Goal: Transaction & Acquisition: Purchase product/service

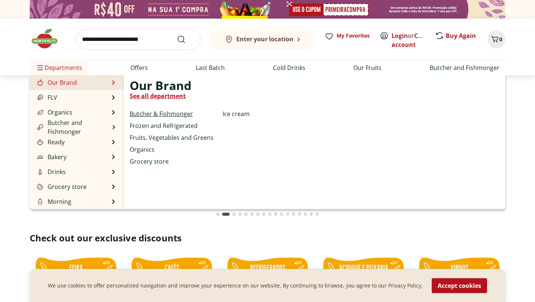
click at [180, 115] on font "Butcher & Fishmonger" at bounding box center [161, 114] width 63 height 8
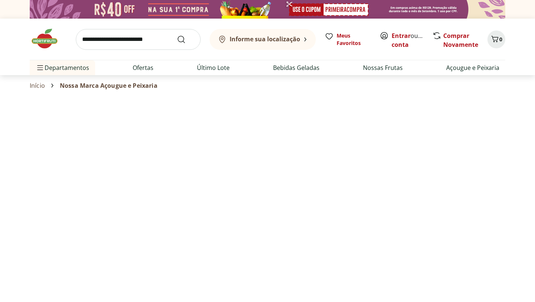
select select "**********"
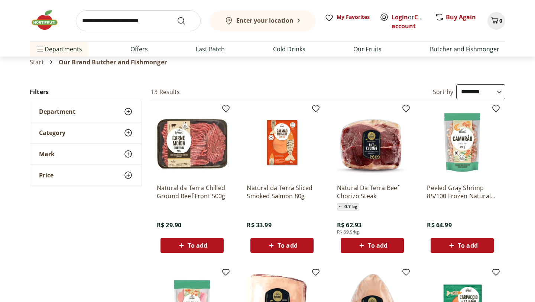
scroll to position [24, 0]
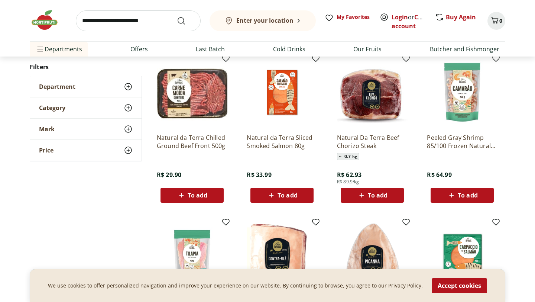
click at [132, 224] on div "**********" at bounding box center [267, 304] width 475 height 540
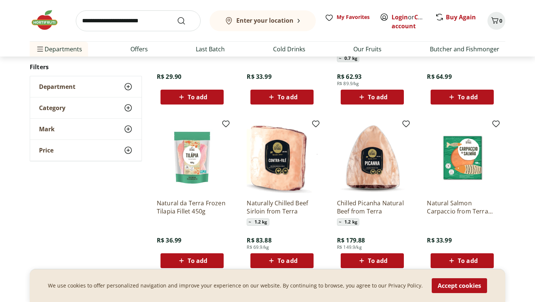
scroll to position [176, 0]
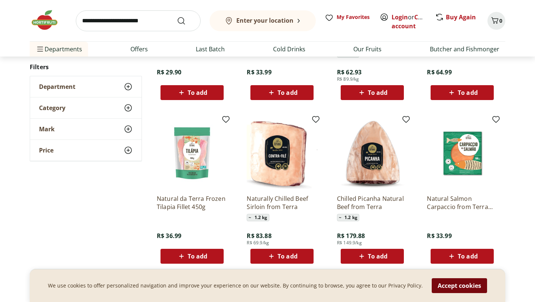
click at [453, 289] on button "Accept cookies" at bounding box center [458, 285] width 55 height 15
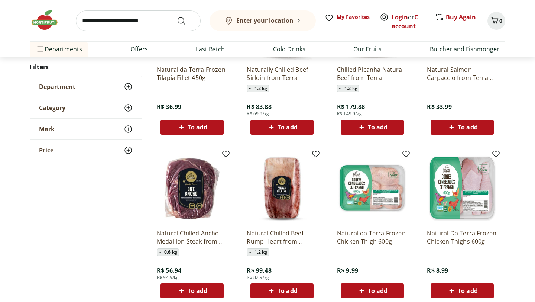
scroll to position [371, 0]
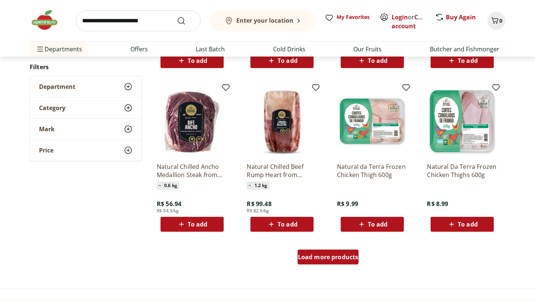
click at [321, 258] on font "Load more products" at bounding box center [328, 256] width 61 height 8
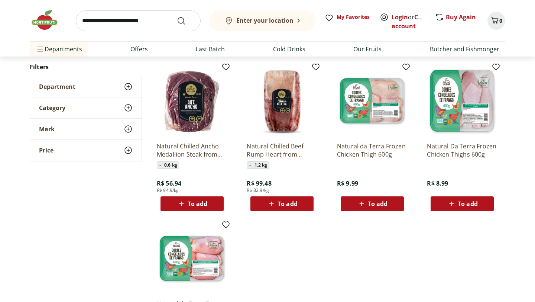
scroll to position [394, 0]
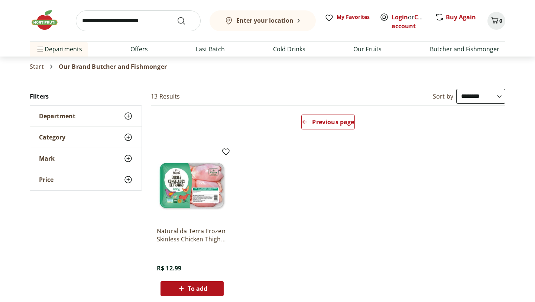
scroll to position [16, 0]
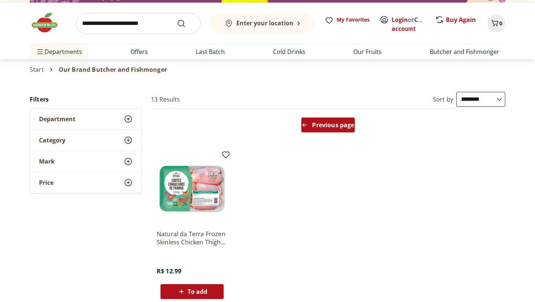
click at [323, 126] on font "Previous page" at bounding box center [333, 125] width 42 height 8
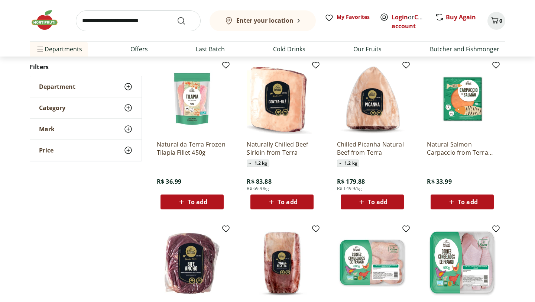
scroll to position [207, 0]
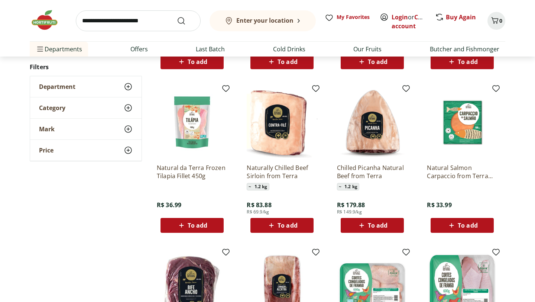
click at [367, 131] on img at bounding box center [372, 122] width 71 height 71
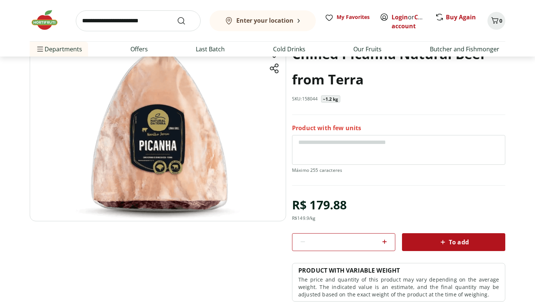
scroll to position [55, 0]
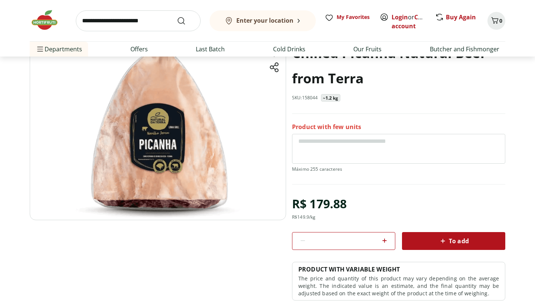
click at [327, 98] on font "~1.2 kg" at bounding box center [331, 98] width 16 height 6
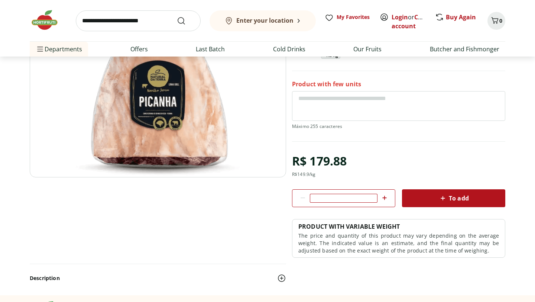
scroll to position [98, 0]
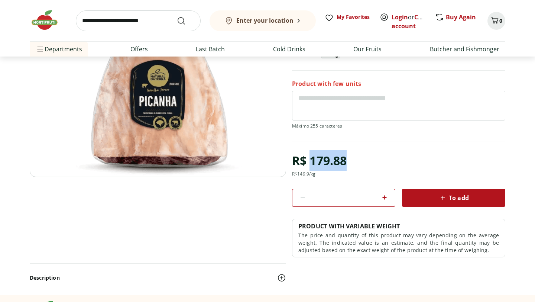
drag, startPoint x: 312, startPoint y: 165, endPoint x: 364, endPoint y: 162, distance: 52.1
click at [365, 162] on div "R$ 179.88 R$ 149.9 /kg * To add PRODUCT WITH VARIABLE WEIGHT The price and quan…" at bounding box center [398, 203] width 213 height 107
copy font "179.88"
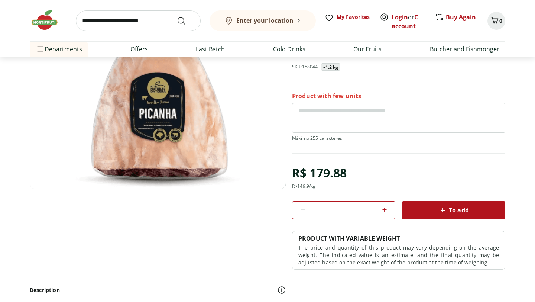
scroll to position [0, 0]
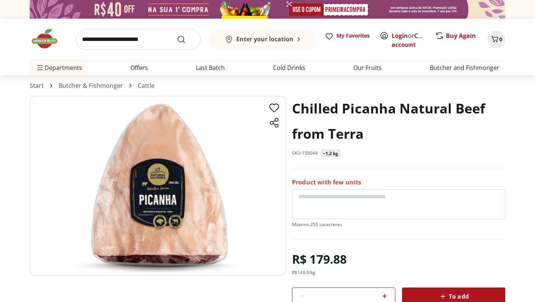
click at [334, 181] on font "Product with few units" at bounding box center [326, 182] width 69 height 8
click at [333, 152] on font "~1.2 kg" at bounding box center [331, 153] width 16 height 6
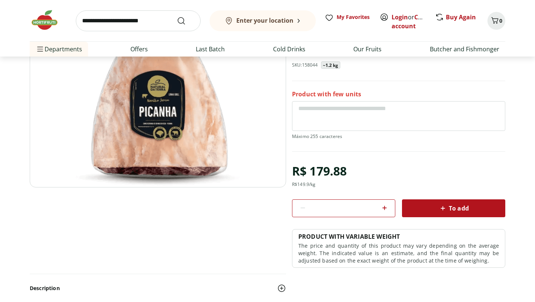
scroll to position [67, 0]
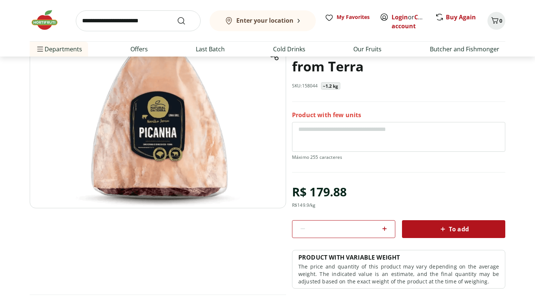
scroll to position [207, 0]
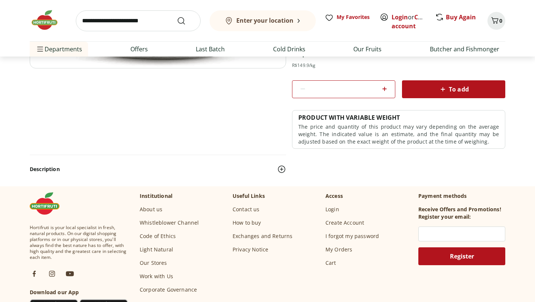
select select "**********"
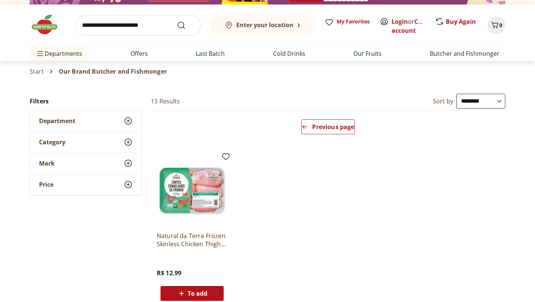
scroll to position [18, 0]
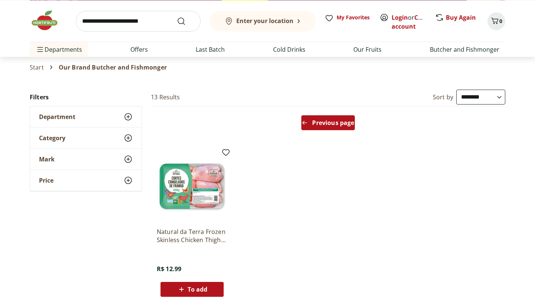
click at [309, 123] on div "Previous page" at bounding box center [327, 122] width 53 height 15
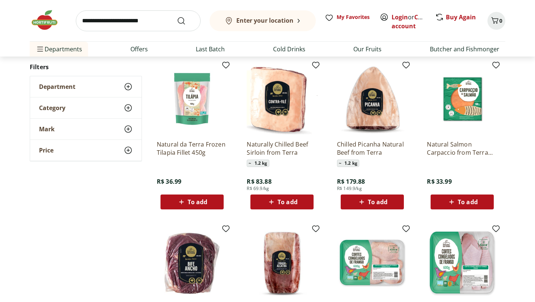
scroll to position [231, 0]
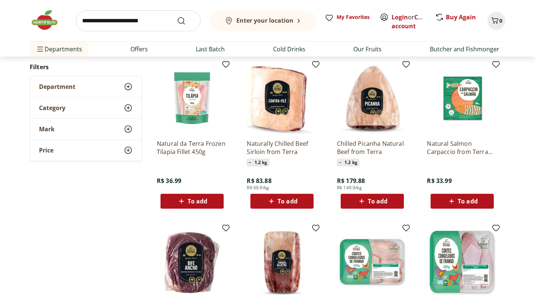
click at [248, 162] on span "~ 1.2 kg" at bounding box center [258, 162] width 22 height 7
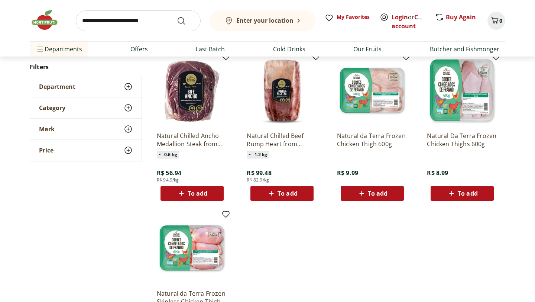
scroll to position [401, 0]
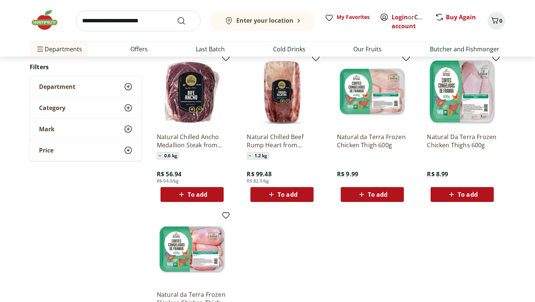
click at [472, 95] on img at bounding box center [462, 91] width 71 height 71
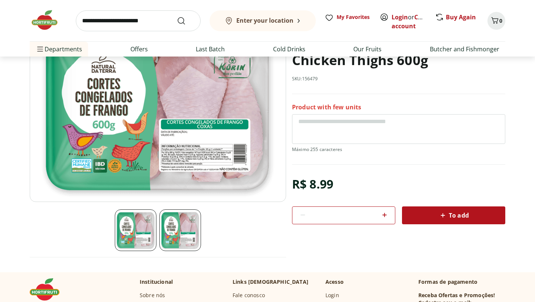
scroll to position [74, 0]
click at [176, 227] on img at bounding box center [180, 230] width 42 height 42
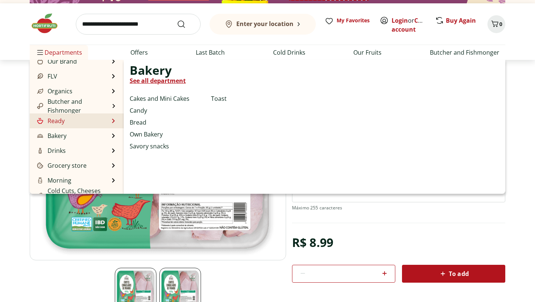
scroll to position [0, 0]
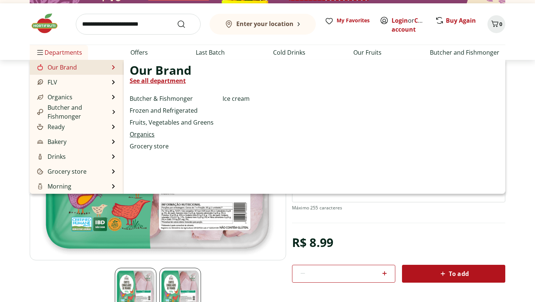
click at [151, 135] on font "Organics" at bounding box center [142, 134] width 25 height 8
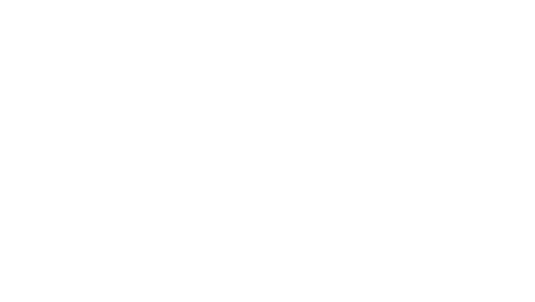
select select "**********"
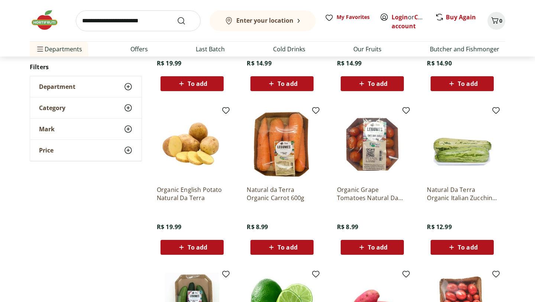
scroll to position [205, 0]
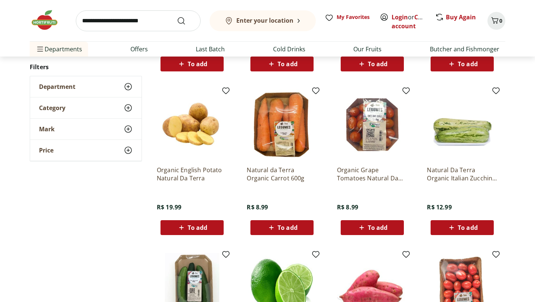
click at [273, 227] on icon at bounding box center [271, 227] width 9 height 9
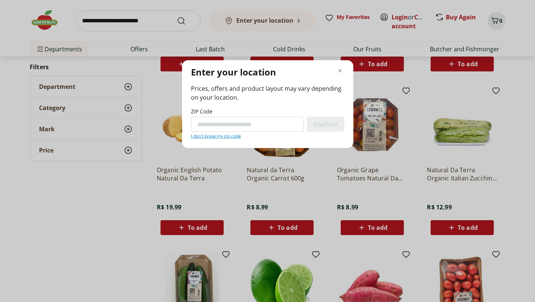
click at [232, 137] on font "I don't know my zip code" at bounding box center [216, 136] width 50 height 6
click at [228, 129] on input "ZIP Code" at bounding box center [247, 124] width 113 height 15
paste input "Regionalization mode"
click at [219, 120] on input "ZIP Code" at bounding box center [247, 124] width 113 height 15
paste input "Regionalization mode"
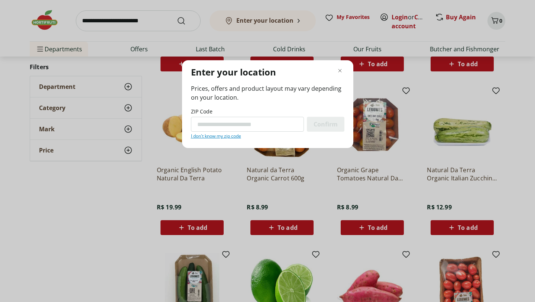
click at [216, 128] on input "ZIP Code" at bounding box center [247, 124] width 113 height 15
paste input "*********"
type input "*********"
click at [316, 130] on div "Confirm" at bounding box center [326, 124] width 38 height 15
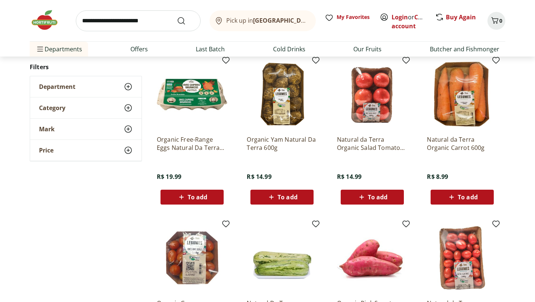
scroll to position [87, 0]
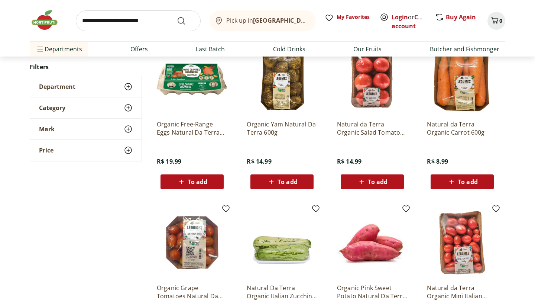
click at [456, 185] on icon at bounding box center [451, 181] width 9 height 9
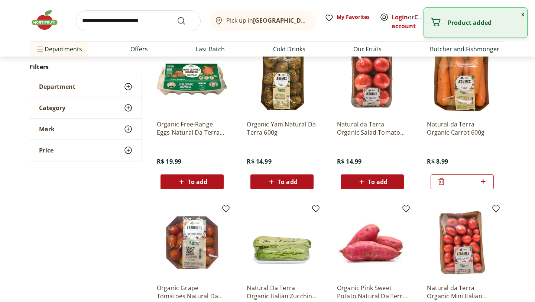
click at [459, 95] on img at bounding box center [462, 78] width 71 height 71
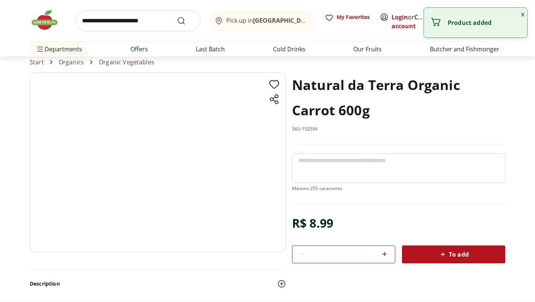
scroll to position [31, 0]
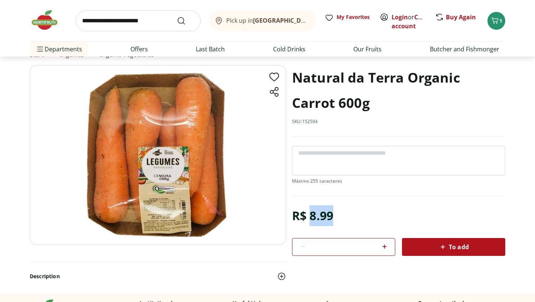
drag, startPoint x: 312, startPoint y: 219, endPoint x: 339, endPoint y: 218, distance: 27.5
click at [339, 218] on div "R$ 8.99 * To add" at bounding box center [398, 230] width 213 height 50
copy font "8.99"
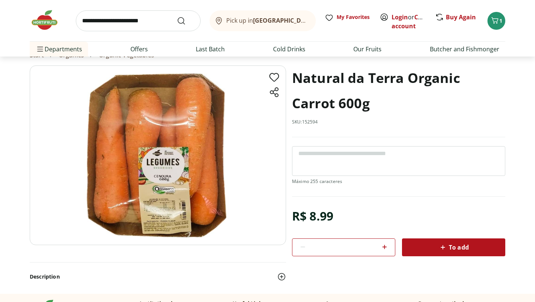
scroll to position [30, 0]
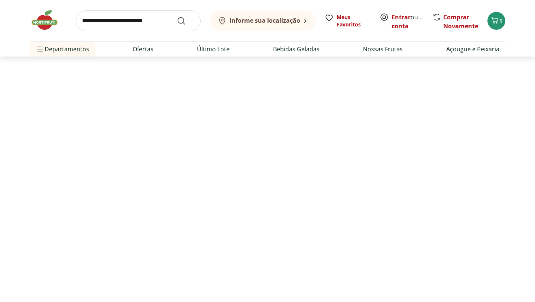
select select "**********"
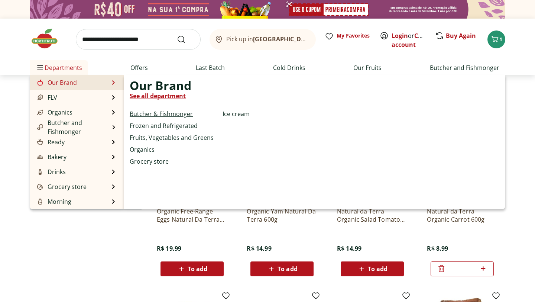
click at [169, 116] on font "Butcher & Fishmonger" at bounding box center [161, 114] width 63 height 8
select select "**********"
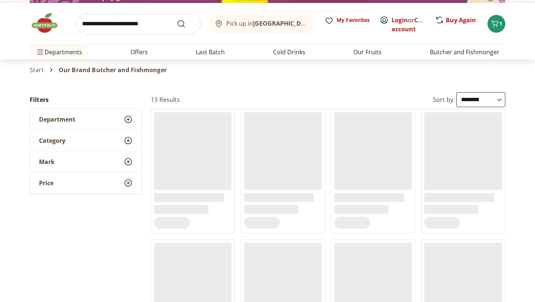
scroll to position [19, 0]
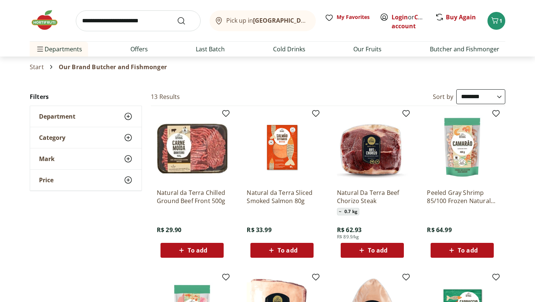
click at [115, 117] on div "Department" at bounding box center [85, 116] width 111 height 21
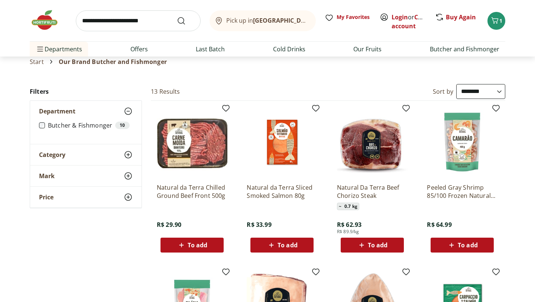
click at [89, 158] on div "Category" at bounding box center [85, 154] width 111 height 21
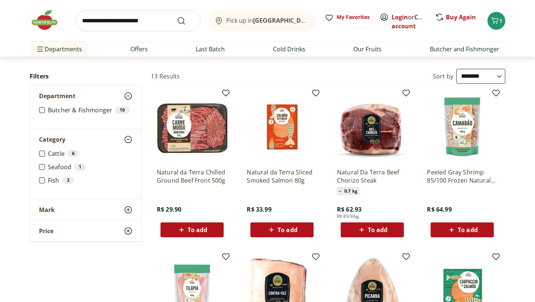
scroll to position [40, 0]
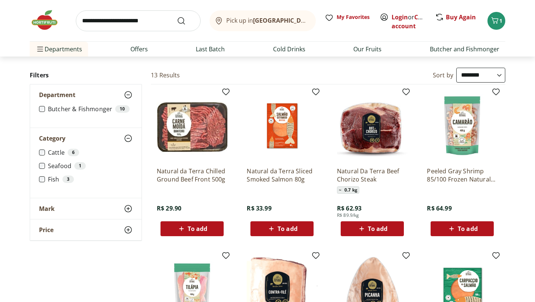
click at [53, 153] on font "Cattle" at bounding box center [56, 152] width 17 height 8
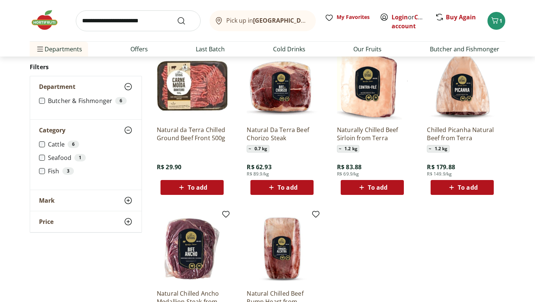
scroll to position [82, 0]
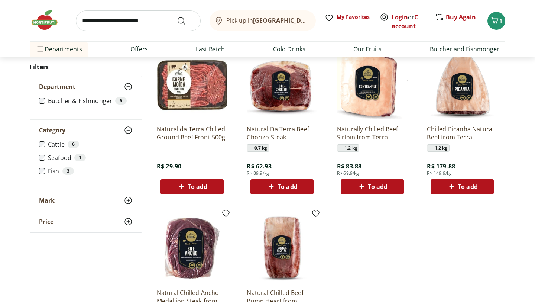
click at [188, 134] on font "Natural da Terra Chilled Ground Beef Front 500g" at bounding box center [191, 133] width 69 height 16
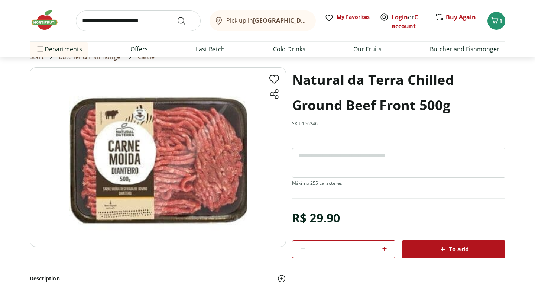
scroll to position [45, 0]
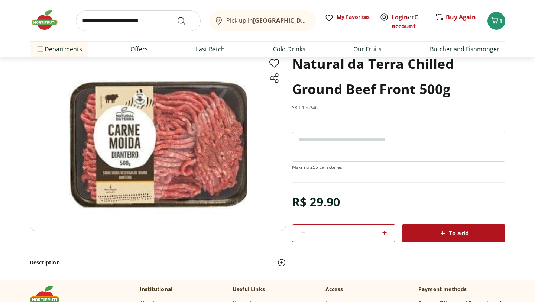
click at [143, 152] on img at bounding box center [158, 140] width 256 height 179
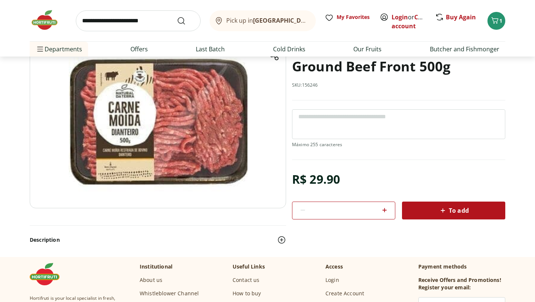
scroll to position [66, 0]
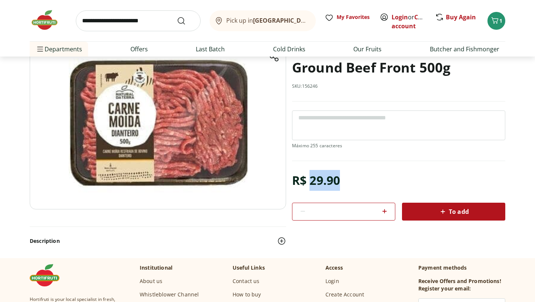
drag, startPoint x: 309, startPoint y: 184, endPoint x: 344, endPoint y: 183, distance: 35.3
click at [344, 183] on div "R$ 29.90 * To add" at bounding box center [398, 195] width 213 height 50
copy font "29.90"
click at [167, 120] on img at bounding box center [158, 119] width 256 height 179
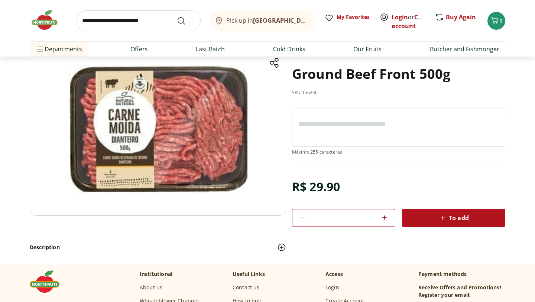
scroll to position [59, 0]
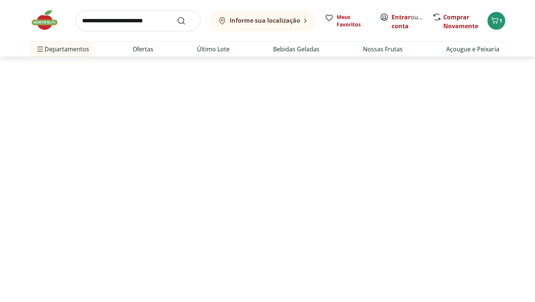
scroll to position [82, 0]
select select "**********"
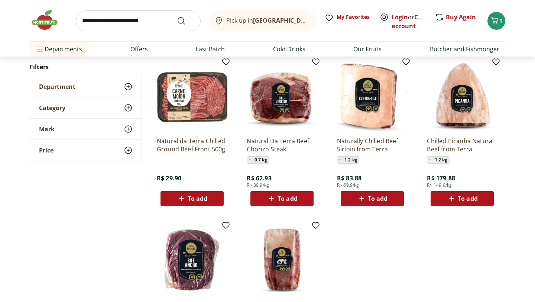
scroll to position [68, 0]
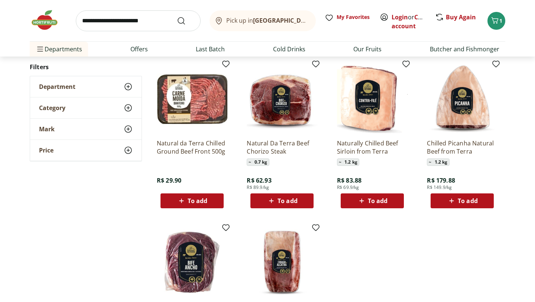
click at [270, 113] on img at bounding box center [282, 97] width 71 height 71
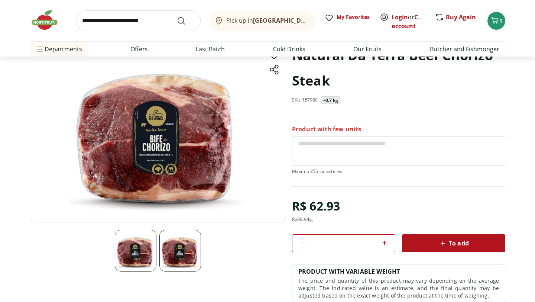
scroll to position [63, 0]
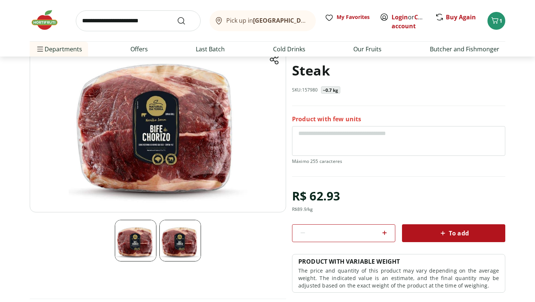
click at [185, 247] on img at bounding box center [180, 240] width 42 height 42
click at [179, 242] on img at bounding box center [180, 240] width 42 height 42
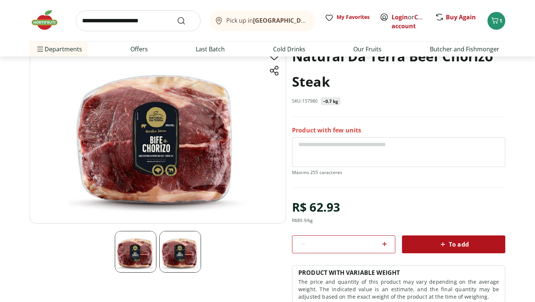
scroll to position [59, 0]
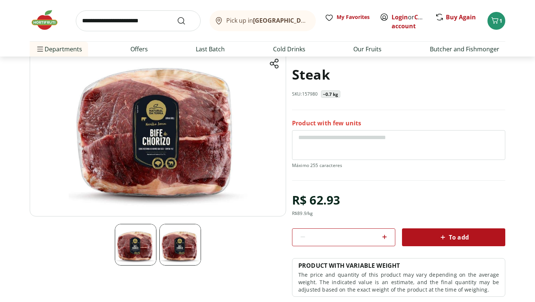
click at [387, 236] on icon at bounding box center [384, 236] width 9 height 9
click at [302, 238] on icon at bounding box center [302, 236] width 9 height 9
type input "*"
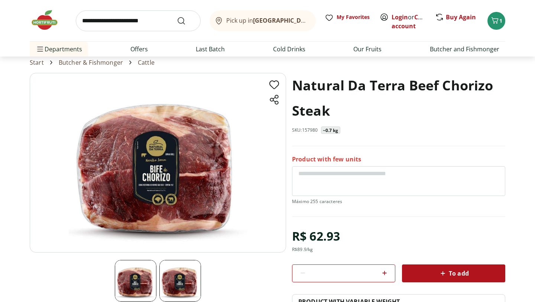
scroll to position [3, 0]
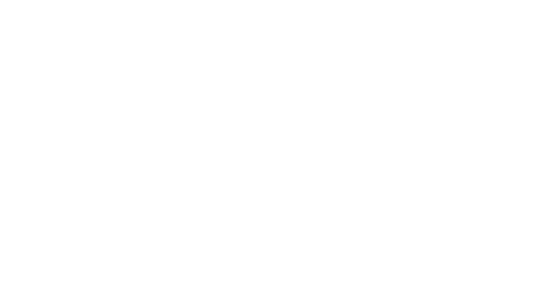
scroll to position [68, 0]
select select "**********"
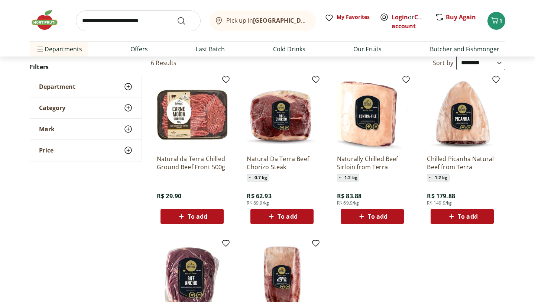
scroll to position [53, 0]
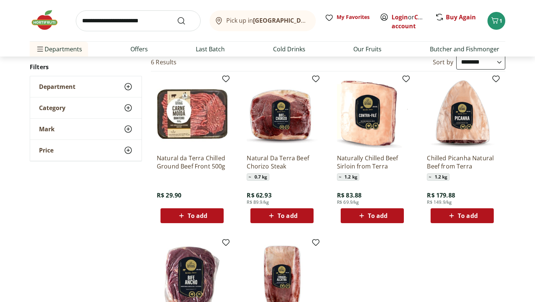
click at [271, 218] on icon at bounding box center [271, 215] width 9 height 9
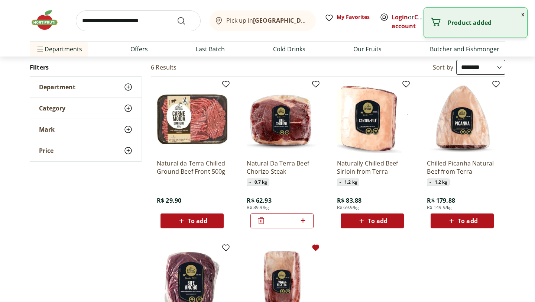
scroll to position [48, 0]
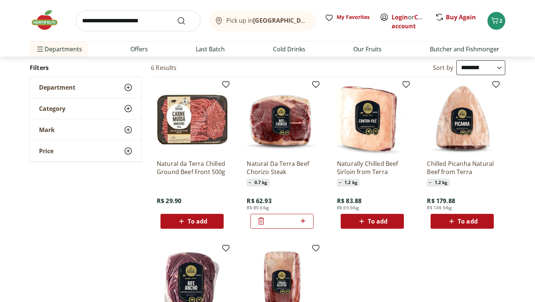
click at [303, 220] on icon at bounding box center [302, 220] width 4 height 4
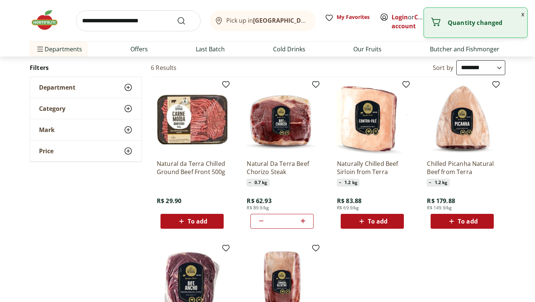
click at [263, 221] on icon at bounding box center [261, 220] width 9 height 9
type input "*"
click at [262, 222] on icon at bounding box center [261, 220] width 9 height 9
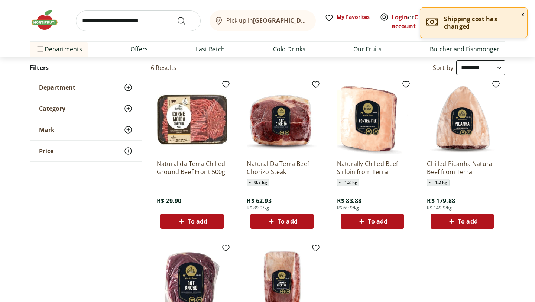
click at [303, 224] on div "To add" at bounding box center [281, 220] width 51 height 13
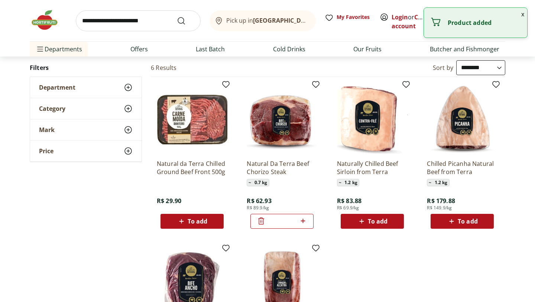
click at [304, 221] on icon at bounding box center [302, 220] width 9 height 9
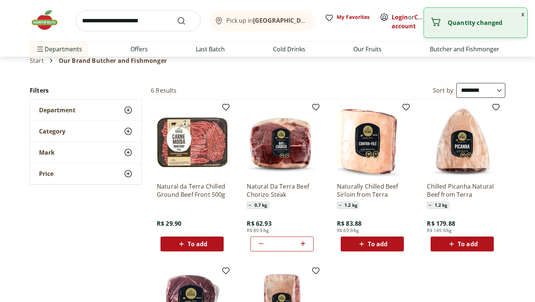
scroll to position [0, 0]
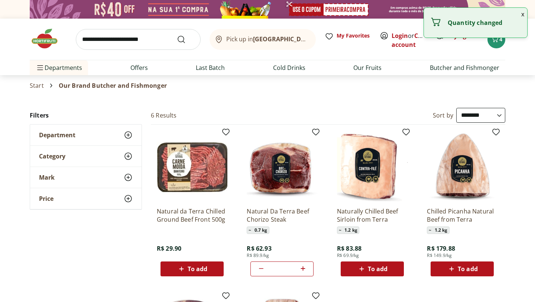
click at [263, 266] on icon at bounding box center [261, 268] width 9 height 9
type input "*"
click at [263, 266] on icon at bounding box center [261, 268] width 6 height 7
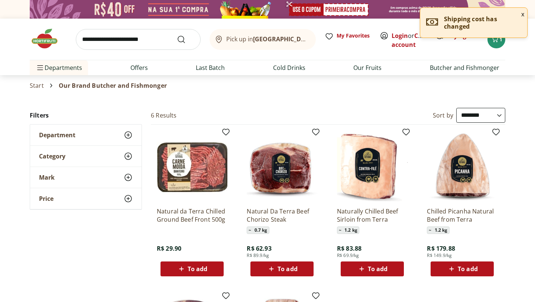
click at [254, 233] on span "~ 0.7 kg" at bounding box center [258, 229] width 22 height 7
click at [264, 232] on font "0.7 kg" at bounding box center [260, 230] width 13 height 6
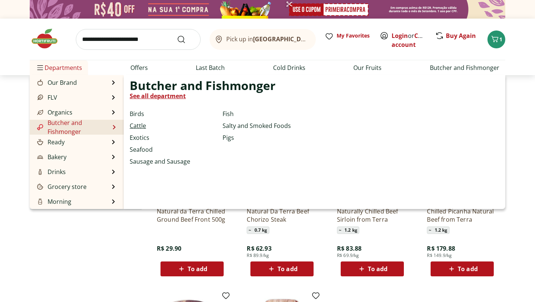
click at [140, 124] on font "Cattle" at bounding box center [138, 125] width 16 height 8
select select "**********"
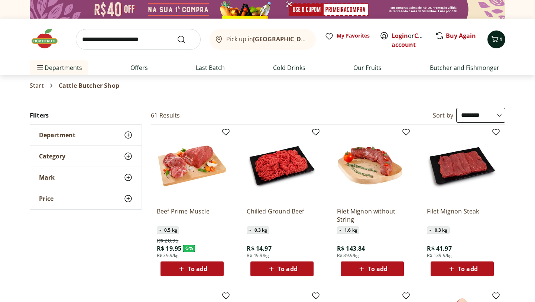
click at [499, 41] on font "1" at bounding box center [500, 39] width 3 height 7
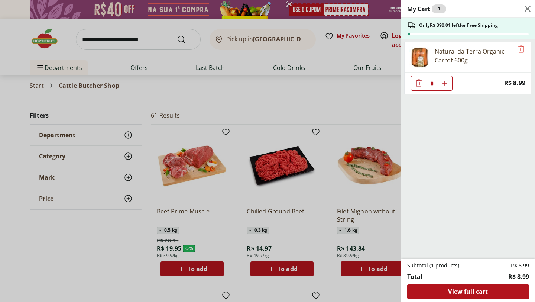
click at [118, 123] on div "My Cart 1 Only R$ 390.01 left for Free Shipping Natural da Terra Organic Carrot…" at bounding box center [267, 151] width 535 height 302
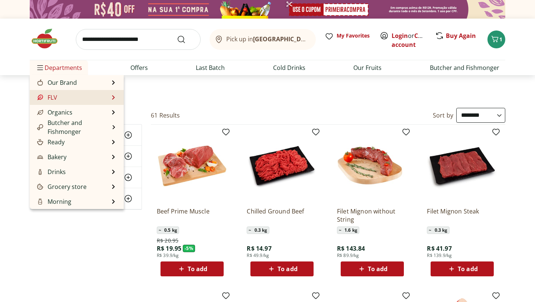
click at [97, 99] on li "FLV FLV See all department Mushrooms Fruits Vegetables Eggs Fresh Seasonings Ve…" at bounding box center [77, 97] width 94 height 15
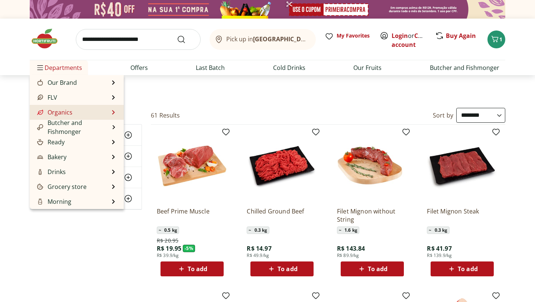
click at [109, 113] on li "Organics Organics See all department Organic Drinks Organic Fruits Organic Vege…" at bounding box center [77, 112] width 94 height 15
click at [94, 110] on li "Organics Organics See all department Organic Drinks Organic Fruits Organic Vege…" at bounding box center [77, 112] width 94 height 15
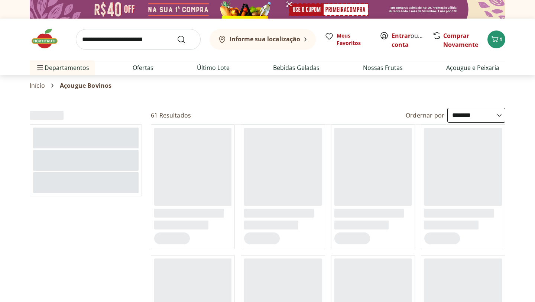
select select "**********"
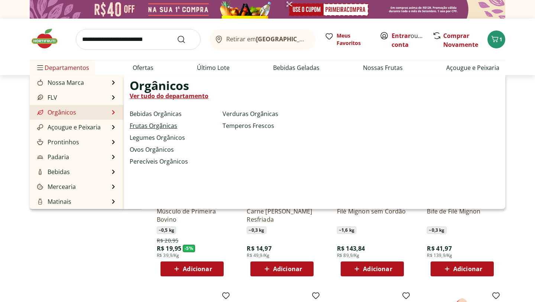
click at [168, 123] on link "Frutas Orgânicas" at bounding box center [154, 125] width 48 height 9
select select "**********"
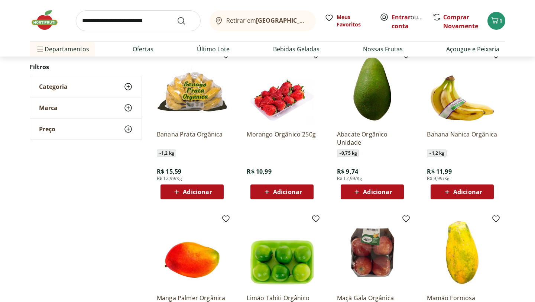
scroll to position [77, 0]
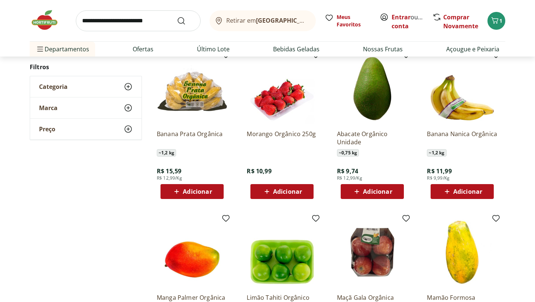
click at [362, 192] on span "Adicionar" at bounding box center [372, 191] width 40 height 9
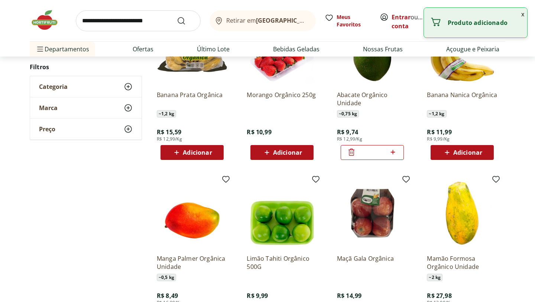
scroll to position [136, 0]
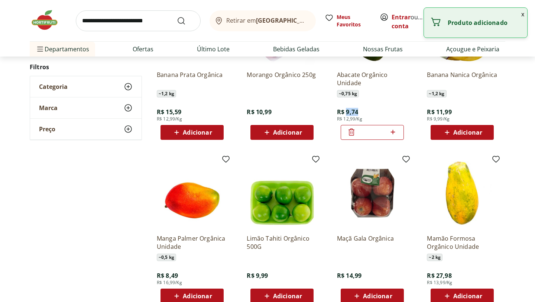
drag, startPoint x: 345, startPoint y: 113, endPoint x: 359, endPoint y: 113, distance: 14.1
click at [359, 113] on div "R$ 9,74 R$ 12,99/Kg" at bounding box center [349, 111] width 25 height 22
copy span "9,74"
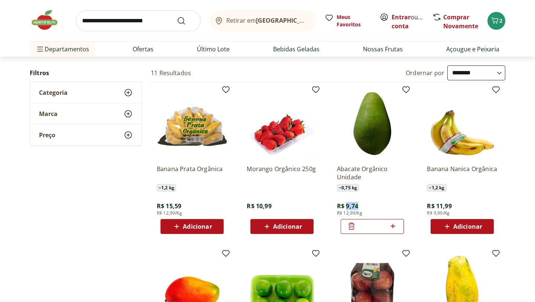
scroll to position [42, 0]
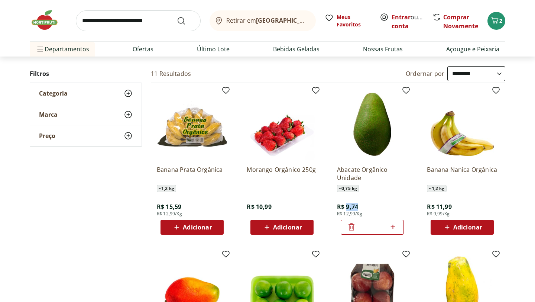
click at [204, 138] on img at bounding box center [192, 124] width 71 height 71
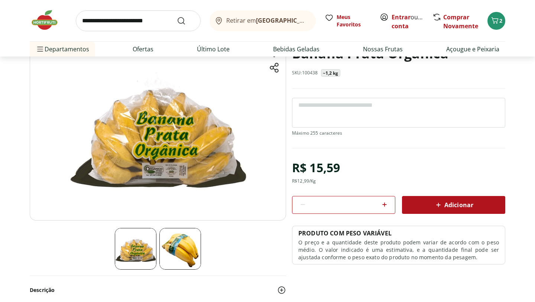
scroll to position [61, 0]
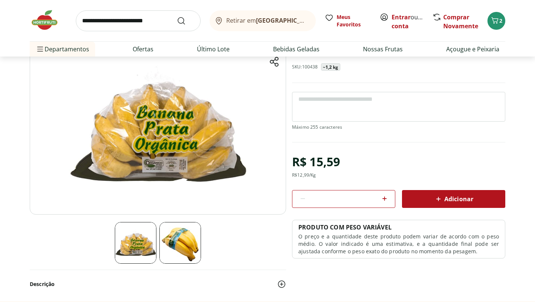
click at [183, 244] on img at bounding box center [180, 243] width 42 height 42
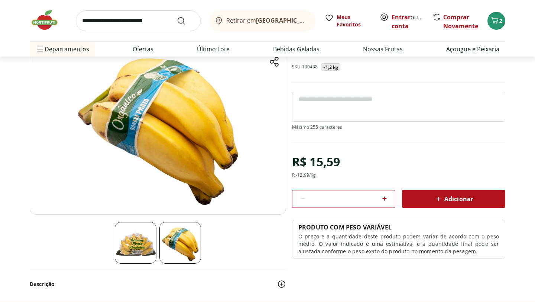
click at [140, 244] on img at bounding box center [136, 243] width 42 height 42
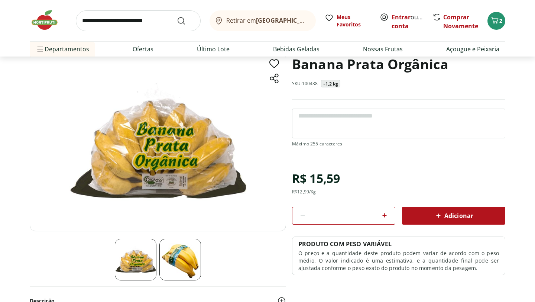
scroll to position [46, 0]
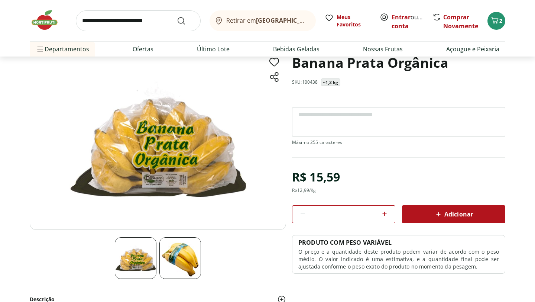
click at [181, 259] on img at bounding box center [180, 258] width 42 height 42
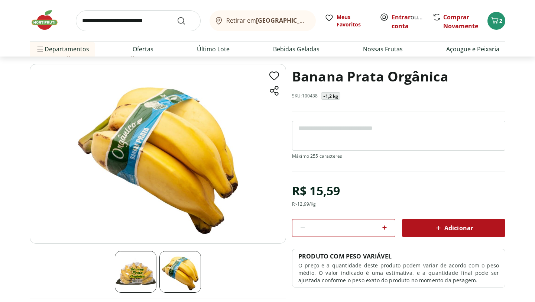
scroll to position [0, 0]
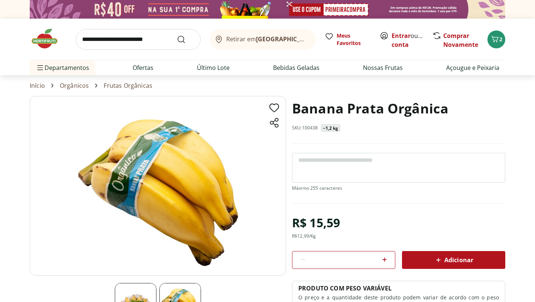
scroll to position [42, 0]
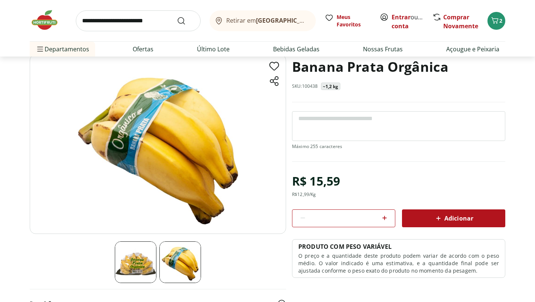
select select "**********"
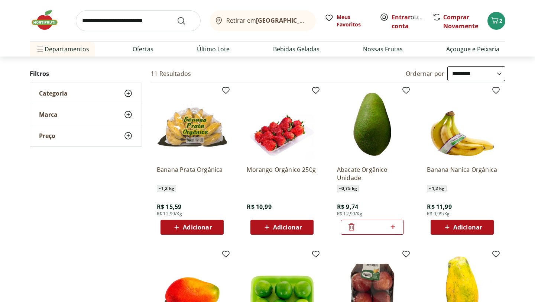
scroll to position [45, 0]
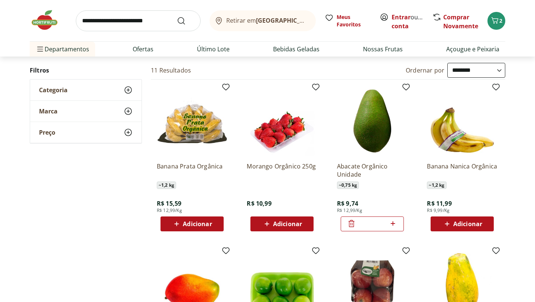
click at [198, 224] on span "Adicionar" at bounding box center [197, 224] width 29 height 6
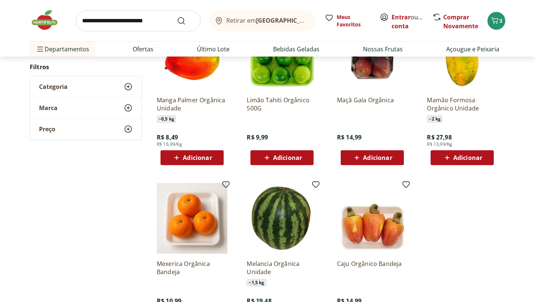
scroll to position [0, 0]
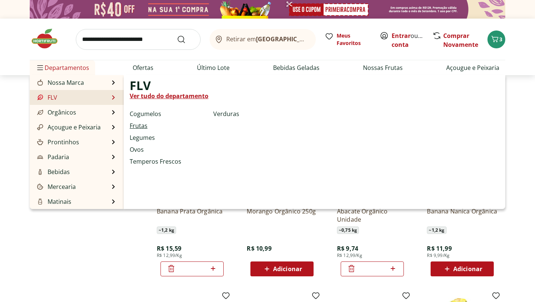
click at [144, 126] on link "Frutas" at bounding box center [139, 125] width 18 height 9
select select "**********"
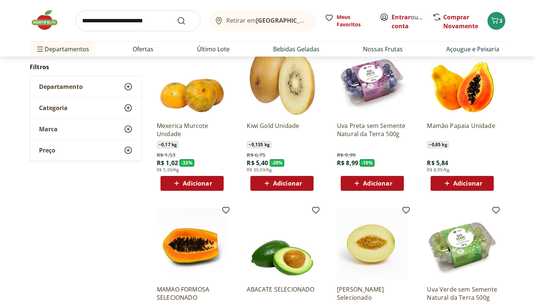
scroll to position [85, 0]
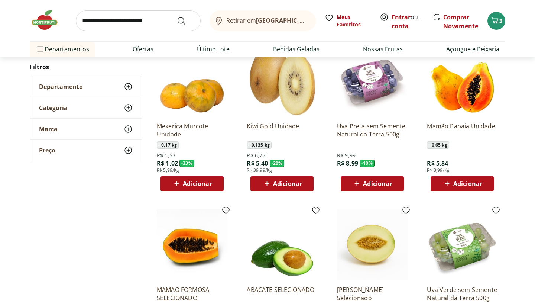
click at [452, 184] on span "Adicionar" at bounding box center [462, 183] width 40 height 9
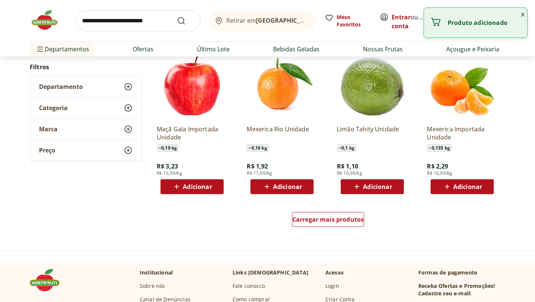
scroll to position [414, 0]
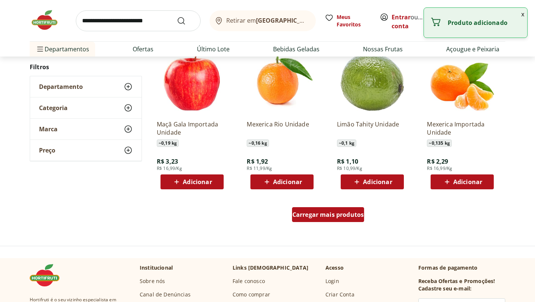
click at [333, 219] on div "Carregar mais produtos" at bounding box center [328, 214] width 72 height 15
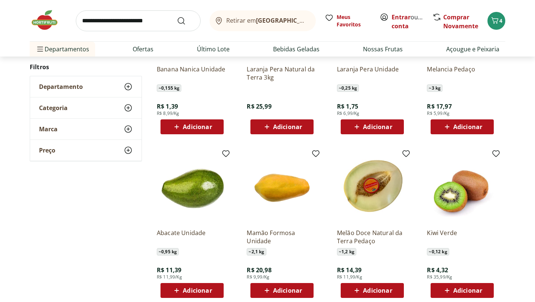
scroll to position [617, 0]
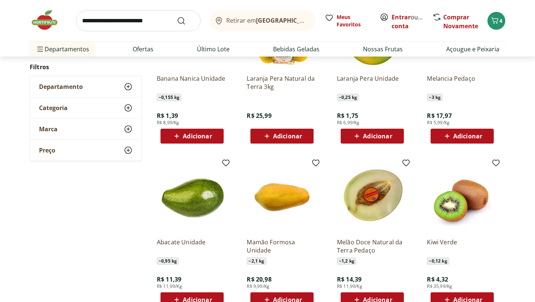
click at [454, 141] on div "Adicionar" at bounding box center [461, 135] width 51 height 13
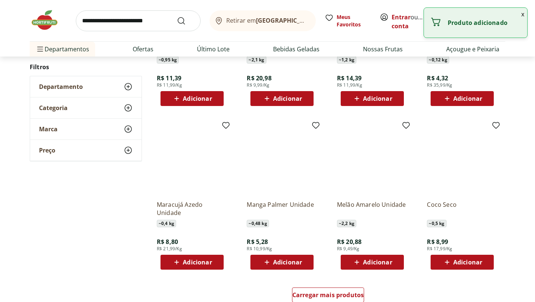
scroll to position [850, 0]
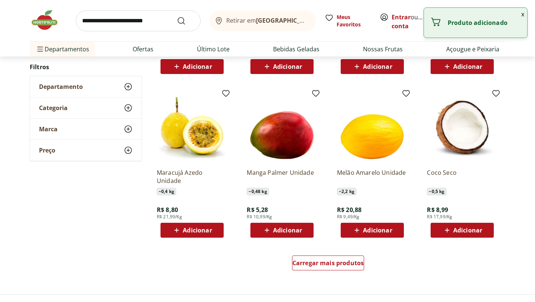
click at [283, 232] on span "Adicionar" at bounding box center [287, 230] width 29 height 6
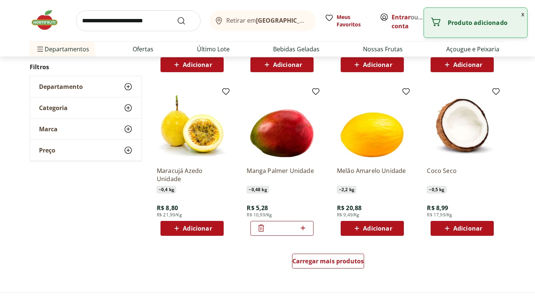
scroll to position [886, 0]
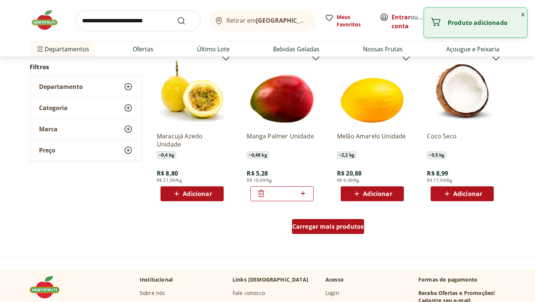
click at [322, 227] on span "Carregar mais produtos" at bounding box center [328, 226] width 72 height 6
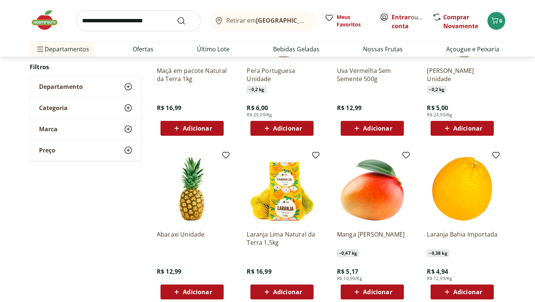
scroll to position [1305, 0]
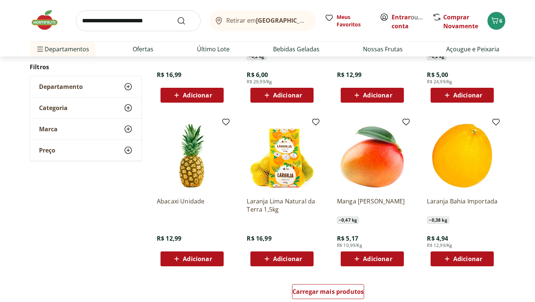
click at [195, 261] on span "Adicionar" at bounding box center [197, 258] width 29 height 6
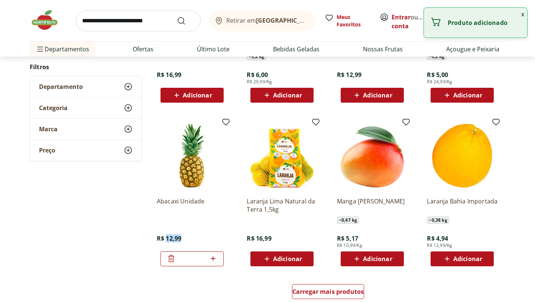
drag, startPoint x: 166, startPoint y: 237, endPoint x: 184, endPoint y: 237, distance: 17.5
click at [183, 237] on div "Abacaxi Unidade R$ 12,99 *" at bounding box center [192, 228] width 71 height 75
copy span "12,99"
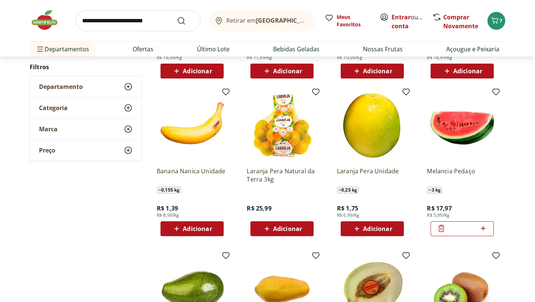
scroll to position [449, 0]
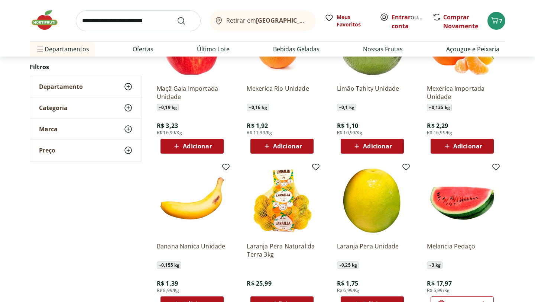
click at [117, 89] on div "Departamento" at bounding box center [85, 86] width 111 height 21
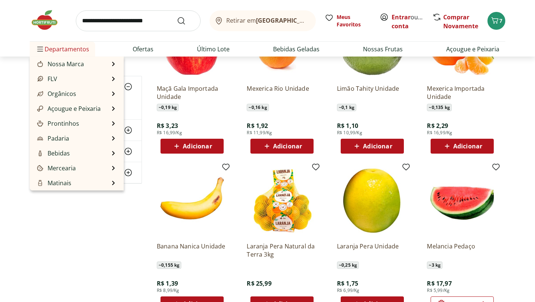
click at [67, 48] on span "Departamentos" at bounding box center [62, 49] width 53 height 18
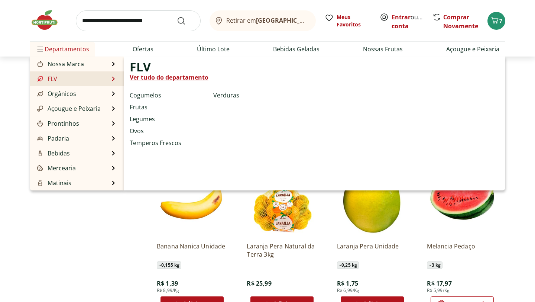
click at [148, 95] on link "Cogumelos" at bounding box center [146, 95] width 32 height 9
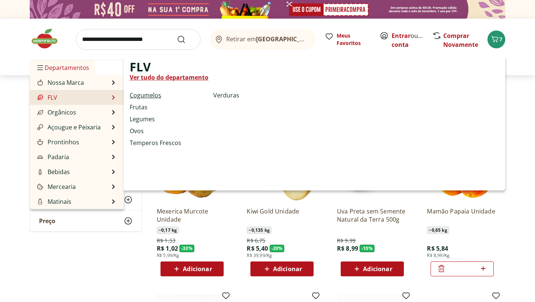
select select "**********"
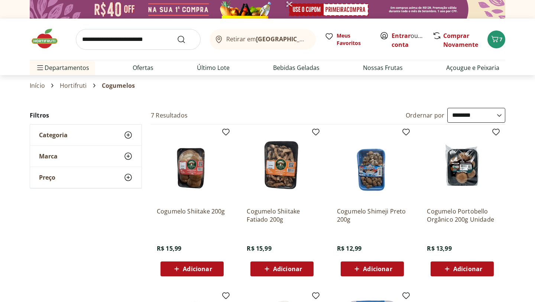
click at [74, 85] on link "Hortifruti" at bounding box center [73, 85] width 27 height 7
select select "**********"
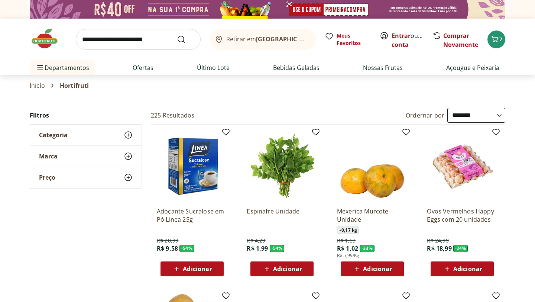
click at [114, 138] on div "Categoria" at bounding box center [85, 134] width 111 height 21
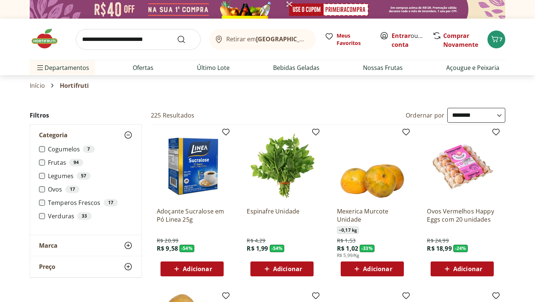
scroll to position [2, 0]
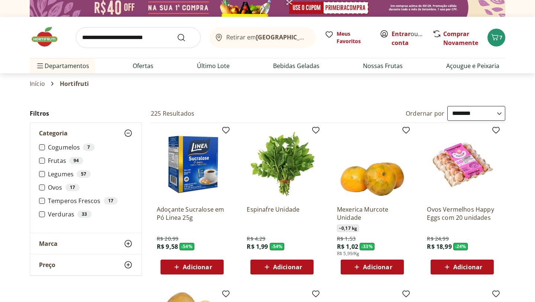
click at [61, 174] on label "Legumes 57" at bounding box center [90, 173] width 85 height 7
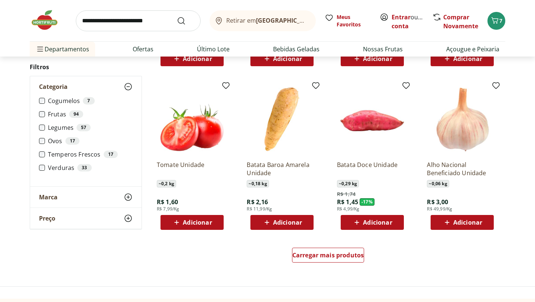
scroll to position [374, 0]
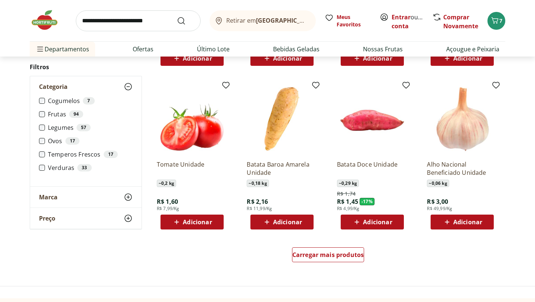
click at [372, 219] on span "Adicionar" at bounding box center [377, 222] width 29 height 6
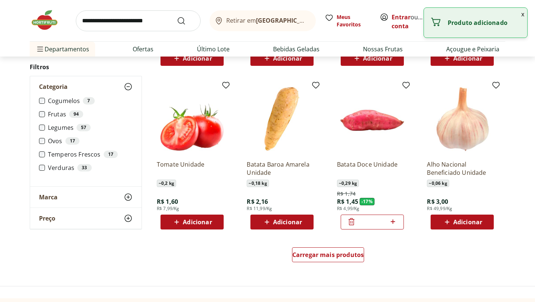
click at [394, 222] on icon at bounding box center [392, 221] width 9 height 9
click at [394, 220] on icon at bounding box center [392, 221] width 9 height 9
type input "*"
click at [320, 256] on span "Carregar mais produtos" at bounding box center [328, 254] width 72 height 6
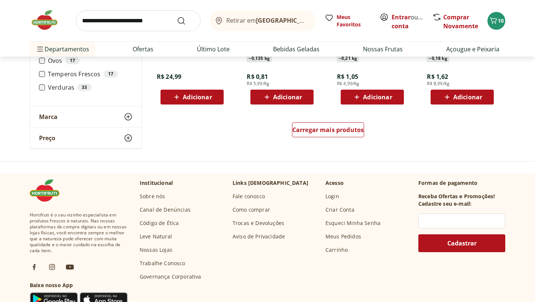
scroll to position [988, 0]
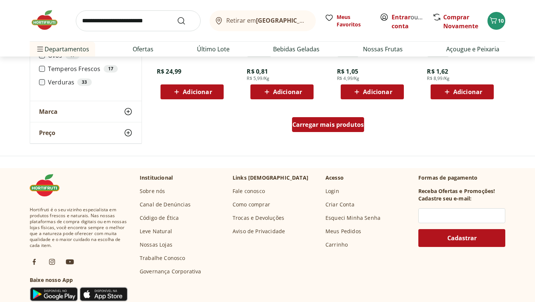
click at [329, 123] on span "Carregar mais produtos" at bounding box center [328, 124] width 72 height 6
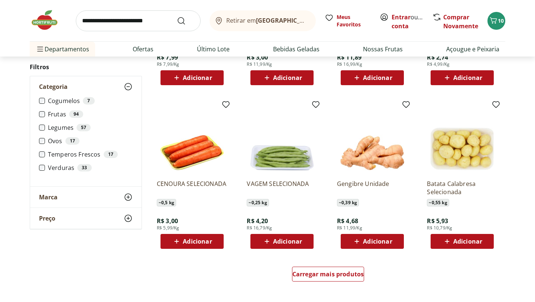
scroll to position [1337, 0]
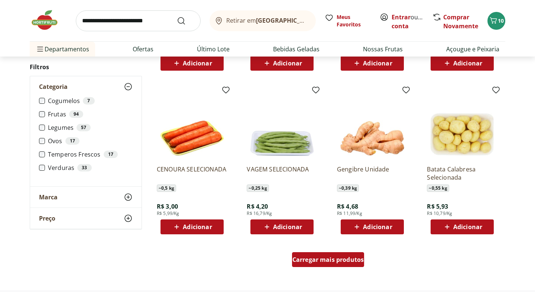
click at [327, 256] on span "Carregar mais produtos" at bounding box center [328, 259] width 72 height 6
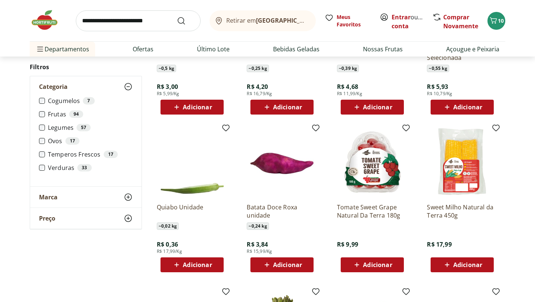
scroll to position [1459, 0]
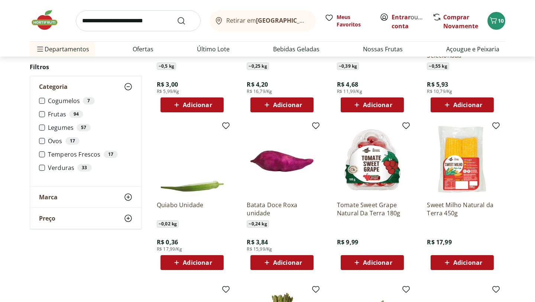
click at [294, 176] on img at bounding box center [282, 159] width 71 height 71
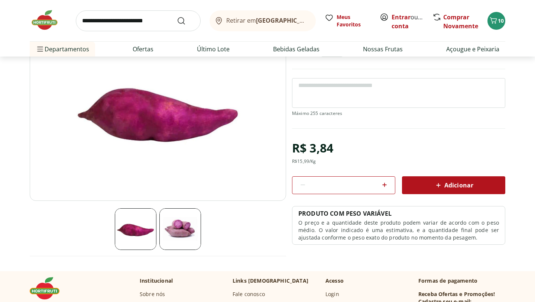
scroll to position [86, 0]
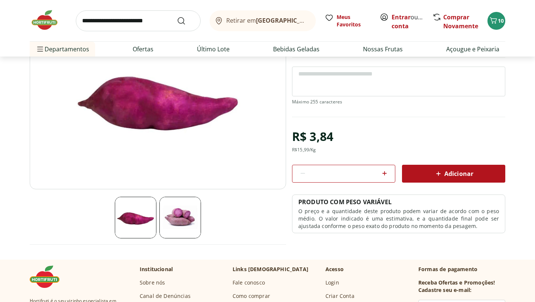
click at [190, 217] on img at bounding box center [180, 217] width 42 height 42
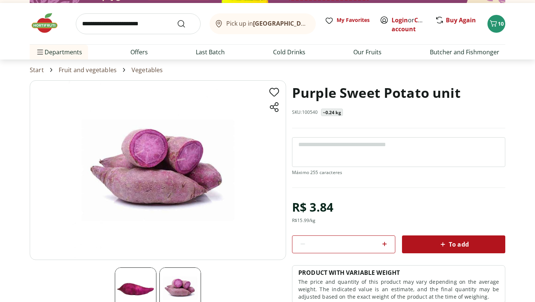
scroll to position [0, 0]
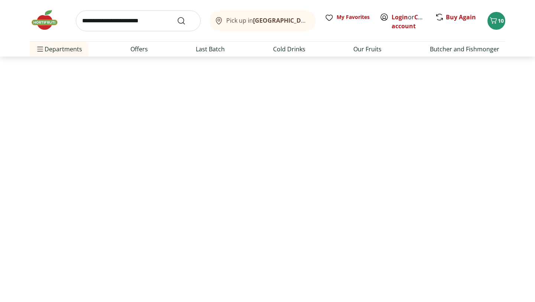
select select "**********"
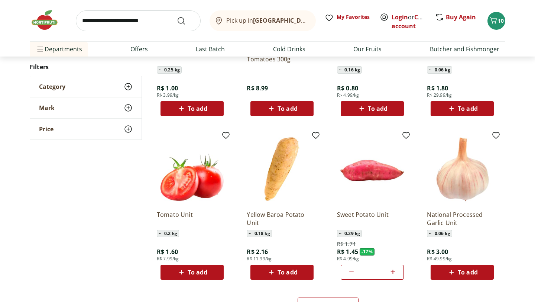
scroll to position [385, 0]
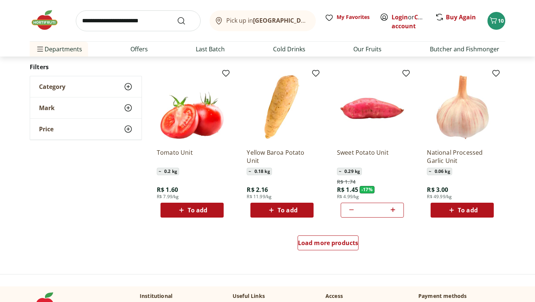
click at [353, 209] on icon at bounding box center [351, 209] width 4 height 1
type input "*"
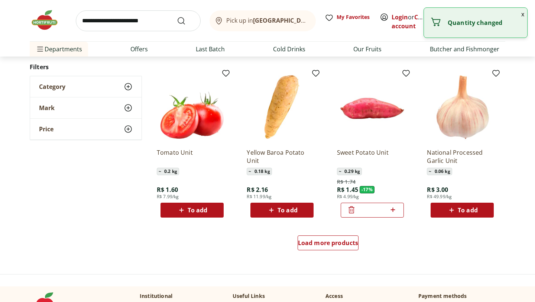
click at [349, 211] on icon at bounding box center [351, 209] width 9 height 9
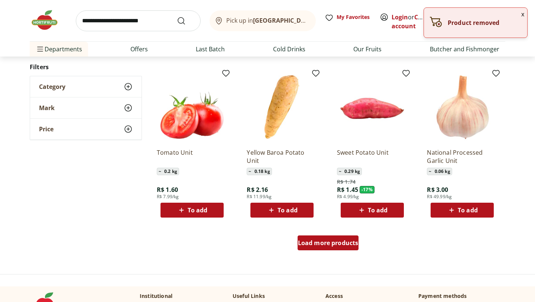
click at [331, 247] on div "Load more products" at bounding box center [327, 242] width 61 height 15
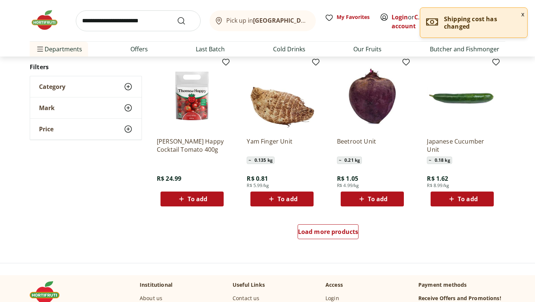
scroll to position [890, 0]
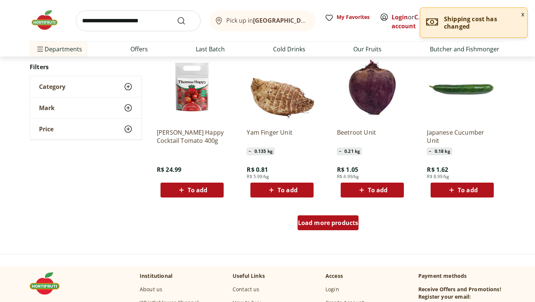
click at [332, 225] on font "Load more products" at bounding box center [328, 222] width 61 height 8
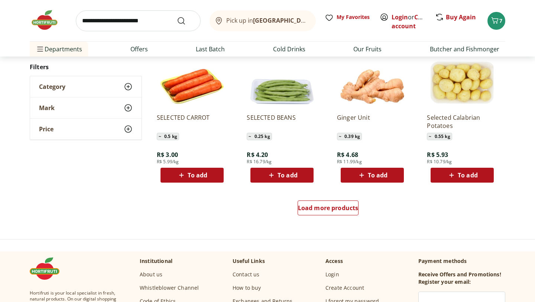
scroll to position [1389, 0]
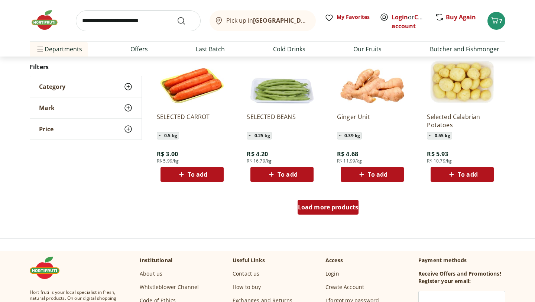
click at [325, 212] on div "Load more products" at bounding box center [327, 206] width 61 height 15
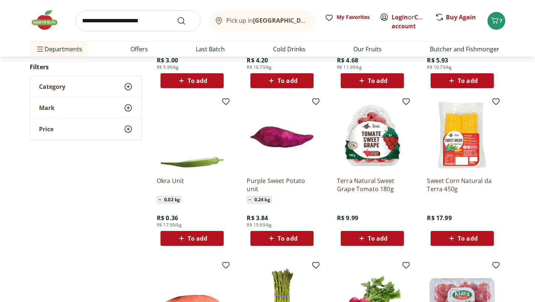
scroll to position [1484, 0]
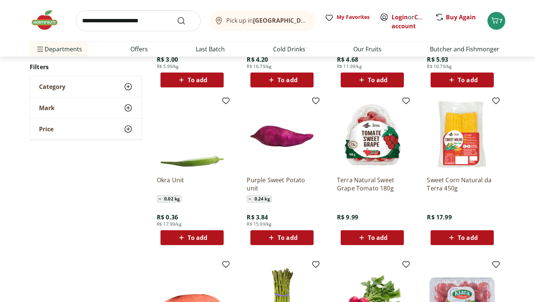
click at [293, 235] on font "To add" at bounding box center [287, 237] width 20 height 8
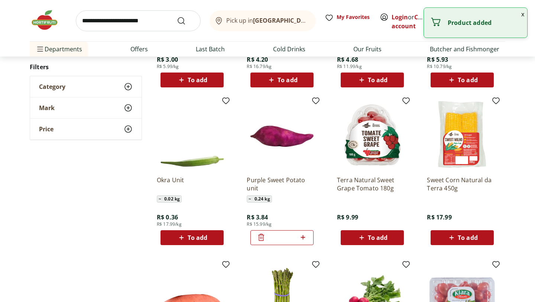
click at [304, 239] on icon at bounding box center [302, 236] width 9 height 9
type input "*"
drag, startPoint x: 256, startPoint y: 217, endPoint x: 269, endPoint y: 217, distance: 13.0
click at [269, 217] on div "R$ 3.84 R$ 15.99/kg" at bounding box center [259, 216] width 25 height 22
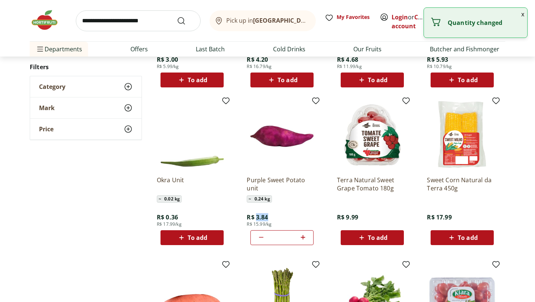
copy font "3.84"
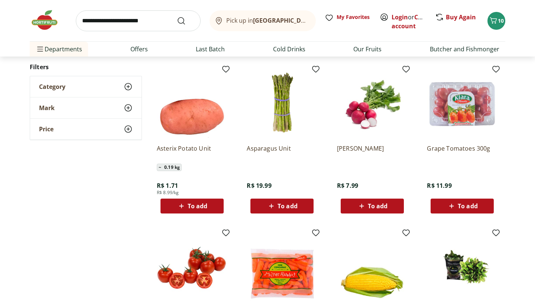
scroll to position [1680, 0]
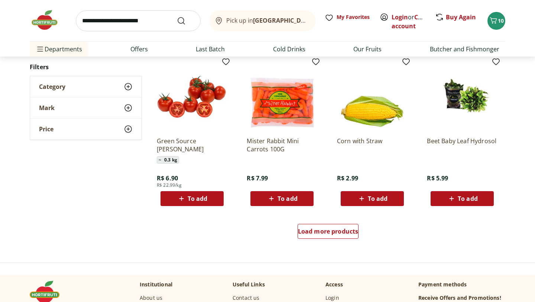
scroll to position [1887, 0]
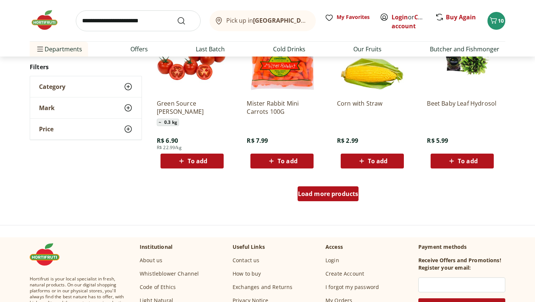
click at [311, 200] on div "Load more products" at bounding box center [327, 193] width 61 height 15
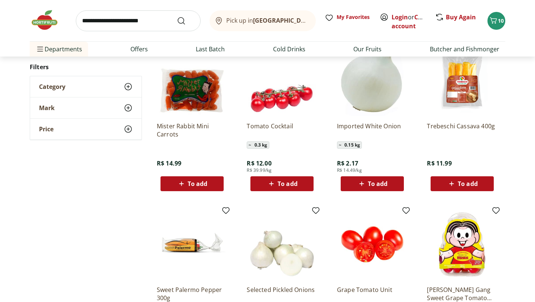
scroll to position [1999, 0]
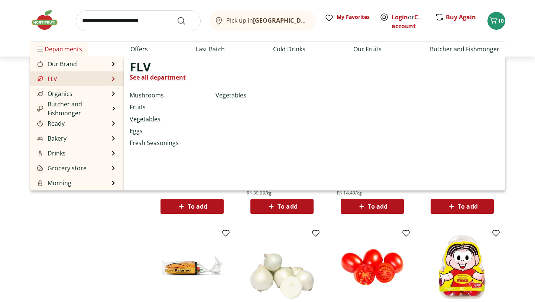
click at [142, 118] on font "Vegetables" at bounding box center [145, 119] width 31 height 8
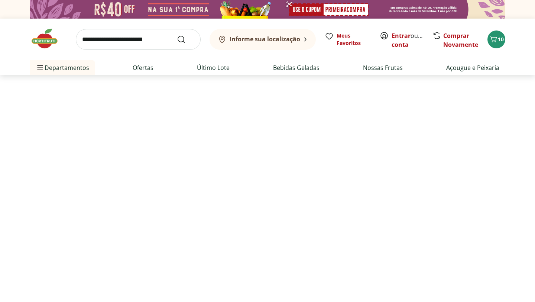
select select "**********"
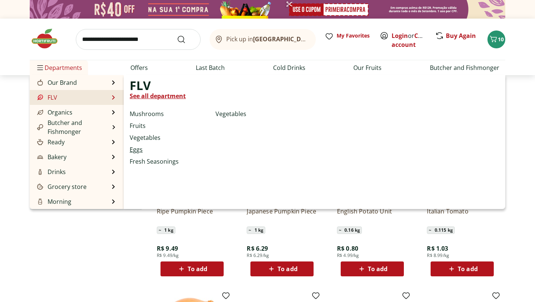
click at [137, 151] on font "Eggs" at bounding box center [136, 149] width 13 height 8
select select "**********"
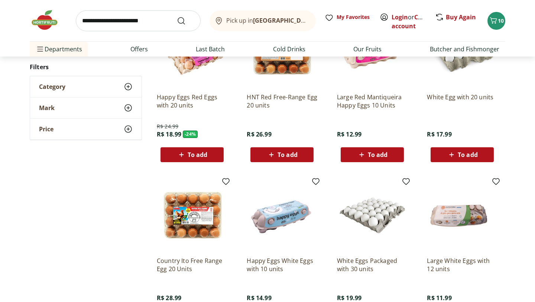
scroll to position [114, 0]
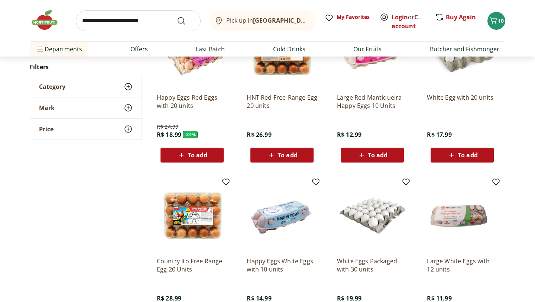
click at [175, 100] on font "Happy Eggs Red Eggs with 20 units" at bounding box center [187, 101] width 61 height 16
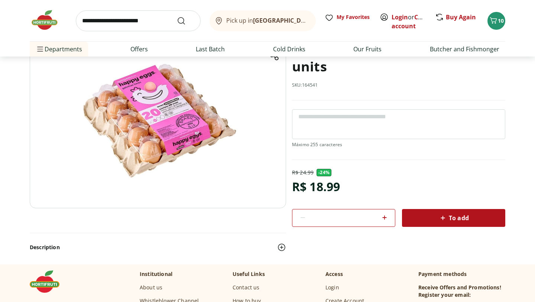
scroll to position [17, 0]
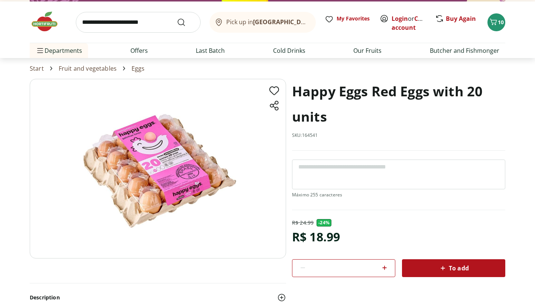
click at [192, 164] on img at bounding box center [158, 168] width 256 height 179
click at [160, 151] on img at bounding box center [158, 168] width 256 height 179
click at [143, 153] on img at bounding box center [158, 168] width 256 height 179
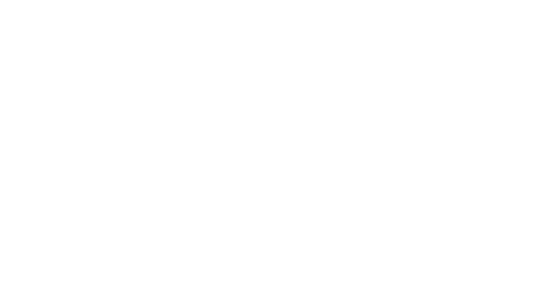
select select "**********"
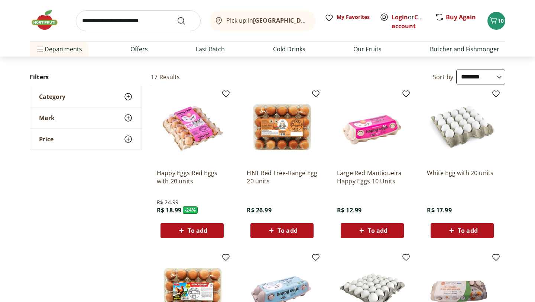
scroll to position [36, 0]
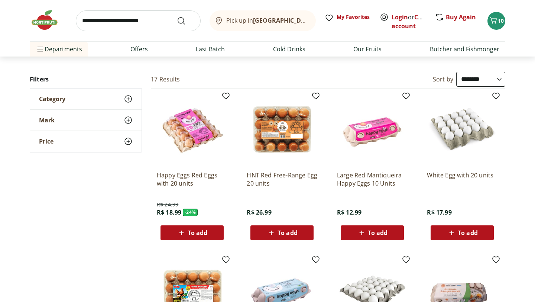
click at [199, 238] on div "To add" at bounding box center [191, 232] width 51 height 13
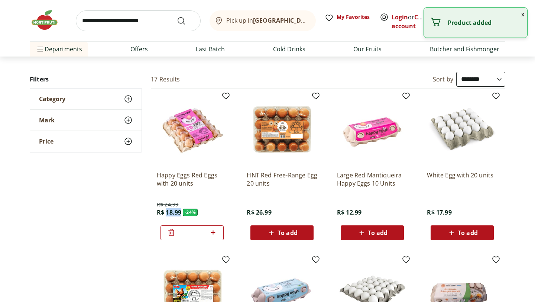
drag, startPoint x: 166, startPoint y: 213, endPoint x: 182, endPoint y: 213, distance: 16.3
click at [182, 213] on p "R$ 18.99 - 24 %" at bounding box center [177, 212] width 41 height 8
copy font "18.99"
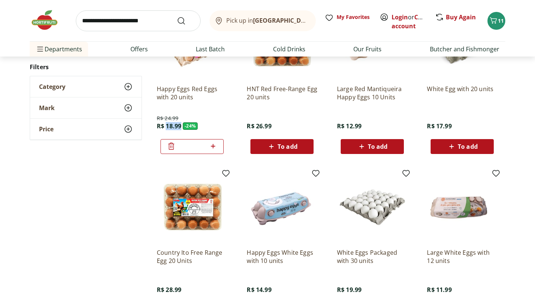
click at [104, 221] on div "**********" at bounding box center [267, 256] width 475 height 540
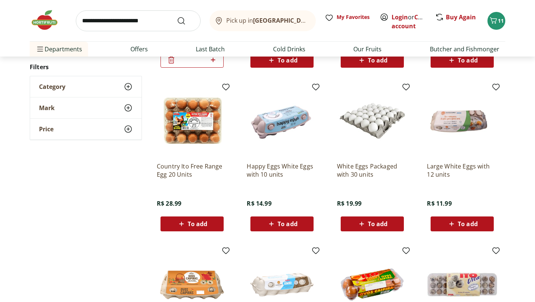
scroll to position [0, 0]
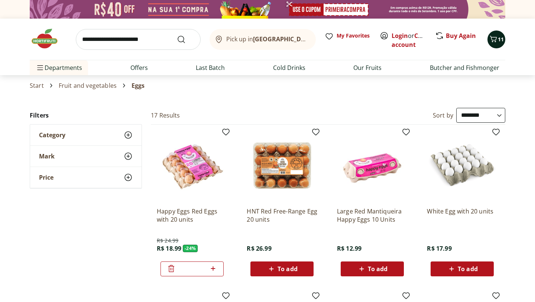
click at [501, 40] on span "11" at bounding box center [501, 39] width 6 height 7
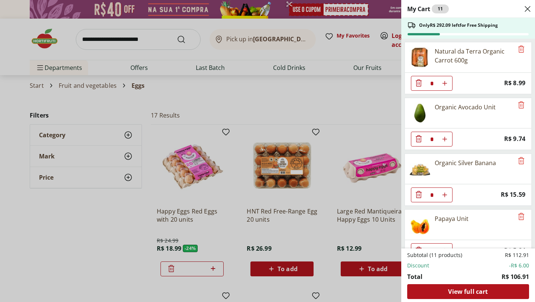
click at [79, 237] on div "My Cart 11 Only R$ 292.09 left for Free Shipping Natural da Terra Organic Carro…" at bounding box center [267, 151] width 535 height 302
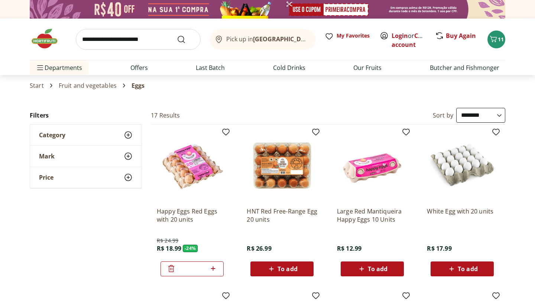
click at [96, 87] on font "Fruit and vegetables" at bounding box center [88, 85] width 58 height 8
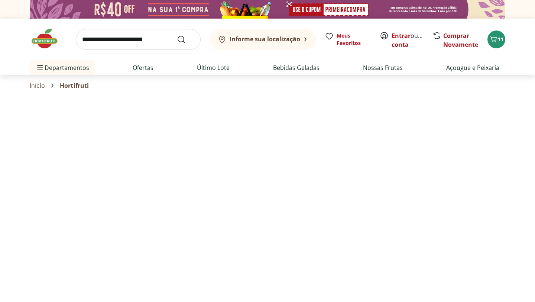
select select "**********"
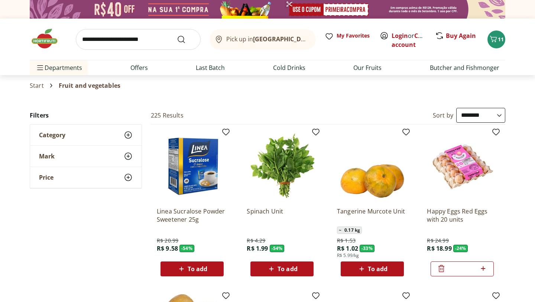
select select "**********"
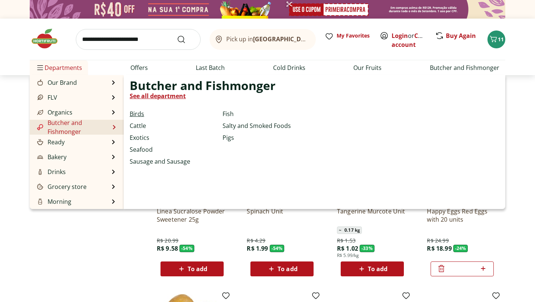
click at [138, 113] on font "Birds" at bounding box center [137, 114] width 14 height 8
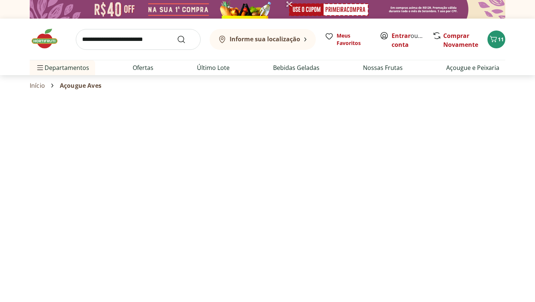
select select "**********"
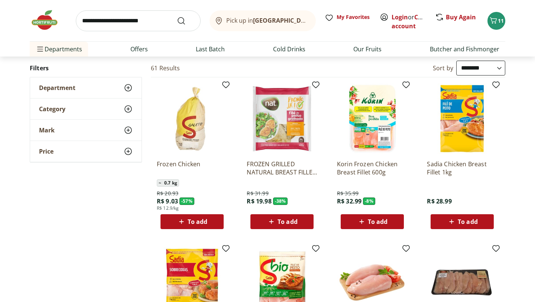
scroll to position [48, 0]
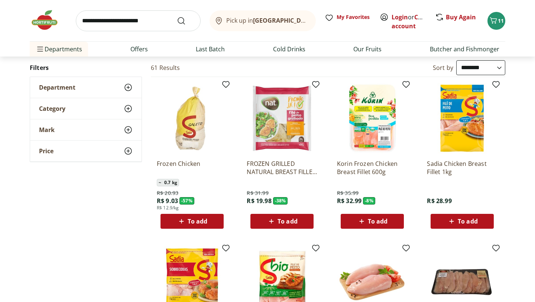
click at [131, 94] on div "Department" at bounding box center [85, 87] width 111 height 21
click at [126, 133] on icon at bounding box center [128, 130] width 9 height 9
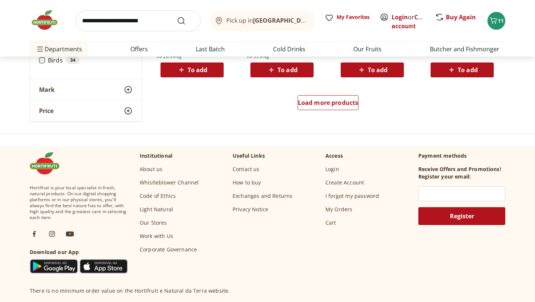
scroll to position [529, 0]
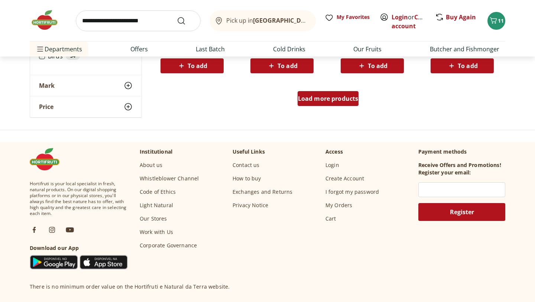
click at [328, 97] on font "Load more products" at bounding box center [328, 98] width 61 height 8
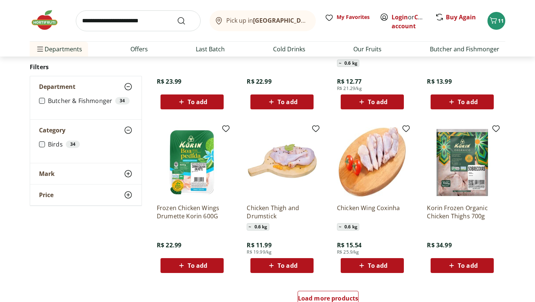
scroll to position [817, 0]
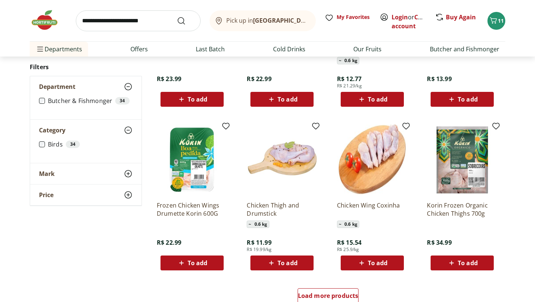
click at [288, 168] on img at bounding box center [282, 159] width 71 height 71
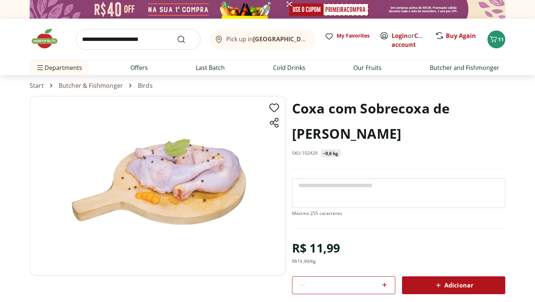
select select "**********"
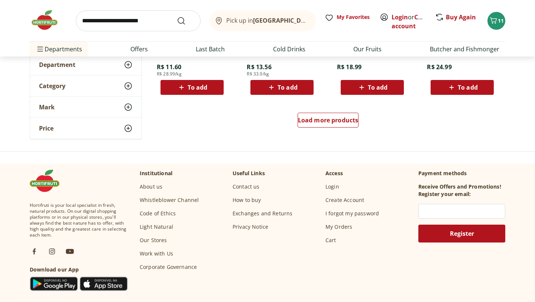
scroll to position [1122, 0]
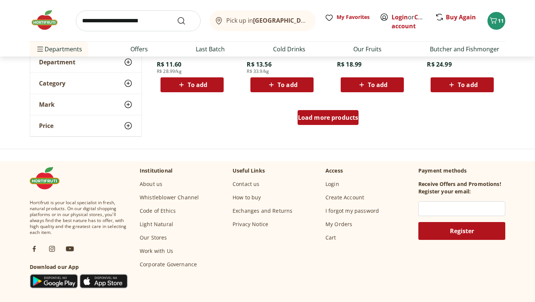
click at [325, 122] on div "Load more products" at bounding box center [327, 117] width 61 height 15
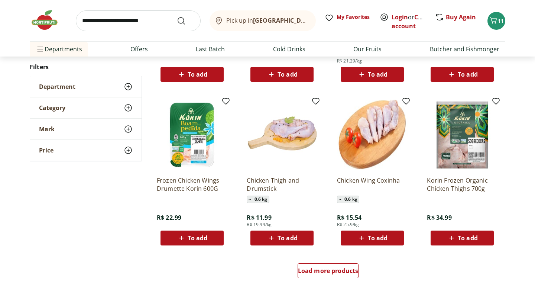
scroll to position [1456, 0]
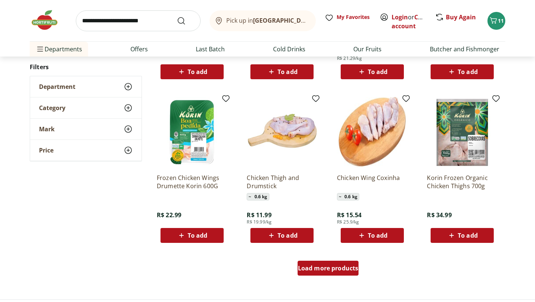
click at [315, 267] on font "Load more products" at bounding box center [328, 268] width 61 height 8
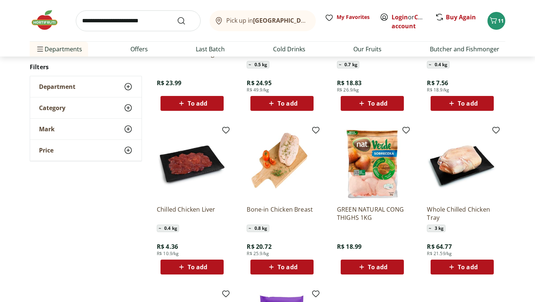
scroll to position [1746, 0]
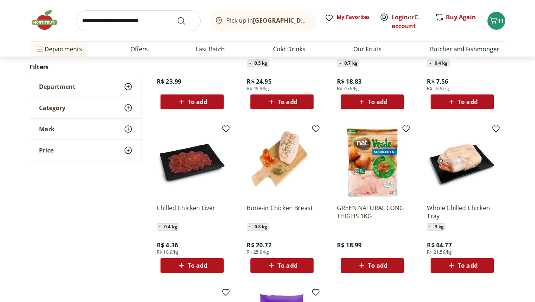
click at [450, 170] on img at bounding box center [462, 162] width 71 height 71
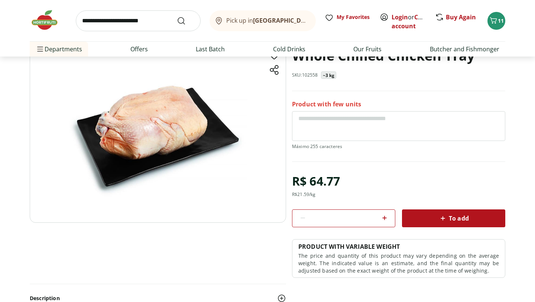
scroll to position [36, 0]
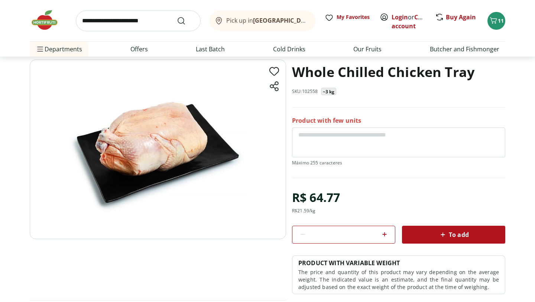
click at [149, 135] on img at bounding box center [158, 148] width 256 height 179
click at [153, 140] on img at bounding box center [158, 148] width 256 height 179
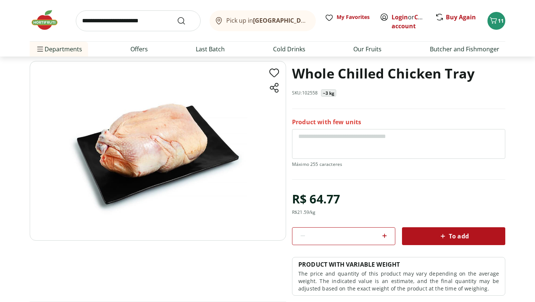
scroll to position [39, 0]
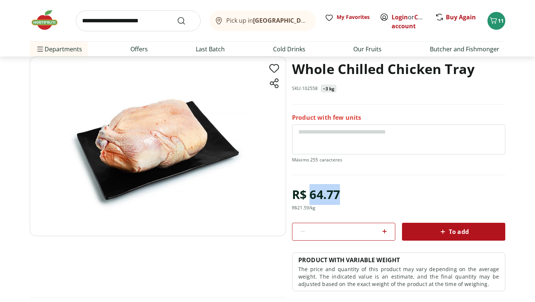
drag, startPoint x: 311, startPoint y: 196, endPoint x: 344, endPoint y: 196, distance: 33.0
click at [344, 196] on div "R$ 64.77 R$ 21.59 /kg * To add PRODUCT WITH VARIABLE WEIGHT The price and quant…" at bounding box center [398, 237] width 213 height 107
copy font "64.77"
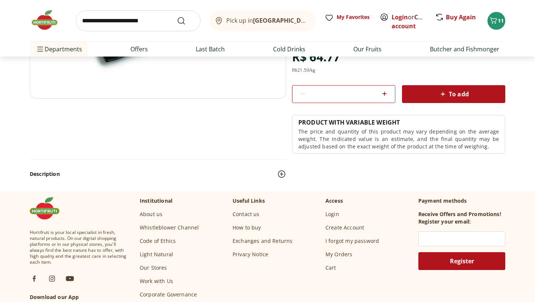
scroll to position [173, 0]
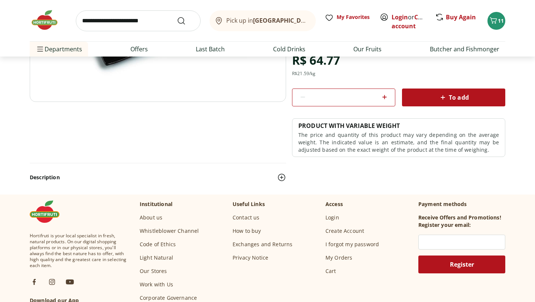
click at [428, 89] on button "To add" at bounding box center [453, 97] width 103 height 18
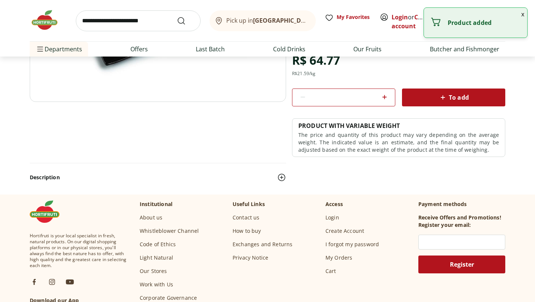
scroll to position [1746, 0]
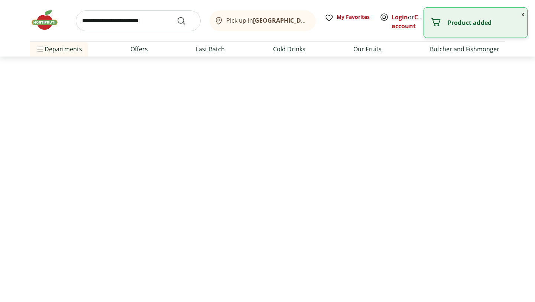
select select "**********"
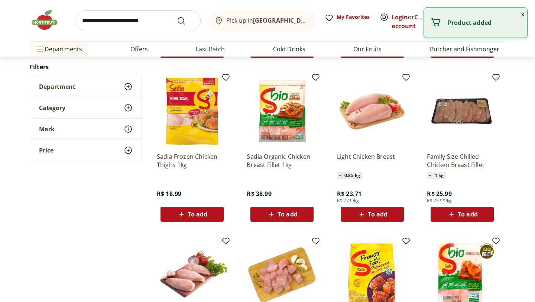
scroll to position [0, 0]
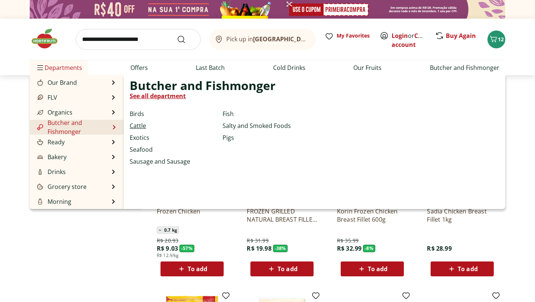
click at [141, 126] on font "Cattle" at bounding box center [138, 125] width 16 height 8
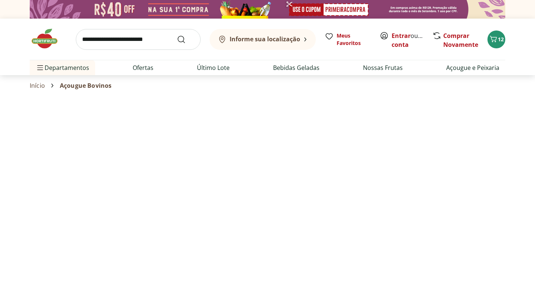
select select "**********"
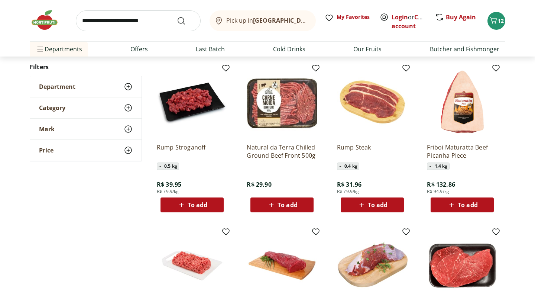
scroll to position [226, 0]
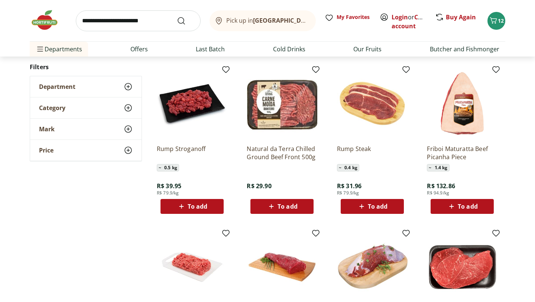
click at [367, 113] on img at bounding box center [372, 103] width 71 height 71
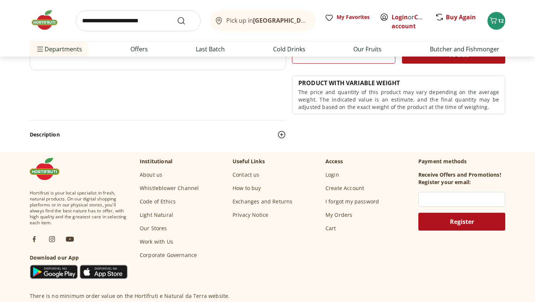
scroll to position [104, 0]
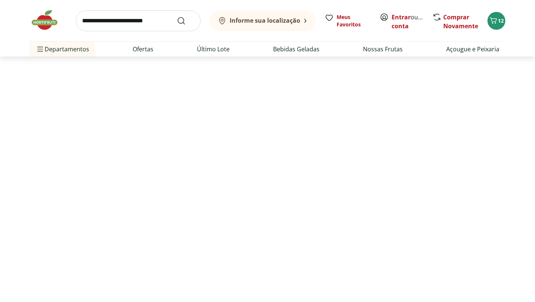
scroll to position [226, 0]
select select "**********"
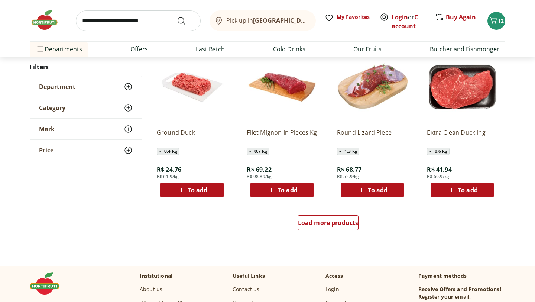
scroll to position [407, 0]
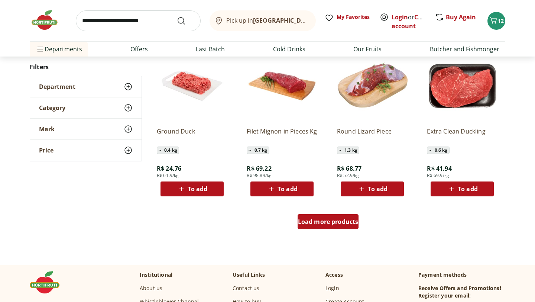
click at [324, 229] on link "Load more products" at bounding box center [327, 223] width 61 height 18
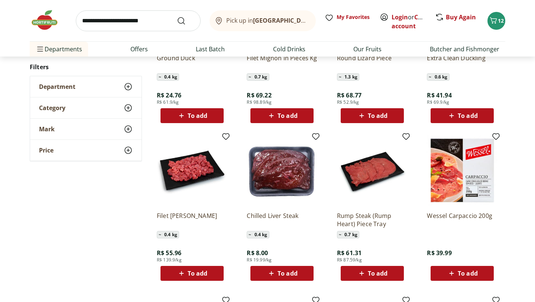
scroll to position [482, 0]
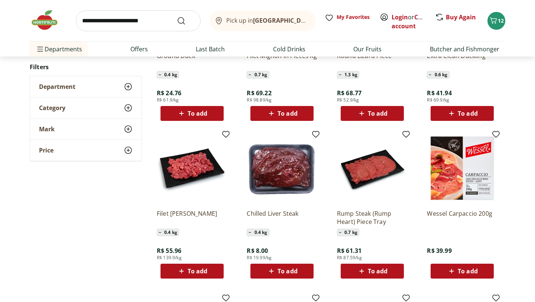
click at [133, 259] on div "**********" at bounding box center [267, 138] width 475 height 1024
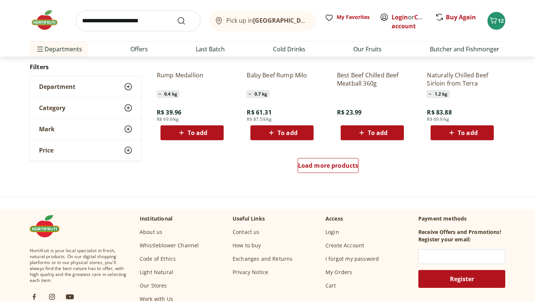
scroll to position [952, 0]
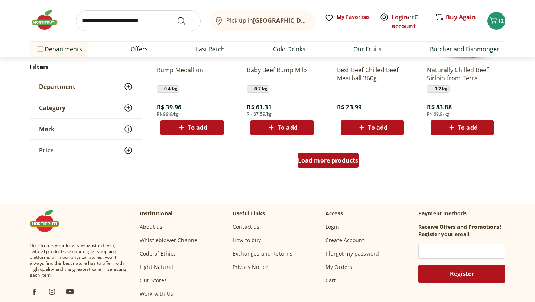
click at [332, 164] on div "Load more products" at bounding box center [327, 160] width 61 height 15
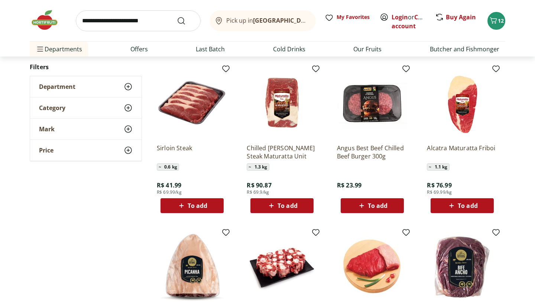
scroll to position [1031, 0]
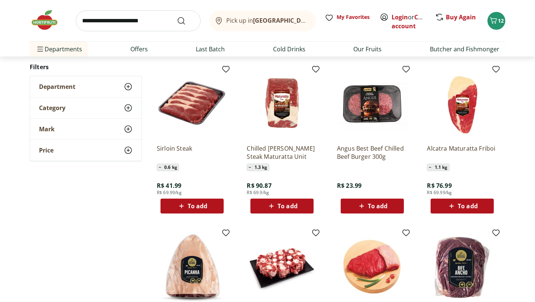
click at [196, 105] on img at bounding box center [192, 103] width 71 height 71
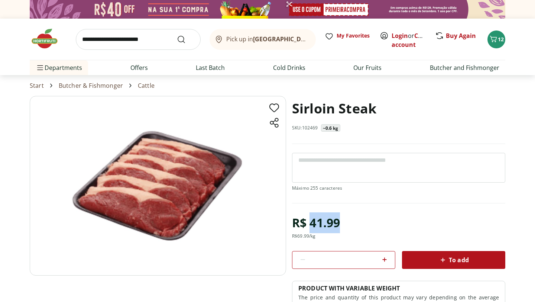
drag, startPoint x: 309, startPoint y: 228, endPoint x: 348, endPoint y: 227, distance: 38.6
click at [348, 227] on div "R$ 41.99 R$ 69.99 /kg * To add PRODUCT WITH VARIABLE WEIGHT The price and quant…" at bounding box center [398, 265] width 213 height 107
copy font "41.99"
click at [449, 264] on div "To add" at bounding box center [453, 259] width 91 height 13
click at [81, 85] on font "Butcher & Fishmonger" at bounding box center [91, 85] width 64 height 8
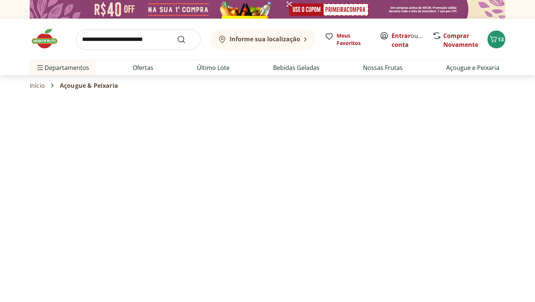
select select "**********"
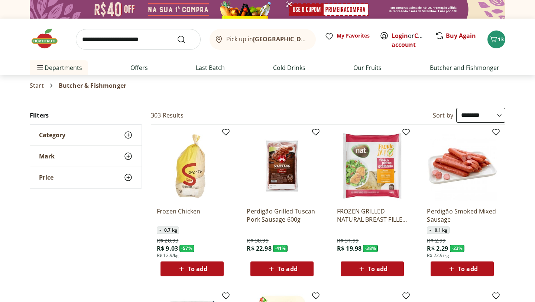
click at [191, 182] on img at bounding box center [192, 165] width 71 height 71
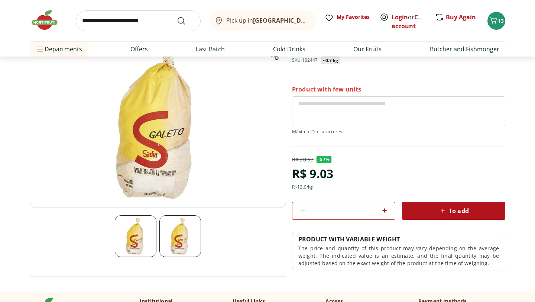
scroll to position [77, 0]
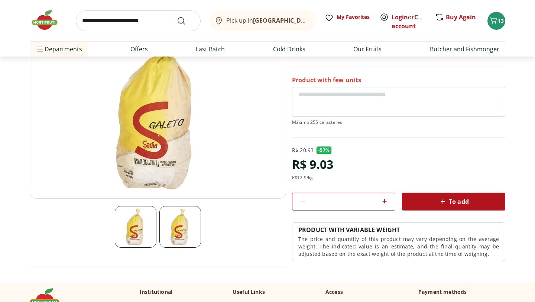
click at [183, 232] on img at bounding box center [180, 227] width 42 height 42
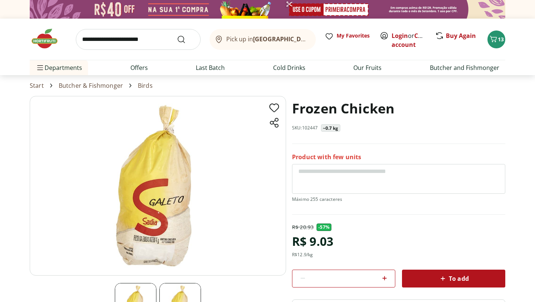
scroll to position [42, 0]
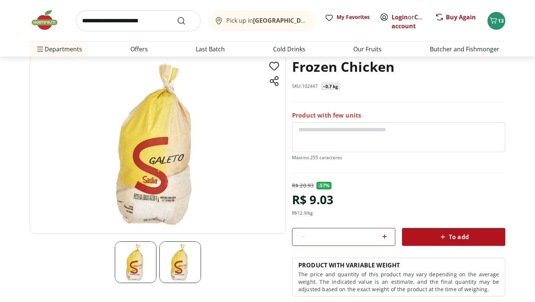
click at [141, 259] on img at bounding box center [136, 262] width 42 height 42
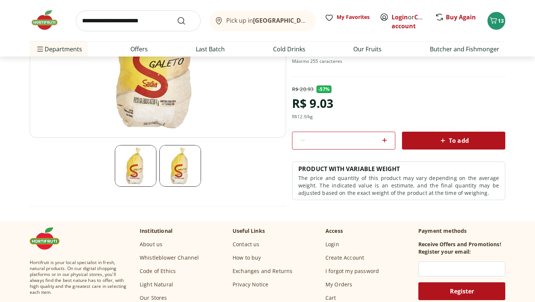
scroll to position [14, 0]
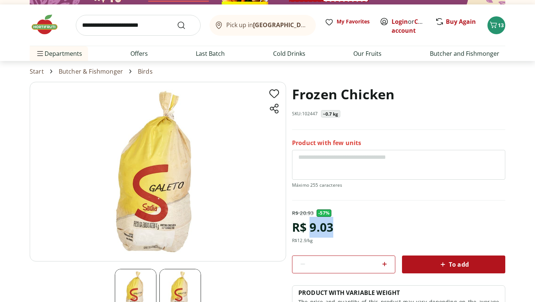
drag, startPoint x: 309, startPoint y: 228, endPoint x: 346, endPoint y: 228, distance: 37.1
click at [346, 228] on div "R$ 20.93 - 57 % R$ 9.03 R$ 12.9 /kg * To add PRODUCT WITH VARIABLE WEIGHT The p…" at bounding box center [398, 266] width 213 height 114
copy font "9.03"
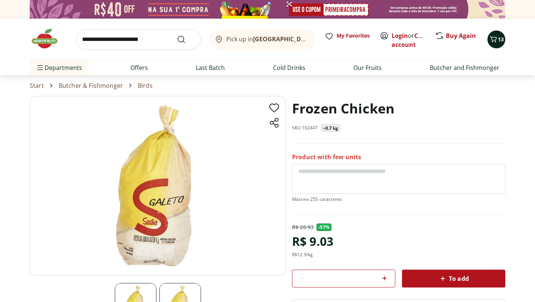
click at [497, 39] on icon "Cart" at bounding box center [493, 39] width 9 height 9
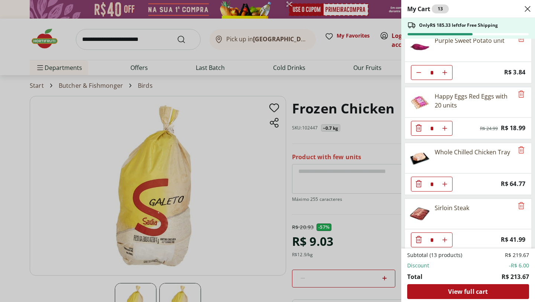
scroll to position [406, 0]
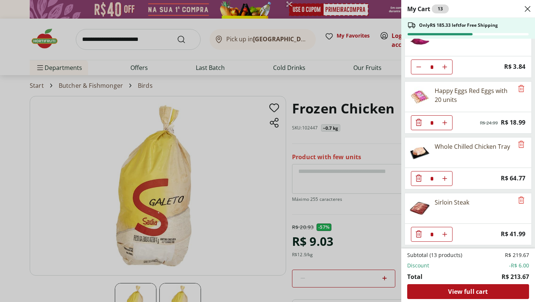
click at [418, 175] on icon "Decrease Quantity" at bounding box center [418, 177] width 9 height 9
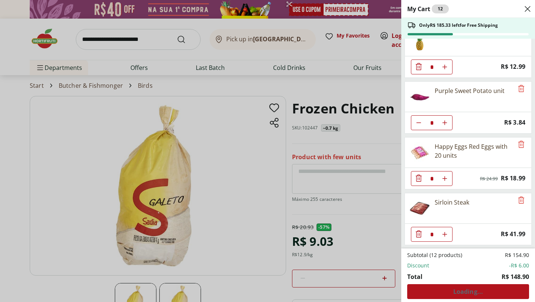
click at [315, 177] on div "My Cart 12 Only R$ 185.33 left for Free Shipping Natural da Terra Organic Carro…" at bounding box center [267, 151] width 535 height 302
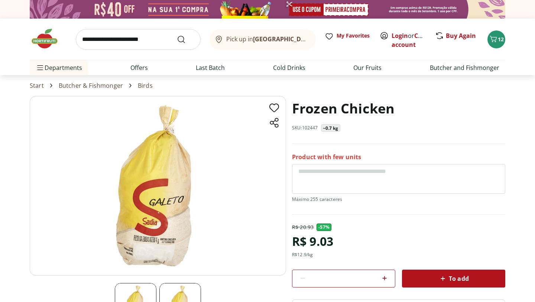
click at [94, 81] on font "Butcher & Fishmonger" at bounding box center [91, 85] width 64 height 8
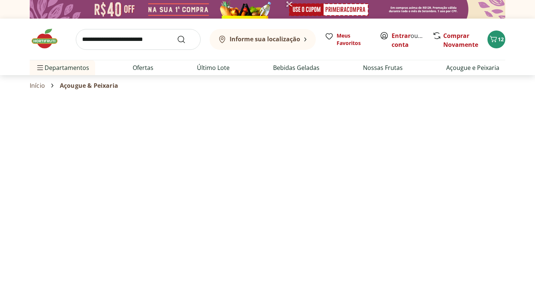
select select "**********"
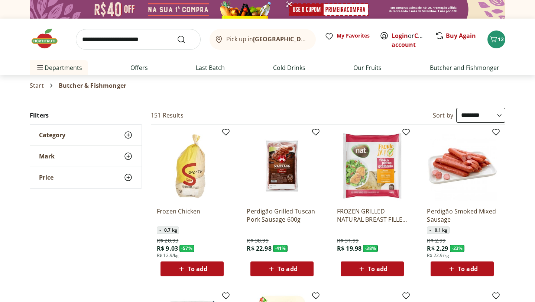
select select "**********"
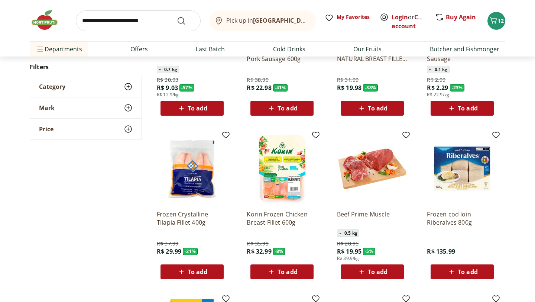
scroll to position [161, 0]
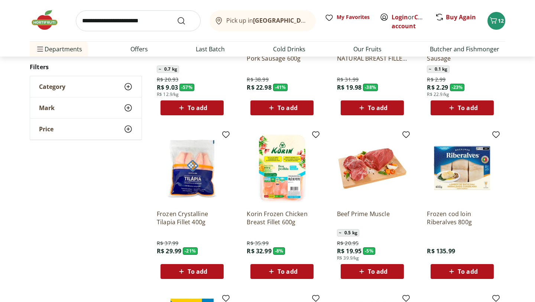
click at [352, 179] on img at bounding box center [372, 168] width 71 height 71
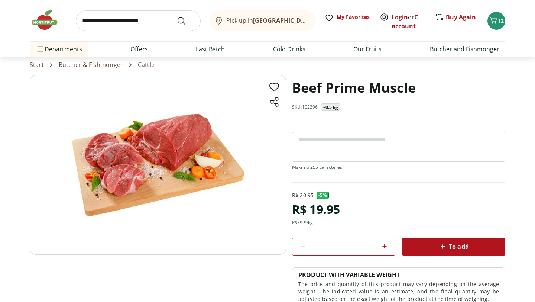
scroll to position [34, 0]
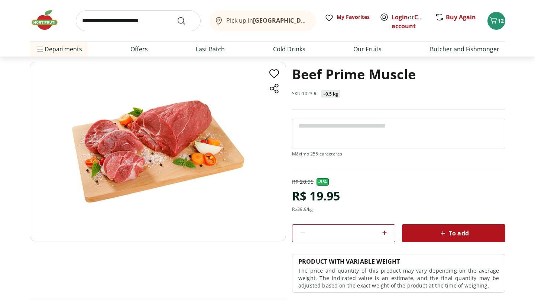
click at [111, 22] on input "search" at bounding box center [138, 20] width 125 height 21
type input "*****"
click at [177, 16] on button "Submit Search" at bounding box center [186, 20] width 18 height 9
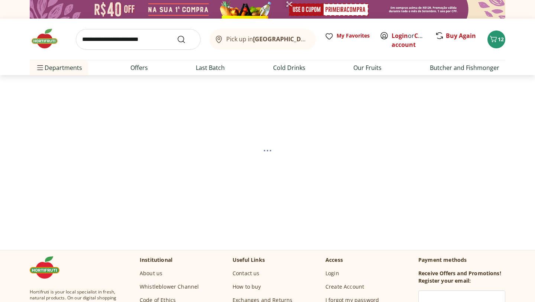
select select "**********"
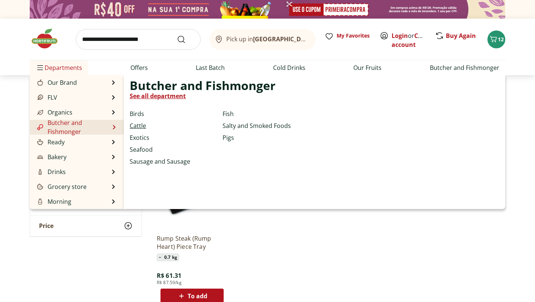
click at [138, 127] on font "Cattle" at bounding box center [138, 125] width 16 height 8
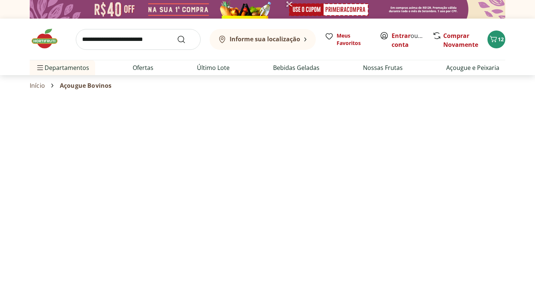
select select "**********"
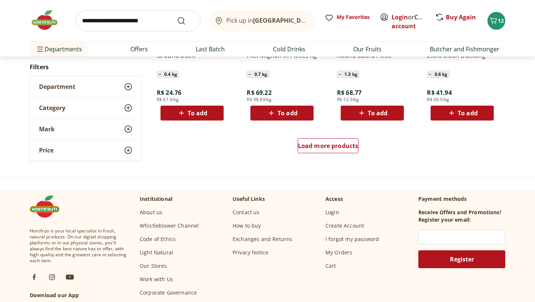
scroll to position [469, 0]
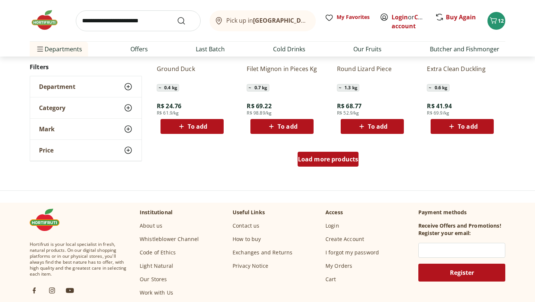
click at [315, 165] on div "Load more products" at bounding box center [327, 158] width 61 height 15
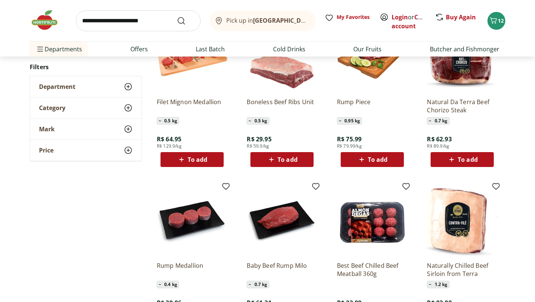
scroll to position [756, 0]
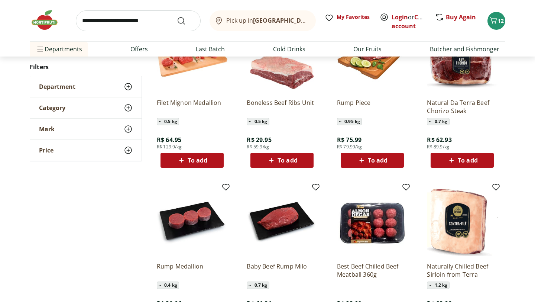
click at [350, 121] on font "0.95 kg" at bounding box center [352, 121] width 16 height 6
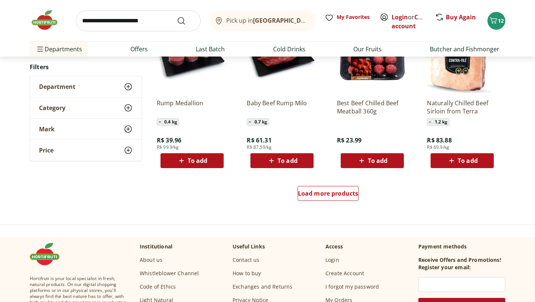
scroll to position [916, 0]
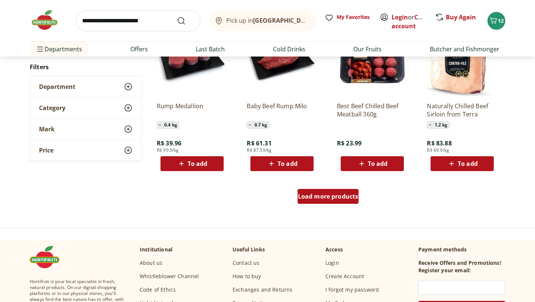
click at [327, 198] on font "Load more products" at bounding box center [328, 196] width 61 height 8
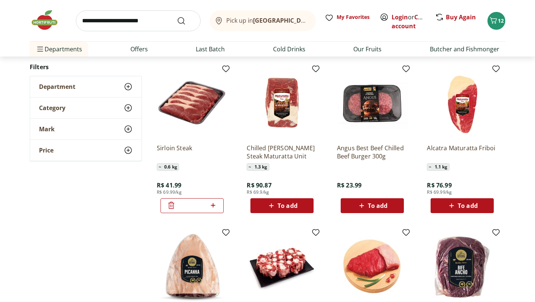
scroll to position [1031, 0]
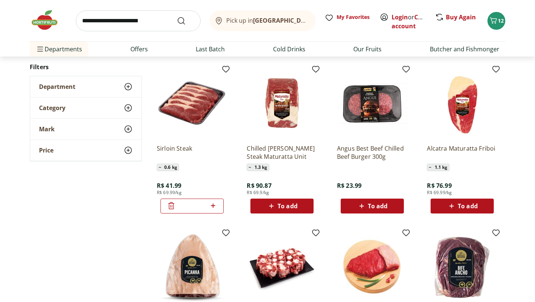
click at [377, 122] on img at bounding box center [372, 103] width 71 height 71
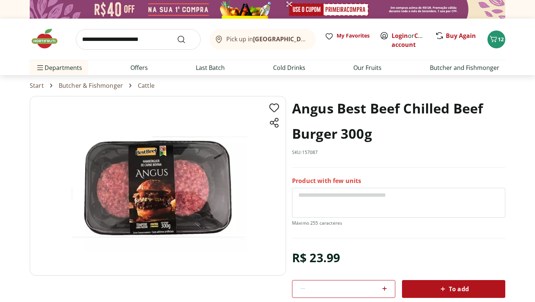
scroll to position [33, 0]
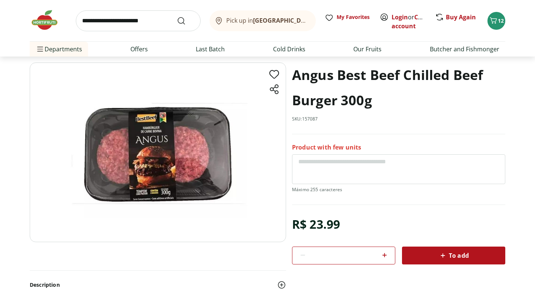
click at [160, 178] on img at bounding box center [158, 151] width 256 height 179
click at [163, 152] on img at bounding box center [158, 151] width 256 height 179
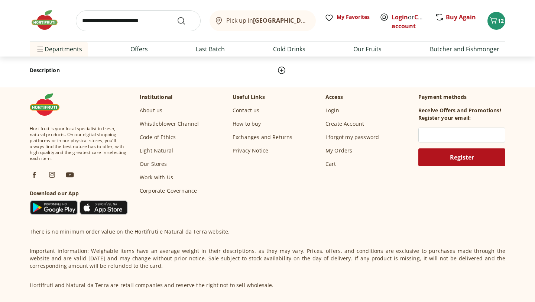
scroll to position [173, 0]
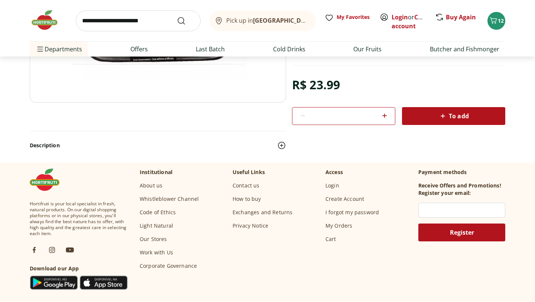
click at [68, 144] on button "Description" at bounding box center [158, 145] width 256 height 16
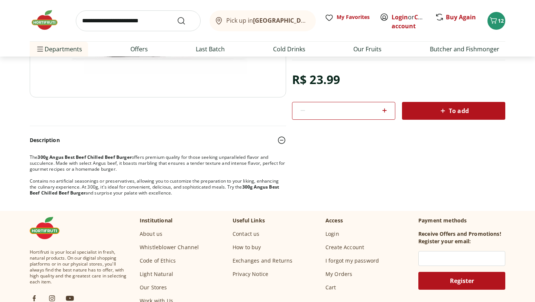
scroll to position [176, 0]
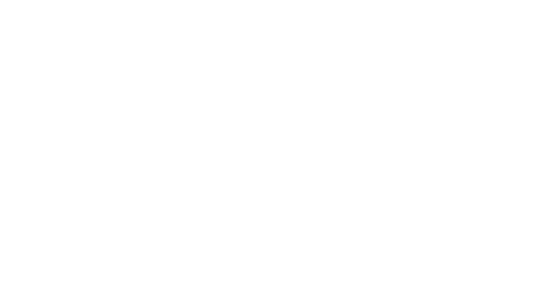
scroll to position [1031, 0]
select select "**********"
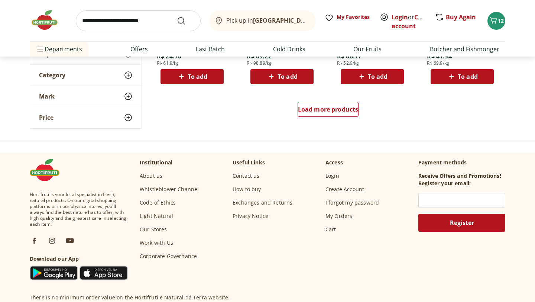
scroll to position [1414, 0]
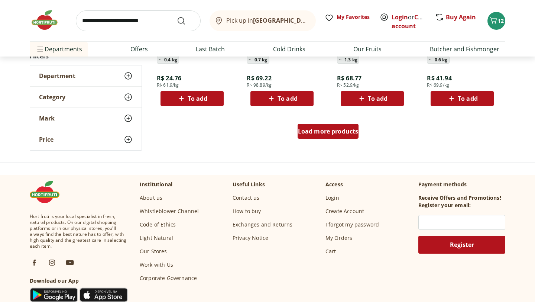
click at [324, 133] on font "Load more products" at bounding box center [328, 131] width 61 height 8
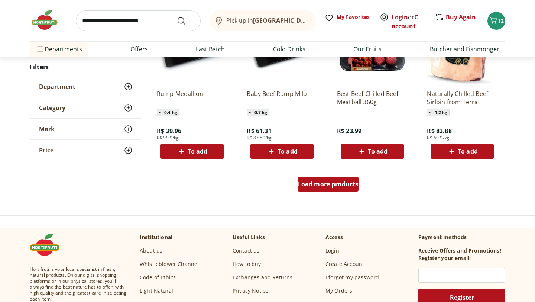
click at [324, 182] on font "Load more products" at bounding box center [328, 184] width 61 height 8
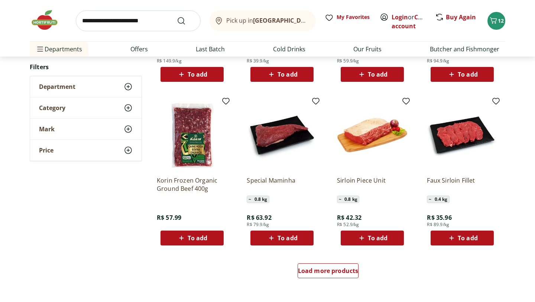
scroll to position [2274, 0]
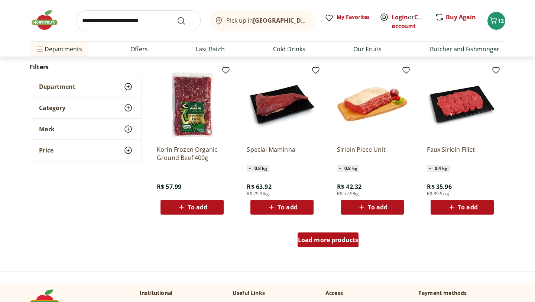
click at [325, 247] on div "Load more products" at bounding box center [327, 239] width 61 height 15
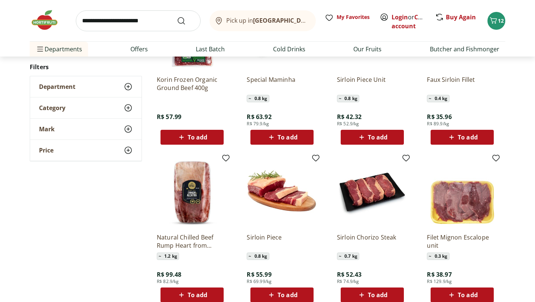
scroll to position [2345, 0]
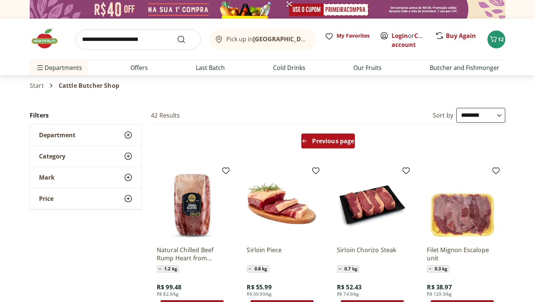
click at [342, 141] on font "Previous page" at bounding box center [333, 141] width 42 height 8
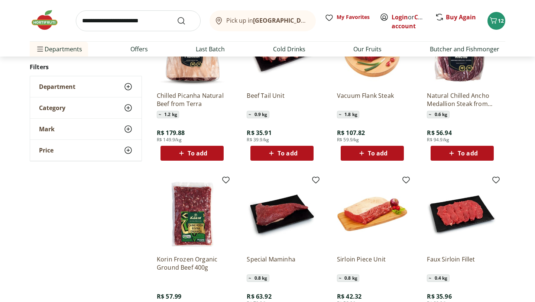
scroll to position [326, 0]
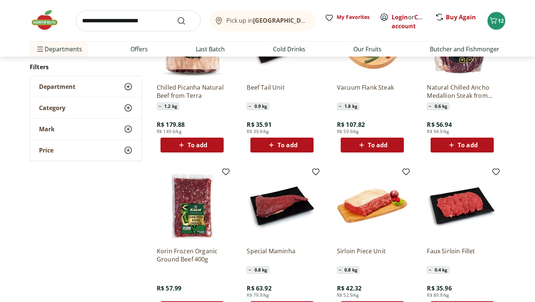
click at [203, 219] on img at bounding box center [192, 205] width 71 height 71
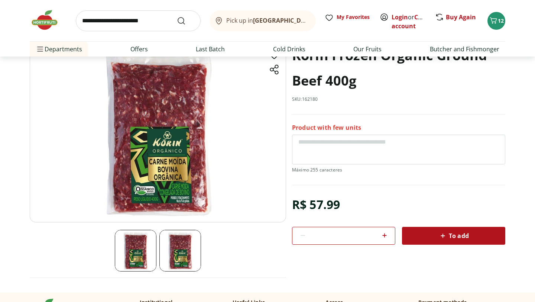
scroll to position [64, 0]
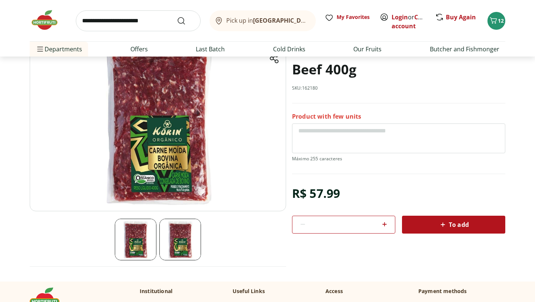
click at [175, 236] on img at bounding box center [180, 239] width 42 height 42
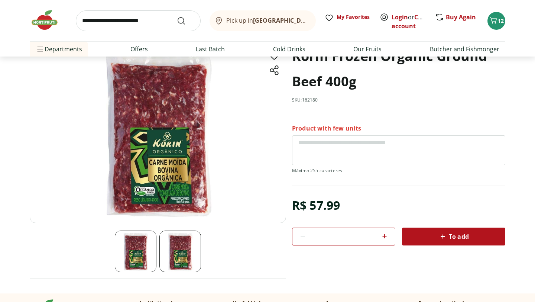
scroll to position [43, 0]
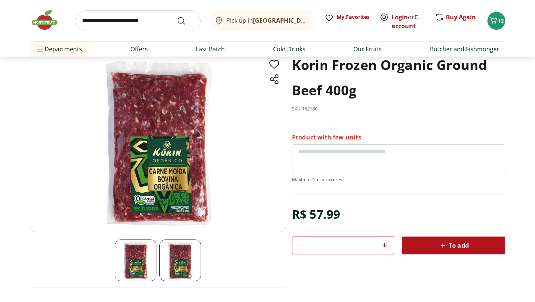
click at [159, 135] on img at bounding box center [158, 141] width 256 height 179
click at [158, 122] on img at bounding box center [158, 141] width 256 height 179
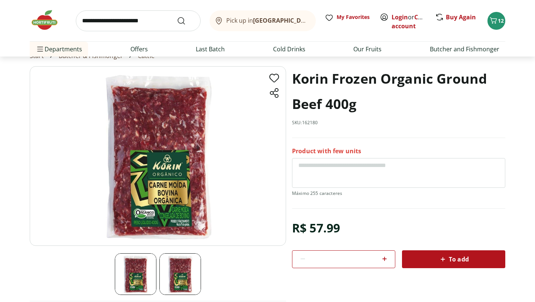
scroll to position [29, 0]
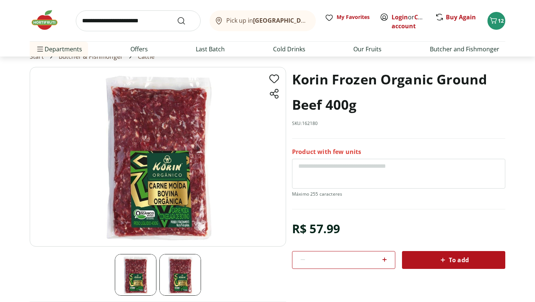
click at [440, 258] on icon at bounding box center [442, 259] width 9 height 9
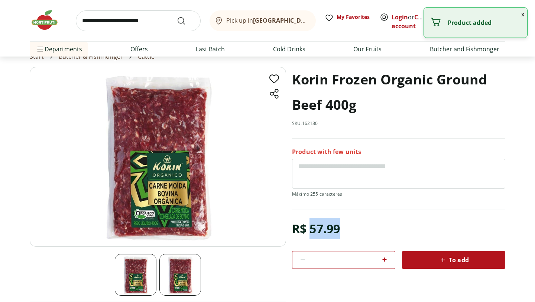
drag, startPoint x: 312, startPoint y: 229, endPoint x: 342, endPoint y: 229, distance: 30.1
click at [342, 229] on div "R$ 57.99 * To add" at bounding box center [398, 243] width 213 height 50
copy font "57.99"
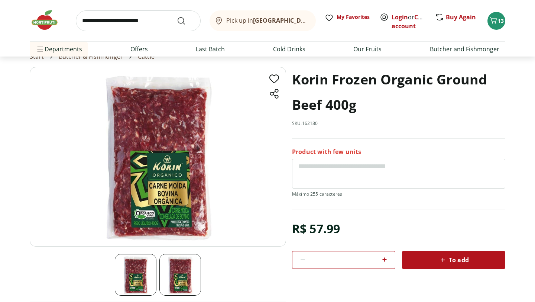
scroll to position [0, 0]
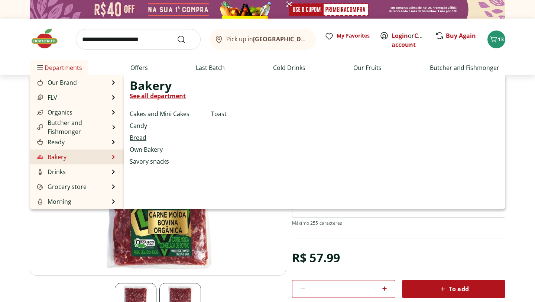
click at [142, 137] on font "Bread" at bounding box center [138, 137] width 17 height 8
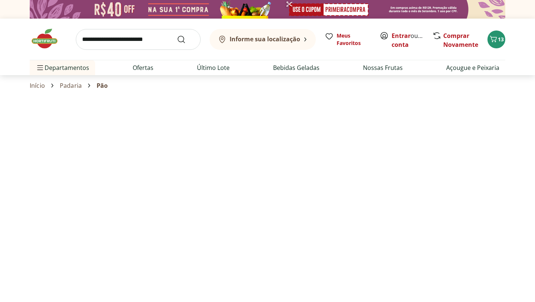
select select "**********"
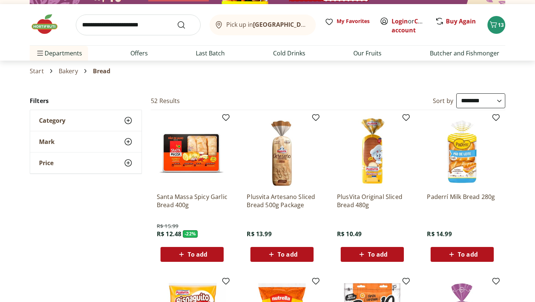
scroll to position [3, 0]
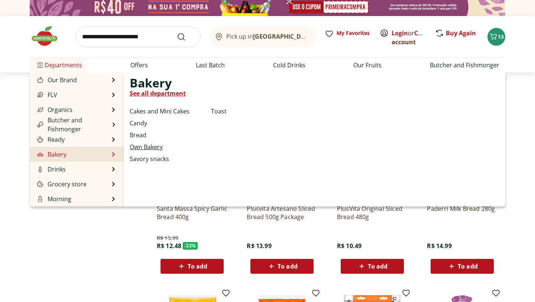
click at [136, 144] on font "Own Bakery" at bounding box center [146, 147] width 33 height 8
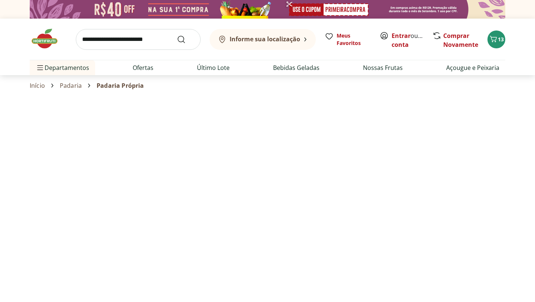
select select "**********"
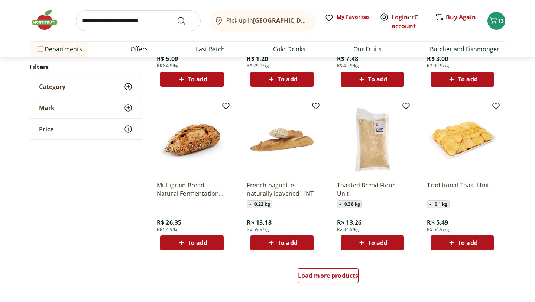
scroll to position [354, 0]
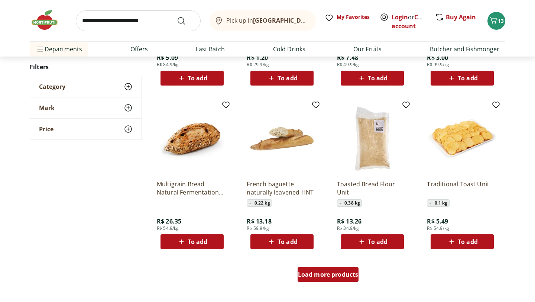
click at [317, 274] on font "Load more products" at bounding box center [328, 274] width 61 height 8
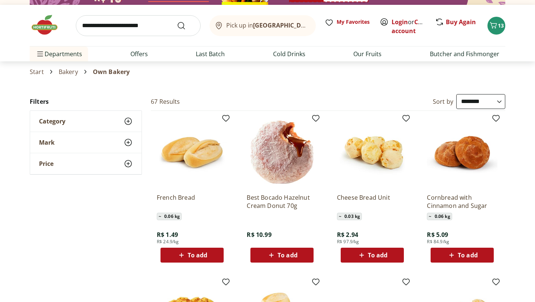
scroll to position [0, 0]
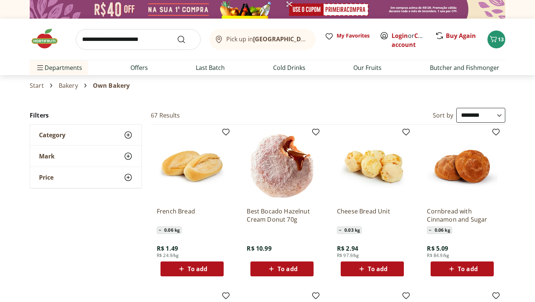
click at [69, 88] on font "Bakery" at bounding box center [68, 85] width 19 height 8
select select "**********"
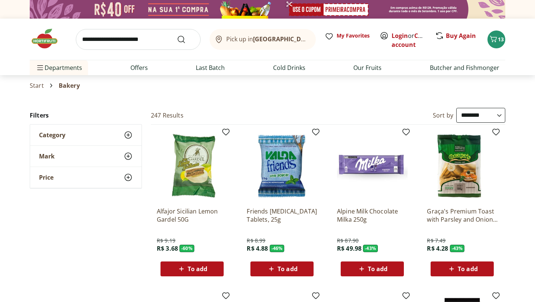
click at [69, 88] on font "Bakery" at bounding box center [69, 85] width 21 height 8
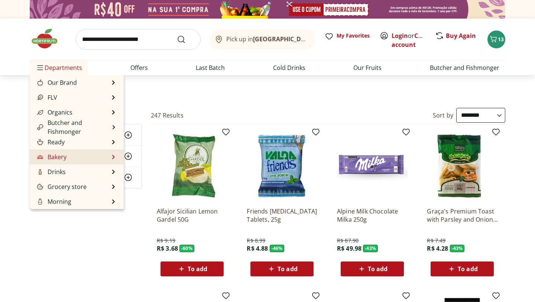
click at [84, 156] on li "Bakery Bakery See all department Cakes and Mini Cakes Candy Bread Own Bakery Sa…" at bounding box center [77, 156] width 94 height 15
click at [111, 158] on li "Bakery Bakery See all department Cakes and Mini Cakes Candy Bread Own Bakery Sa…" at bounding box center [77, 156] width 94 height 15
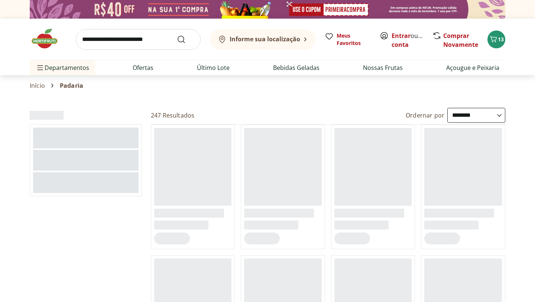
select select "**********"
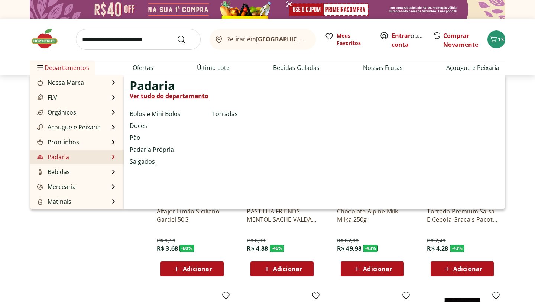
click at [143, 165] on link "Salgados" at bounding box center [142, 161] width 25 height 9
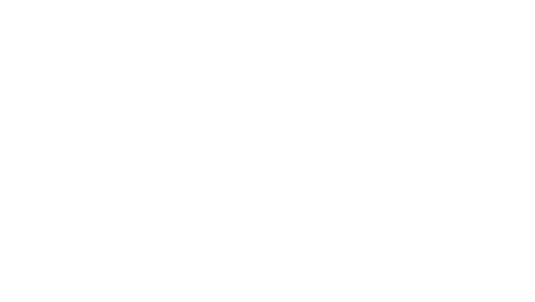
select select "**********"
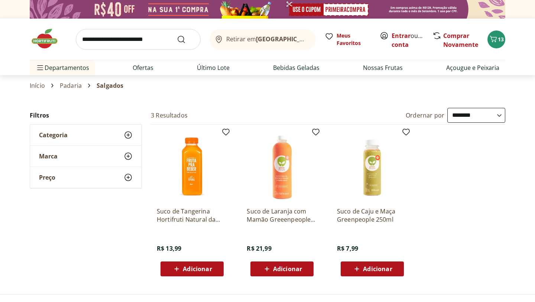
click at [71, 88] on link "Padaria" at bounding box center [71, 85] width 22 height 7
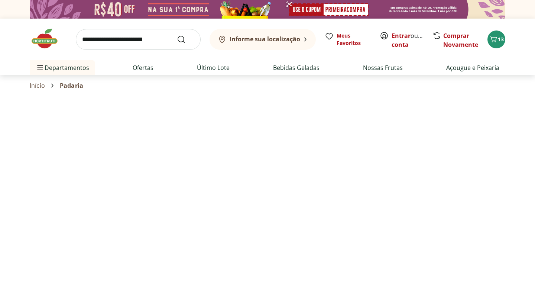
select select "**********"
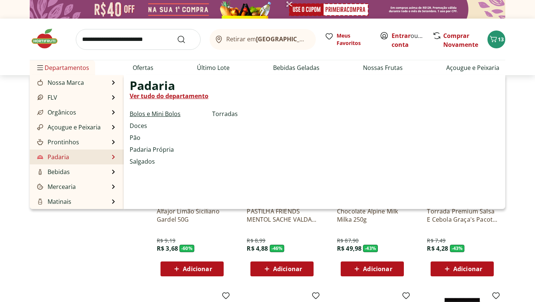
click at [148, 115] on link "Bolos e Mini Bolos" at bounding box center [155, 113] width 51 height 9
select select "**********"
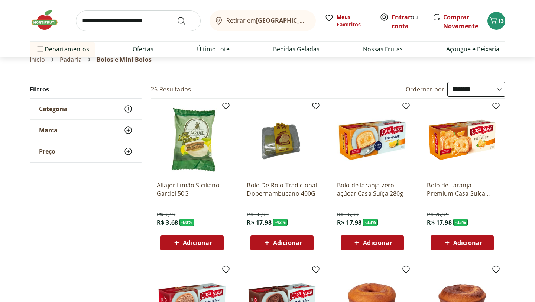
scroll to position [16, 0]
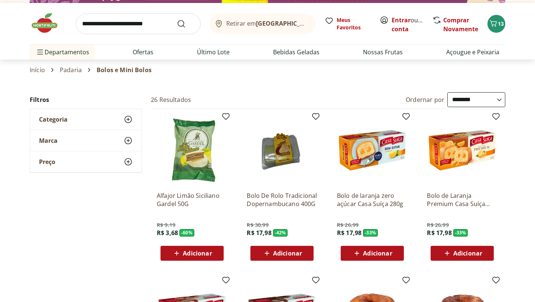
click at [76, 70] on link "Padaria" at bounding box center [71, 69] width 22 height 7
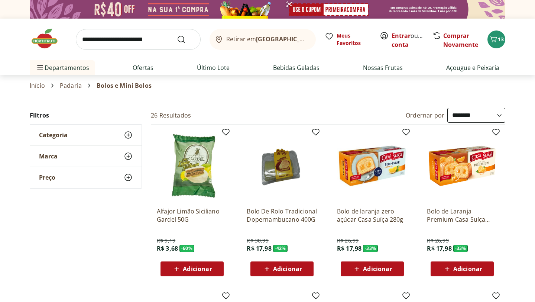
select select "**********"
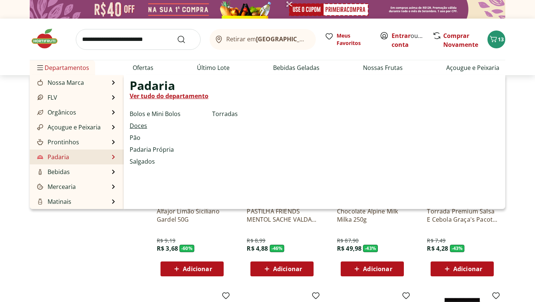
click at [138, 125] on link "Doces" at bounding box center [138, 125] width 17 height 9
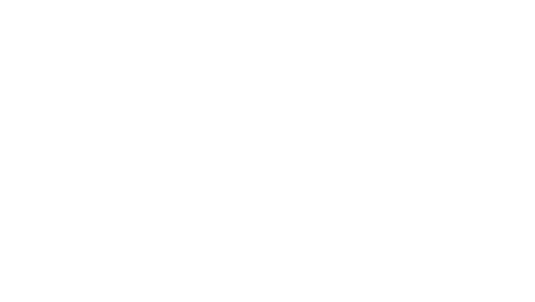
select select "**********"
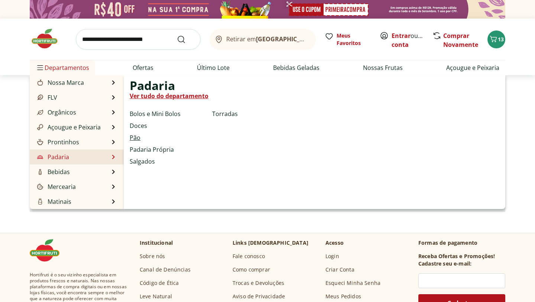
click at [139, 139] on link "Pão" at bounding box center [135, 137] width 11 height 9
select select "**********"
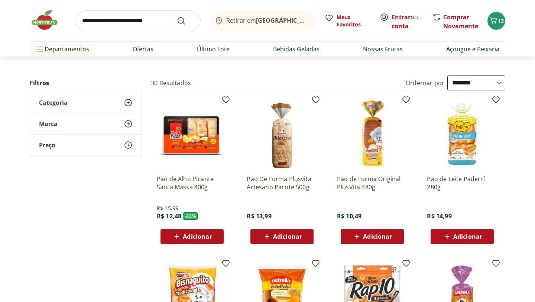
scroll to position [35, 0]
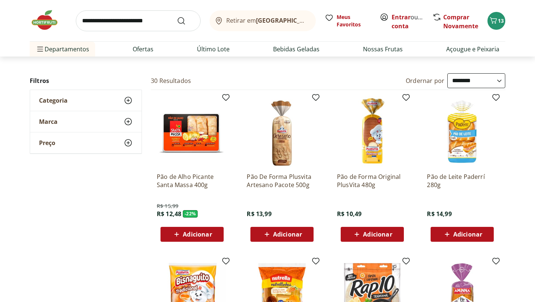
click at [193, 185] on p "Pão de Alho Picante Santa Massa 400g" at bounding box center [192, 180] width 71 height 16
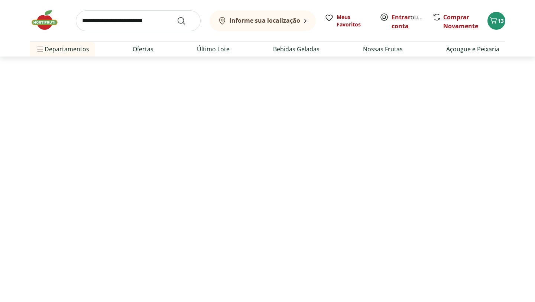
select select "**********"
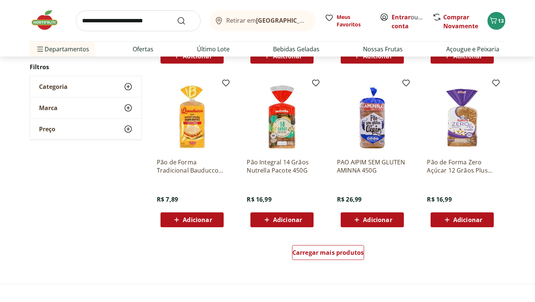
scroll to position [394, 0]
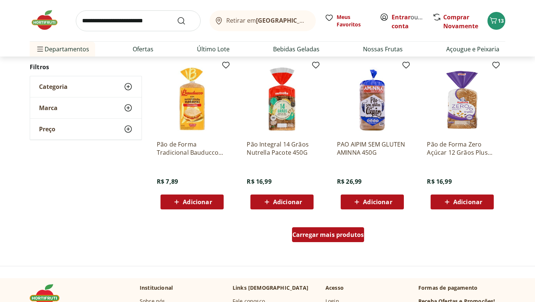
click at [318, 231] on span "Carregar mais produtos" at bounding box center [328, 234] width 72 height 6
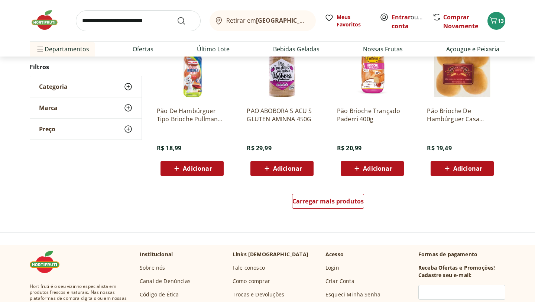
scroll to position [911, 0]
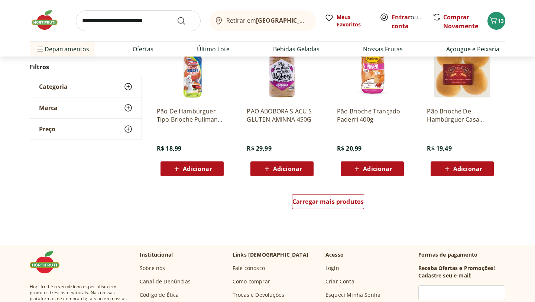
click at [463, 167] on span "Adicionar" at bounding box center [467, 169] width 29 height 6
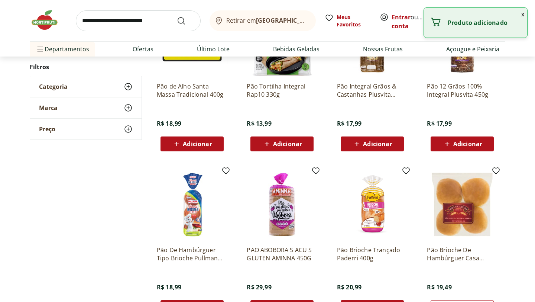
scroll to position [767, 0]
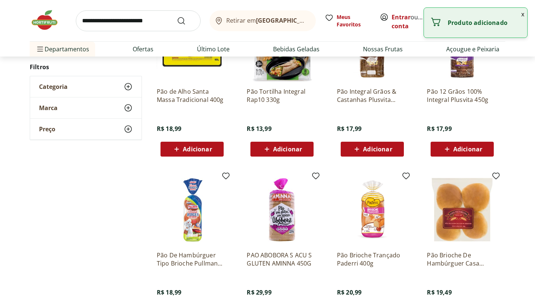
click at [355, 151] on icon at bounding box center [356, 148] width 9 height 9
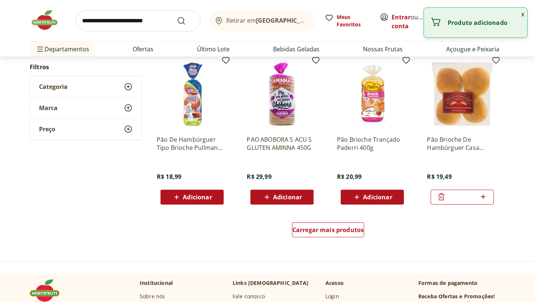
scroll to position [969, 0]
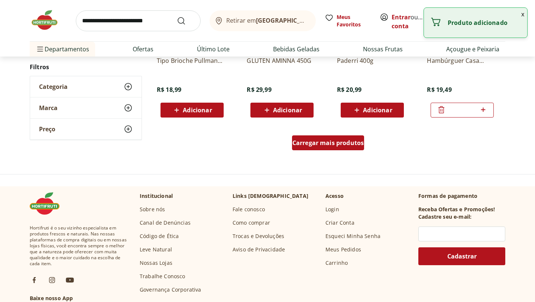
click at [332, 149] on div "Carregar mais produtos" at bounding box center [328, 142] width 72 height 15
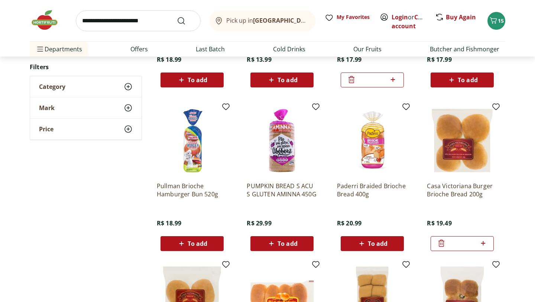
scroll to position [836, 0]
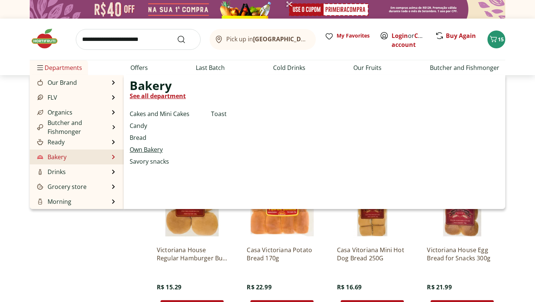
click at [143, 151] on font "Own Bakery" at bounding box center [146, 149] width 33 height 8
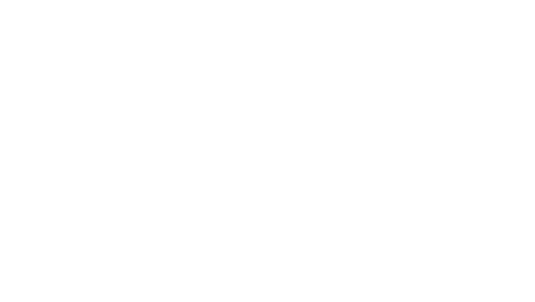
select select "**********"
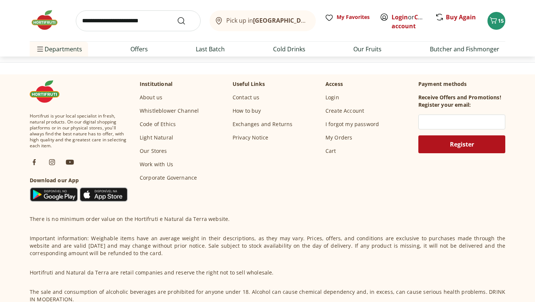
scroll to position [501, 0]
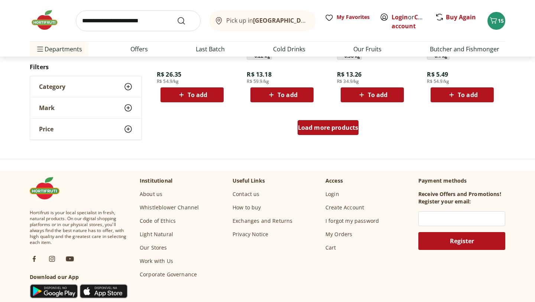
click at [316, 130] on font "Load more products" at bounding box center [328, 127] width 61 height 8
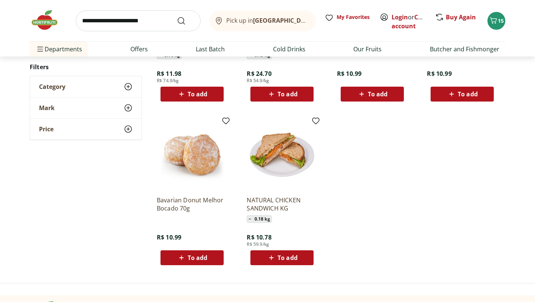
scroll to position [818, 0]
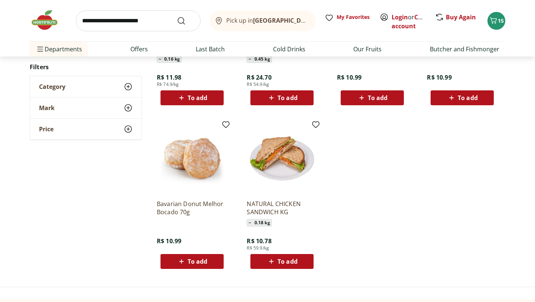
click at [198, 174] on img at bounding box center [192, 158] width 71 height 71
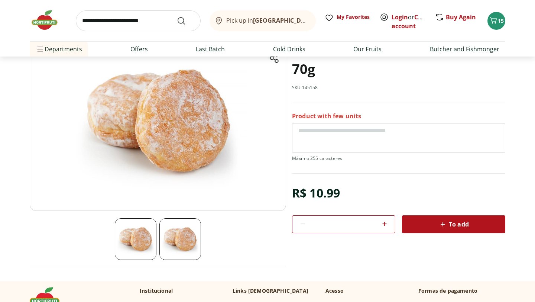
scroll to position [75, 0]
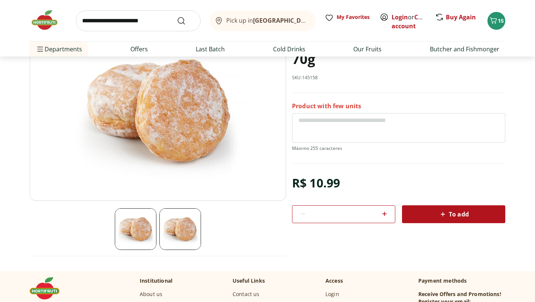
select select "**********"
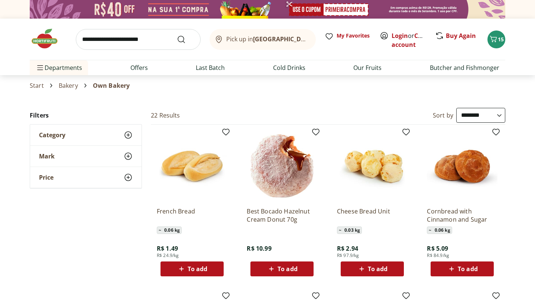
scroll to position [33, 0]
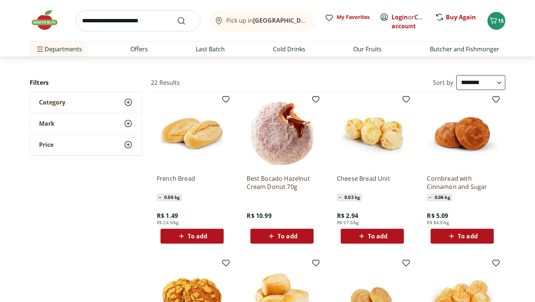
click at [201, 233] on font "To add" at bounding box center [198, 236] width 20 height 8
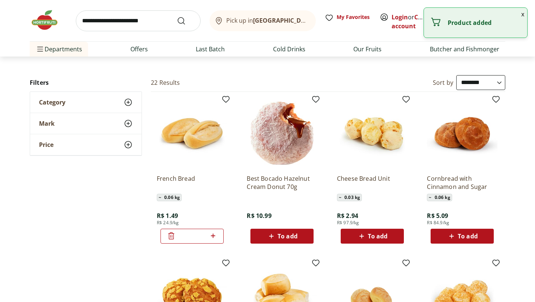
click at [214, 235] on icon at bounding box center [212, 235] width 9 height 9
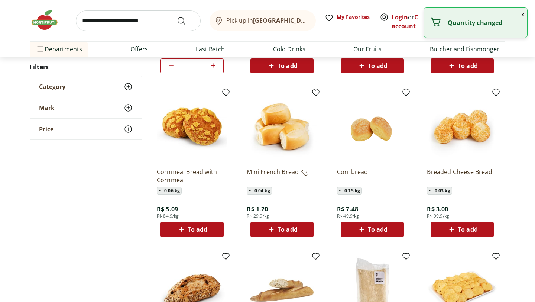
scroll to position [187, 0]
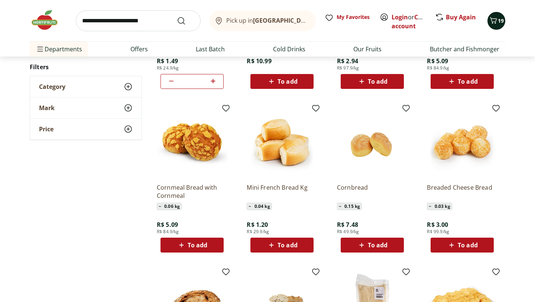
click at [495, 23] on icon "Cart" at bounding box center [493, 20] width 7 height 6
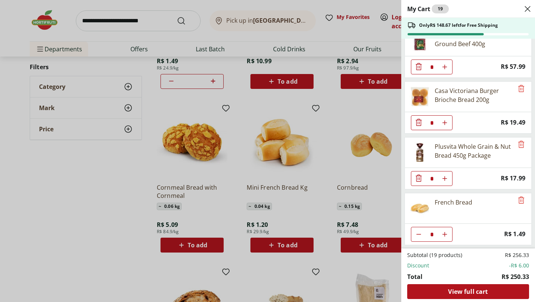
scroll to position [564, 0]
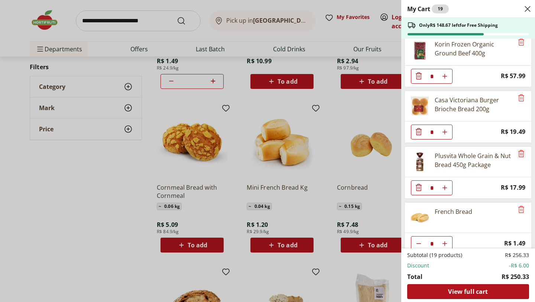
click at [522, 154] on icon "Remove" at bounding box center [520, 153] width 9 height 9
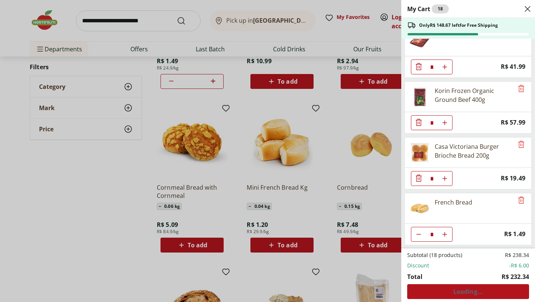
click at [447, 232] on icon "Increase Quantity" at bounding box center [444, 234] width 6 height 6
type input "*"
click at [447, 232] on icon "Increase Quantity" at bounding box center [444, 234] width 6 height 6
type input "*"
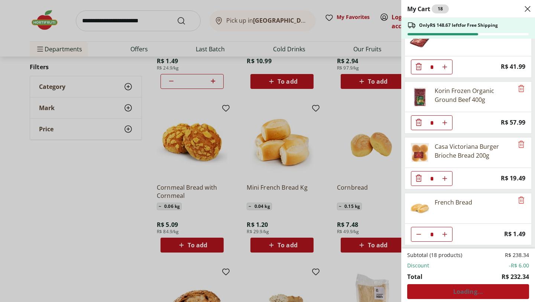
type input "*"
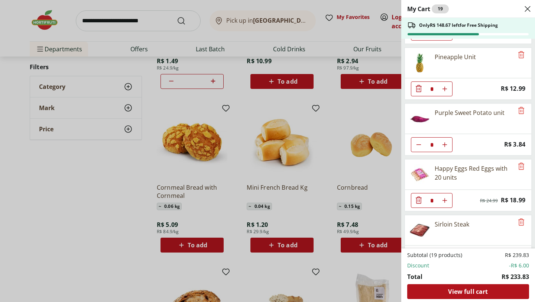
scroll to position [404, 0]
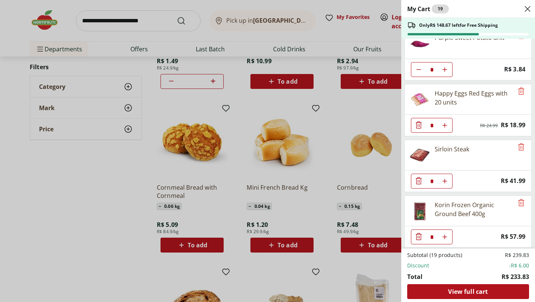
click at [115, 241] on div "My Cart 19 Only R$ 148.67 left for Free Shipping Natural da Terra Organic Carro…" at bounding box center [267, 151] width 535 height 302
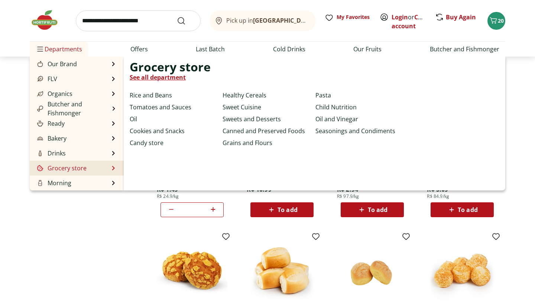
scroll to position [67, 0]
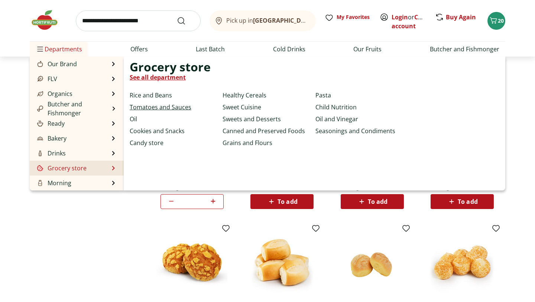
click at [150, 107] on font "Tomatoes and Sauces" at bounding box center [161, 107] width 62 height 8
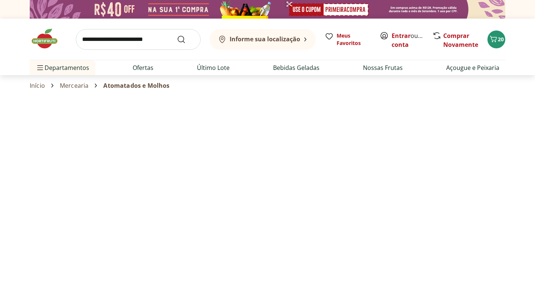
select select "**********"
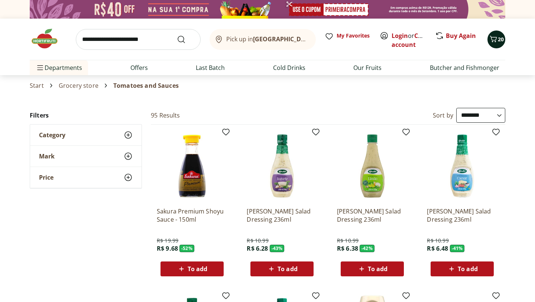
click at [495, 40] on icon "Cart" at bounding box center [493, 39] width 7 height 6
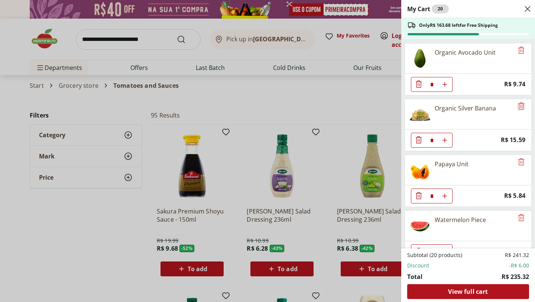
scroll to position [10, 0]
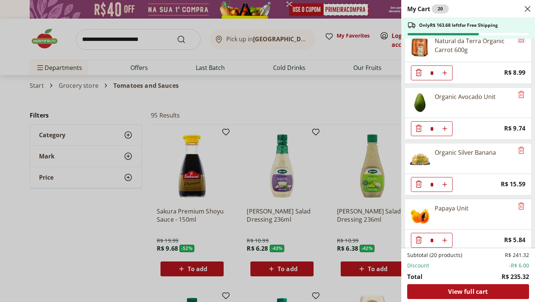
click at [518, 42] on icon "Remove" at bounding box center [521, 38] width 6 height 7
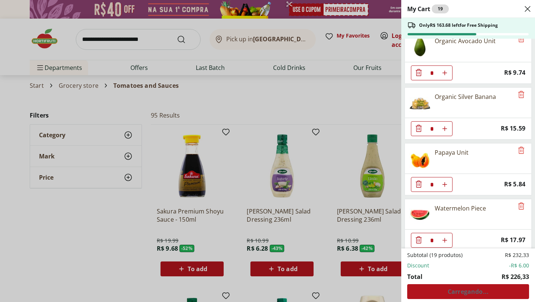
scroll to position [0, 0]
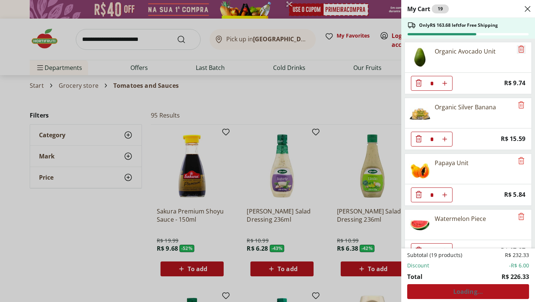
click at [518, 49] on icon "Remove" at bounding box center [520, 49] width 9 height 9
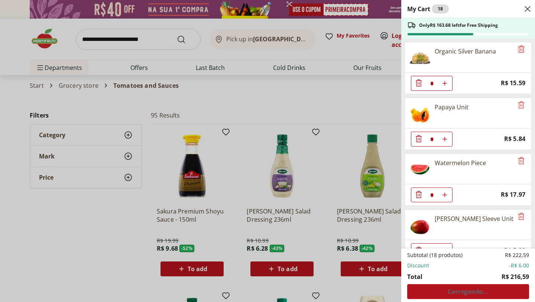
click at [518, 49] on icon "Remove" at bounding box center [520, 49] width 9 height 9
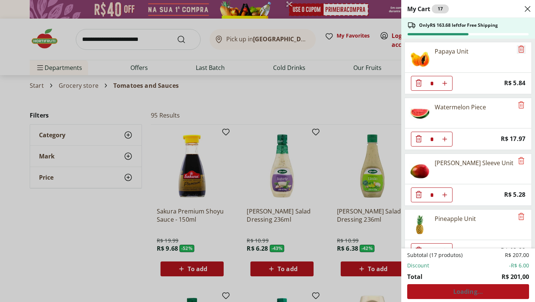
click at [518, 49] on icon "Remove" at bounding box center [520, 49] width 9 height 9
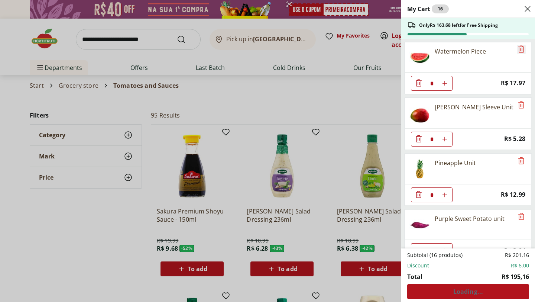
click at [518, 49] on icon "Remove" at bounding box center [520, 49] width 9 height 9
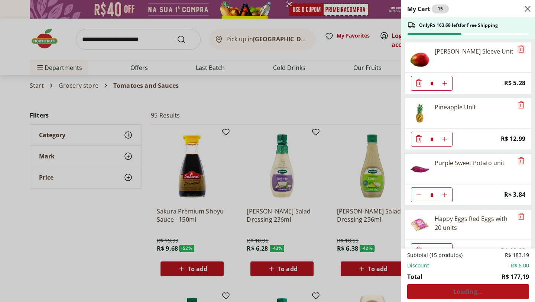
click at [518, 49] on icon "Remove" at bounding box center [520, 49] width 9 height 9
click at [518, 100] on icon "Remove" at bounding box center [520, 104] width 9 height 9
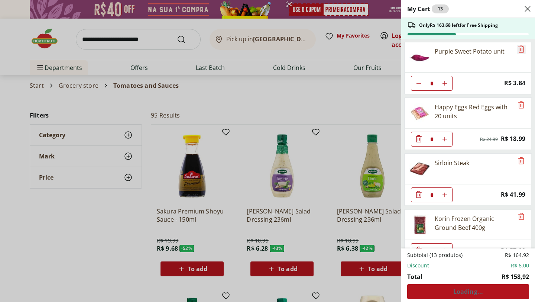
click at [518, 49] on icon "Remove" at bounding box center [520, 49] width 9 height 9
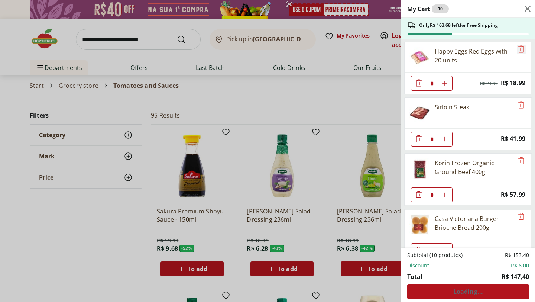
click at [518, 49] on icon "Remove" at bounding box center [520, 49] width 9 height 9
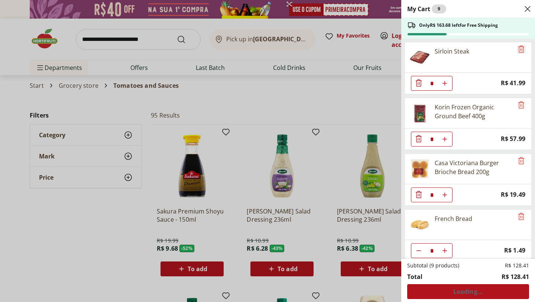
click at [518, 49] on icon "Remove" at bounding box center [520, 49] width 9 height 9
click at [518, 100] on icon "Remove" at bounding box center [520, 104] width 9 height 9
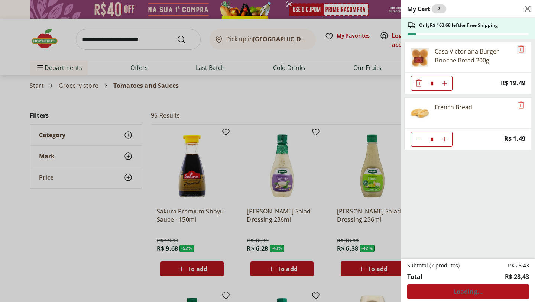
click at [518, 49] on icon "Remove" at bounding box center [520, 49] width 9 height 9
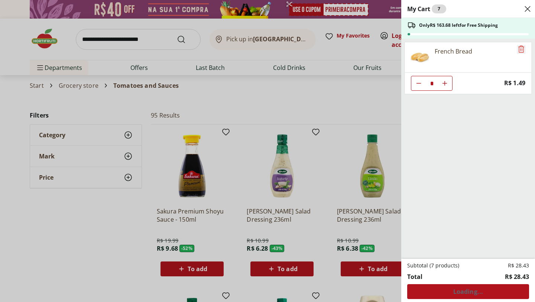
click at [518, 49] on icon "Remove" at bounding box center [520, 49] width 9 height 9
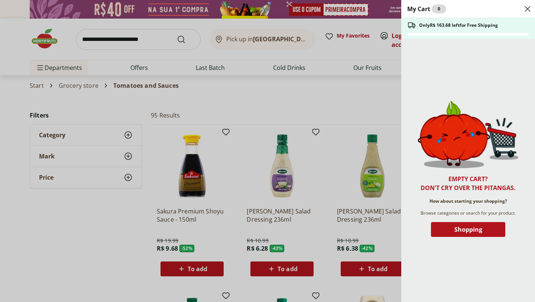
click at [114, 233] on div "My Cart 0 Only R$ 163.68 left for Free Shipping Empty cart? Don't cry over the …" at bounding box center [267, 151] width 535 height 302
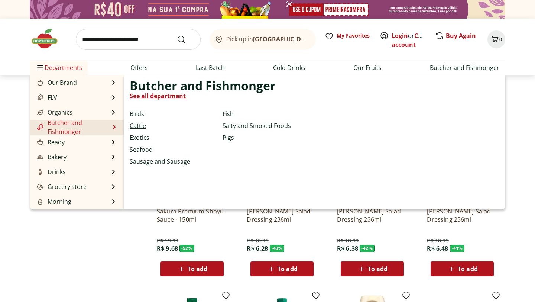
click at [140, 126] on font "Cattle" at bounding box center [138, 125] width 16 height 8
select select "**********"
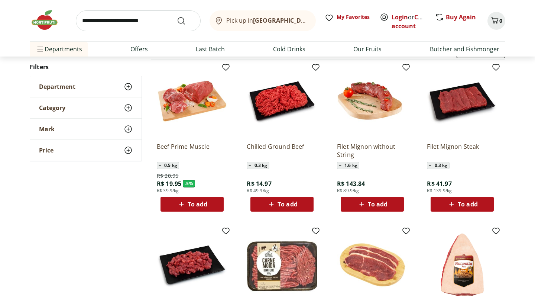
scroll to position [55, 0]
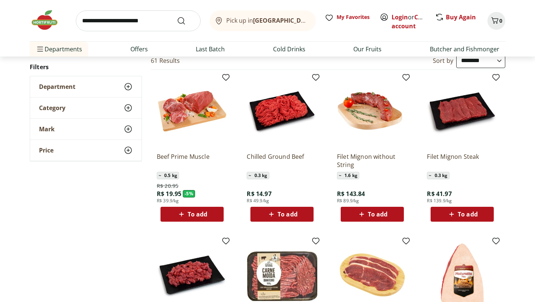
click at [288, 118] on img at bounding box center [282, 111] width 71 height 71
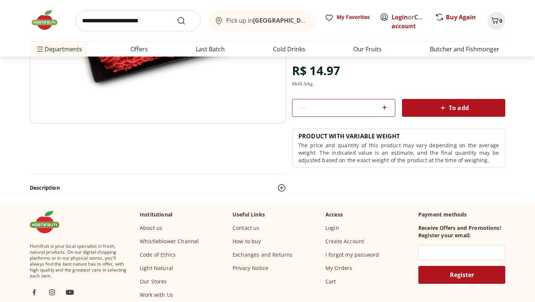
scroll to position [153, 0]
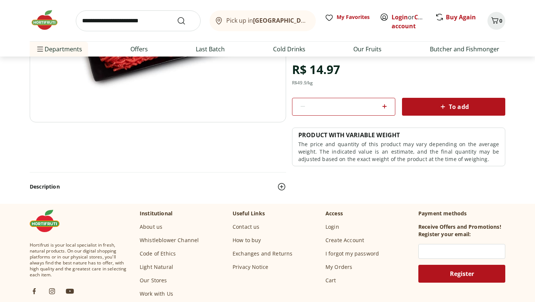
click at [282, 185] on img at bounding box center [281, 186] width 9 height 9
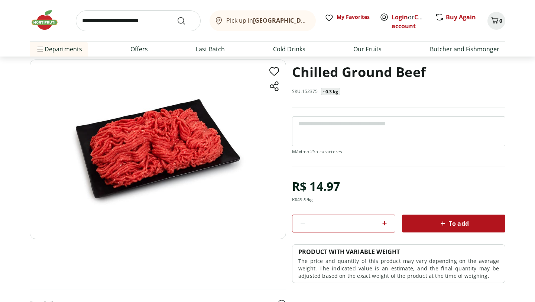
scroll to position [0, 0]
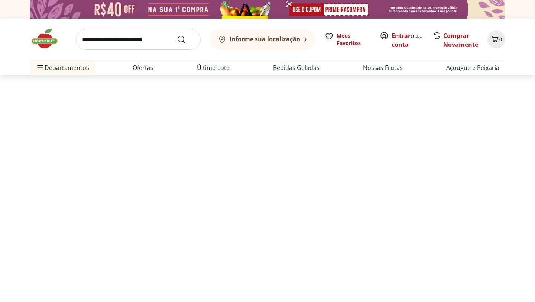
scroll to position [55, 0]
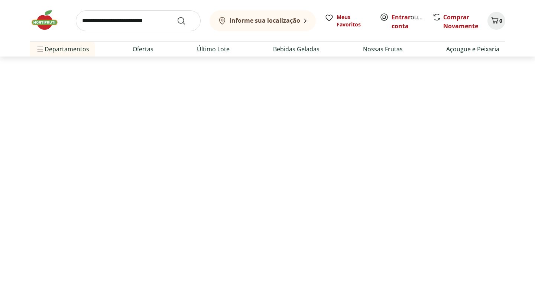
select select "**********"
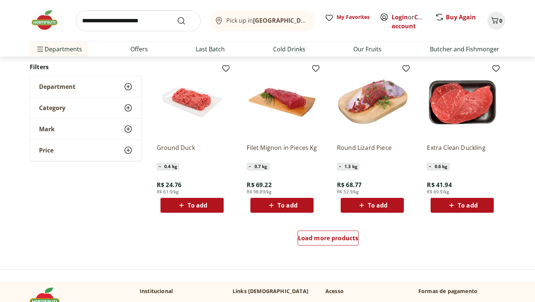
scroll to position [540, 0]
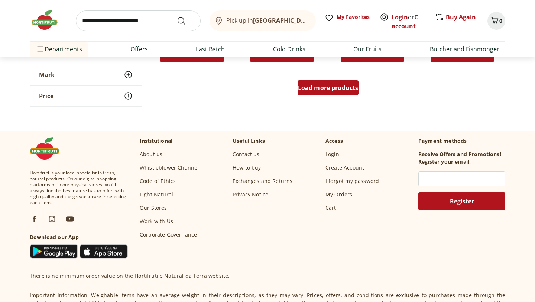
click at [325, 87] on font "Load more products" at bounding box center [328, 88] width 61 height 8
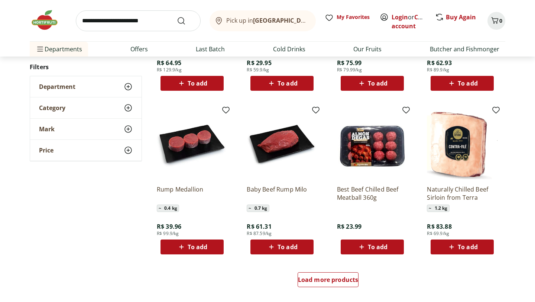
scroll to position [848, 0]
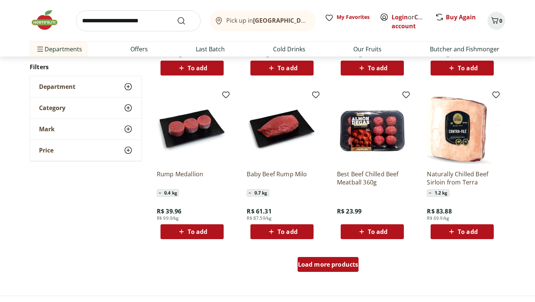
click at [324, 261] on font "Load more products" at bounding box center [328, 264] width 61 height 8
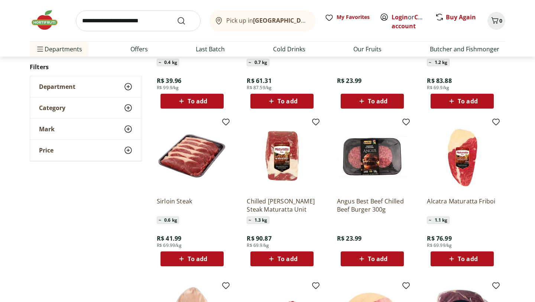
scroll to position [986, 0]
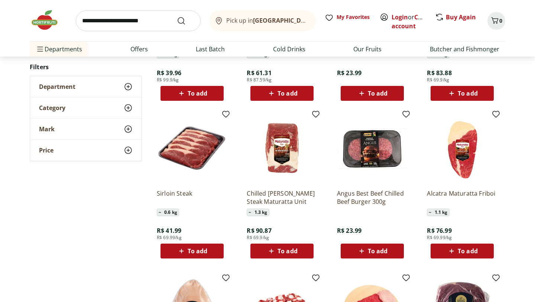
click at [203, 249] on font "To add" at bounding box center [198, 251] width 20 height 8
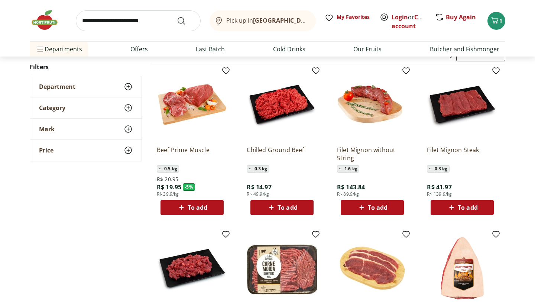
scroll to position [0, 0]
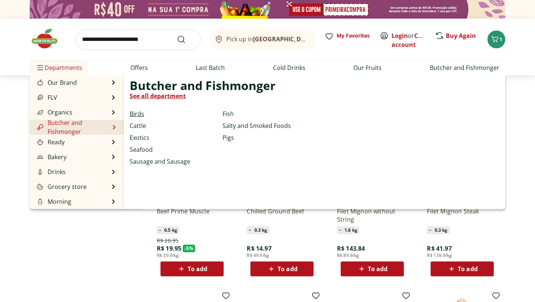
click at [138, 113] on font "Birds" at bounding box center [137, 114] width 14 height 8
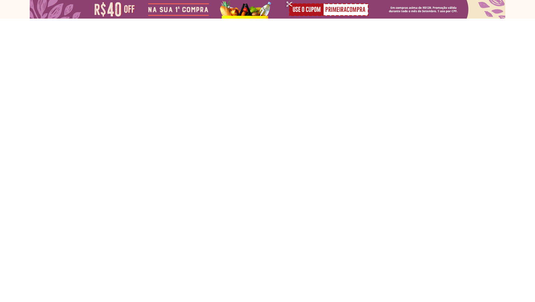
select select "**********"
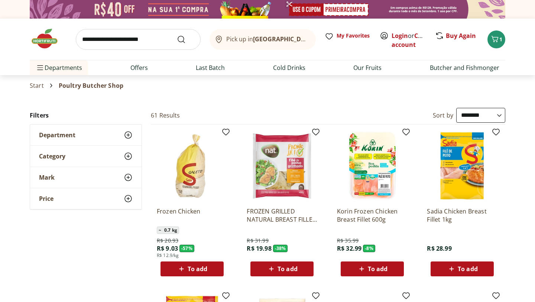
click at [128, 136] on icon at bounding box center [128, 134] width 9 height 9
click at [130, 180] on icon at bounding box center [128, 178] width 9 height 9
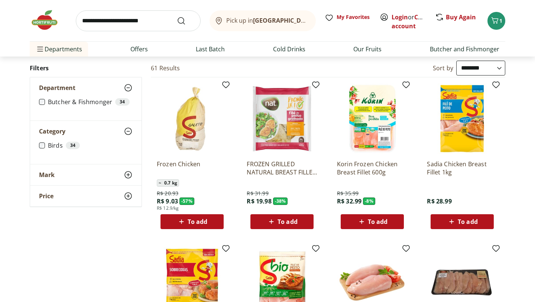
scroll to position [52, 0]
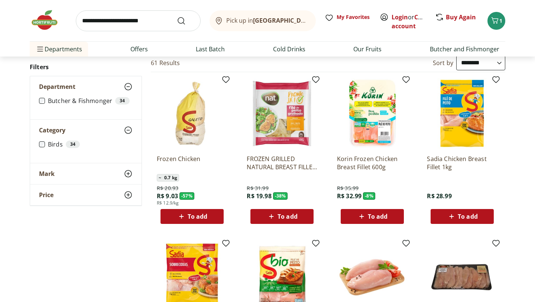
click at [127, 178] on div "Mark" at bounding box center [85, 173] width 111 height 21
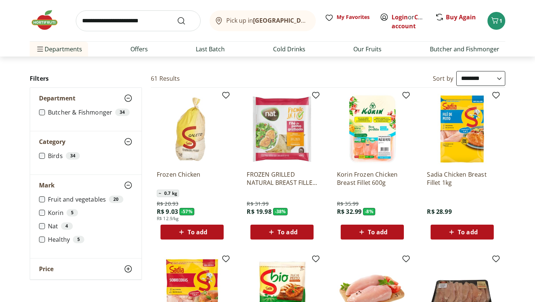
scroll to position [36, 0]
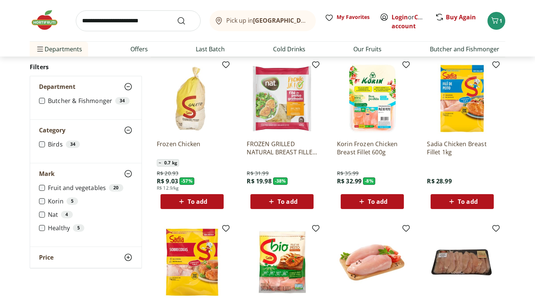
scroll to position [68, 0]
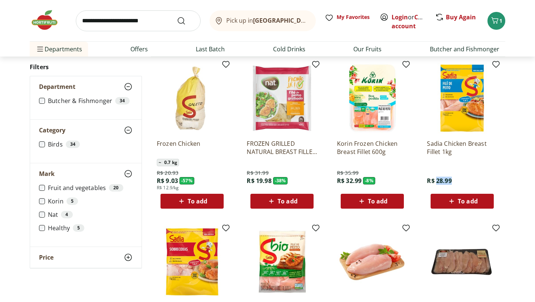
drag, startPoint x: 436, startPoint y: 180, endPoint x: 460, endPoint y: 180, distance: 24.1
click at [460, 180] on div "Sadia Chicken Breast Fillet 1kg R$ 28.99 To add" at bounding box center [462, 170] width 71 height 75
copy font "28.99"
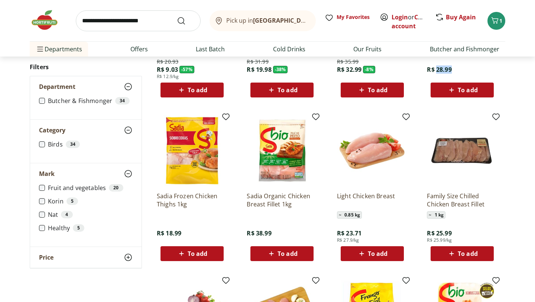
scroll to position [200, 0]
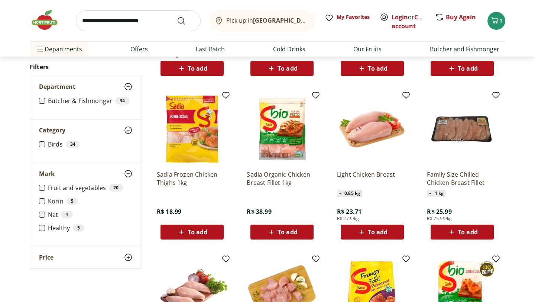
click at [133, 286] on div "**********" at bounding box center [267, 178] width 475 height 540
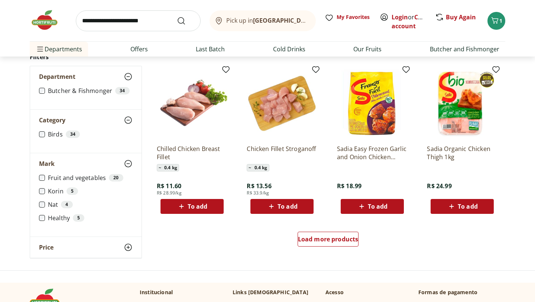
scroll to position [402, 0]
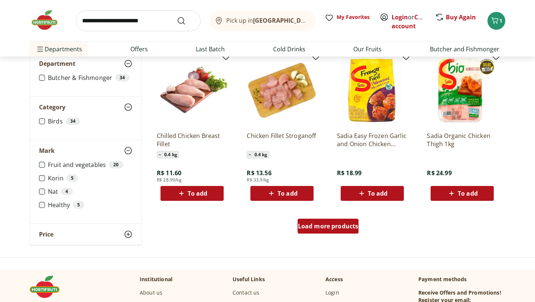
click at [331, 228] on font "Load more products" at bounding box center [328, 226] width 61 height 8
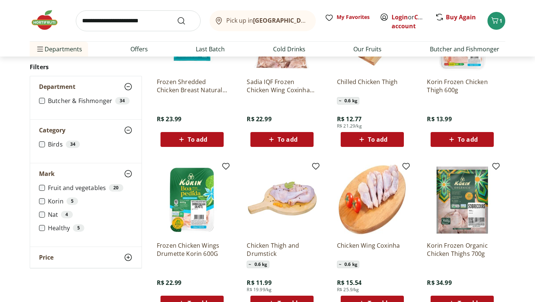
scroll to position [847, 0]
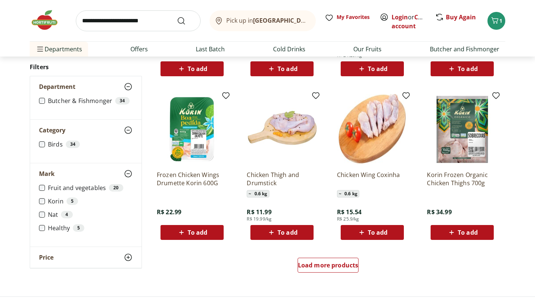
click at [258, 192] on font "0.6 kg" at bounding box center [260, 193] width 13 height 6
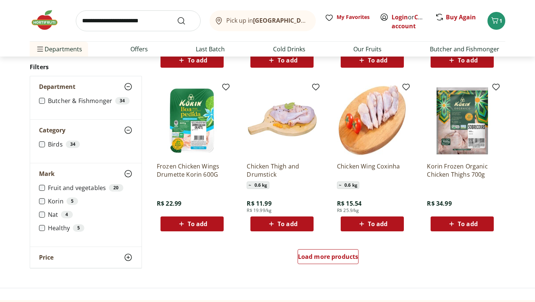
scroll to position [855, 0]
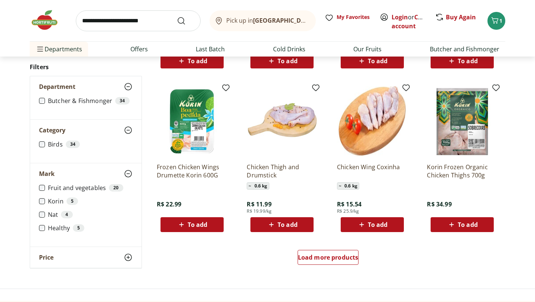
click at [284, 226] on font "To add" at bounding box center [287, 224] width 20 height 8
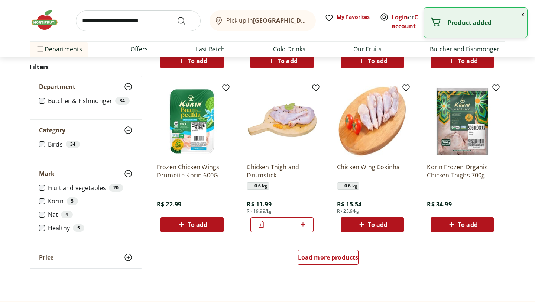
scroll to position [851, 0]
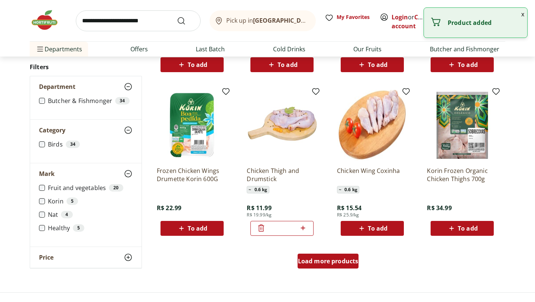
click at [331, 265] on div "Load more products" at bounding box center [327, 260] width 61 height 15
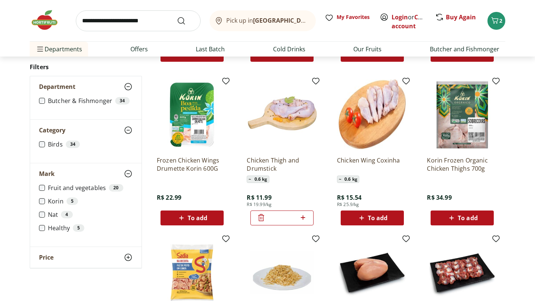
scroll to position [861, 0]
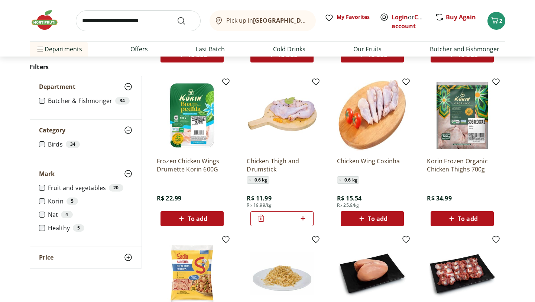
click at [260, 219] on icon at bounding box center [261, 218] width 9 height 9
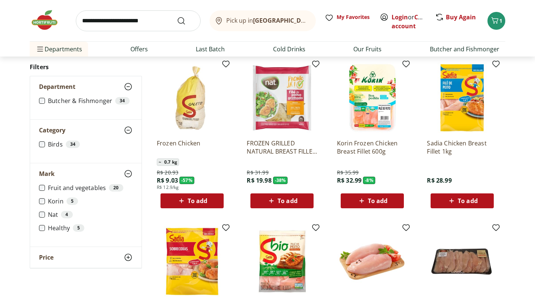
scroll to position [79, 0]
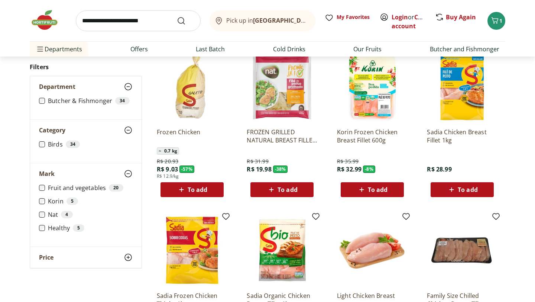
click at [447, 192] on icon at bounding box center [451, 189] width 9 height 9
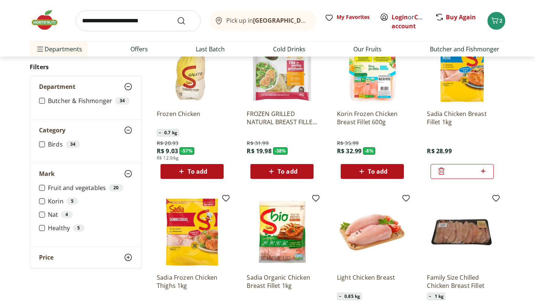
scroll to position [0, 0]
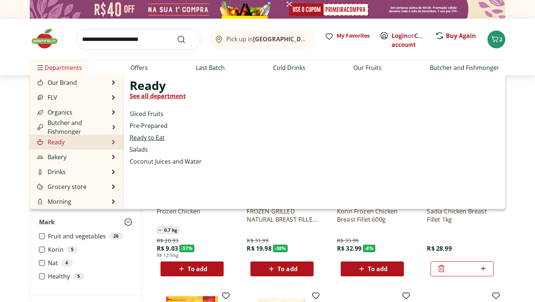
click at [154, 137] on font "Ready to Eat" at bounding box center [147, 137] width 35 height 8
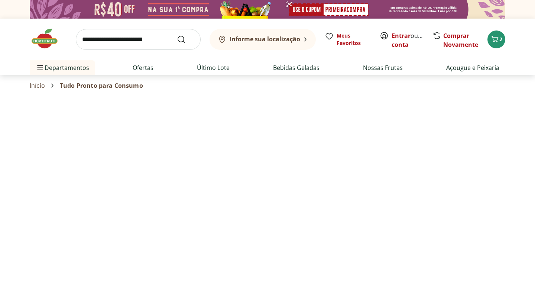
select select "**********"
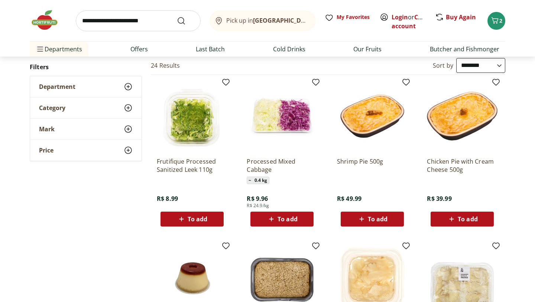
scroll to position [20, 0]
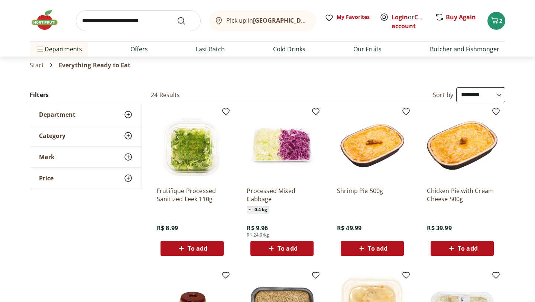
click at [301, 17] on font "[GEOGRAPHIC_DATA]/[GEOGRAPHIC_DATA]" at bounding box center [315, 20] width 125 height 8
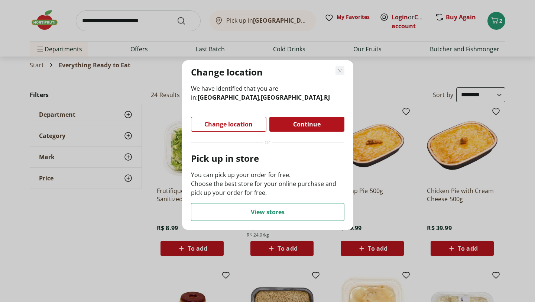
click at [339, 70] on icon "Close regionalization mode" at bounding box center [339, 70] width 9 height 9
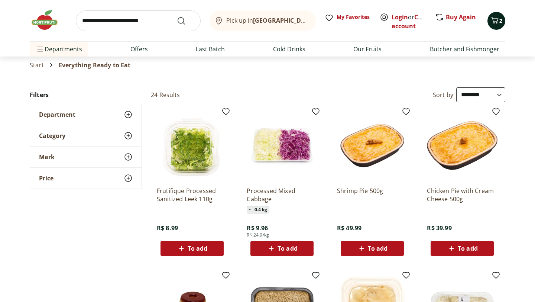
click at [494, 22] on icon "Cart" at bounding box center [494, 20] width 9 height 9
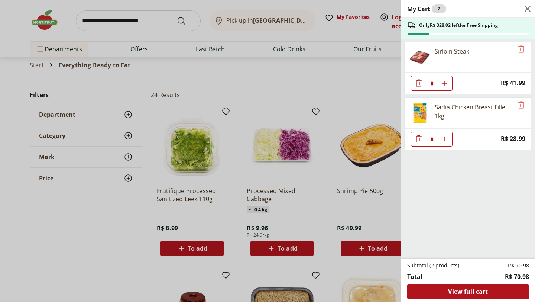
click at [122, 220] on div "My Cart 2 Only R$ 328.02 left for Free Shipping Sirloin Steak * Price: R$ 41.99…" at bounding box center [267, 151] width 535 height 302
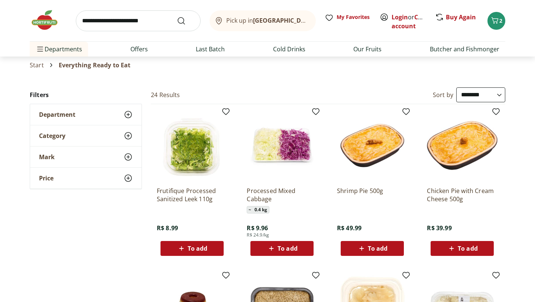
click at [241, 19] on font "Pick up in" at bounding box center [239, 20] width 27 height 8
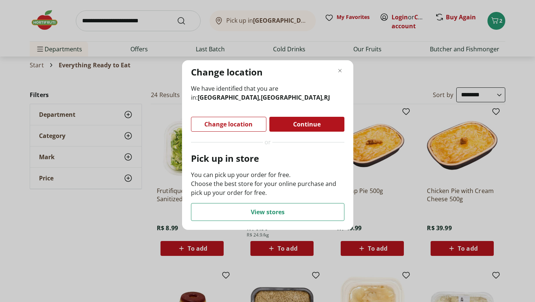
click at [116, 233] on div "Change location We have identified that you are in: Copacabana, Rio de Janeiro …" at bounding box center [267, 151] width 535 height 302
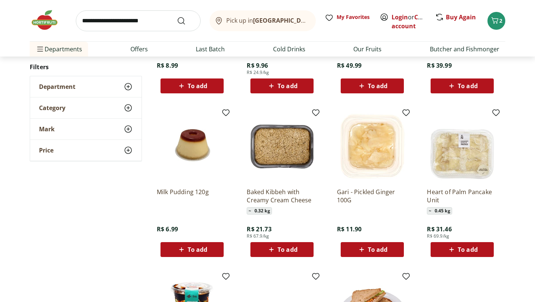
scroll to position [30, 0]
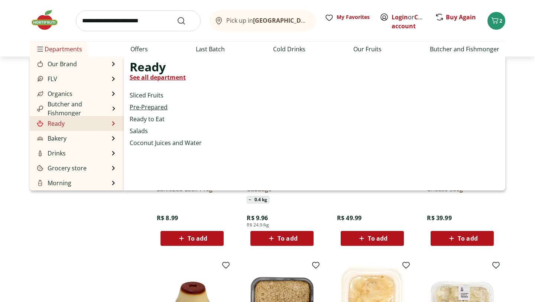
click at [156, 104] on font "Pre-Prepared" at bounding box center [149, 107] width 38 height 8
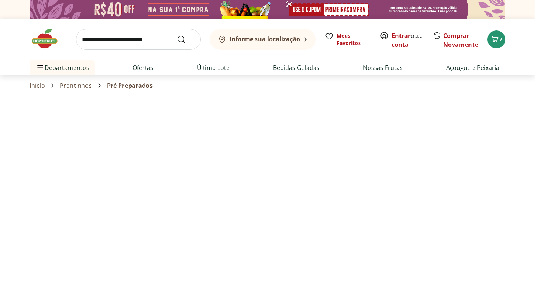
select select "**********"
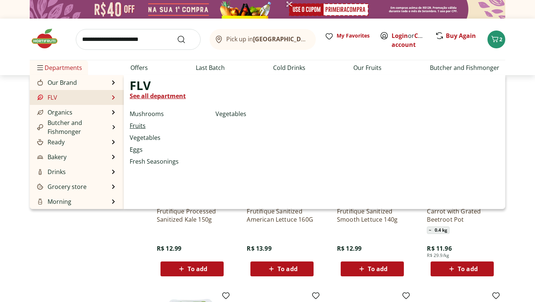
click at [136, 126] on font "Fruits" at bounding box center [138, 125] width 16 height 8
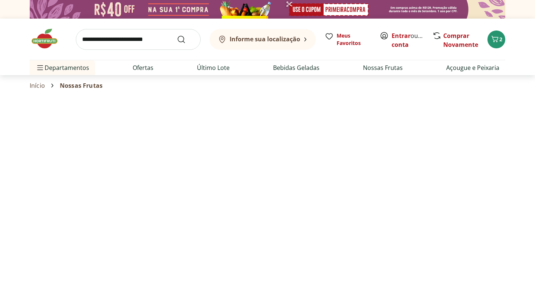
select select "**********"
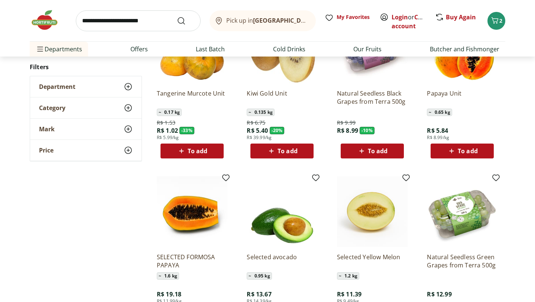
scroll to position [119, 0]
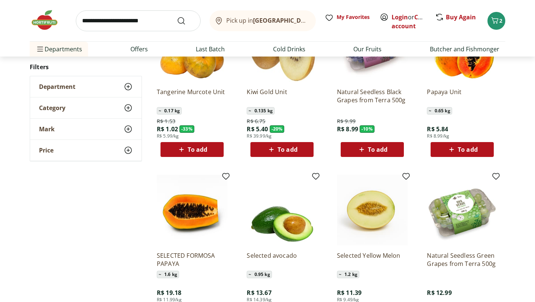
click at [455, 146] on icon at bounding box center [451, 149] width 9 height 9
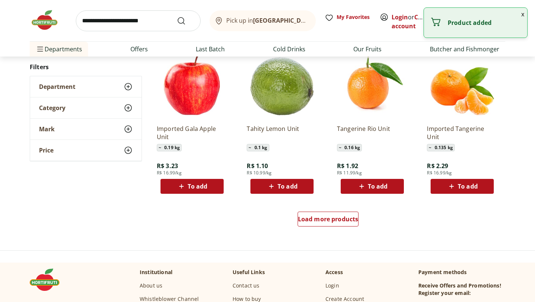
scroll to position [404, 0]
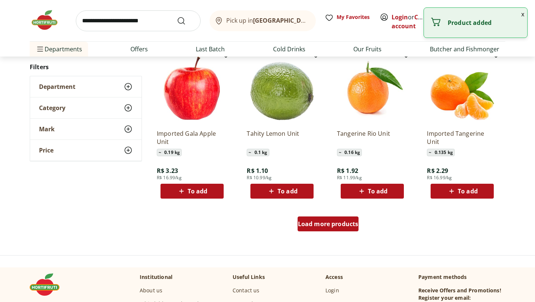
click at [331, 225] on font "Load more products" at bounding box center [328, 223] width 61 height 8
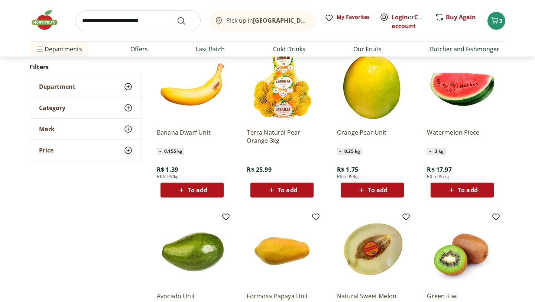
scroll to position [566, 0]
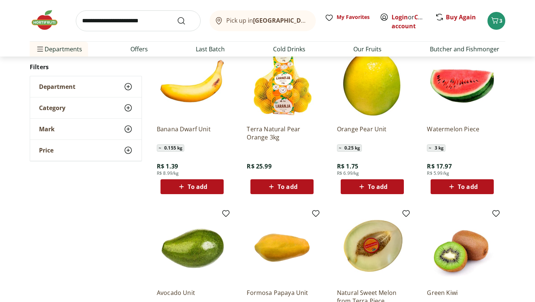
click at [464, 186] on font "To add" at bounding box center [467, 186] width 20 height 8
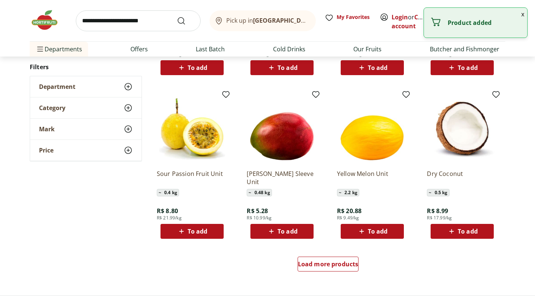
scroll to position [849, 0]
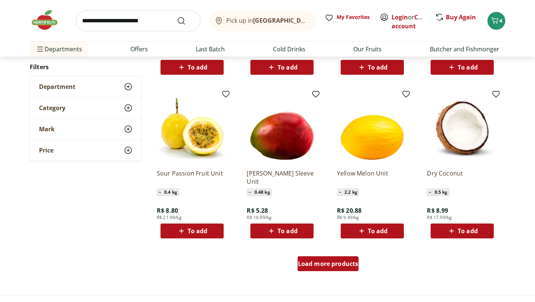
click at [324, 264] on font "Load more products" at bounding box center [328, 263] width 61 height 8
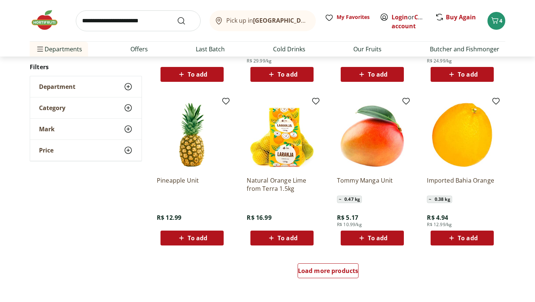
scroll to position [1335, 0]
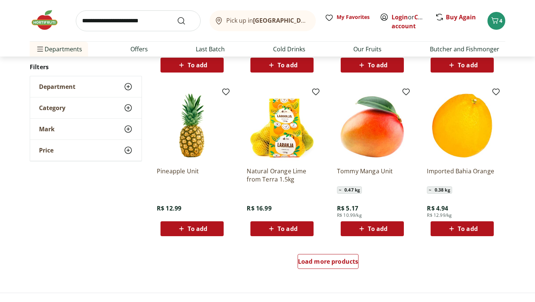
click at [208, 229] on div "To add" at bounding box center [191, 228] width 51 height 13
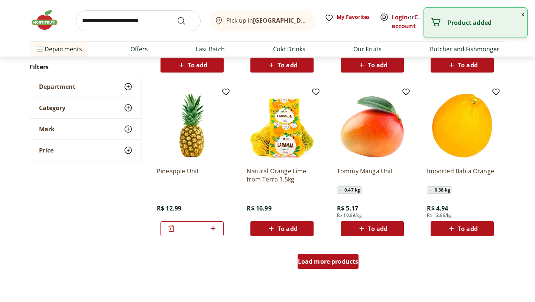
click at [327, 263] on font "Load more products" at bounding box center [328, 261] width 61 height 8
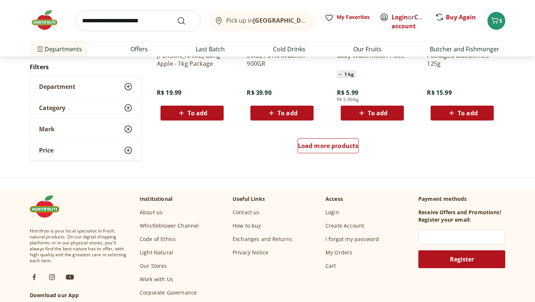
scroll to position [1872, 0]
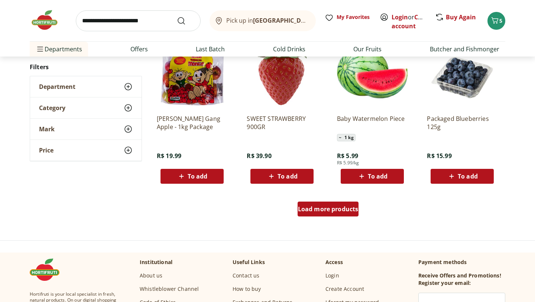
click at [325, 208] on font "Load more products" at bounding box center [328, 209] width 61 height 8
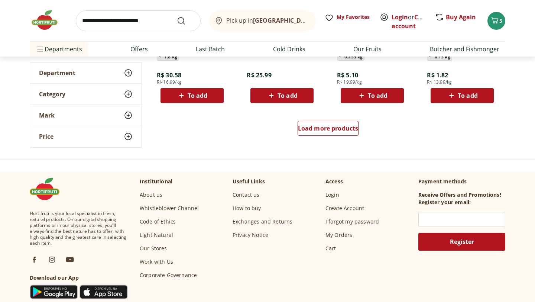
scroll to position [2463, 0]
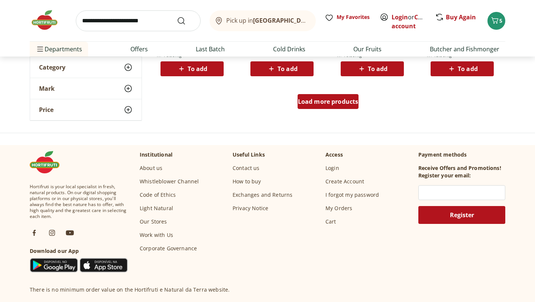
click at [329, 110] on link "Load more products" at bounding box center [327, 103] width 61 height 18
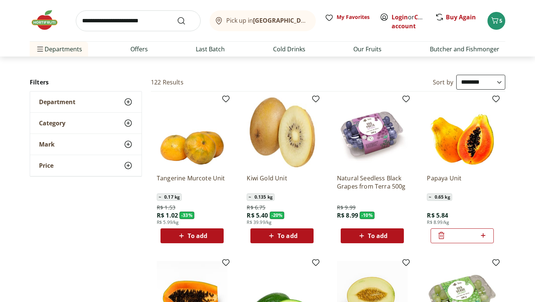
scroll to position [0, 0]
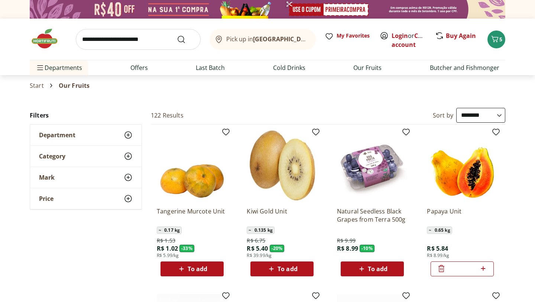
click at [75, 135] on div "Department" at bounding box center [85, 134] width 111 height 21
click at [111, 36] on input "search" at bounding box center [138, 39] width 125 height 21
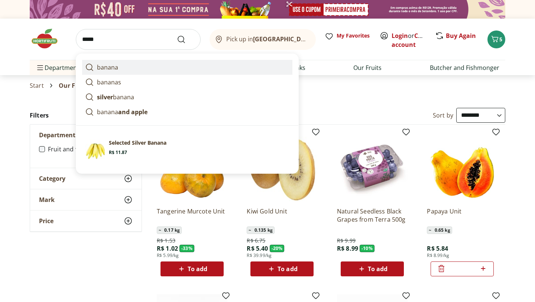
click at [121, 69] on link "banana ​" at bounding box center [187, 67] width 210 height 15
type input "******"
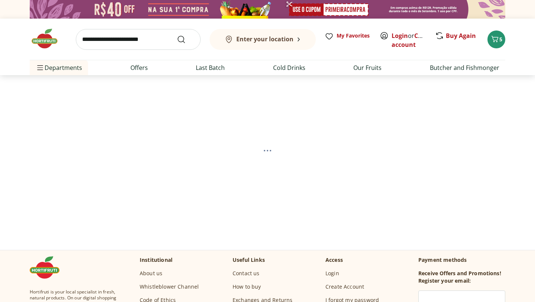
scroll to position [25, 0]
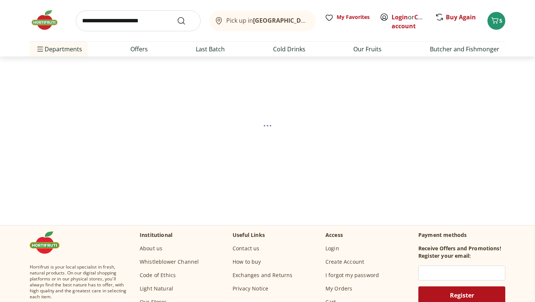
scroll to position [29, 0]
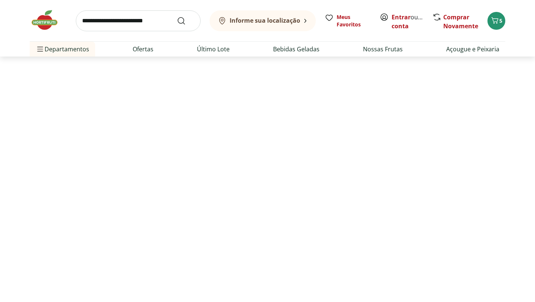
select select "**********"
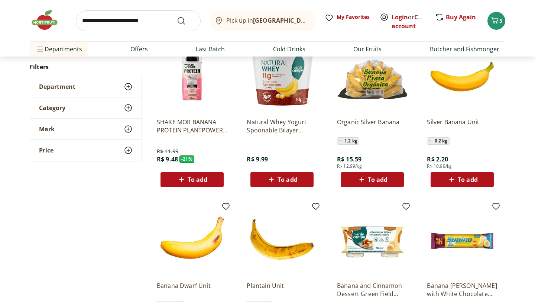
scroll to position [281, 0]
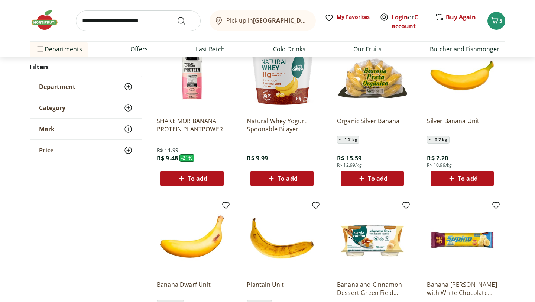
click at [362, 180] on icon at bounding box center [361, 178] width 9 height 9
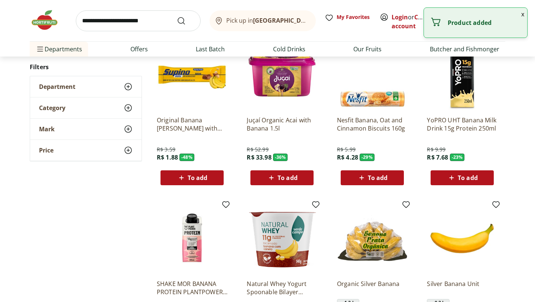
scroll to position [43, 0]
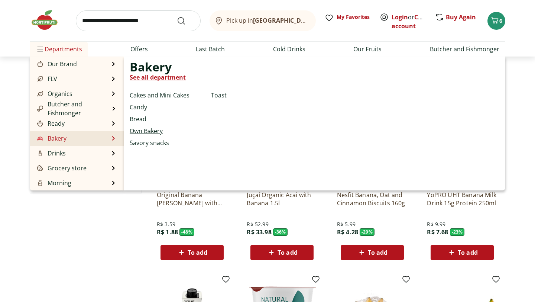
click at [141, 130] on font "Own Bakery" at bounding box center [146, 131] width 33 height 8
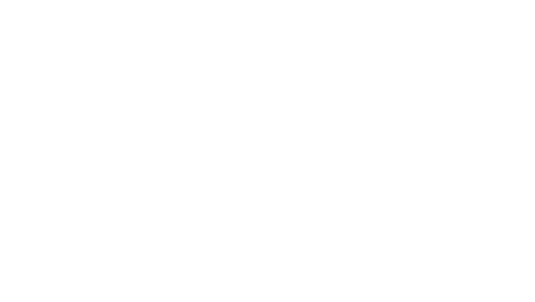
select select "**********"
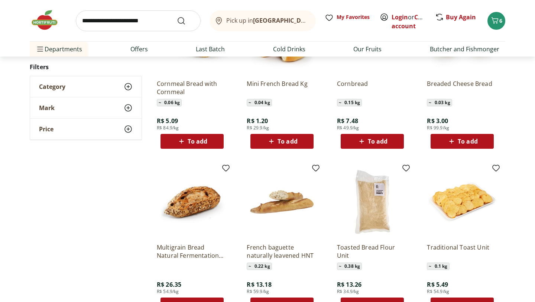
scroll to position [297, 0]
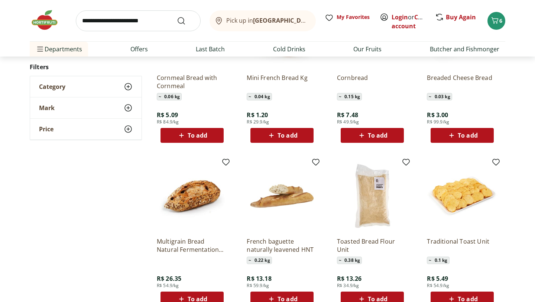
click at [178, 246] on font "Multigrain Bread Natural Fermentation Fruit and Vegetables Natural da Terra" at bounding box center [190, 253] width 66 height 33
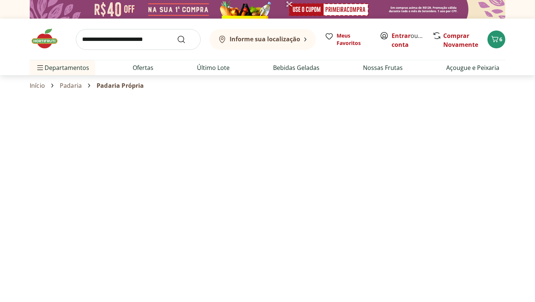
scroll to position [297, 0]
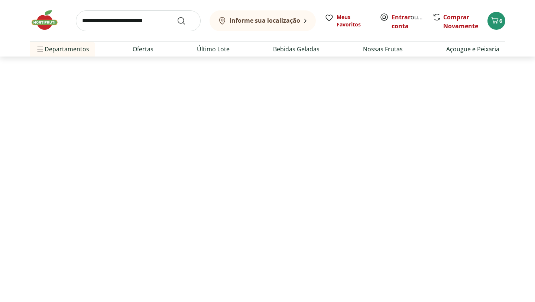
select select "**********"
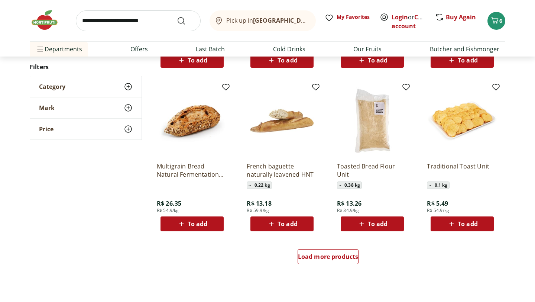
scroll to position [376, 0]
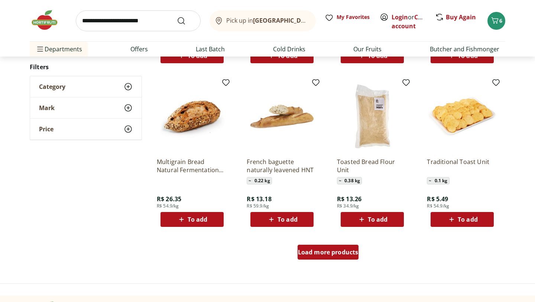
click at [332, 258] on div "Load more products" at bounding box center [327, 251] width 61 height 15
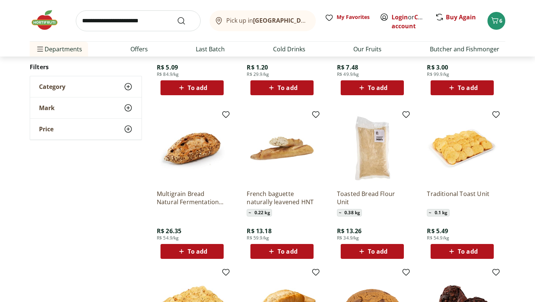
scroll to position [335, 0]
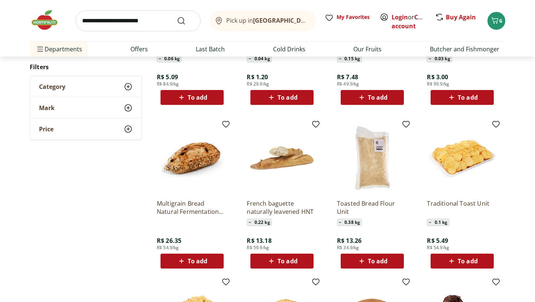
click at [296, 169] on img at bounding box center [282, 158] width 71 height 71
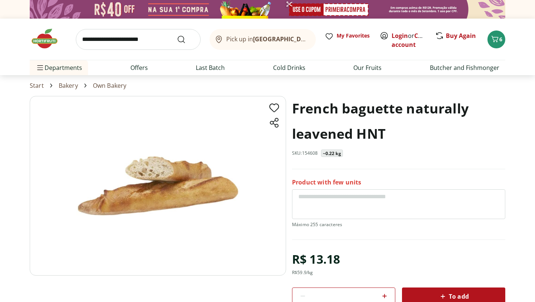
scroll to position [13, 0]
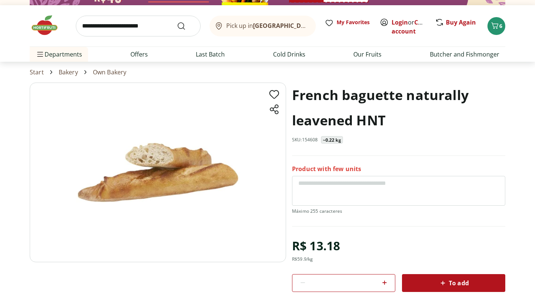
click at [189, 152] on img at bounding box center [158, 171] width 256 height 179
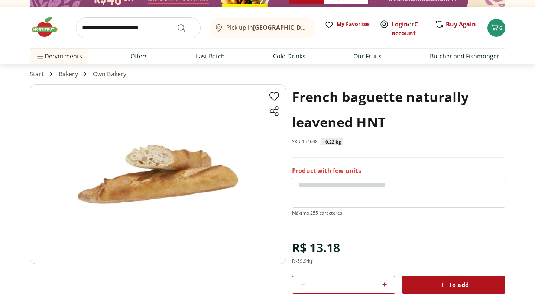
scroll to position [0, 0]
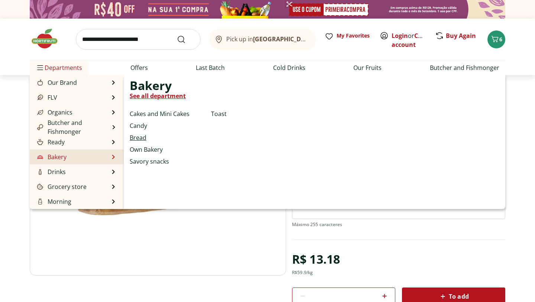
click at [138, 135] on font "Bread" at bounding box center [138, 137] width 17 height 8
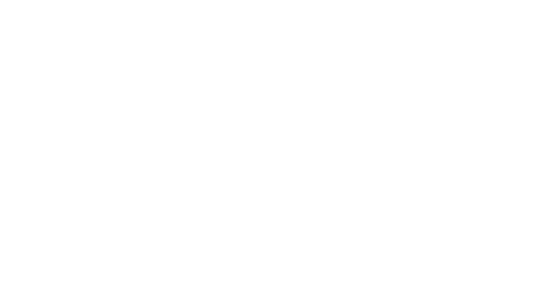
select select "**********"
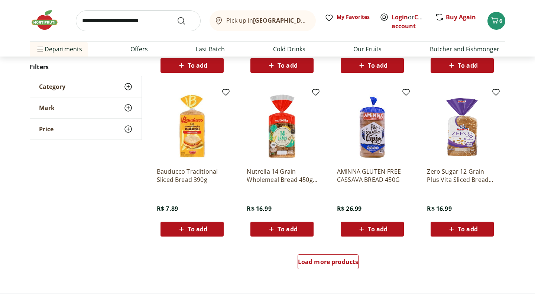
scroll to position [367, 0]
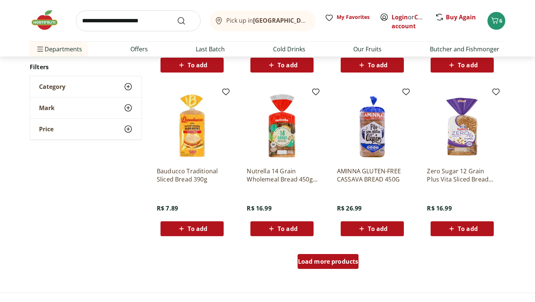
click at [318, 264] on font "Load more products" at bounding box center [328, 261] width 61 height 8
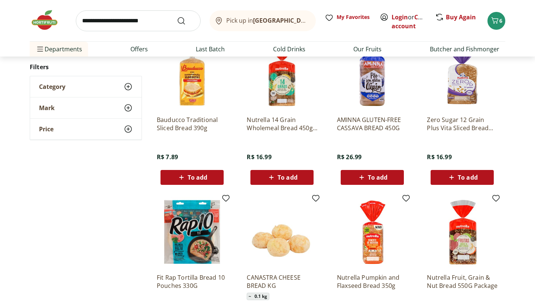
scroll to position [419, 0]
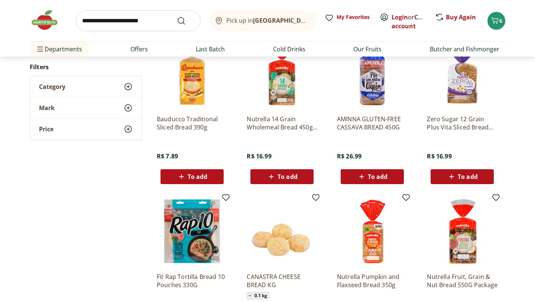
click at [284, 92] on img at bounding box center [282, 73] width 71 height 71
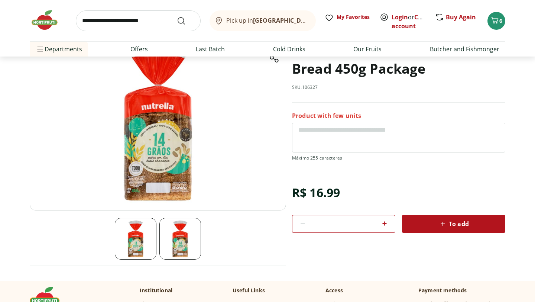
scroll to position [73, 0]
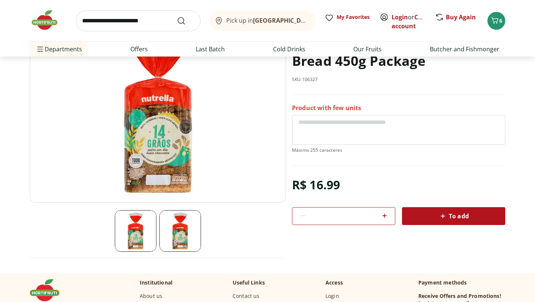
click at [176, 232] on img at bounding box center [180, 231] width 42 height 42
click at [164, 135] on img at bounding box center [158, 112] width 256 height 179
click at [189, 230] on img at bounding box center [180, 231] width 42 height 42
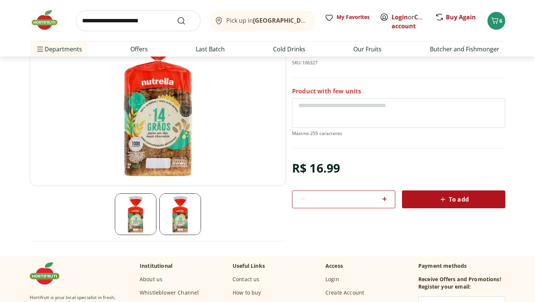
scroll to position [8, 0]
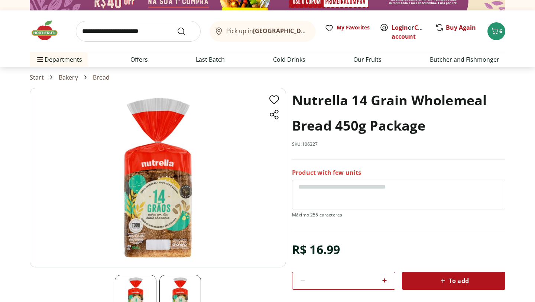
click at [160, 199] on img at bounding box center [158, 177] width 256 height 179
click at [423, 284] on div "To add" at bounding box center [453, 280] width 91 height 13
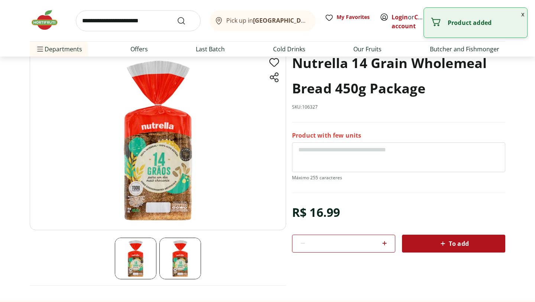
scroll to position [65, 0]
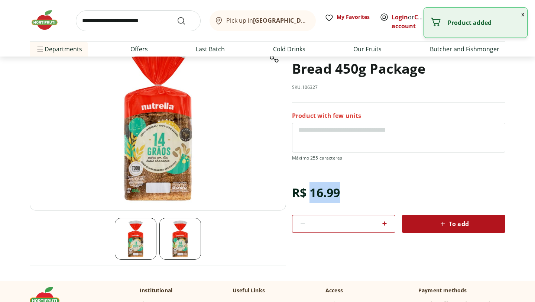
drag, startPoint x: 310, startPoint y: 189, endPoint x: 351, endPoint y: 190, distance: 41.2
click at [352, 190] on div "R$ 16.99 * To add" at bounding box center [398, 207] width 213 height 50
copy font "16.99"
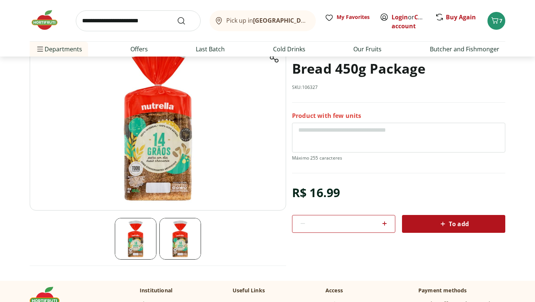
click at [133, 27] on input "search" at bounding box center [138, 20] width 125 height 21
type input "*****"
click at [177, 16] on button "Submit Search" at bounding box center [186, 20] width 18 height 9
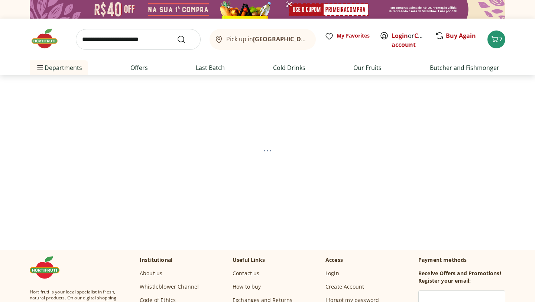
select select "**********"
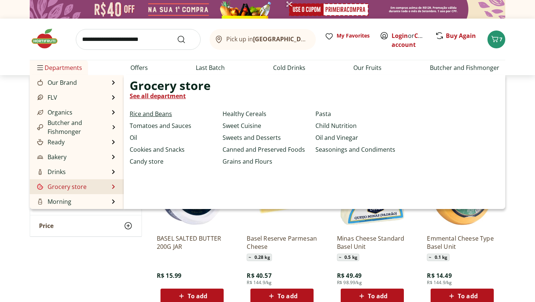
click at [144, 115] on font "Rice and Beans" at bounding box center [151, 114] width 42 height 8
select select "**********"
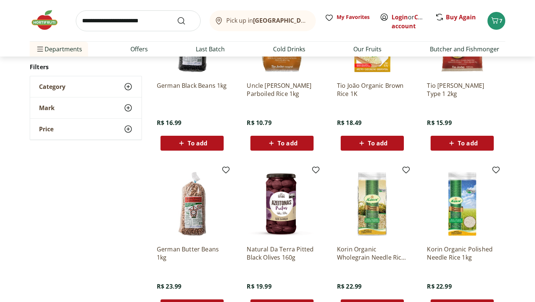
scroll to position [283, 0]
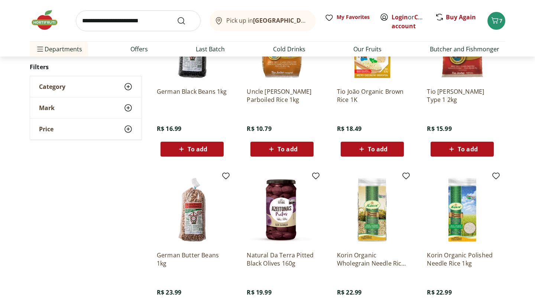
click at [463, 148] on font "To add" at bounding box center [467, 149] width 20 height 8
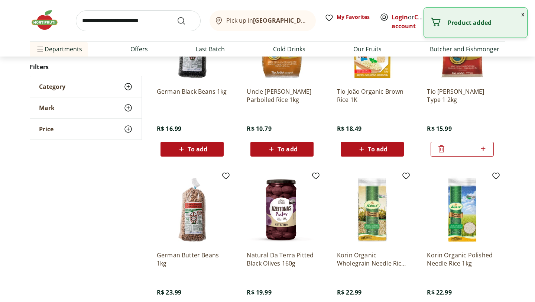
click at [443, 151] on icon at bounding box center [441, 148] width 6 height 7
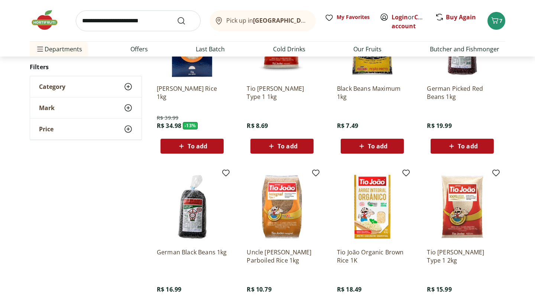
scroll to position [229, 0]
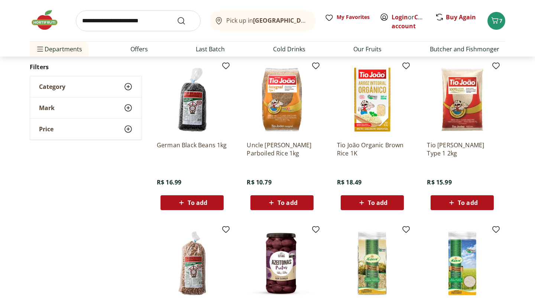
click at [267, 212] on div "Uncle [PERSON_NAME] Parboiled Rice 1kg R$ 10.79 To add" at bounding box center [282, 136] width 82 height 157
click at [265, 203] on div "To add" at bounding box center [281, 202] width 51 height 13
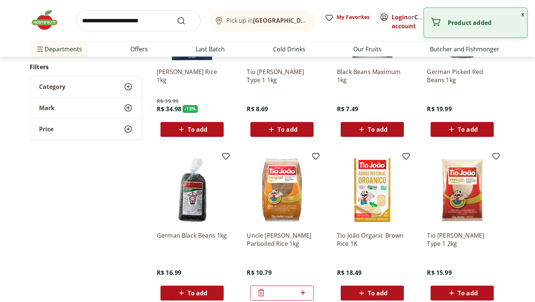
scroll to position [0, 0]
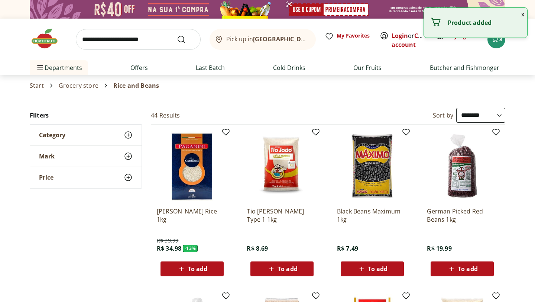
click at [85, 85] on font "Grocery store" at bounding box center [79, 85] width 40 height 8
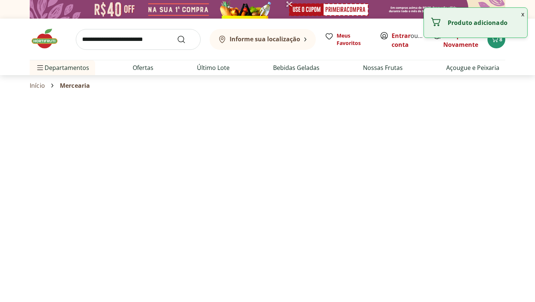
select select "**********"
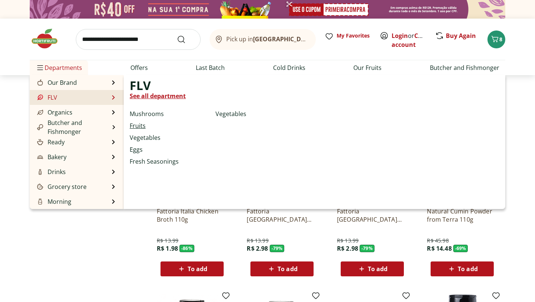
click at [140, 127] on font "Fruits" at bounding box center [138, 125] width 16 height 8
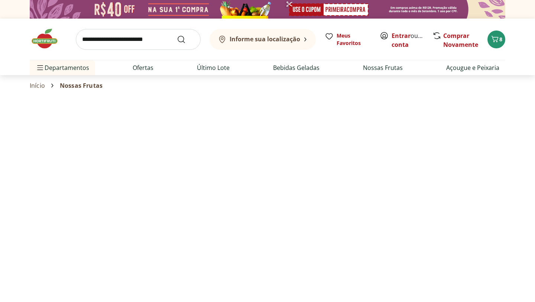
select select "**********"
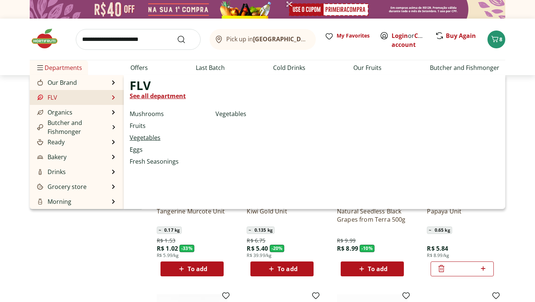
click at [140, 136] on font "Vegetables" at bounding box center [145, 137] width 31 height 8
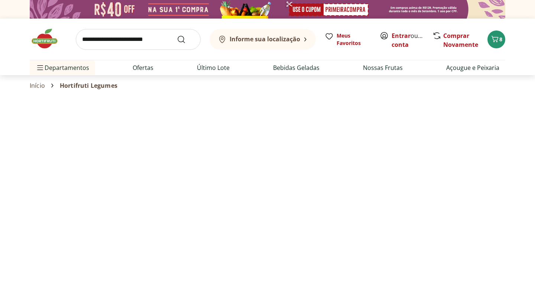
select select "**********"
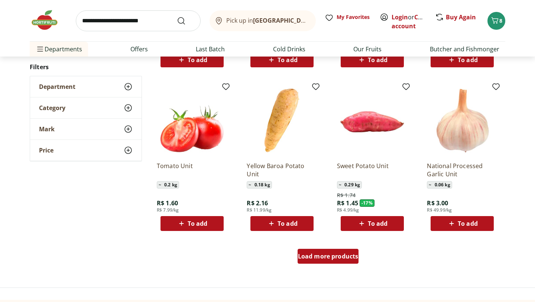
scroll to position [371, 0]
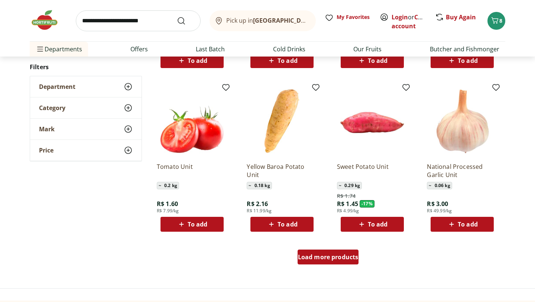
click at [325, 253] on font "Load more products" at bounding box center [328, 256] width 61 height 8
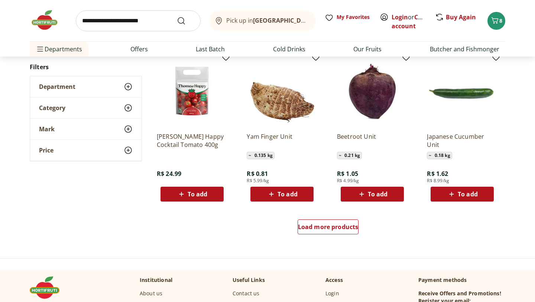
scroll to position [894, 0]
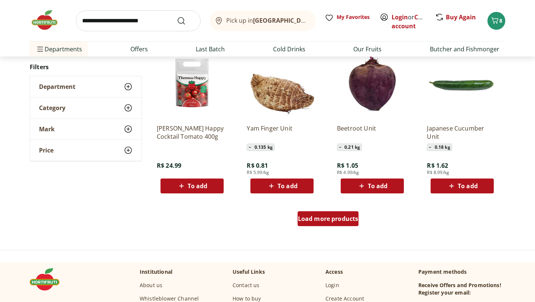
click at [326, 214] on font "Load more products" at bounding box center [328, 218] width 61 height 8
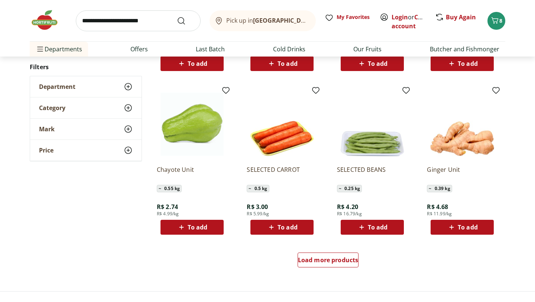
scroll to position [1339, 0]
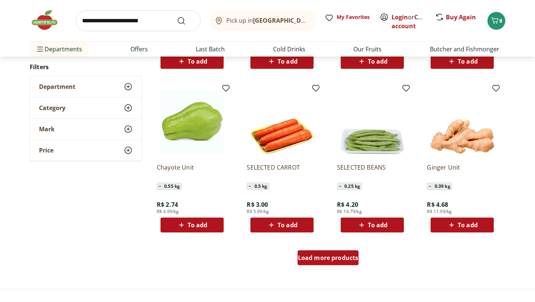
click at [325, 255] on font "Load more products" at bounding box center [328, 257] width 61 height 8
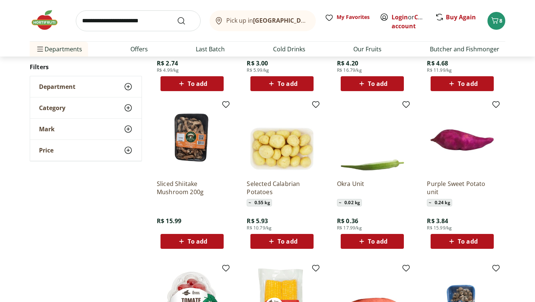
scroll to position [1541, 0]
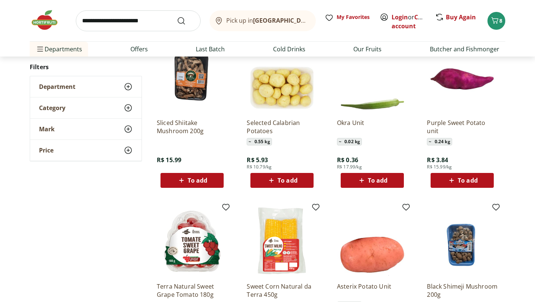
click at [465, 175] on div "To add" at bounding box center [461, 179] width 51 height 13
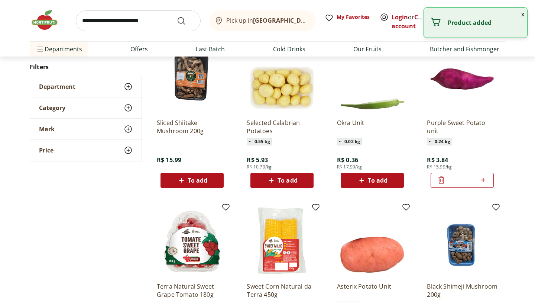
click at [479, 178] on icon at bounding box center [482, 179] width 9 height 9
type input "*"
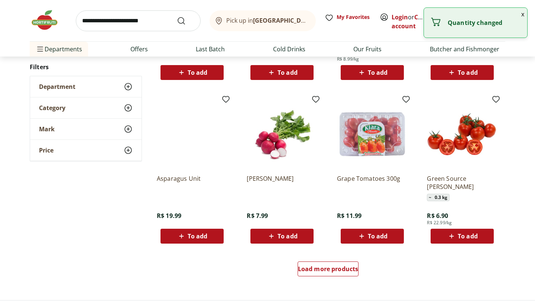
scroll to position [1817, 0]
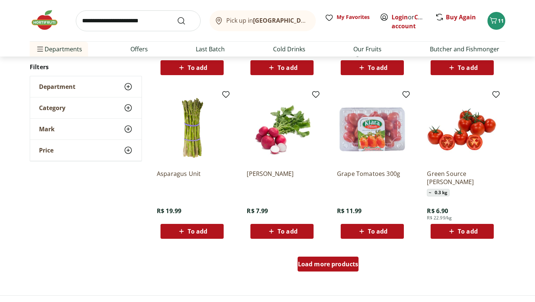
click at [326, 268] on div "Load more products" at bounding box center [327, 263] width 61 height 15
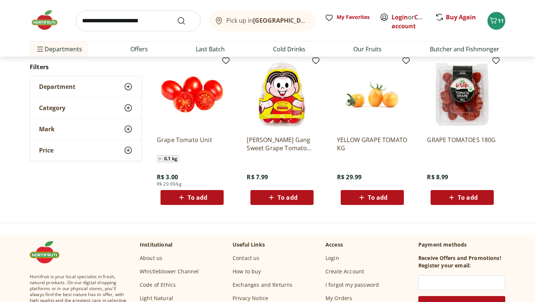
scroll to position [2334, 0]
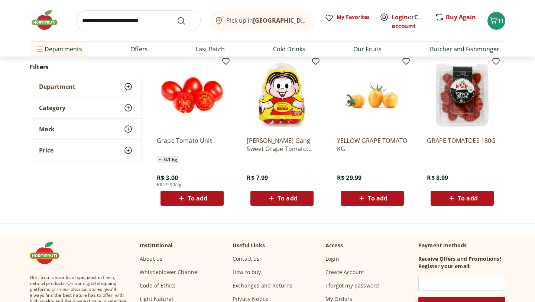
click at [285, 202] on div "To add" at bounding box center [281, 197] width 51 height 13
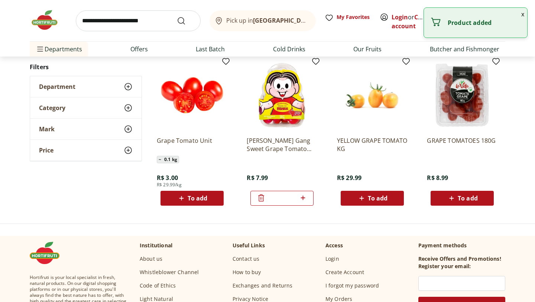
scroll to position [2251, 0]
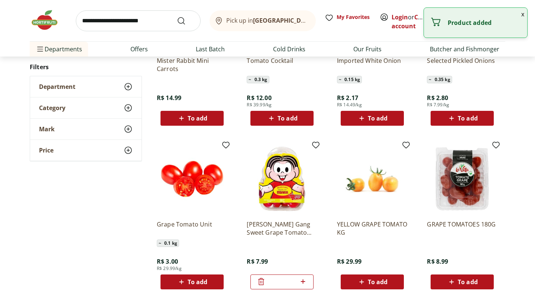
click at [108, 25] on input "search" at bounding box center [138, 20] width 125 height 21
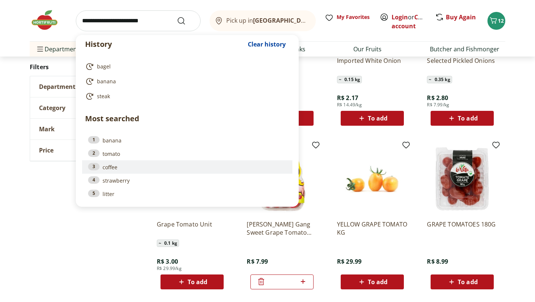
click at [106, 169] on font "coffee" at bounding box center [109, 166] width 15 height 7
type input "****"
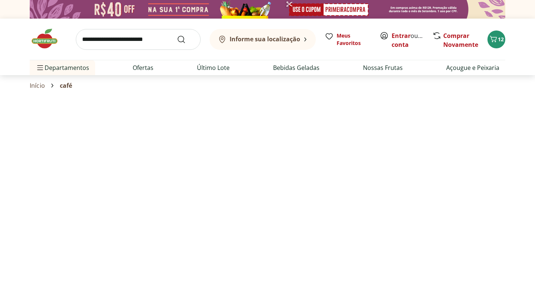
select select "**********"
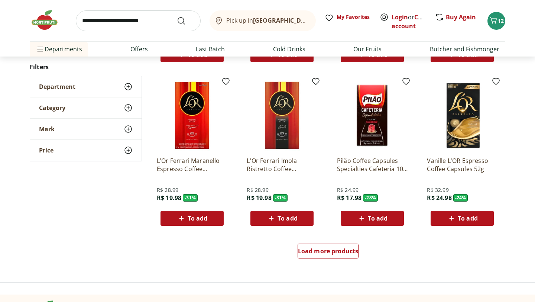
scroll to position [400, 0]
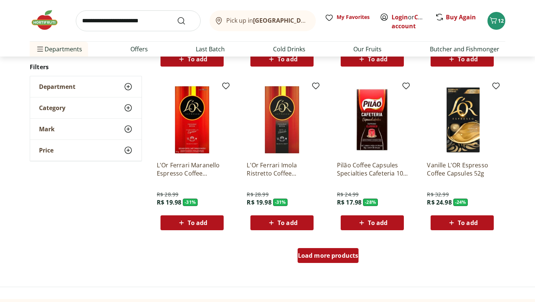
click at [318, 257] on font "Load more products" at bounding box center [328, 255] width 61 height 8
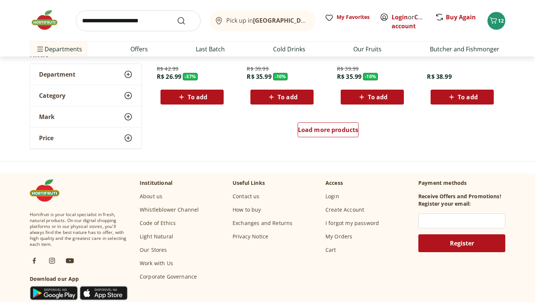
scroll to position [1027, 0]
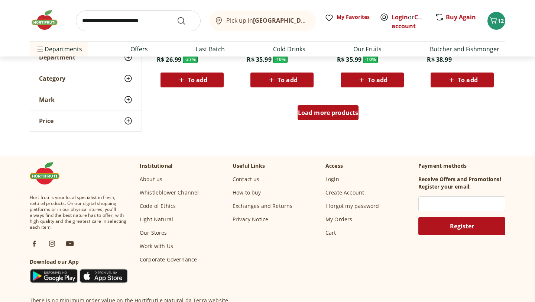
click at [328, 108] on font "Load more products" at bounding box center [328, 112] width 61 height 8
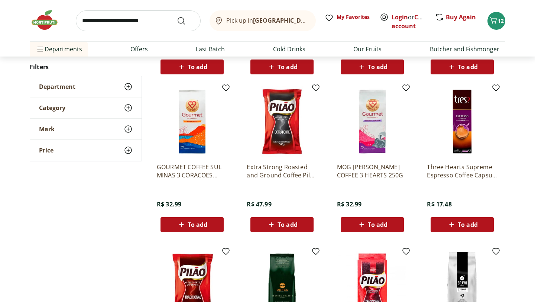
scroll to position [1040, 0]
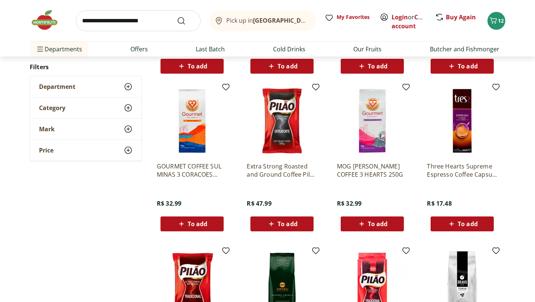
click at [299, 172] on font "Extra Strong Roasted and Ground Coffee Pilão Almofada 500g" at bounding box center [282, 174] width 70 height 25
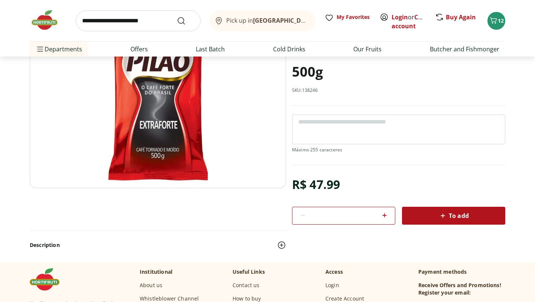
scroll to position [90, 0]
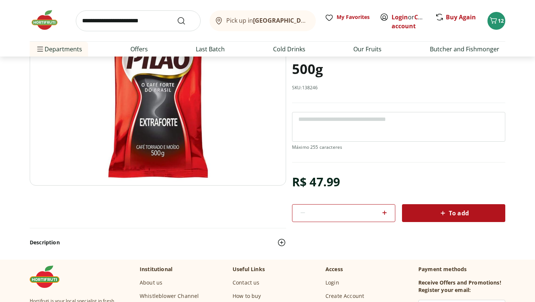
click at [423, 211] on div "To add" at bounding box center [453, 212] width 91 height 13
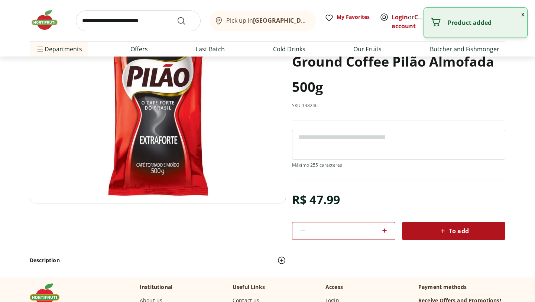
scroll to position [8, 0]
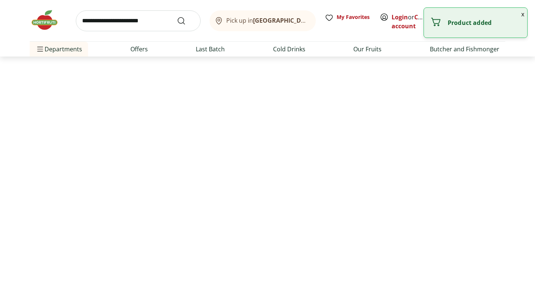
select select "**********"
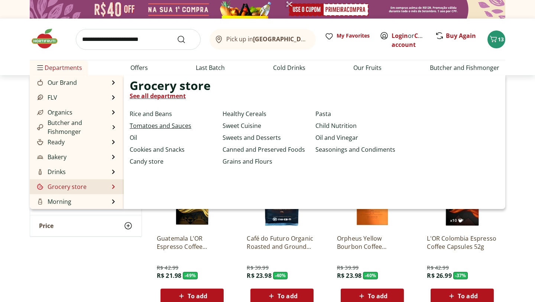
click at [167, 128] on font "Tomatoes and Sauces" at bounding box center [161, 125] width 62 height 8
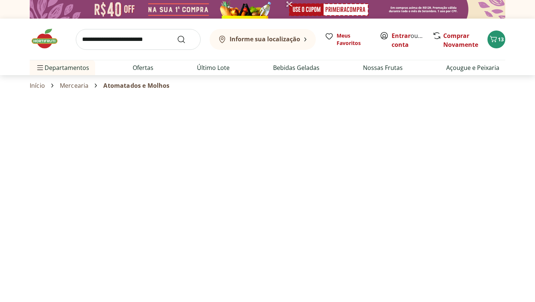
select select "**********"
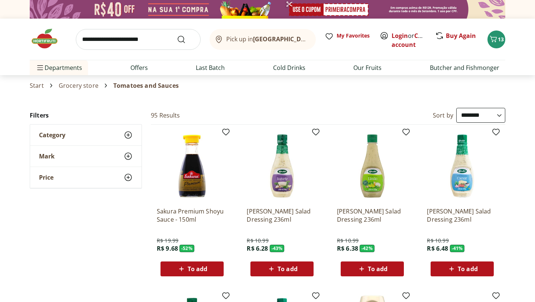
scroll to position [6, 0]
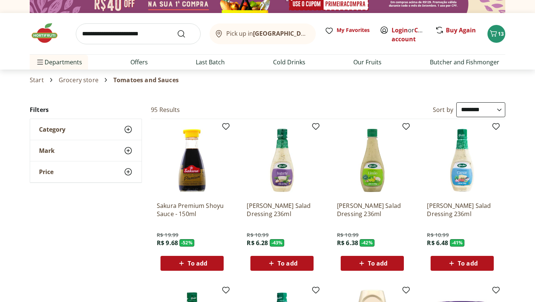
click at [175, 211] on font "Sakura Premium Shoyu Sauce - 150ml" at bounding box center [190, 209] width 67 height 16
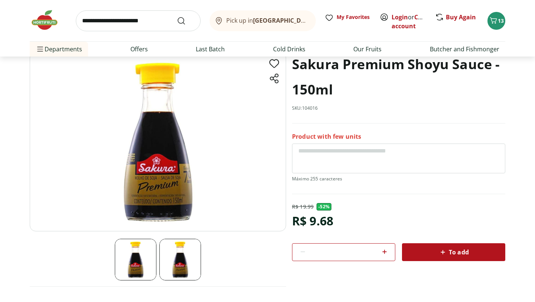
scroll to position [99, 0]
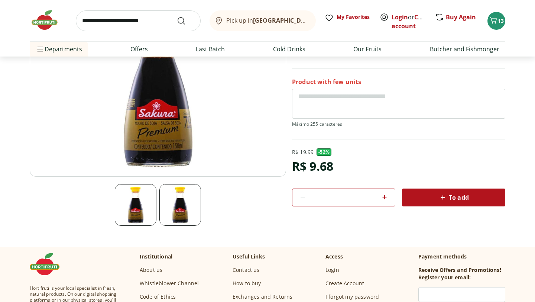
click at [181, 208] on img at bounding box center [180, 205] width 42 height 42
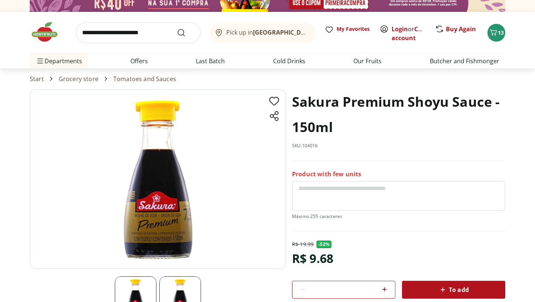
scroll to position [0, 0]
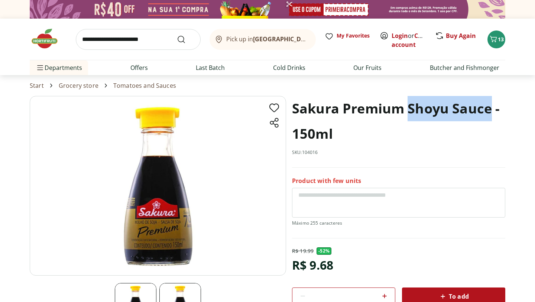
drag, startPoint x: 409, startPoint y: 108, endPoint x: 492, endPoint y: 107, distance: 83.2
click at [492, 107] on font "Sakura Premium Shoyu Sauce - 150ml" at bounding box center [396, 120] width 208 height 43
copy font "Shoyu Sauce"
click at [147, 40] on input "search" at bounding box center [138, 39] width 125 height 21
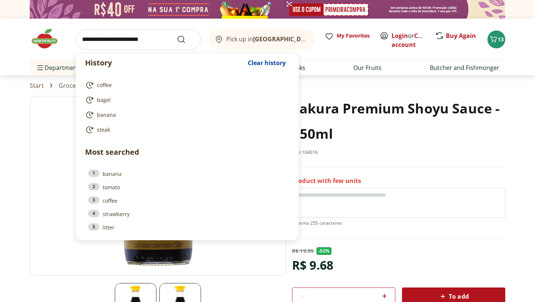
paste input "**********"
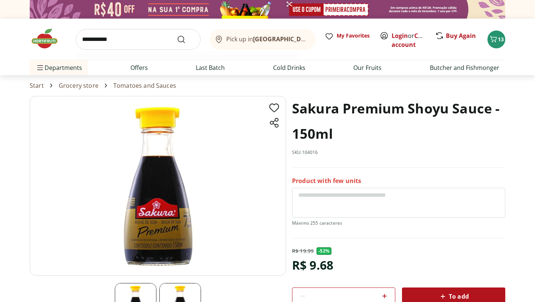
type input "**********"
click at [177, 35] on button "Submit Search" at bounding box center [186, 39] width 18 height 9
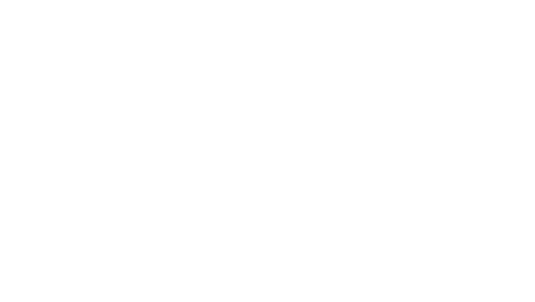
select select "**********"
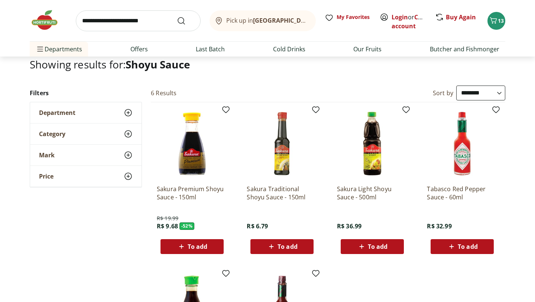
scroll to position [40, 0]
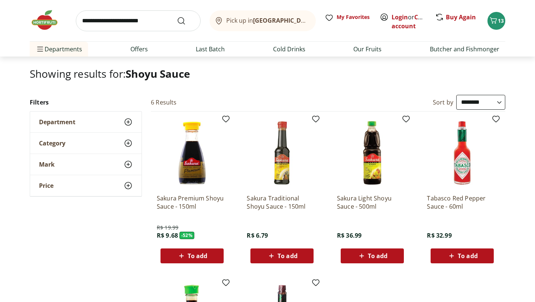
click at [118, 26] on input "search" at bounding box center [138, 20] width 125 height 21
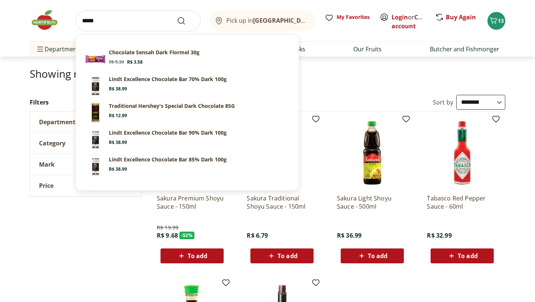
paste input "**********"
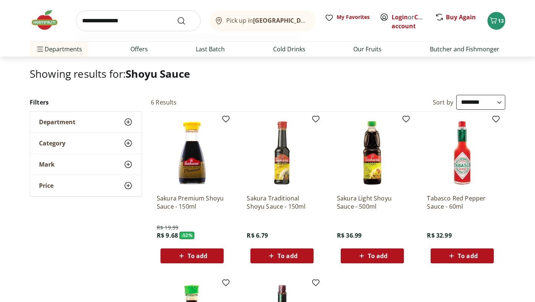
type input "**********"
click at [177, 16] on button "Submit Search" at bounding box center [186, 20] width 18 height 9
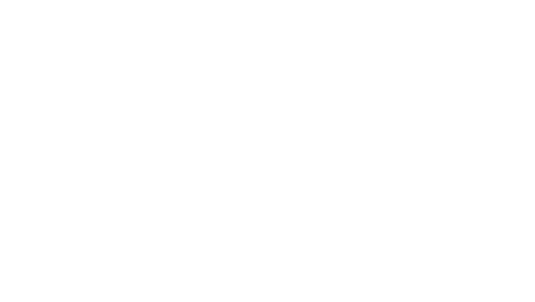
select select "**********"
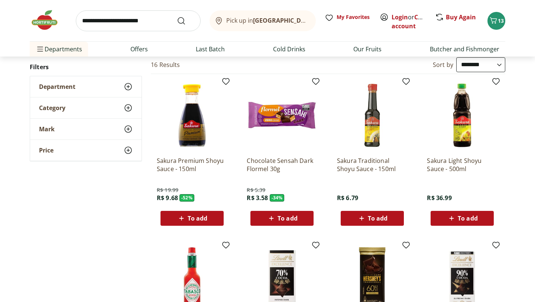
scroll to position [79, 0]
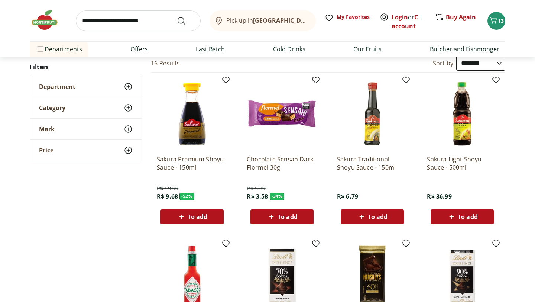
click at [194, 150] on div "Sakura Premium Shoyu Sauce - 150ml R$ 19.99 R$ 9.68 - 52 % To add" at bounding box center [192, 186] width 71 height 75
click at [196, 125] on img at bounding box center [192, 113] width 71 height 71
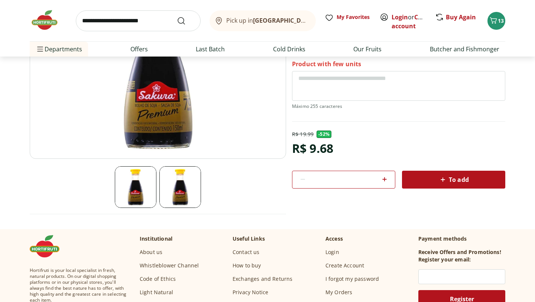
scroll to position [119, 0]
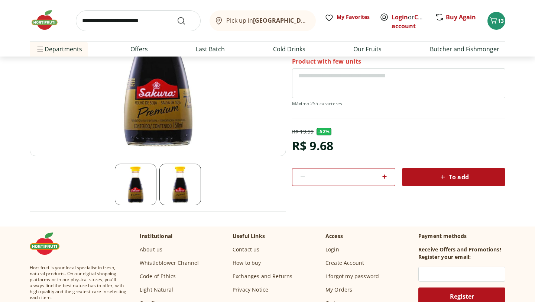
click at [182, 195] on img at bounding box center [180, 184] width 42 height 42
click at [162, 123] on img at bounding box center [158, 66] width 256 height 179
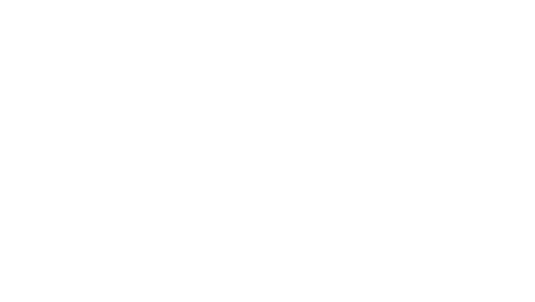
select select "**********"
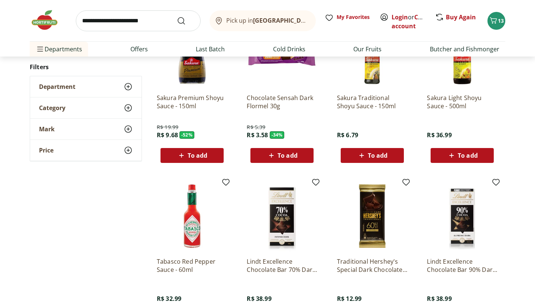
scroll to position [140, 0]
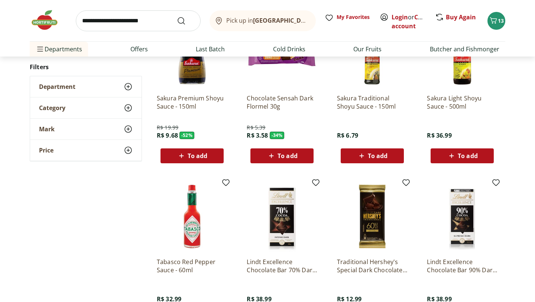
click at [204, 162] on button "To add" at bounding box center [191, 155] width 63 height 15
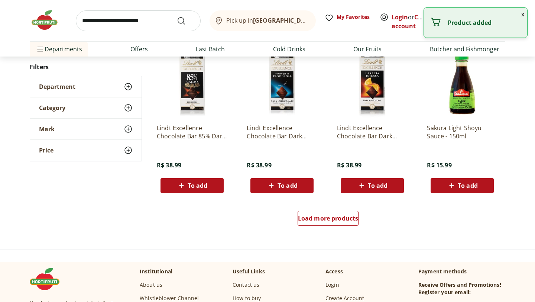
scroll to position [436, 0]
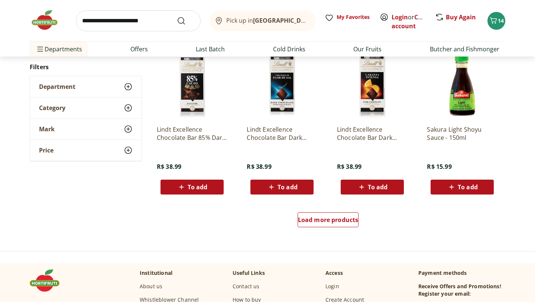
click at [472, 191] on div "To add" at bounding box center [461, 186] width 51 height 13
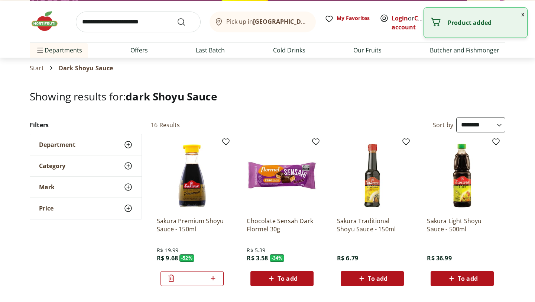
scroll to position [0, 0]
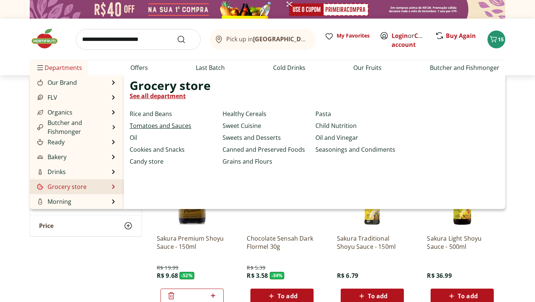
click at [167, 127] on font "Tomatoes and Sauces" at bounding box center [161, 125] width 62 height 8
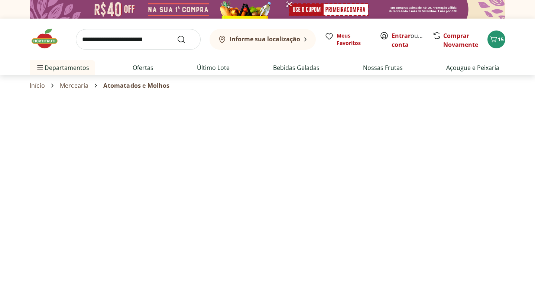
select select "**********"
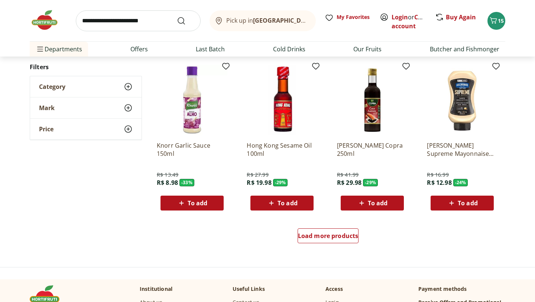
scroll to position [400, 0]
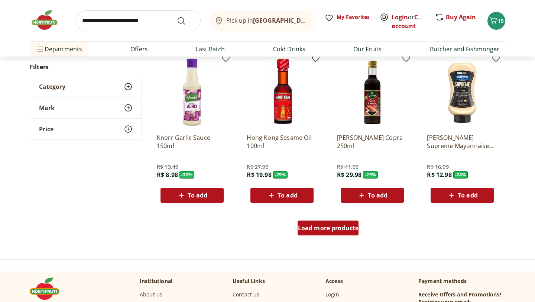
click at [323, 228] on font "Load more products" at bounding box center [328, 228] width 61 height 8
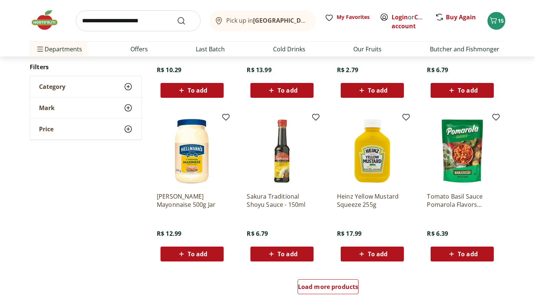
scroll to position [827, 0]
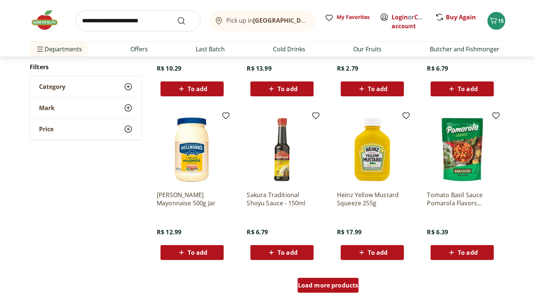
click at [321, 284] on font "Load more products" at bounding box center [328, 285] width 61 height 8
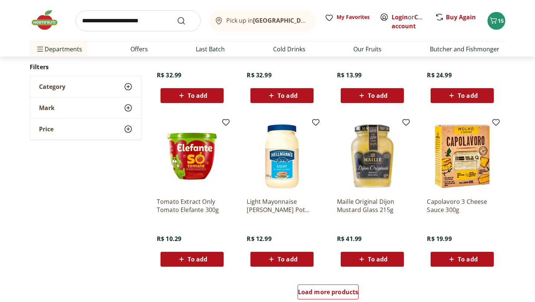
scroll to position [1343, 0]
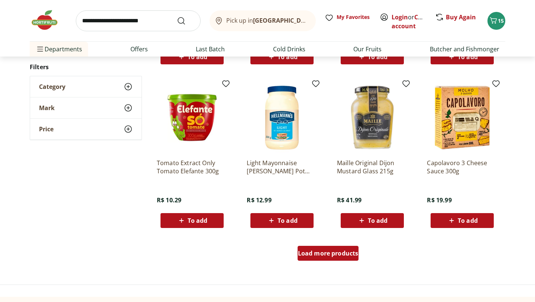
click at [325, 262] on link "Load more products" at bounding box center [327, 254] width 61 height 18
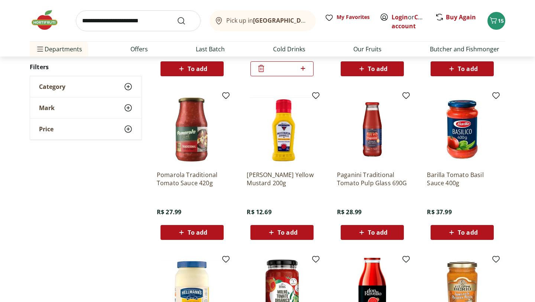
scroll to position [1802, 0]
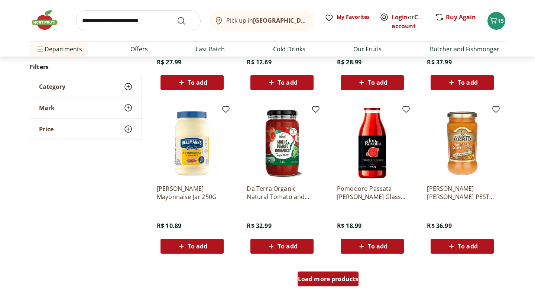
click at [327, 282] on font "Load more products" at bounding box center [328, 278] width 61 height 8
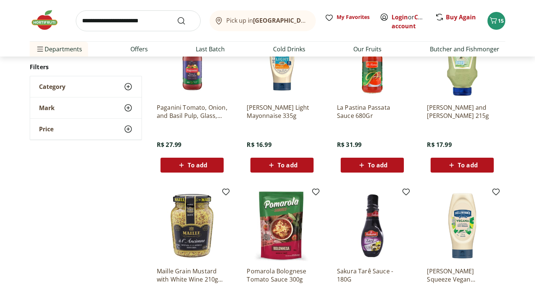
scroll to position [2324, 0]
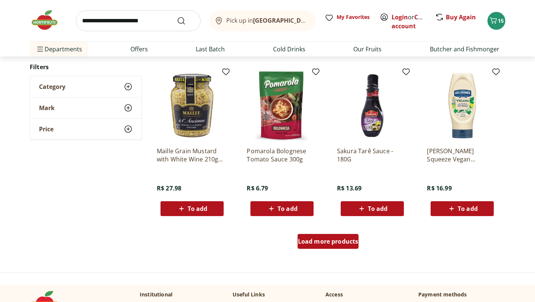
click at [326, 241] on font "Load more products" at bounding box center [328, 241] width 61 height 8
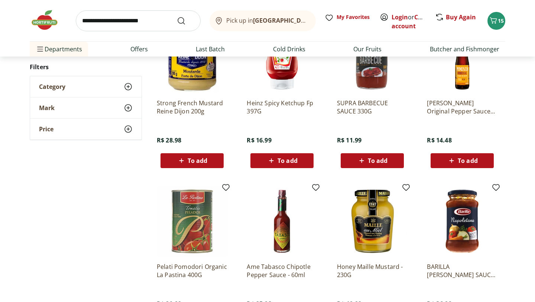
scroll to position [2529, 0]
click at [287, 159] on font "To add" at bounding box center [287, 160] width 20 height 8
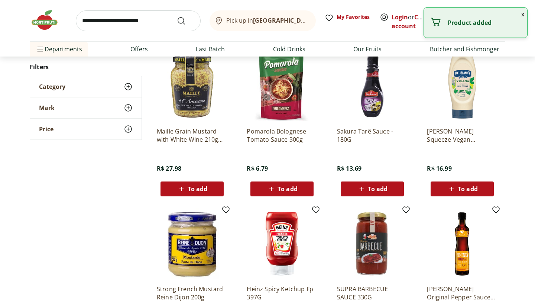
scroll to position [2165, 0]
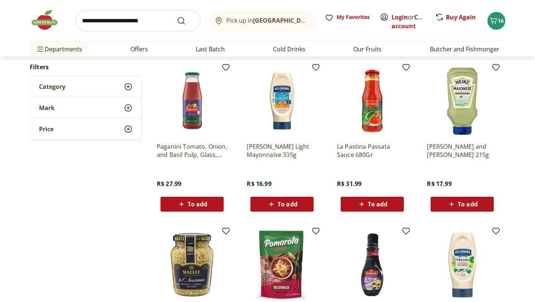
click at [135, 26] on input "search" at bounding box center [138, 20] width 125 height 21
type input "*********"
click at [177, 16] on button "Submit Search" at bounding box center [186, 20] width 18 height 9
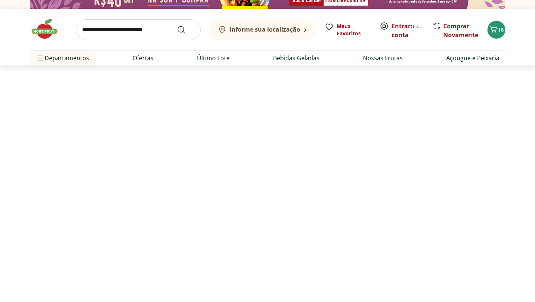
select select "**********"
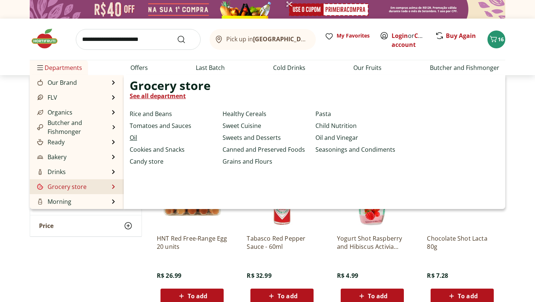
click at [133, 138] on font "Oil" at bounding box center [133, 137] width 7 height 8
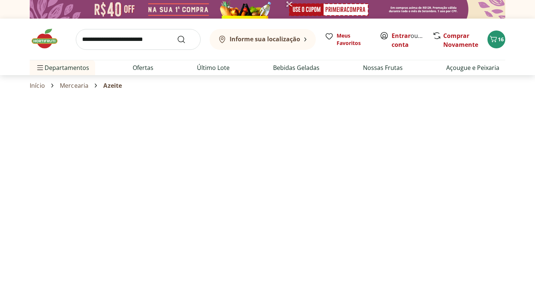
select select "**********"
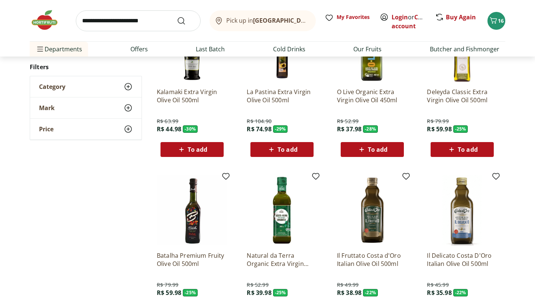
scroll to position [284, 0]
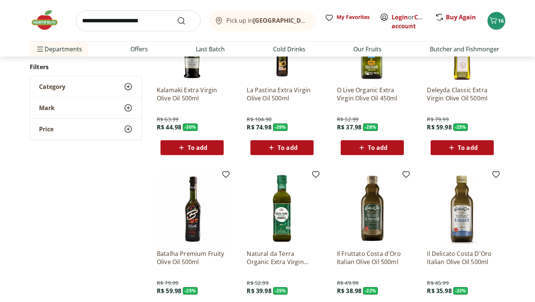
click at [182, 146] on icon at bounding box center [181, 147] width 9 height 9
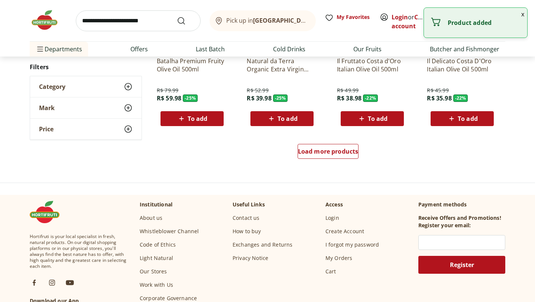
scroll to position [467, 0]
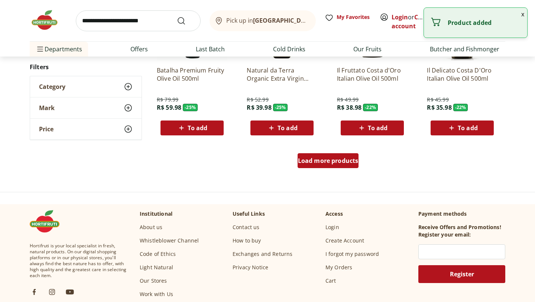
click at [329, 162] on font "Load more products" at bounding box center [328, 160] width 61 height 8
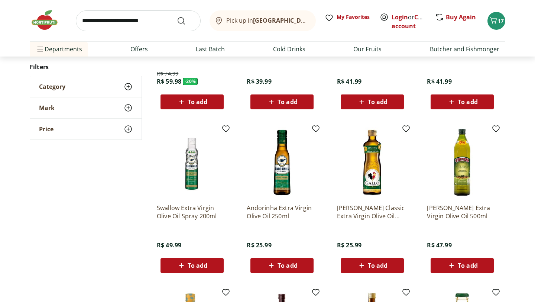
scroll to position [651, 0]
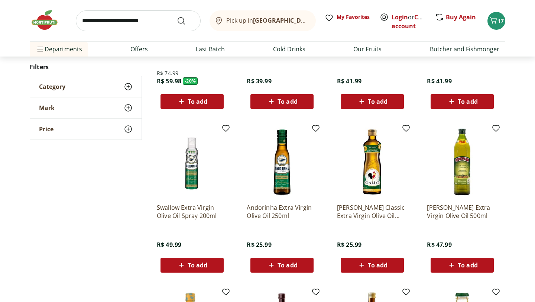
click at [189, 266] on font "To add" at bounding box center [198, 265] width 20 height 8
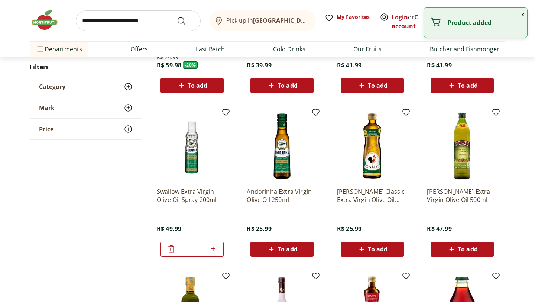
scroll to position [671, 0]
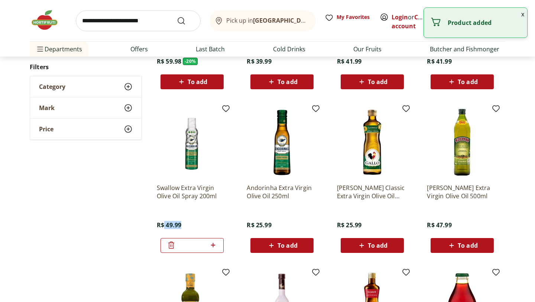
drag, startPoint x: 164, startPoint y: 225, endPoint x: 185, endPoint y: 223, distance: 20.9
click at [185, 223] on div "Swallow Extra Virgin Olive Oil Spray 200ml R$ 49.99 *" at bounding box center [192, 214] width 71 height 75
copy font "49.99"
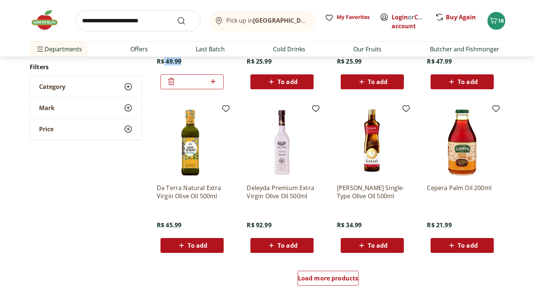
scroll to position [905, 0]
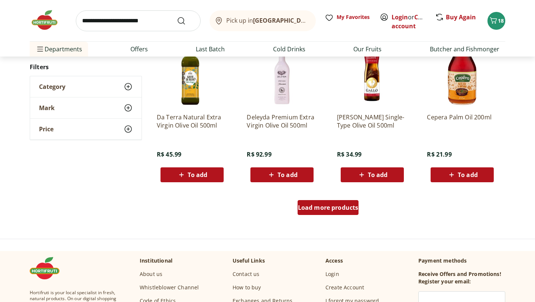
click at [326, 209] on font "Load more products" at bounding box center [328, 207] width 61 height 8
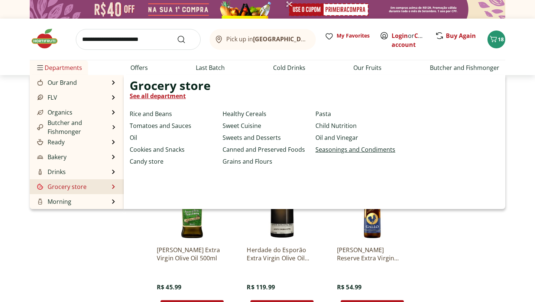
click at [334, 152] on font "Seasonings and Condiments" at bounding box center [355, 149] width 80 height 8
select select "**********"
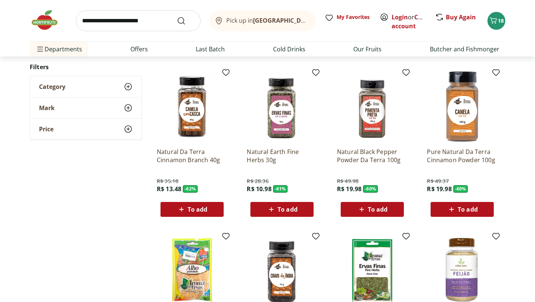
scroll to position [229, 0]
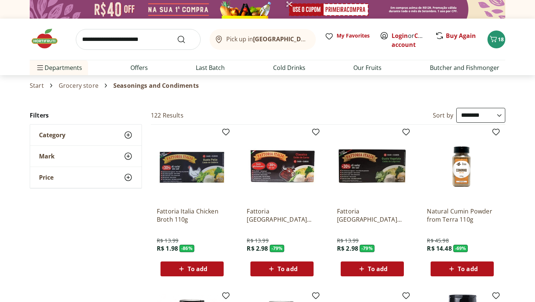
select select "**********"
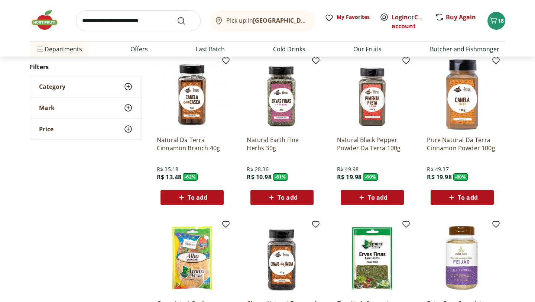
click at [462, 203] on div "To add" at bounding box center [461, 196] width 51 height 13
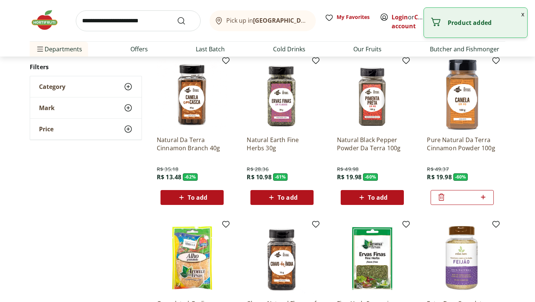
scroll to position [244, 0]
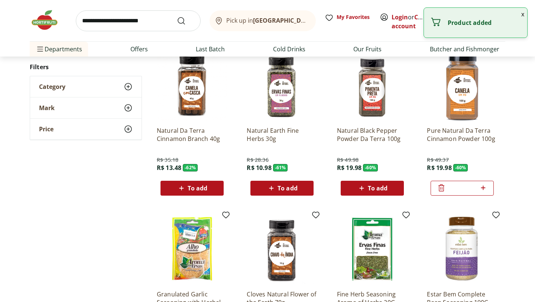
click at [359, 196] on div "Natural Black Pepper Powder Da Terra 100g R$ 49.98 R$ 19.98 - 60 % To add" at bounding box center [372, 122] width 82 height 157
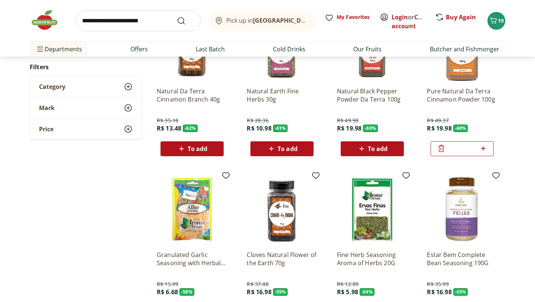
scroll to position [286, 0]
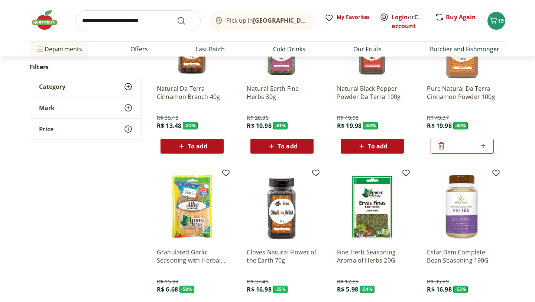
click at [361, 151] on div "To add" at bounding box center [371, 145] width 51 height 13
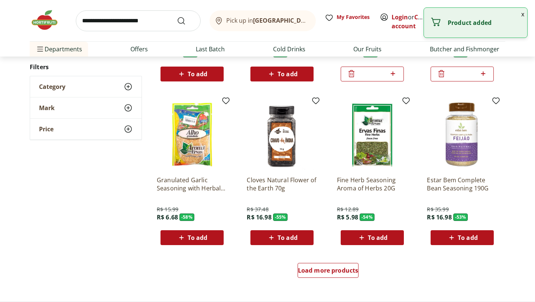
scroll to position [360, 0]
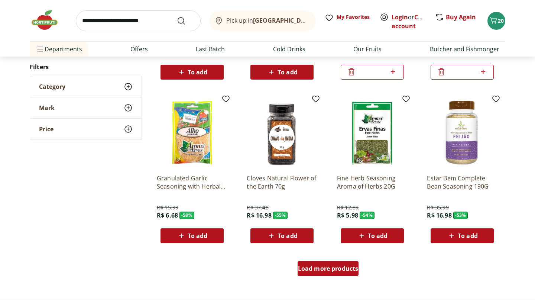
click at [326, 269] on font "Load more products" at bounding box center [328, 268] width 61 height 8
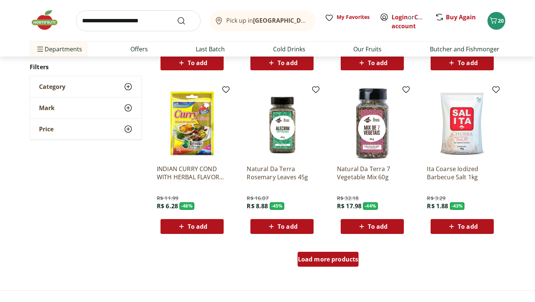
scroll to position [857, 0]
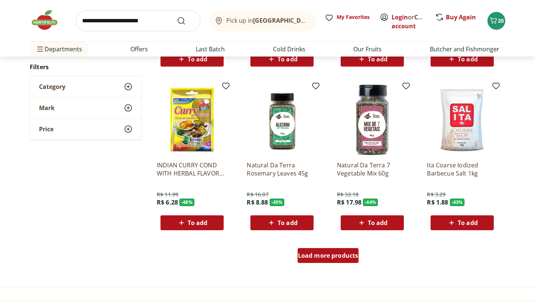
click at [326, 253] on font "Load more products" at bounding box center [328, 255] width 61 height 8
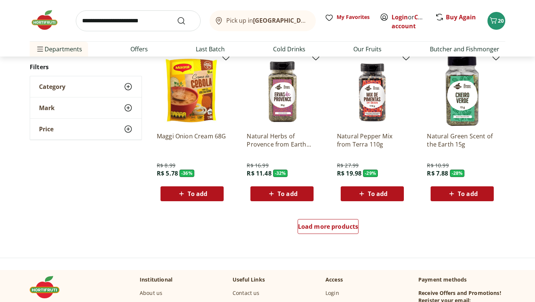
scroll to position [1373, 0]
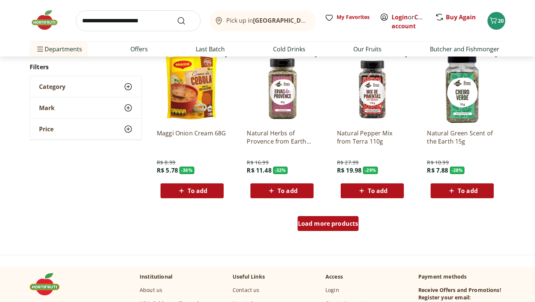
click at [326, 220] on font "Load more products" at bounding box center [328, 223] width 61 height 8
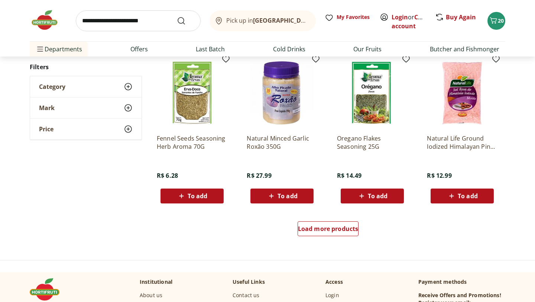
scroll to position [1852, 0]
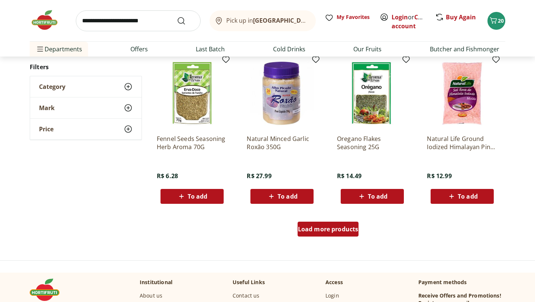
click at [326, 225] on font "Load more products" at bounding box center [328, 229] width 61 height 8
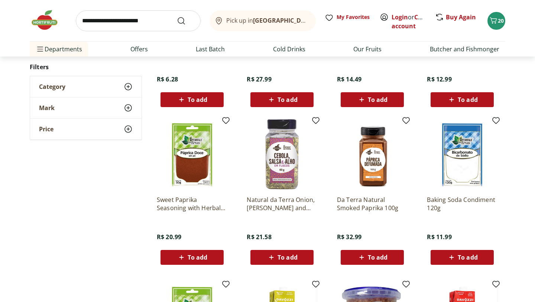
scroll to position [1949, 0]
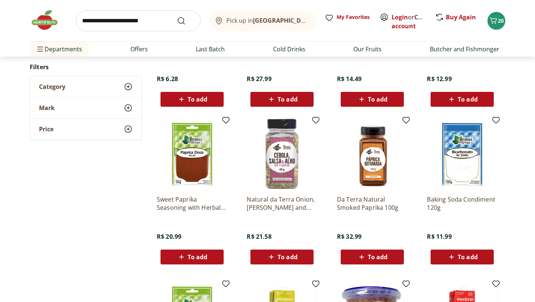
click at [350, 256] on div "To add" at bounding box center [371, 256] width 51 height 13
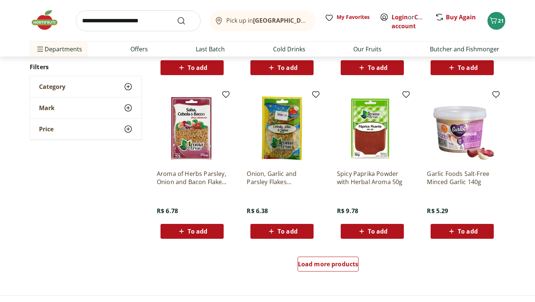
scroll to position [2301, 0]
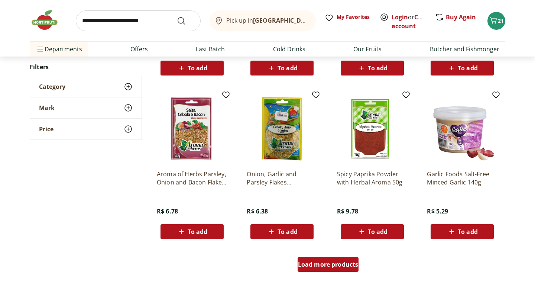
click at [324, 270] on div "Load more products" at bounding box center [327, 264] width 61 height 15
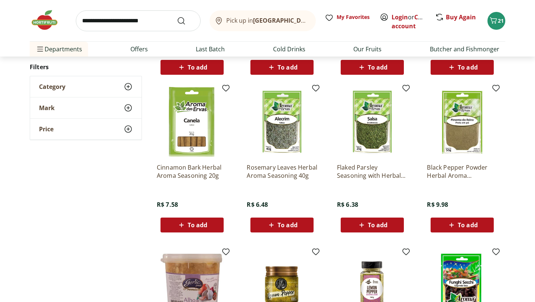
scroll to position [2466, 0]
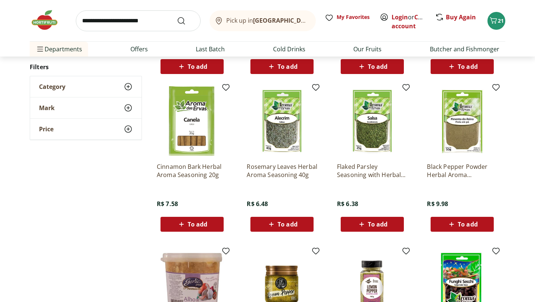
click at [351, 224] on div "To add" at bounding box center [371, 223] width 51 height 13
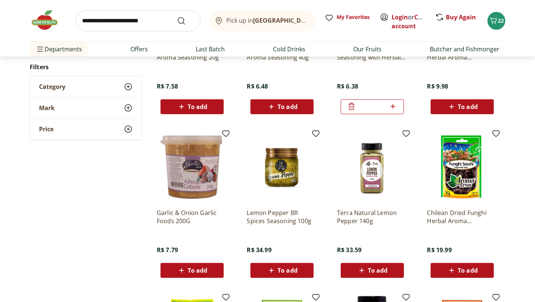
scroll to position [2597, 0]
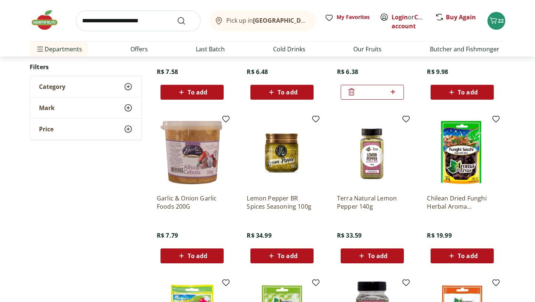
click at [360, 159] on img at bounding box center [372, 152] width 71 height 71
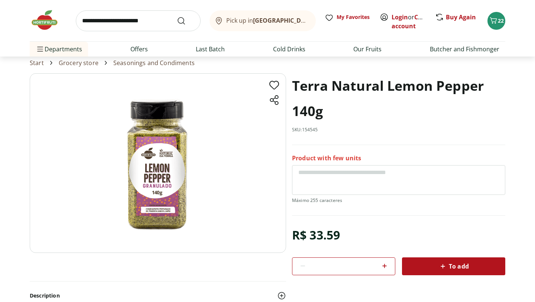
scroll to position [24, 0]
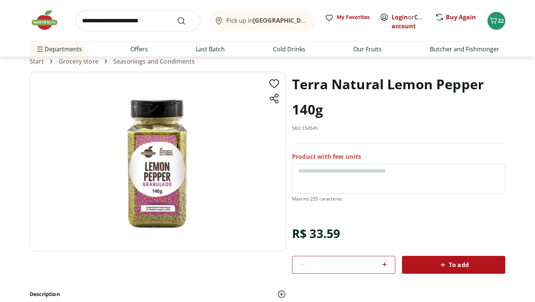
click at [444, 268] on icon at bounding box center [442, 264] width 9 height 9
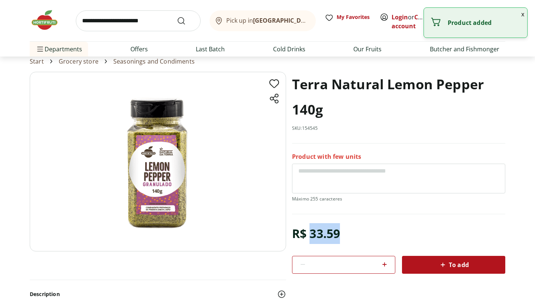
drag, startPoint x: 310, startPoint y: 235, endPoint x: 348, endPoint y: 234, distance: 37.5
click at [348, 234] on div "R$ 33.59 * To add" at bounding box center [398, 248] width 213 height 50
copy font "33.59"
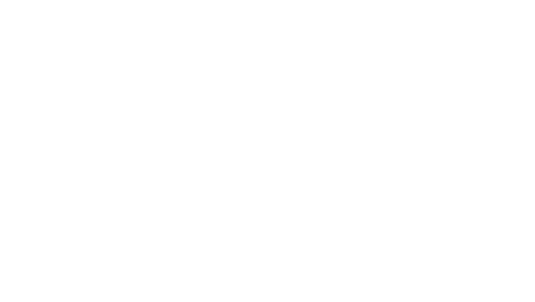
select select "**********"
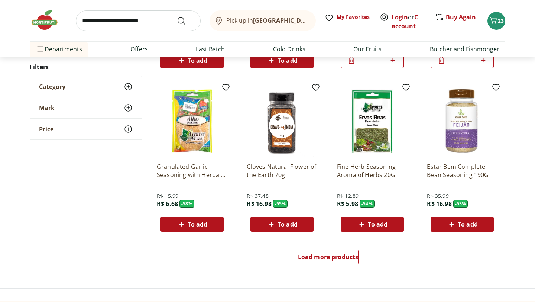
scroll to position [1901, 0]
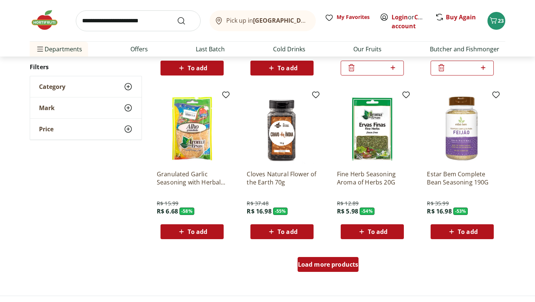
click at [335, 269] on div "Load more products" at bounding box center [327, 264] width 61 height 15
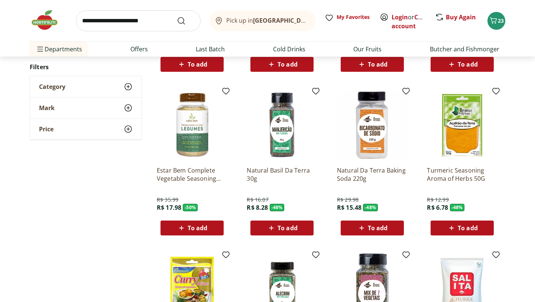
scroll to position [2226, 0]
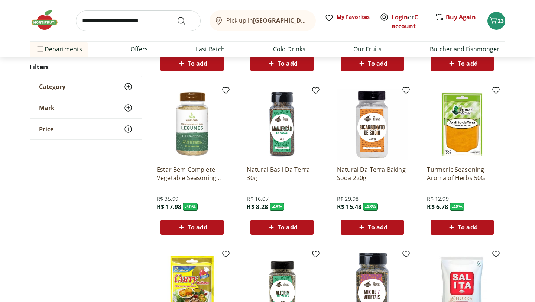
click at [291, 228] on font "To add" at bounding box center [287, 227] width 20 height 8
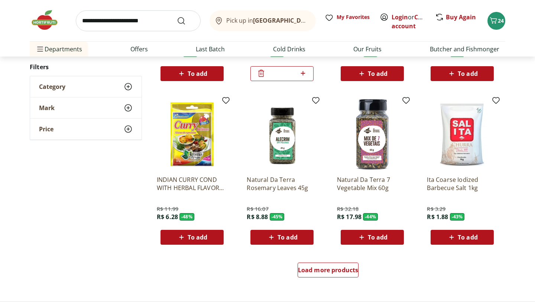
scroll to position [2384, 0]
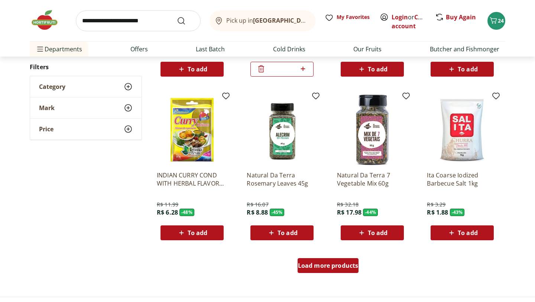
click at [326, 261] on div "Load more products" at bounding box center [327, 265] width 61 height 15
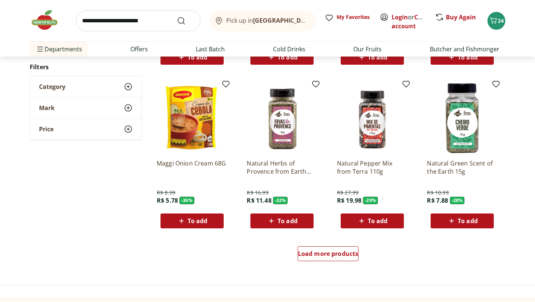
scroll to position [2885, 0]
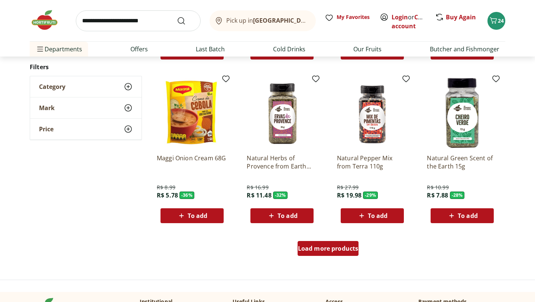
click at [329, 250] on font "Load more products" at bounding box center [328, 248] width 61 height 8
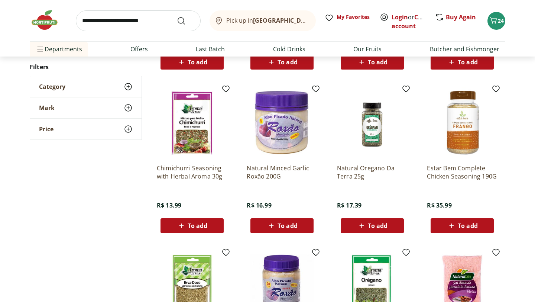
scroll to position [3196, 0]
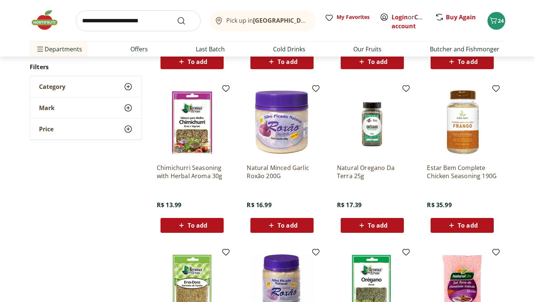
click at [364, 230] on div "To add" at bounding box center [371, 224] width 51 height 13
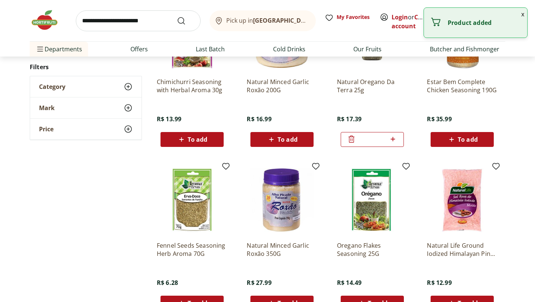
scroll to position [3286, 0]
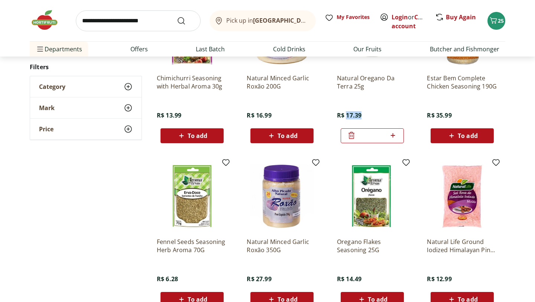
drag, startPoint x: 346, startPoint y: 118, endPoint x: 367, endPoint y: 117, distance: 21.5
click at [367, 117] on div "Natural Oregano Da Terra 25g R$ 17.39 *" at bounding box center [372, 105] width 71 height 75
copy font "17.39"
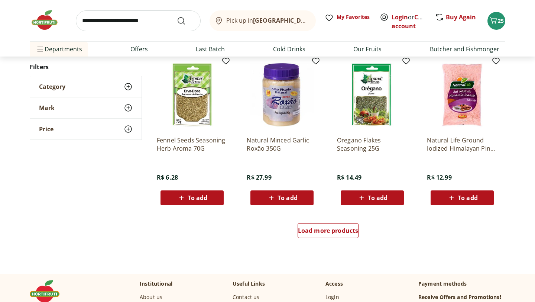
scroll to position [3502, 0]
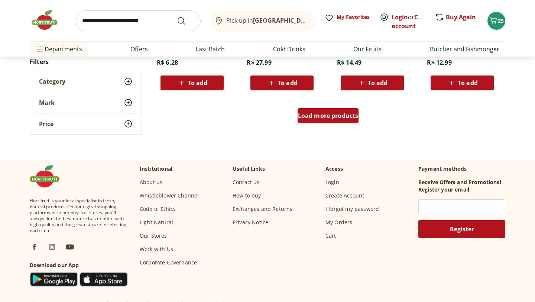
click at [333, 113] on font "Load more products" at bounding box center [328, 115] width 61 height 8
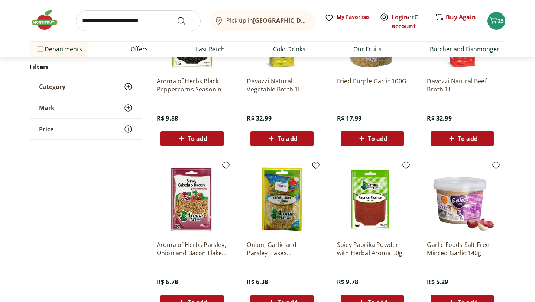
scroll to position [3949, 0]
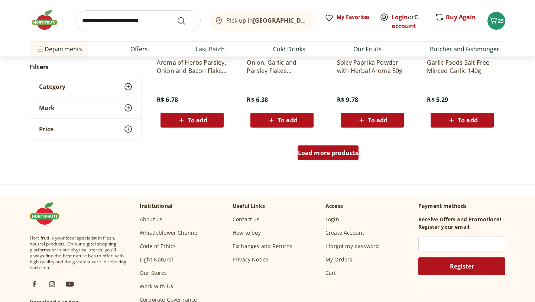
click at [330, 157] on div "Load more products" at bounding box center [327, 152] width 61 height 15
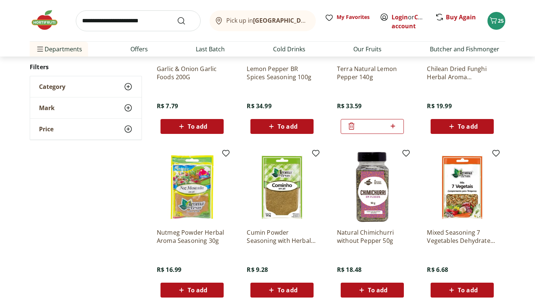
scroll to position [4440, 0]
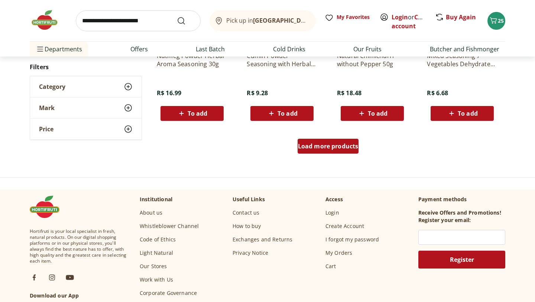
click at [328, 147] on font "Load more products" at bounding box center [328, 146] width 61 height 8
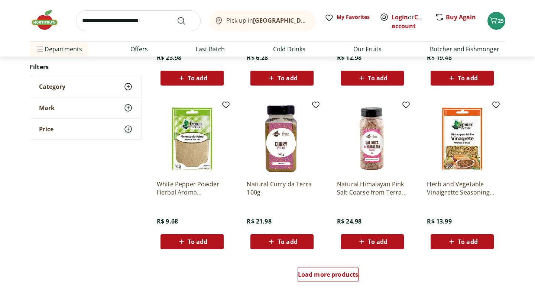
scroll to position [4905, 0]
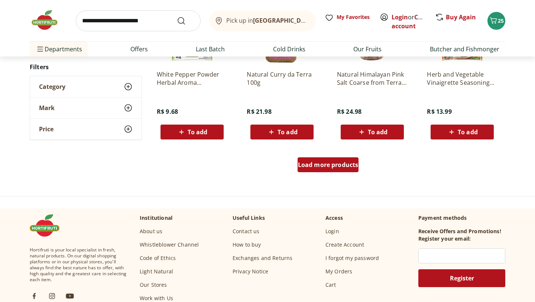
click at [328, 167] on font "Load more products" at bounding box center [328, 164] width 61 height 8
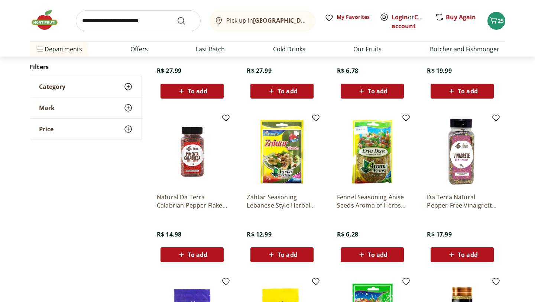
scroll to position [5179, 0]
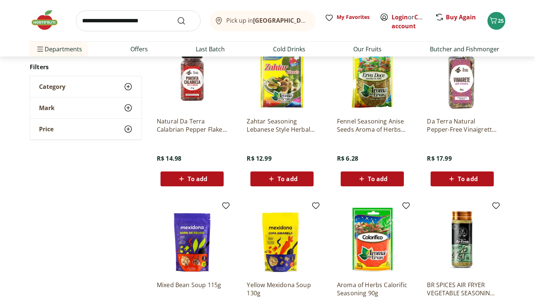
click at [202, 186] on button "To add" at bounding box center [191, 178] width 63 height 15
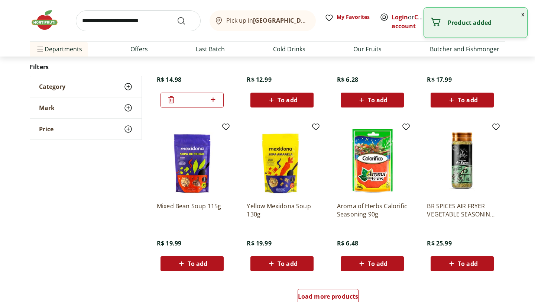
scroll to position [5275, 0]
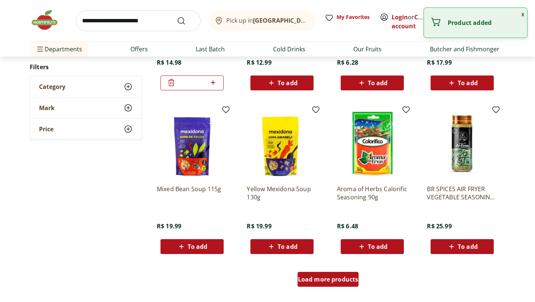
click at [327, 279] on font "Load more products" at bounding box center [328, 279] width 61 height 8
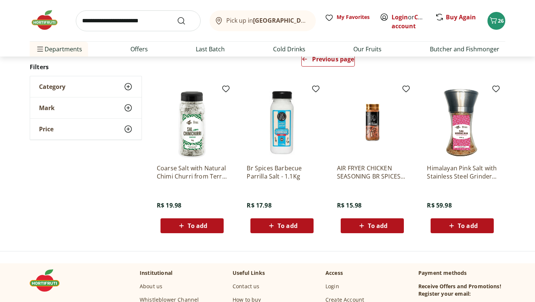
scroll to position [366, 0]
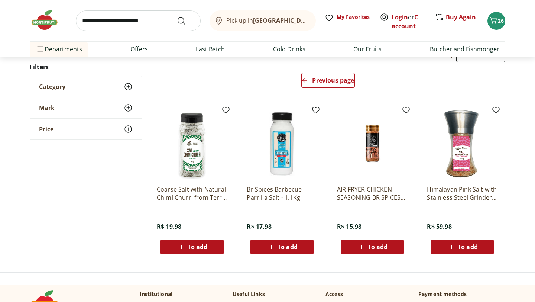
click at [128, 19] on input "search" at bounding box center [138, 20] width 125 height 21
type input "***"
click at [177, 16] on button "Submit Search" at bounding box center [186, 20] width 18 height 9
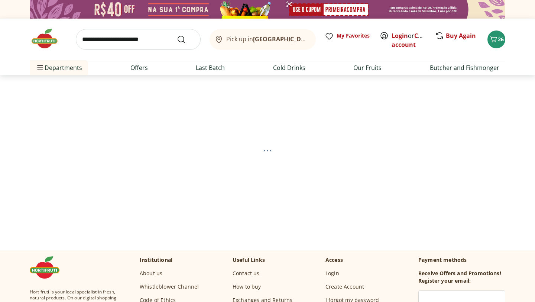
select select "**********"
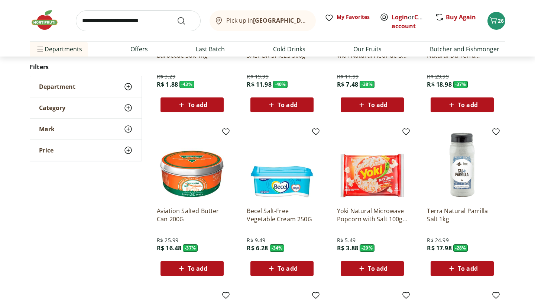
scroll to position [187, 0]
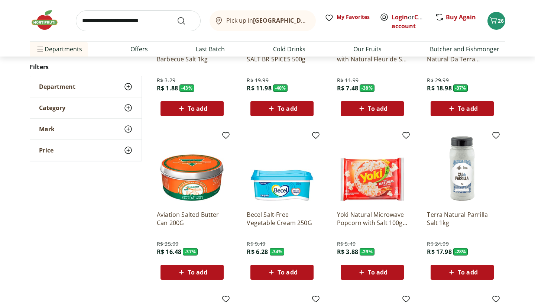
click at [125, 20] on input "search" at bounding box center [138, 20] width 125 height 21
type input "********"
click at [177, 16] on button "Submit Search" at bounding box center [186, 20] width 18 height 9
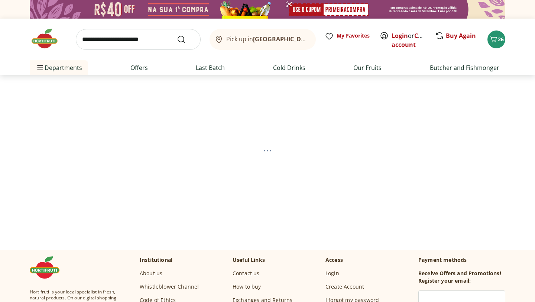
select select "**********"
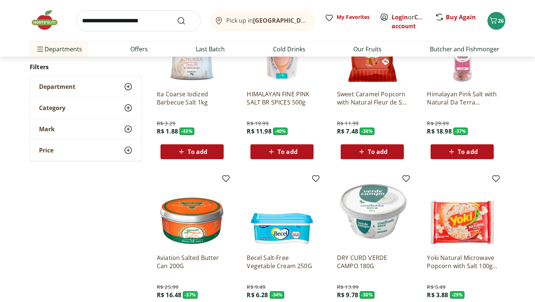
scroll to position [190, 0]
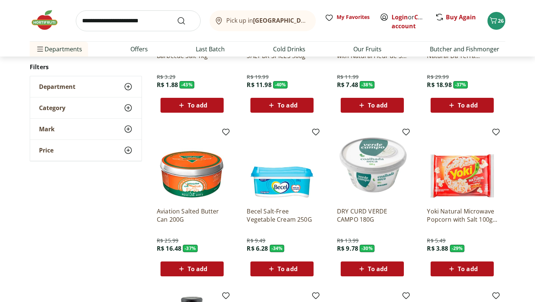
click at [187, 108] on span "To add" at bounding box center [192, 105] width 31 height 9
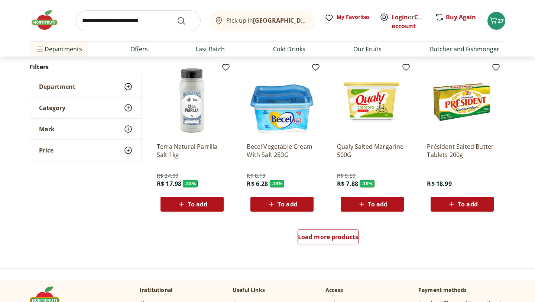
scroll to position [418, 0]
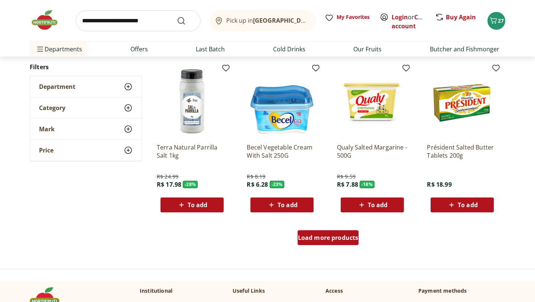
click at [312, 243] on div "Load more products" at bounding box center [327, 237] width 61 height 15
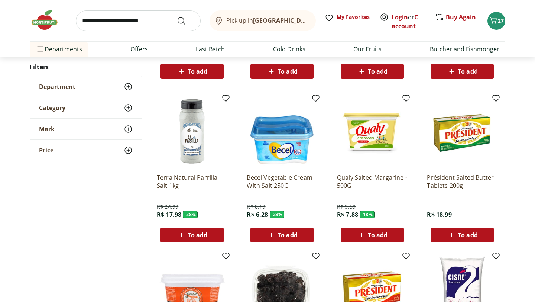
scroll to position [387, 0]
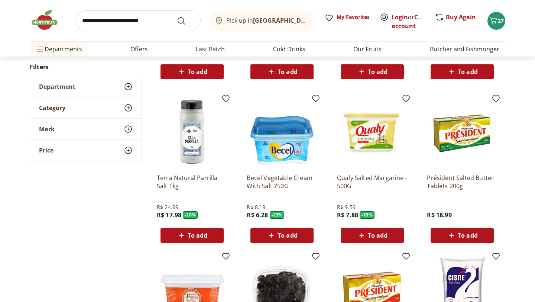
click at [139, 22] on input "search" at bounding box center [138, 20] width 125 height 21
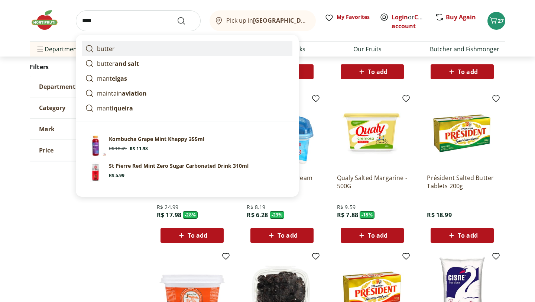
click at [147, 51] on link "butter ​" at bounding box center [187, 48] width 210 height 15
type input "********"
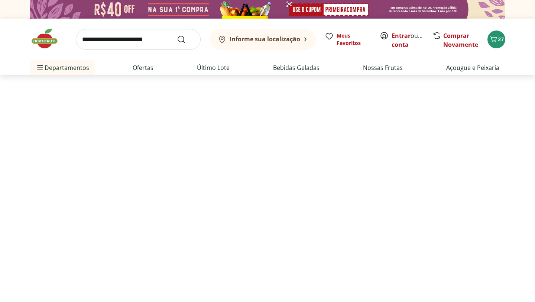
select select "**********"
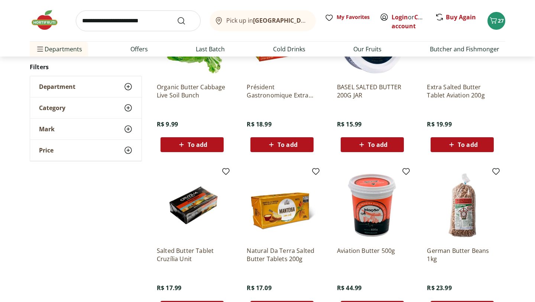
scroll to position [300, 0]
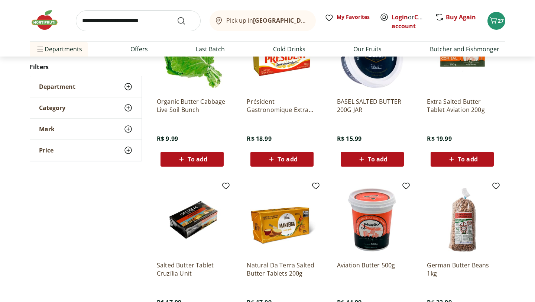
click at [364, 95] on div "BASEL SALTED BUTTER 200G JAR R$ 15.99 To add" at bounding box center [372, 128] width 71 height 75
click at [372, 75] on img at bounding box center [372, 56] width 71 height 71
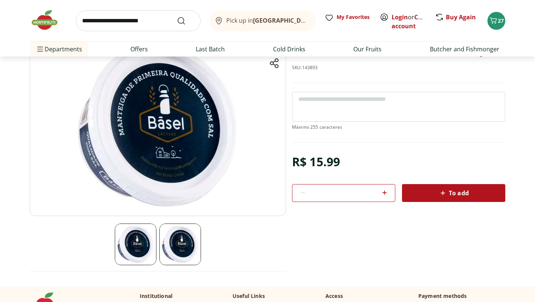
scroll to position [62, 0]
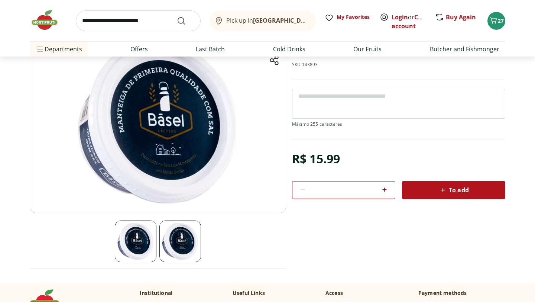
click at [196, 235] on img at bounding box center [180, 241] width 42 height 42
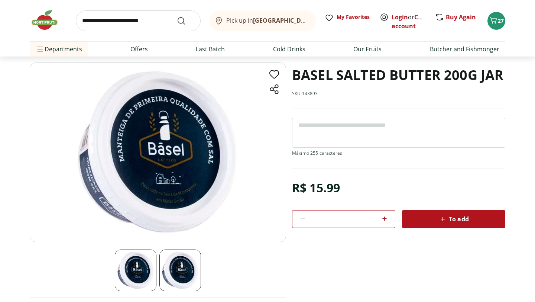
scroll to position [16, 0]
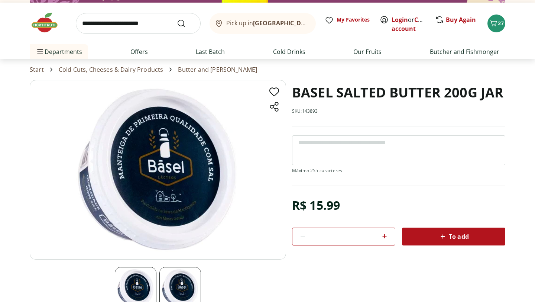
click at [171, 162] on img at bounding box center [158, 169] width 256 height 179
click at [163, 151] on img at bounding box center [158, 169] width 256 height 179
click at [455, 242] on button "To add" at bounding box center [453, 236] width 103 height 18
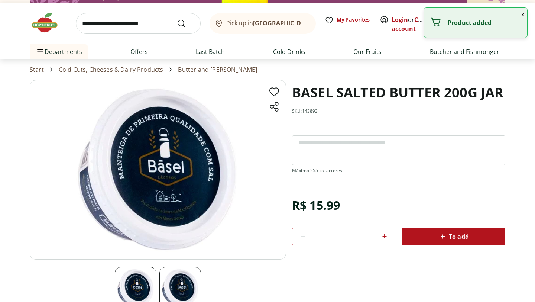
scroll to position [0, 0]
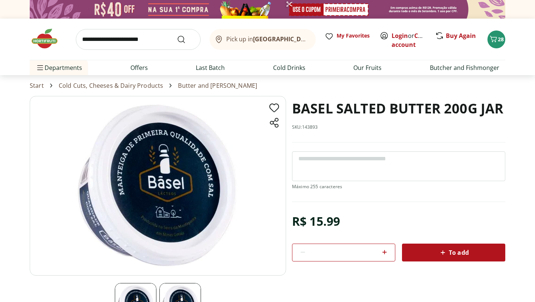
click at [100, 86] on font "Cold Cuts, Cheeses & Dairy Products" at bounding box center [111, 85] width 105 height 8
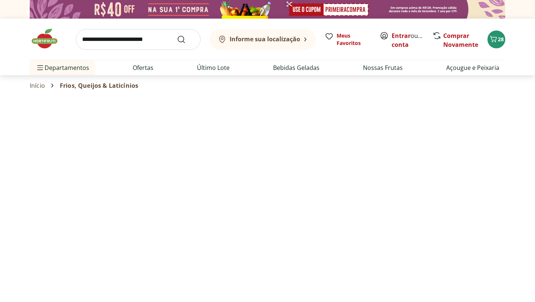
select select "**********"
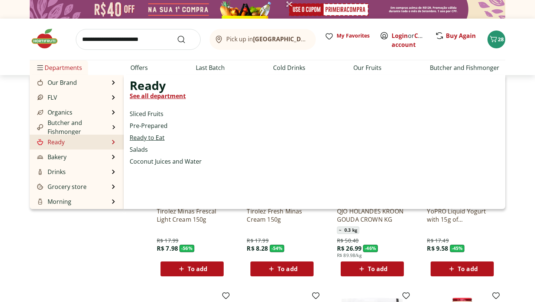
click at [150, 137] on font "Ready to Eat" at bounding box center [147, 137] width 35 height 8
select select "**********"
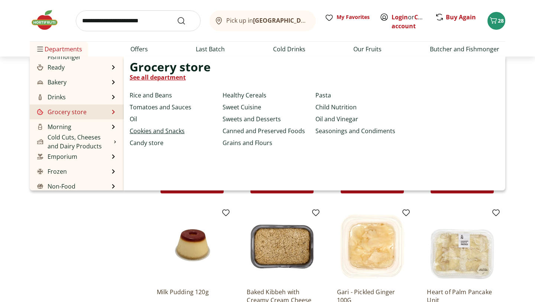
scroll to position [85, 0]
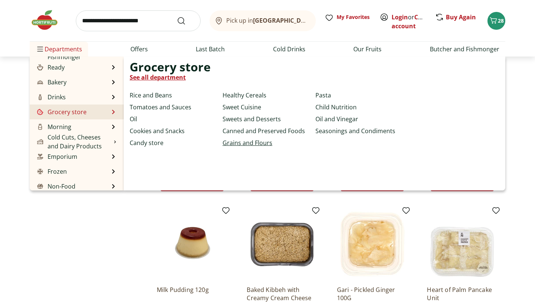
click at [259, 145] on font "Grains and Flours" at bounding box center [247, 142] width 50 height 8
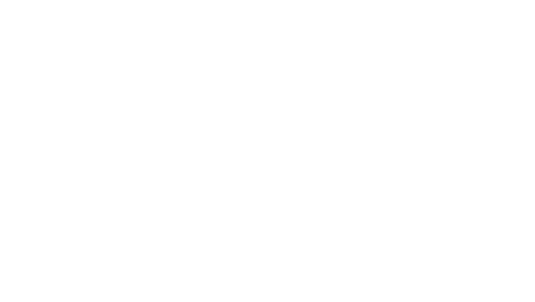
select select "**********"
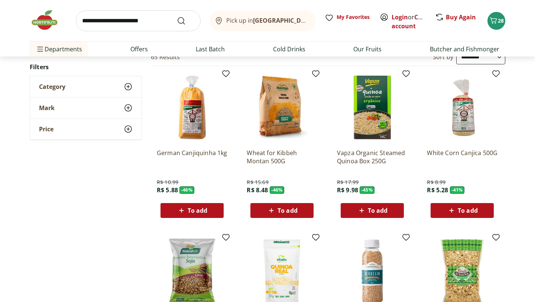
scroll to position [82, 0]
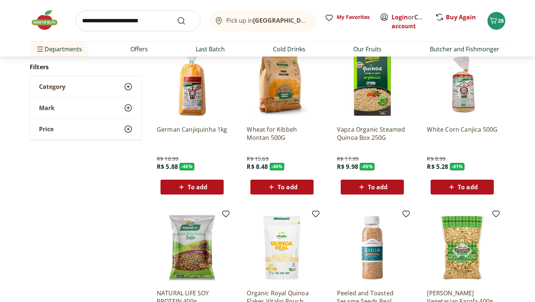
click at [108, 237] on div "**********" at bounding box center [267, 296] width 475 height 540
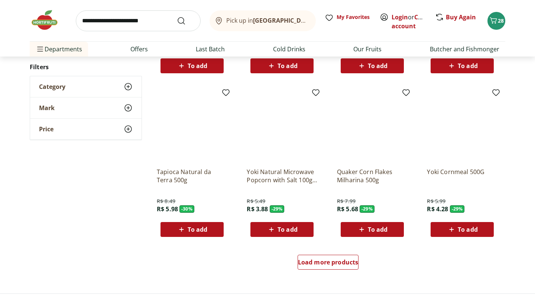
scroll to position [397, 0]
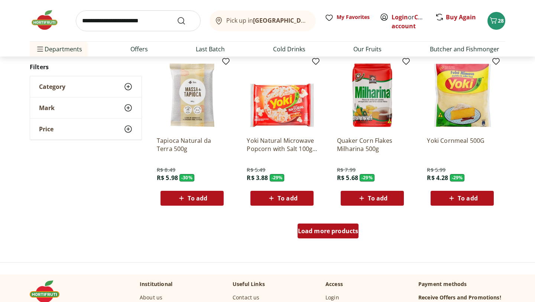
click at [327, 228] on font "Load more products" at bounding box center [328, 231] width 61 height 8
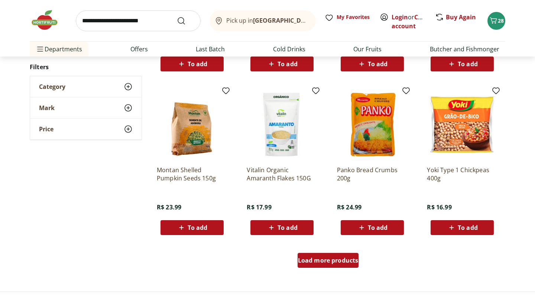
scroll to position [865, 0]
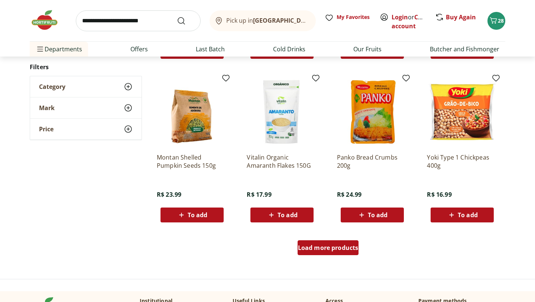
click at [326, 246] on font "Load more products" at bounding box center [328, 247] width 61 height 8
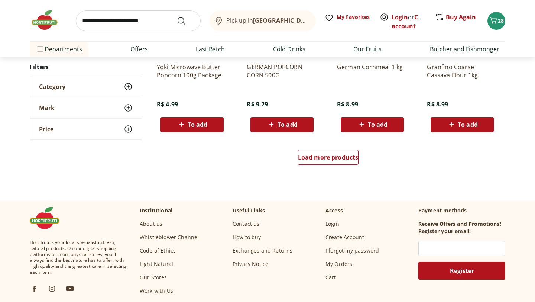
scroll to position [1455, 0]
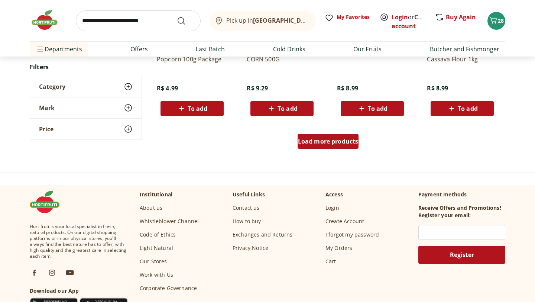
click at [326, 138] on font "Load more products" at bounding box center [328, 141] width 61 height 8
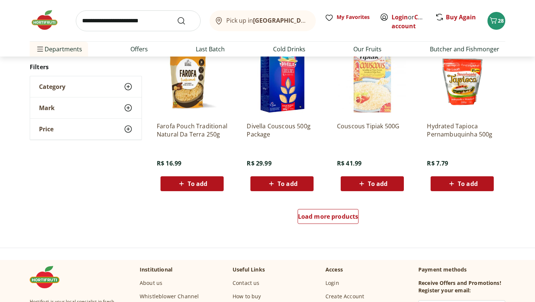
scroll to position [1874, 0]
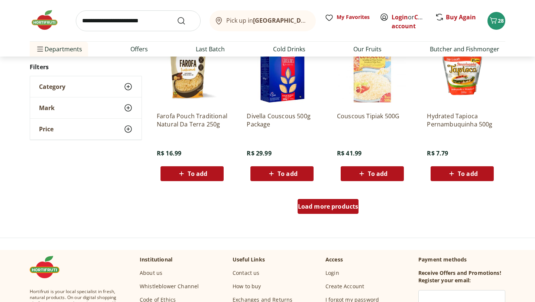
click at [330, 209] on font "Load more products" at bounding box center [328, 206] width 61 height 8
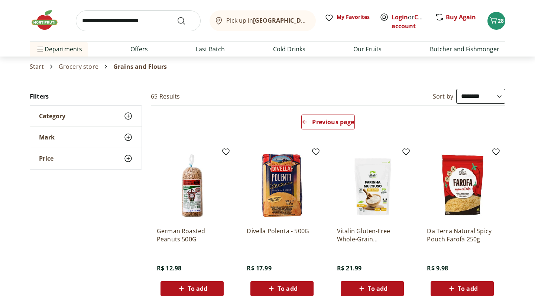
scroll to position [24, 0]
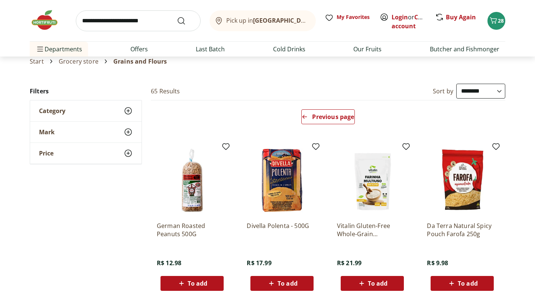
click at [120, 23] on input "search" at bounding box center [138, 20] width 125 height 21
type input "*****"
click at [177, 16] on button "Submit Search" at bounding box center [186, 20] width 18 height 9
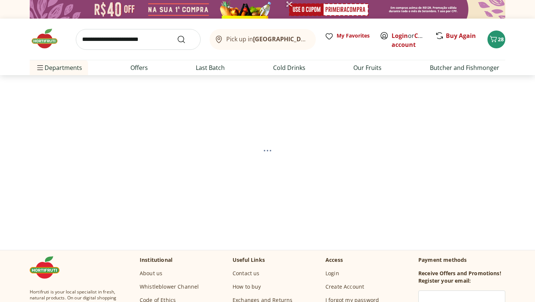
select select "**********"
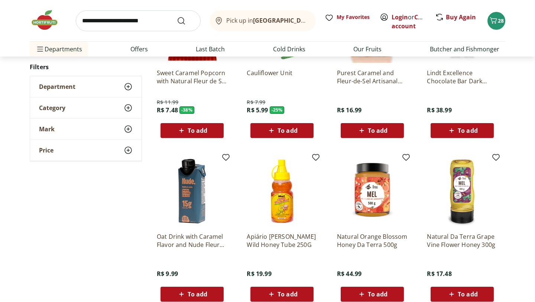
scroll to position [203, 0]
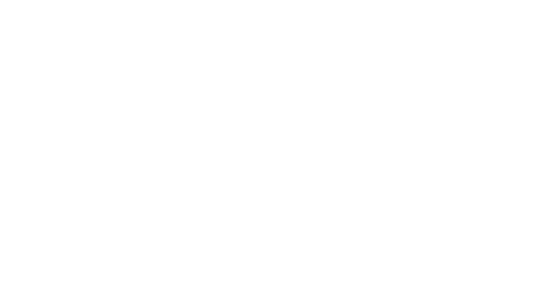
scroll to position [24, 0]
select select "**********"
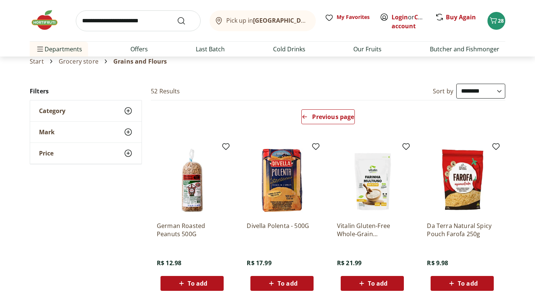
click at [114, 20] on input "search" at bounding box center [138, 20] width 125 height 21
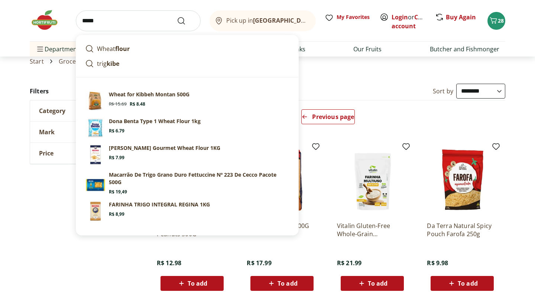
type input "*****"
click at [177, 16] on button "Submit Search" at bounding box center [186, 20] width 18 height 9
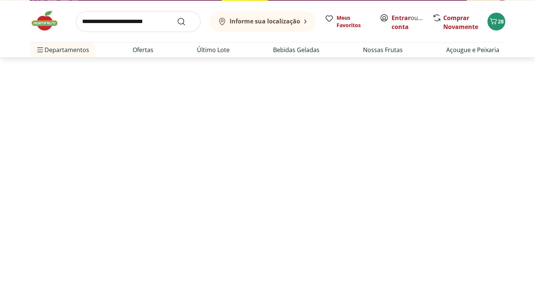
select select "**********"
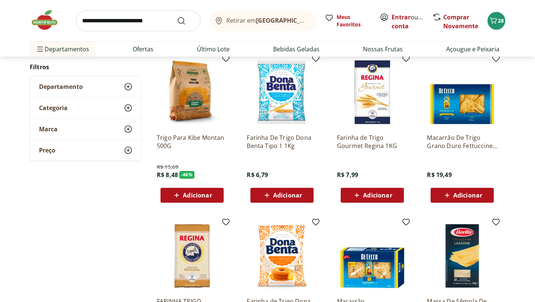
scroll to position [101, 0]
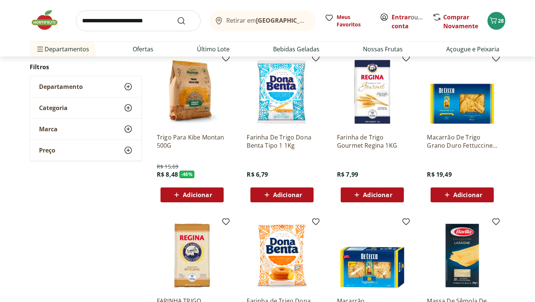
click at [284, 195] on span "Adicionar" at bounding box center [287, 195] width 29 height 6
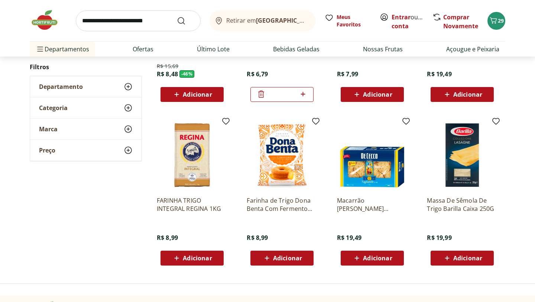
scroll to position [202, 0]
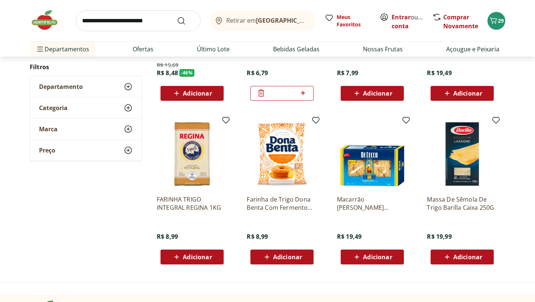
click at [278, 201] on p "Farinha de Trigo Dona Benta Com Fermento 1Kg" at bounding box center [282, 203] width 71 height 16
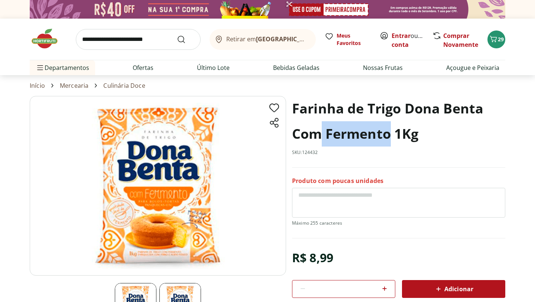
drag, startPoint x: 323, startPoint y: 136, endPoint x: 388, endPoint y: 137, distance: 64.6
click at [388, 137] on h1 "Farinha de Trigo Dona Benta Com Fermento 1Kg" at bounding box center [398, 121] width 213 height 50
copy h1 "Fermento"
click at [141, 39] on input "search" at bounding box center [138, 39] width 125 height 21
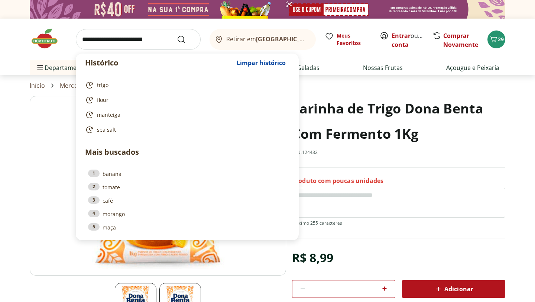
paste input "********"
type input "********"
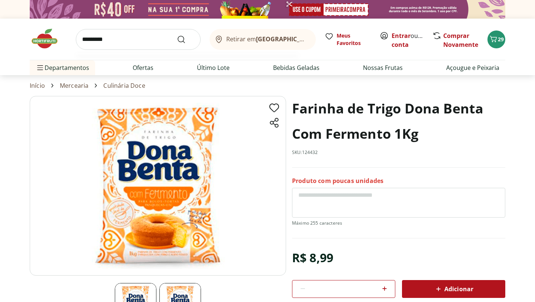
click button "Submit Search" at bounding box center [186, 39] width 18 height 9
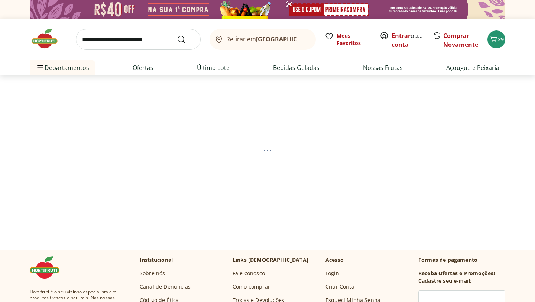
select select "**********"
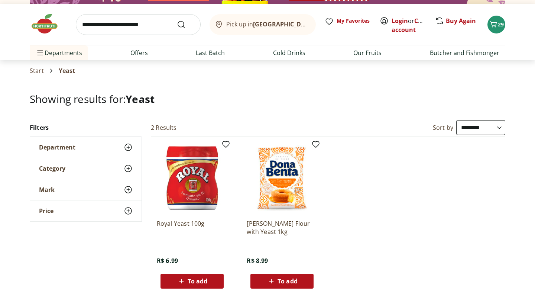
scroll to position [19, 0]
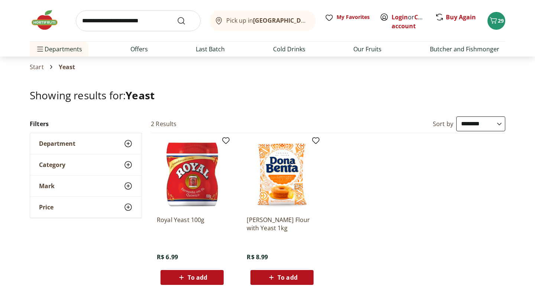
click at [186, 281] on div "To add" at bounding box center [191, 276] width 51 height 13
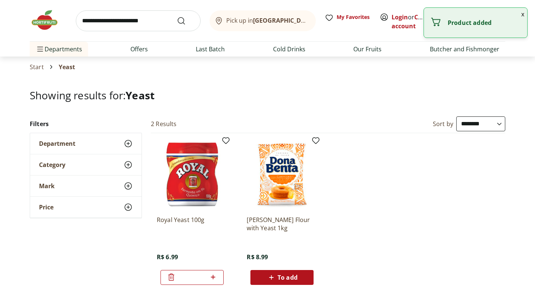
click at [194, 173] on img at bounding box center [192, 174] width 71 height 71
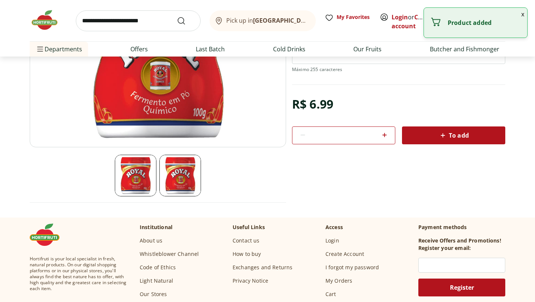
scroll to position [142, 0]
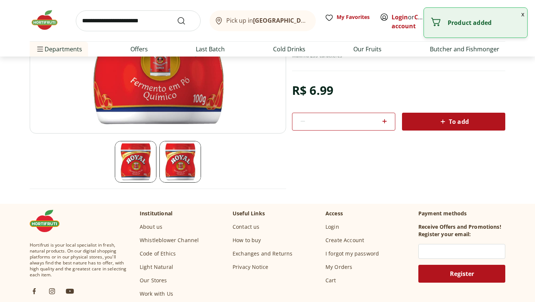
click at [188, 163] on img at bounding box center [180, 162] width 42 height 42
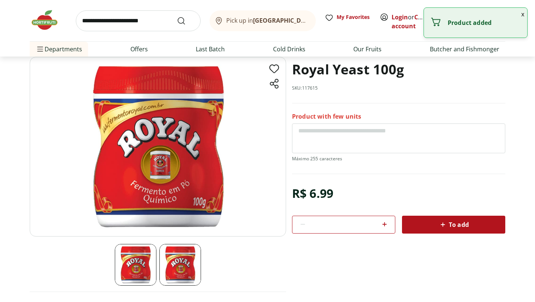
scroll to position [0, 0]
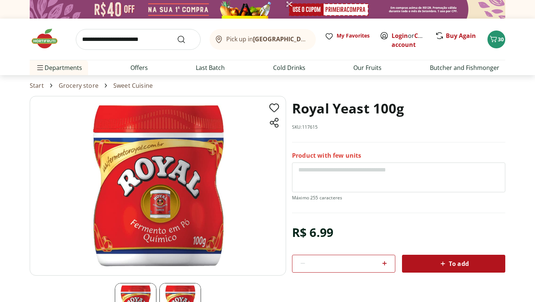
click at [127, 42] on input "search" at bounding box center [138, 39] width 125 height 21
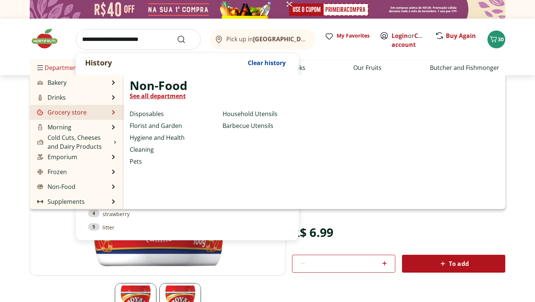
scroll to position [74, 0]
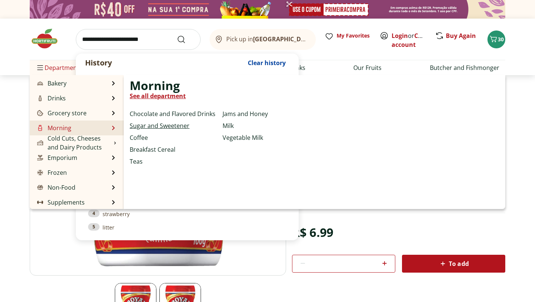
click at [152, 123] on font "Sugar and Sweetener" at bounding box center [160, 125] width 60 height 8
select select "**********"
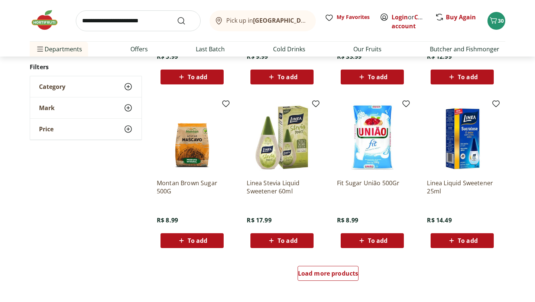
scroll to position [364, 0]
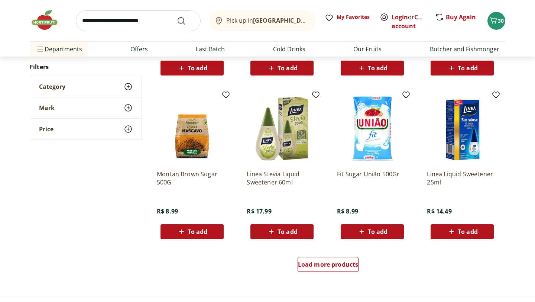
click at [290, 231] on font "To add" at bounding box center [287, 231] width 20 height 8
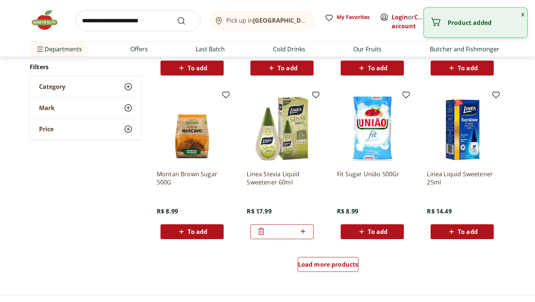
scroll to position [366, 0]
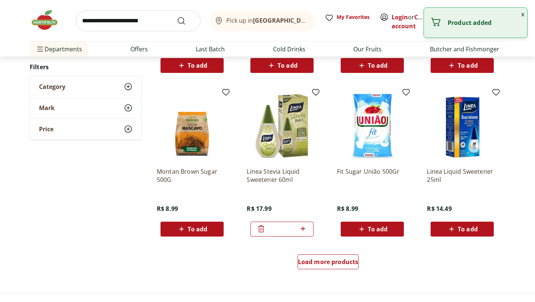
click at [256, 225] on div "*" at bounding box center [281, 228] width 63 height 15
click at [456, 229] on span "To add" at bounding box center [462, 228] width 31 height 9
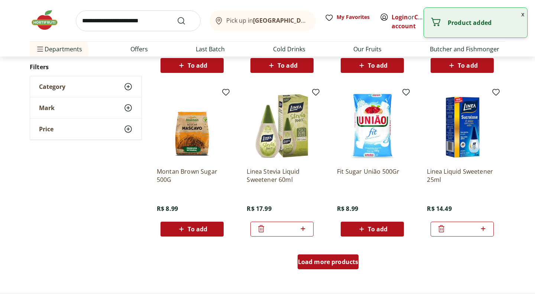
click at [333, 264] on font "Load more products" at bounding box center [328, 261] width 61 height 8
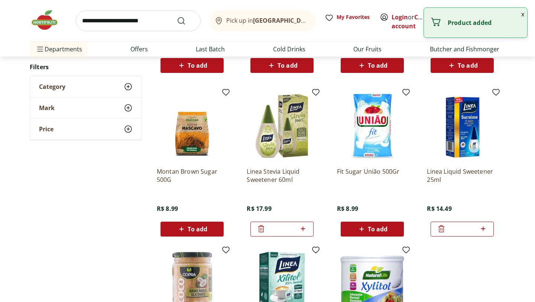
click at [259, 229] on icon at bounding box center [261, 228] width 9 height 9
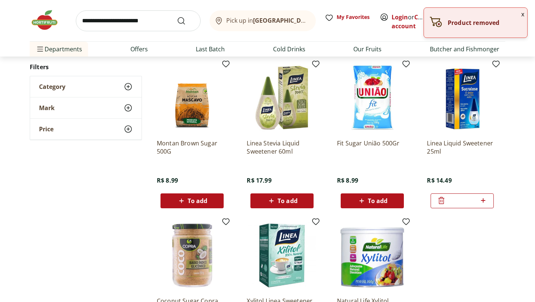
scroll to position [421, 0]
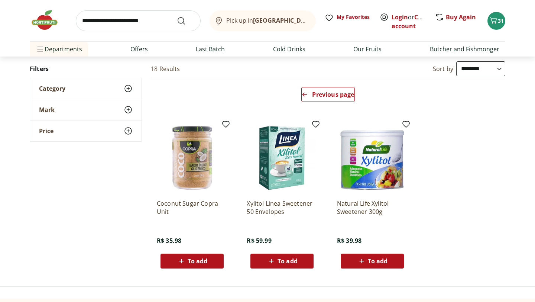
scroll to position [33, 0]
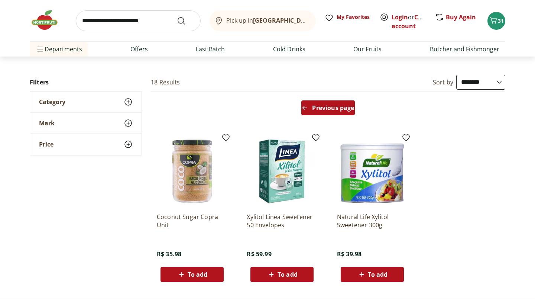
click at [319, 116] on link "Previous page" at bounding box center [327, 109] width 53 height 18
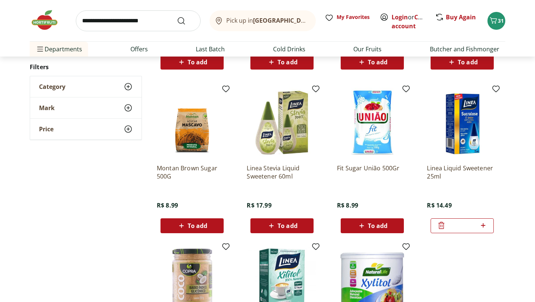
scroll to position [403, 0]
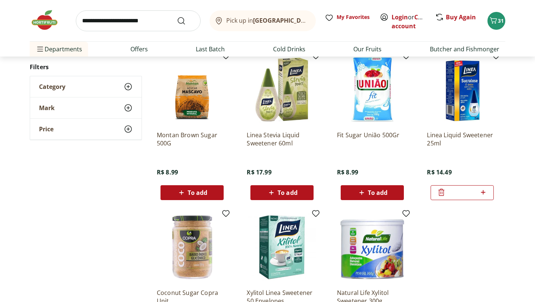
click at [286, 189] on font "To add" at bounding box center [287, 192] width 20 height 8
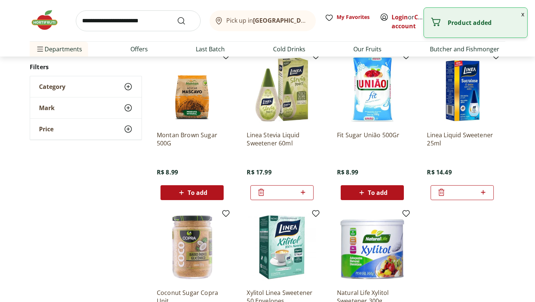
click at [441, 193] on icon at bounding box center [441, 192] width 9 height 9
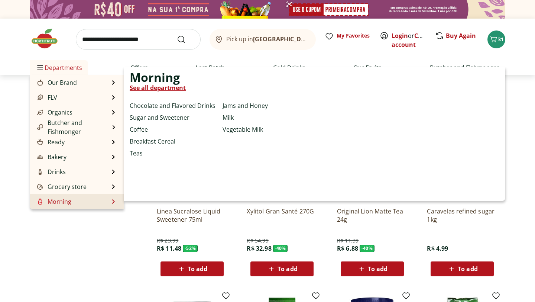
scroll to position [9, 0]
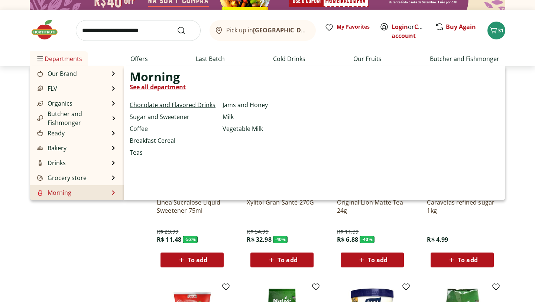
click at [145, 102] on font "Chocolate and Flavored Drinks" at bounding box center [173, 105] width 86 height 8
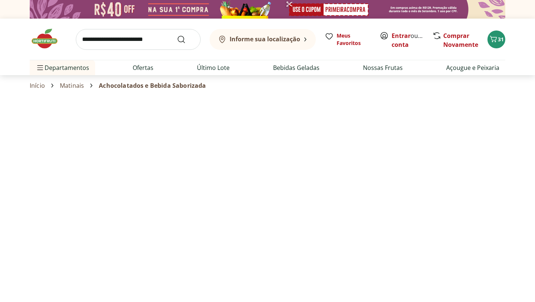
select select "**********"
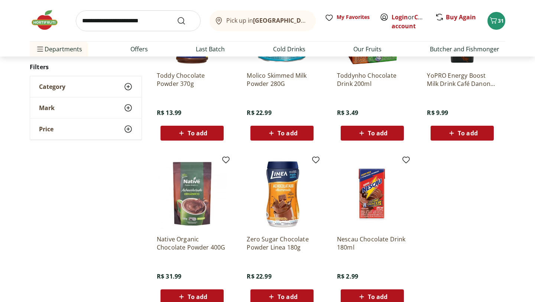
scroll to position [266, 0]
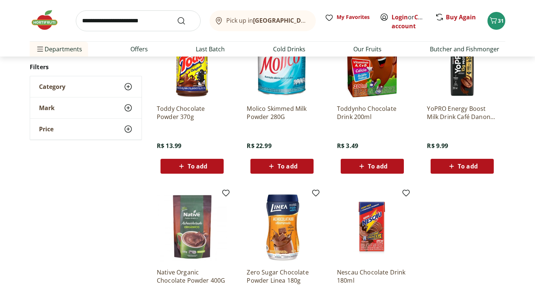
click at [125, 27] on input "search" at bounding box center [138, 20] width 125 height 21
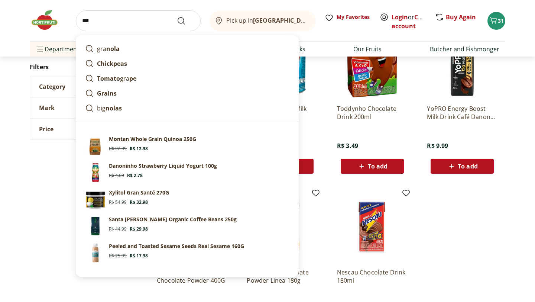
type input "**"
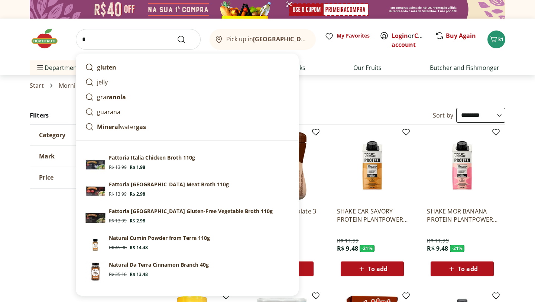
select select "**********"
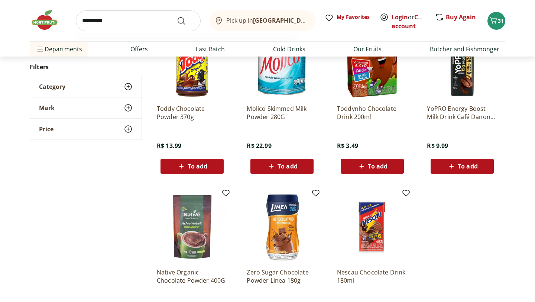
type input "*********"
click at [177, 16] on button "Submit Search" at bounding box center [186, 20] width 18 height 9
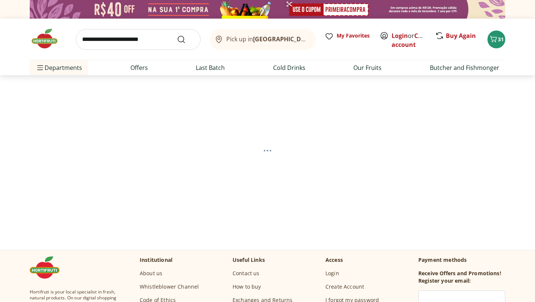
select select "**********"
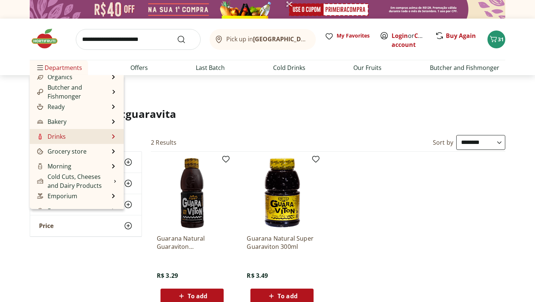
scroll to position [42, 0]
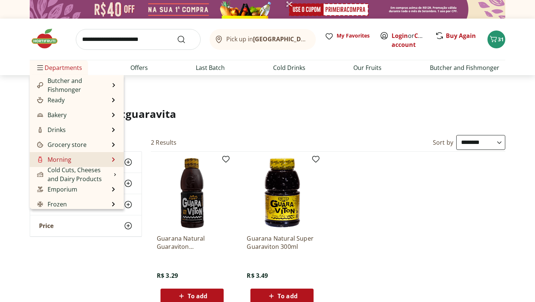
click at [84, 160] on li "Morning Morning See all department Chocolate and Flavored Drinks Sugar and Swee…" at bounding box center [77, 159] width 94 height 15
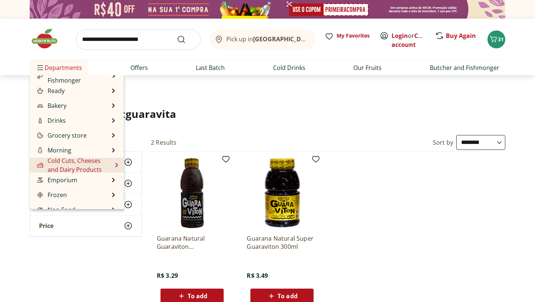
scroll to position [52, 0]
click at [65, 162] on font "Cold Cuts, Cheeses and Dairy Products" at bounding box center [75, 164] width 54 height 17
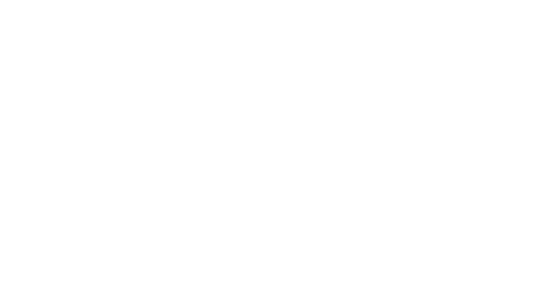
select select "**********"
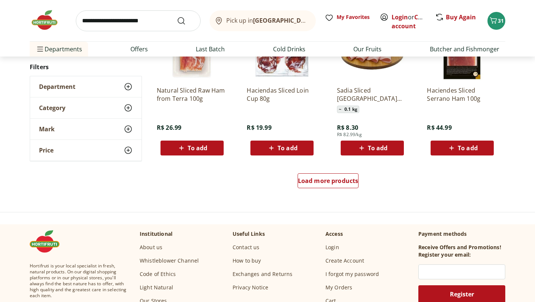
scroll to position [493, 0]
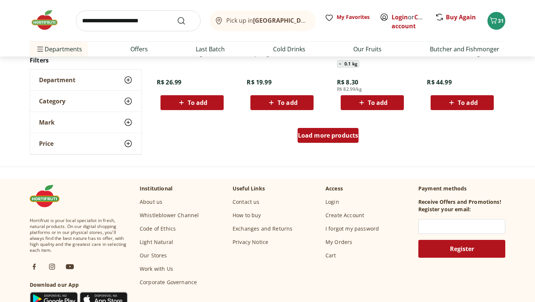
click at [313, 143] on link "Load more products" at bounding box center [327, 137] width 61 height 18
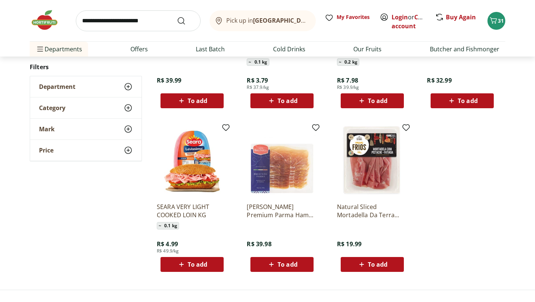
scroll to position [55, 0]
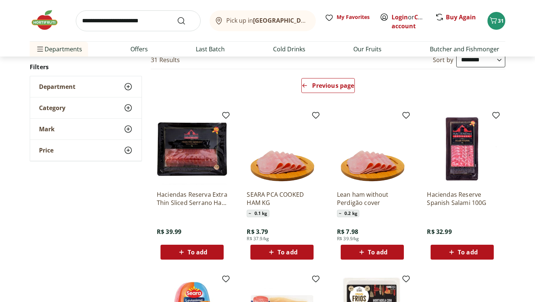
click at [355, 195] on font "Lean ham without Perdigão cover" at bounding box center [363, 198] width 52 height 16
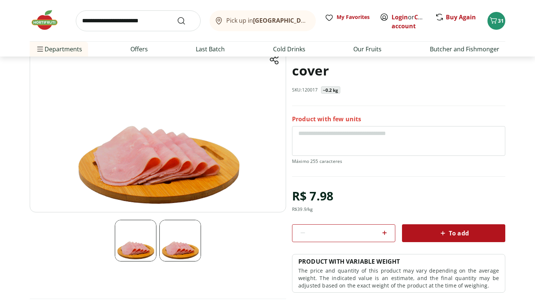
scroll to position [72, 0]
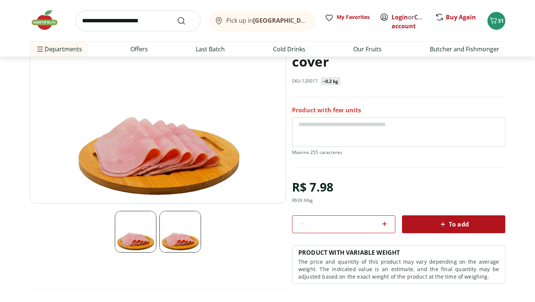
click at [192, 237] on img at bounding box center [180, 232] width 42 height 42
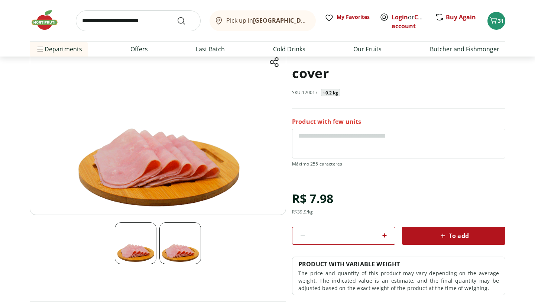
scroll to position [58, 0]
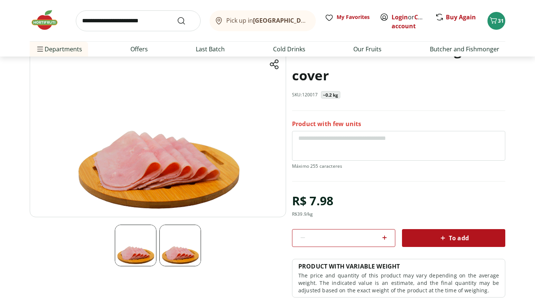
click at [173, 179] on img at bounding box center [158, 127] width 256 height 179
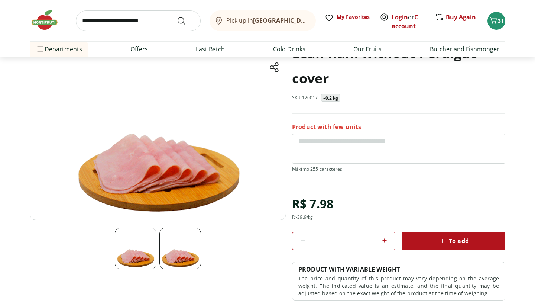
select select "**********"
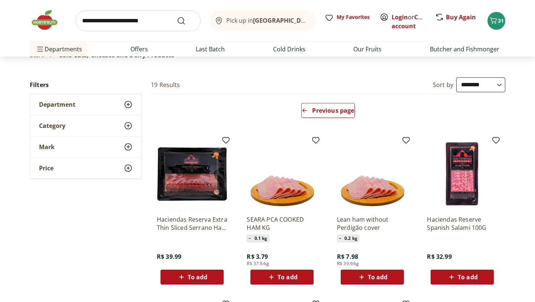
scroll to position [16, 0]
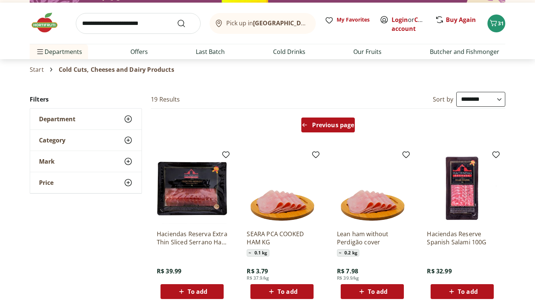
click at [318, 124] on font "Previous page" at bounding box center [333, 125] width 42 height 8
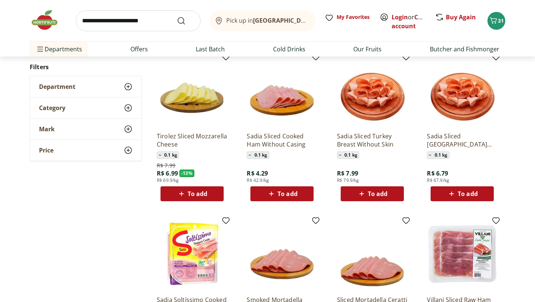
scroll to position [65, 0]
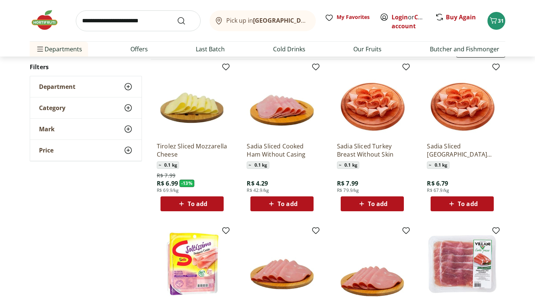
click at [459, 118] on img at bounding box center [462, 100] width 71 height 71
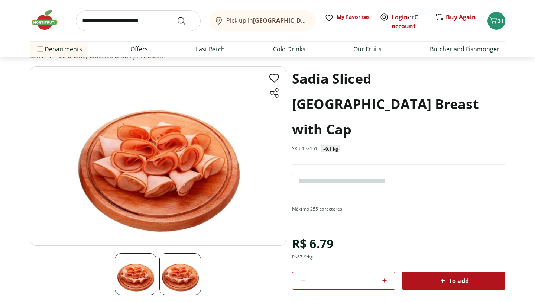
scroll to position [37, 0]
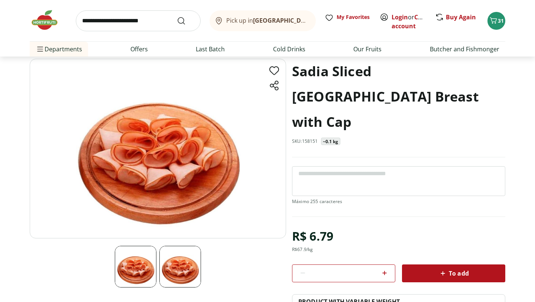
click at [172, 269] on img at bounding box center [180, 266] width 42 height 42
click at [166, 279] on img at bounding box center [180, 266] width 42 height 42
drag, startPoint x: 310, startPoint y: 207, endPoint x: 342, endPoint y: 208, distance: 31.6
click at [343, 225] on div "R$ 6.79 R$ 67.9 /kg * To add PRODUCT WITH VARIABLE WEIGHT The price and quantit…" at bounding box center [398, 278] width 213 height 107
copy font "6.79"
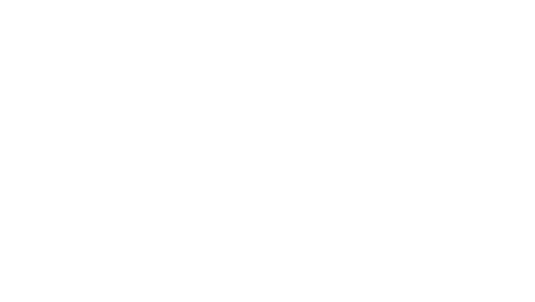
scroll to position [65, 0]
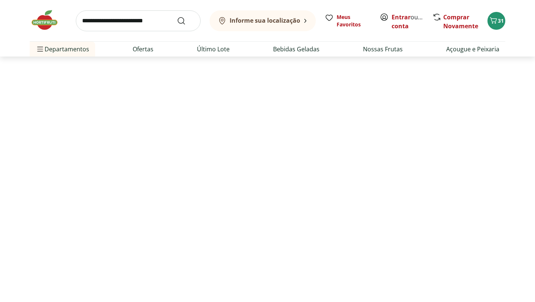
select select "**********"
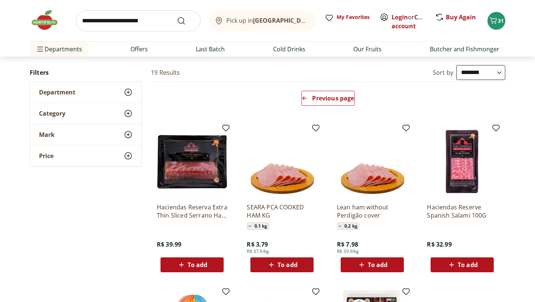
scroll to position [38, 0]
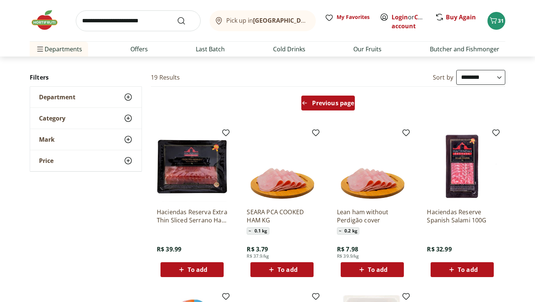
click at [333, 103] on font "Previous page" at bounding box center [333, 103] width 42 height 8
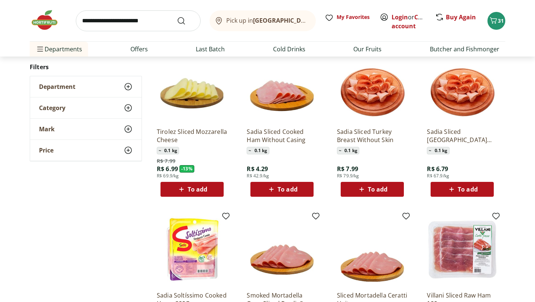
scroll to position [80, 0]
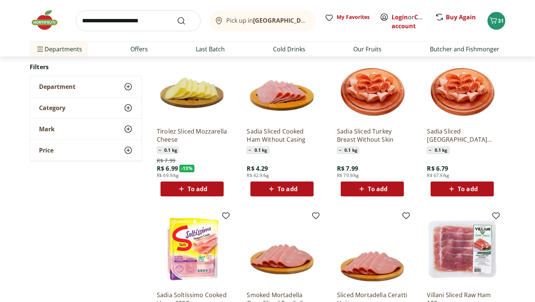
click at [458, 195] on button "To add" at bounding box center [461, 188] width 63 height 15
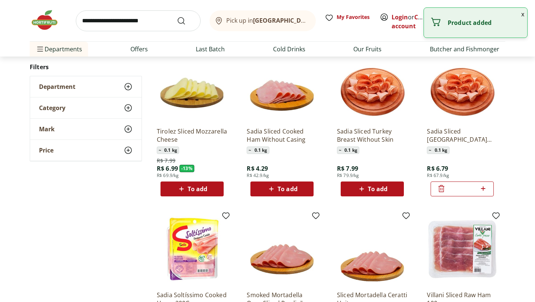
click at [486, 186] on icon at bounding box center [482, 188] width 9 height 9
type input "*"
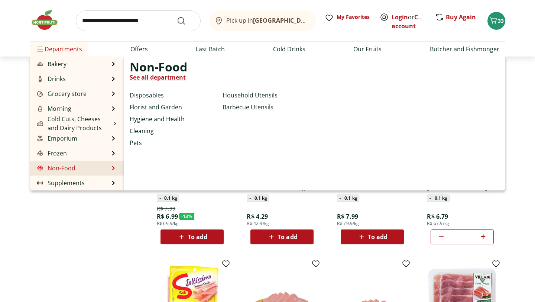
scroll to position [37, 0]
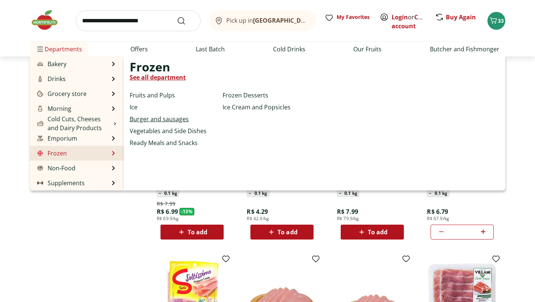
click at [173, 120] on font "Burger and sausages" at bounding box center [159, 119] width 59 height 8
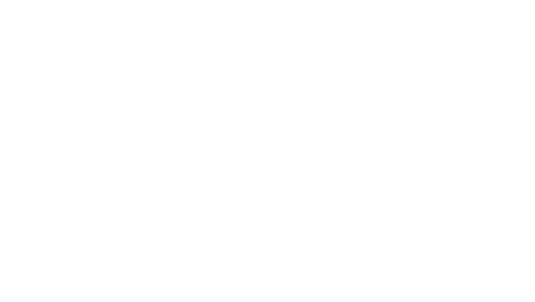
select select "**********"
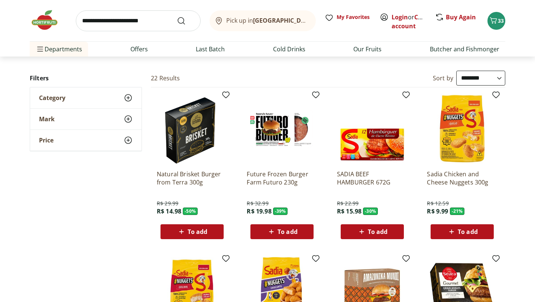
scroll to position [38, 0]
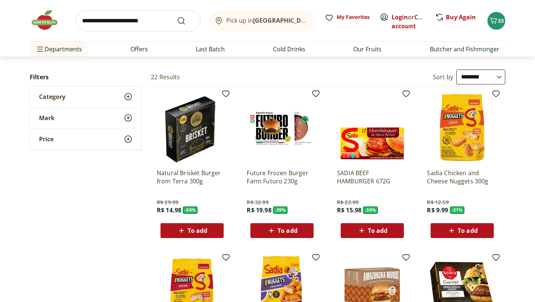
click at [190, 140] on img at bounding box center [192, 127] width 71 height 71
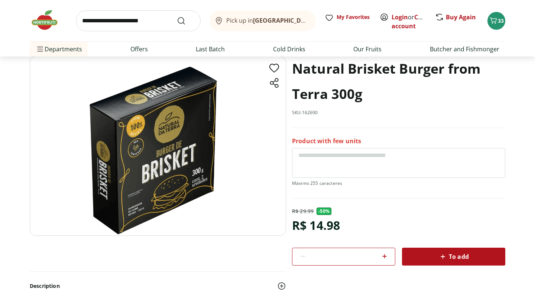
scroll to position [40, 0]
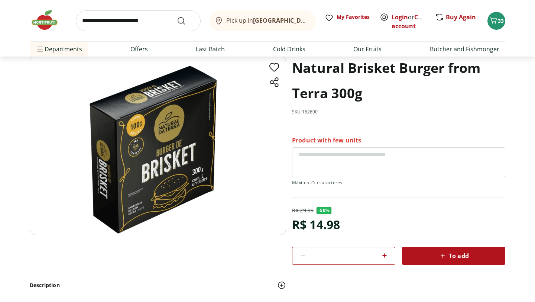
click at [168, 160] on img at bounding box center [158, 144] width 256 height 179
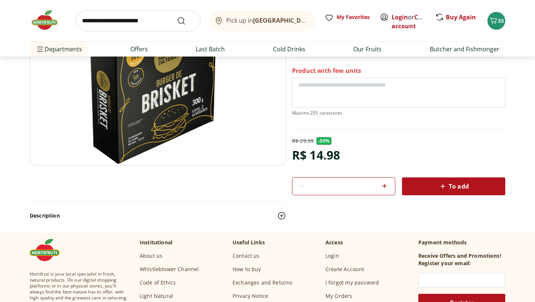
scroll to position [159, 0]
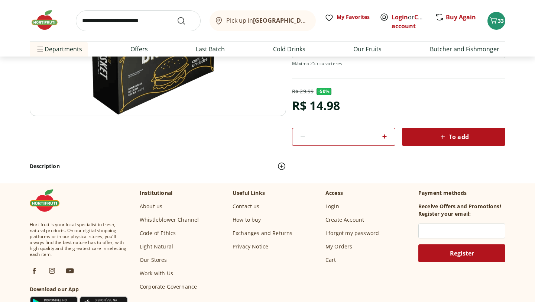
click at [281, 164] on img at bounding box center [281, 166] width 9 height 9
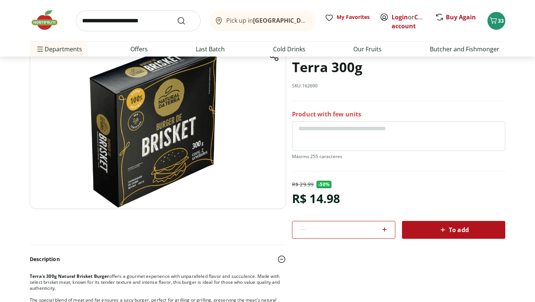
scroll to position [35, 0]
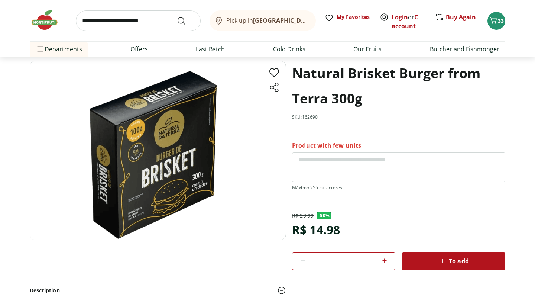
click at [431, 260] on div "To add" at bounding box center [453, 260] width 91 height 13
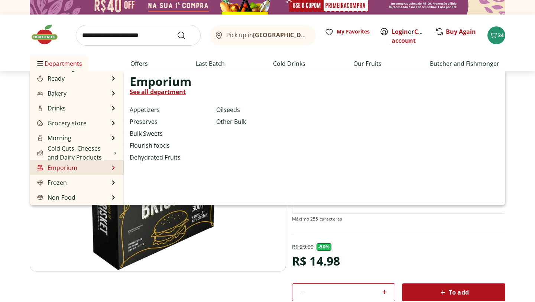
scroll to position [74, 0]
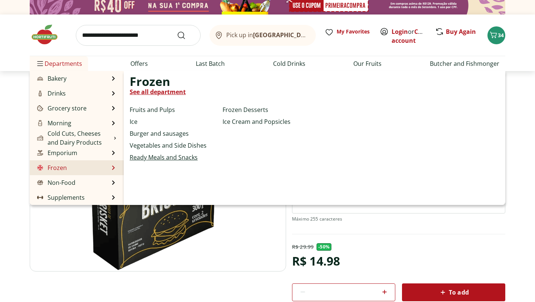
click at [157, 159] on font "Ready Meals and Snacks" at bounding box center [164, 157] width 68 height 8
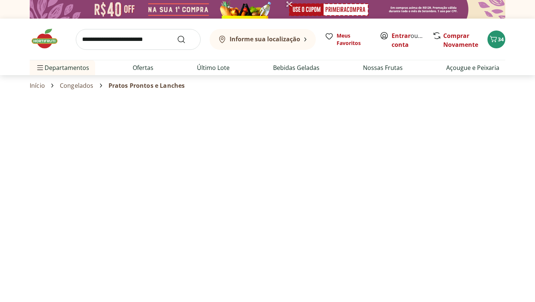
select select "**********"
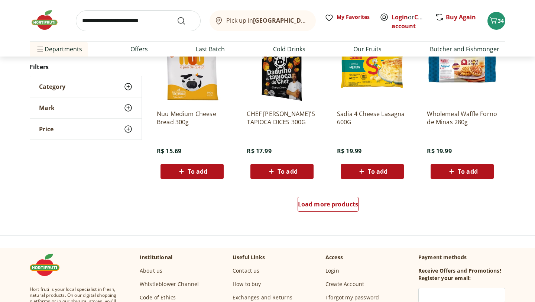
scroll to position [403, 0]
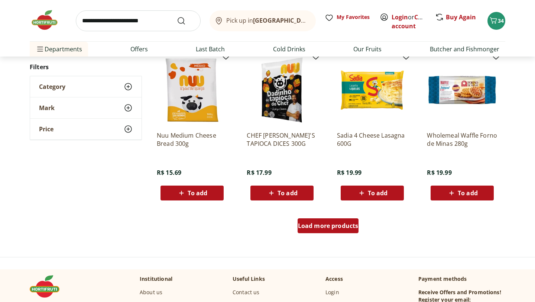
click at [325, 224] on font "Load more products" at bounding box center [328, 225] width 61 height 8
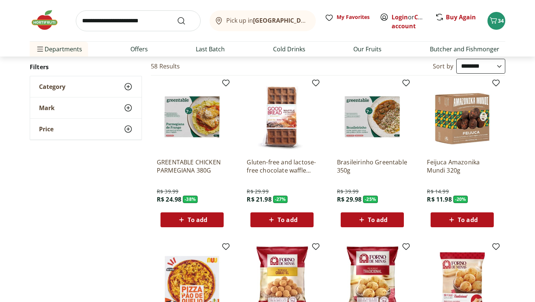
scroll to position [0, 0]
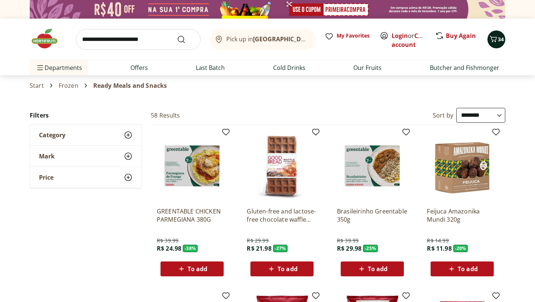
click at [495, 42] on icon "Cart" at bounding box center [493, 39] width 9 height 9
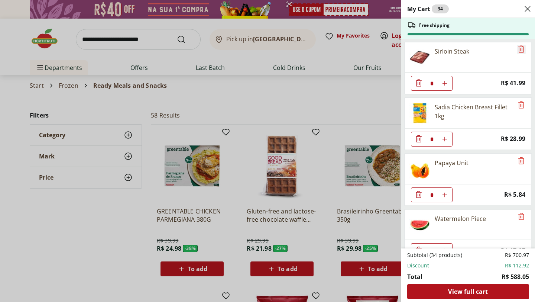
click at [519, 46] on icon "Remove" at bounding box center [521, 48] width 6 height 7
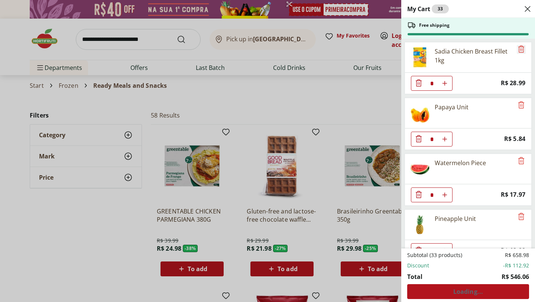
click at [519, 46] on icon "Remove" at bounding box center [521, 48] width 6 height 7
click at [519, 101] on icon "Remove" at bounding box center [521, 104] width 6 height 7
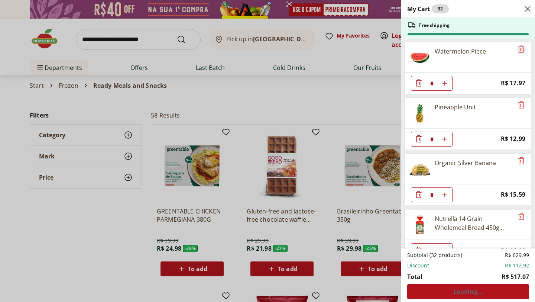
click at [519, 46] on icon "Remove" at bounding box center [521, 48] width 6 height 7
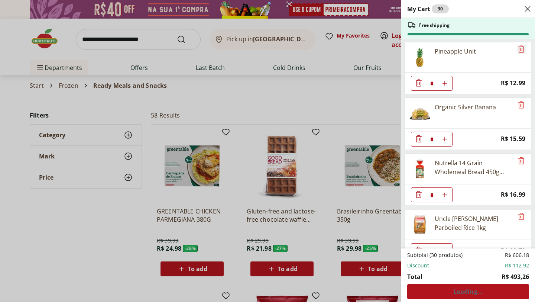
click at [519, 46] on icon "Remove" at bounding box center [521, 48] width 6 height 7
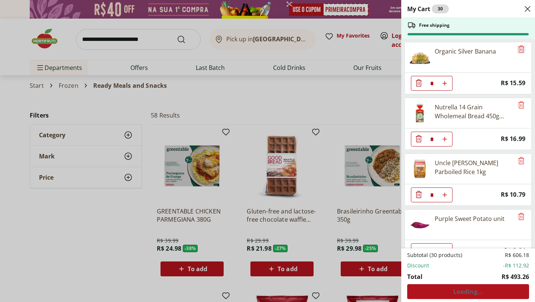
click at [519, 46] on icon "Remove" at bounding box center [521, 48] width 6 height 7
click at [519, 101] on icon "Remove" at bounding box center [521, 104] width 6 height 7
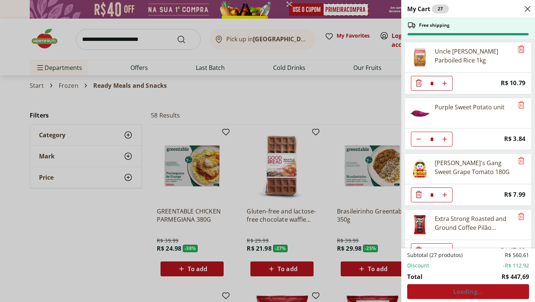
click at [519, 46] on icon "Remove" at bounding box center [521, 48] width 6 height 7
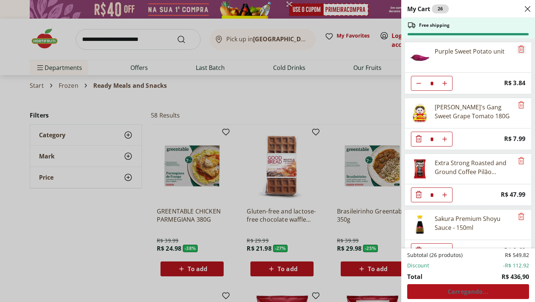
click at [519, 46] on icon "Remove" at bounding box center [521, 48] width 6 height 7
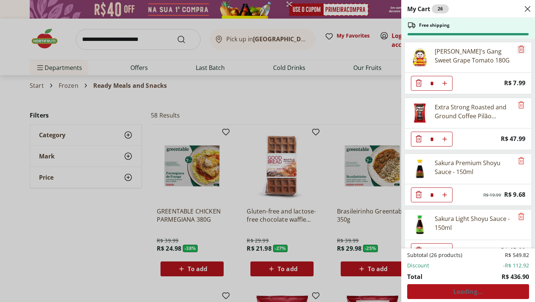
click at [519, 46] on icon "Remove" at bounding box center [521, 48] width 6 height 7
click at [519, 101] on icon "Remove" at bounding box center [521, 104] width 6 height 7
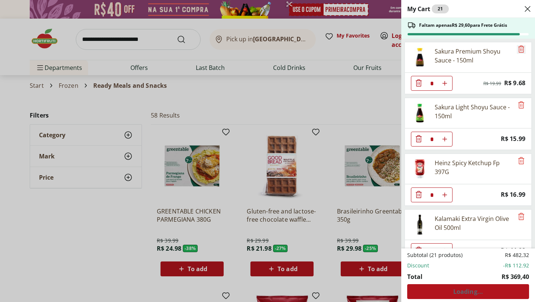
click at [519, 46] on icon "Remove" at bounding box center [521, 48] width 6 height 7
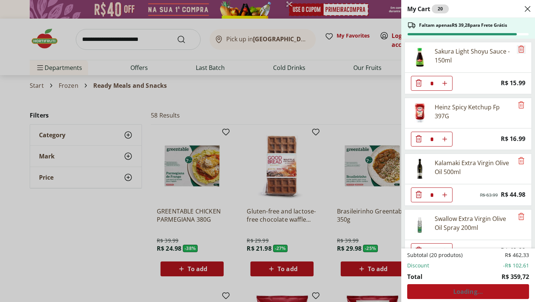
click at [519, 46] on icon "Remove" at bounding box center [521, 48] width 6 height 7
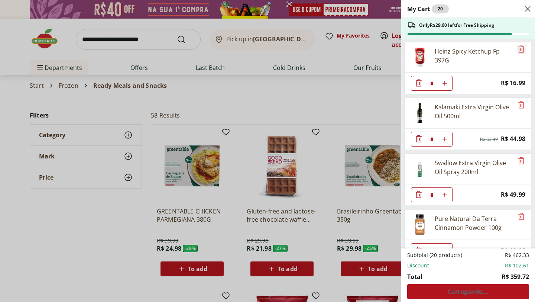
click at [519, 46] on icon "Remove" at bounding box center [521, 48] width 6 height 7
click at [519, 101] on icon "Remove" at bounding box center [521, 104] width 6 height 7
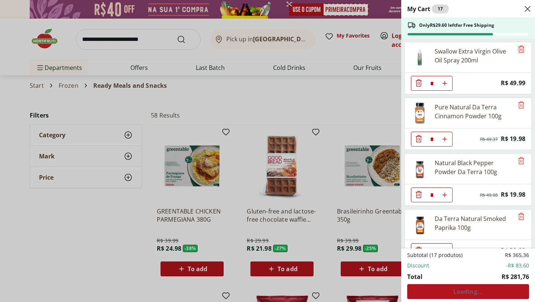
click at [519, 46] on icon "Remove" at bounding box center [521, 48] width 6 height 7
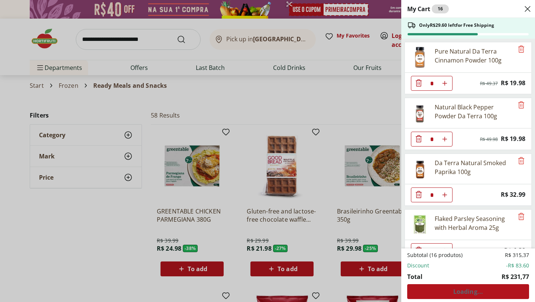
click at [519, 46] on icon "Remove" at bounding box center [521, 48] width 6 height 7
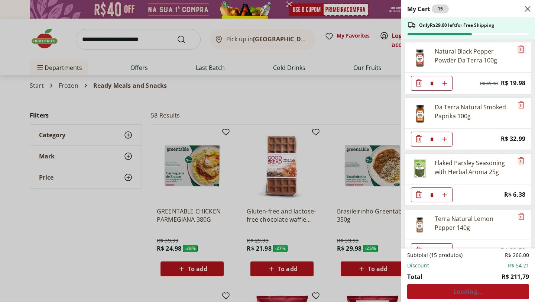
click at [519, 46] on icon "Remove" at bounding box center [521, 48] width 6 height 7
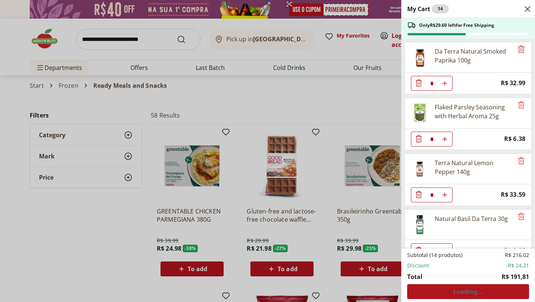
click at [519, 46] on icon "Remove" at bounding box center [521, 48] width 6 height 7
click at [519, 101] on icon "Remove" at bounding box center [521, 104] width 6 height 7
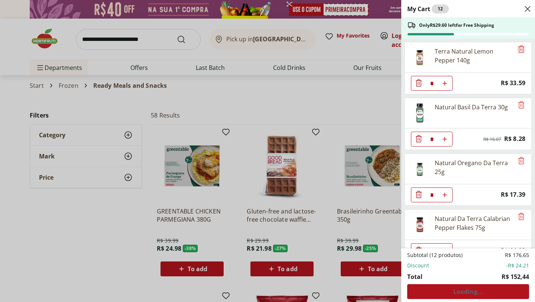
click at [519, 46] on icon "Remove" at bounding box center [521, 48] width 6 height 7
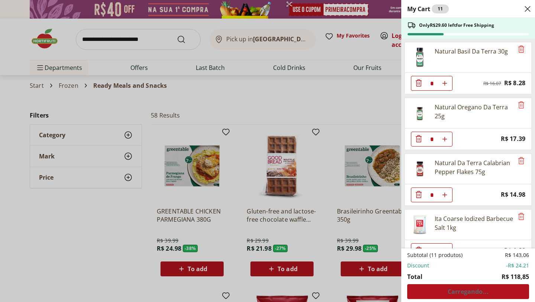
click at [519, 46] on icon "Remove" at bounding box center [521, 48] width 6 height 7
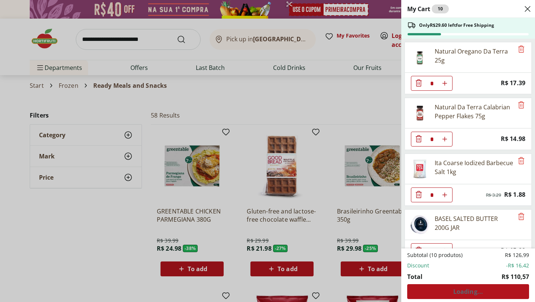
click at [519, 46] on icon "Remove" at bounding box center [521, 48] width 6 height 7
click at [519, 101] on icon "Remove" at bounding box center [521, 104] width 6 height 7
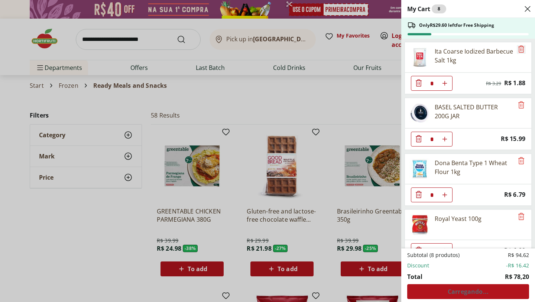
click at [519, 46] on icon "Remove" at bounding box center [521, 48] width 6 height 7
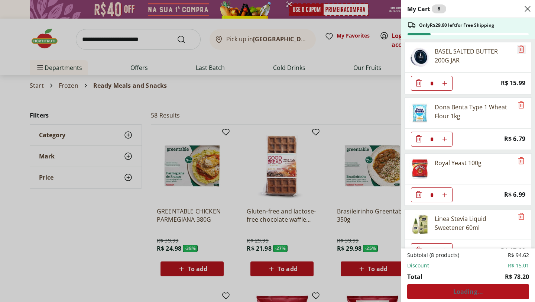
click at [519, 46] on icon "Remove" at bounding box center [521, 48] width 6 height 7
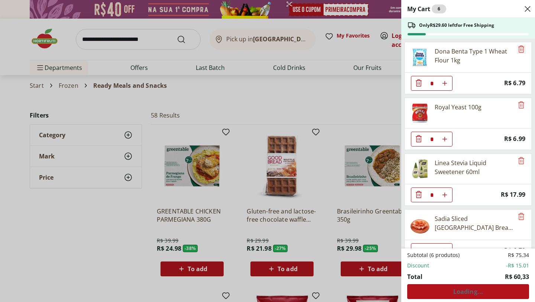
click at [519, 46] on icon "Remove" at bounding box center [521, 48] width 6 height 7
click at [519, 101] on icon "Remove" at bounding box center [521, 104] width 6 height 7
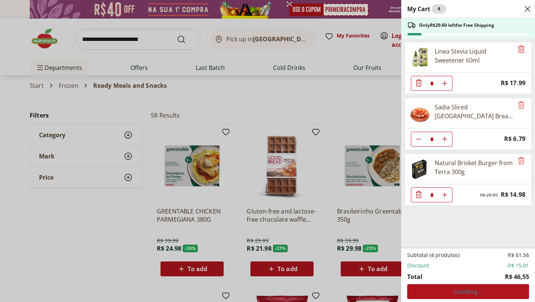
click at [519, 46] on icon "Remove" at bounding box center [521, 48] width 6 height 7
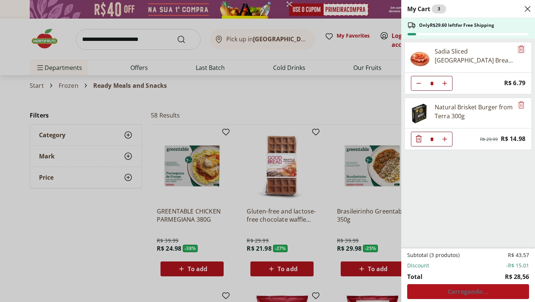
click at [519, 46] on icon "Remove" at bounding box center [521, 48] width 6 height 7
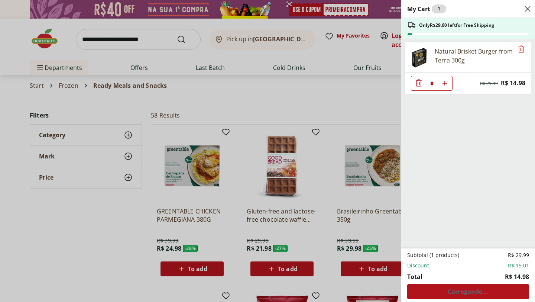
click at [519, 46] on icon "Remove" at bounding box center [521, 48] width 6 height 7
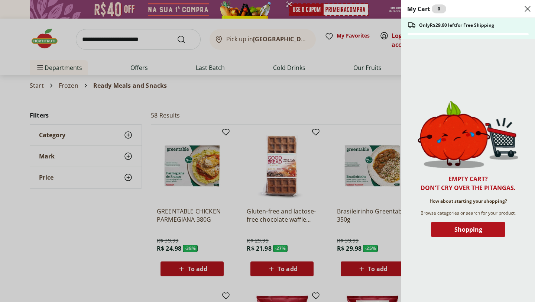
click at [248, 102] on div "My Cart 0 Only R$29.60 left for Free Shipping Empty cart? Don't cry over the pi…" at bounding box center [267, 151] width 535 height 302
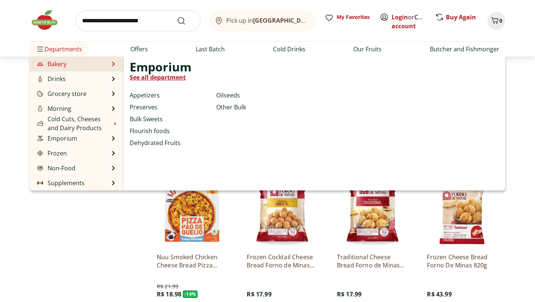
scroll to position [179, 0]
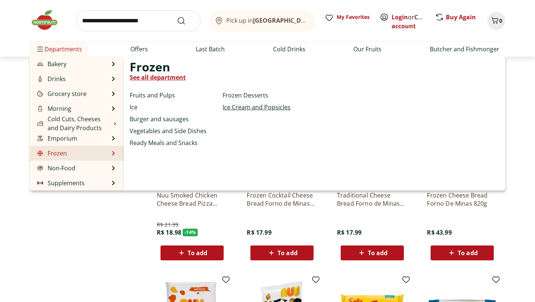
click at [248, 105] on font "Ice Cream and Popsicles" at bounding box center [256, 107] width 68 height 8
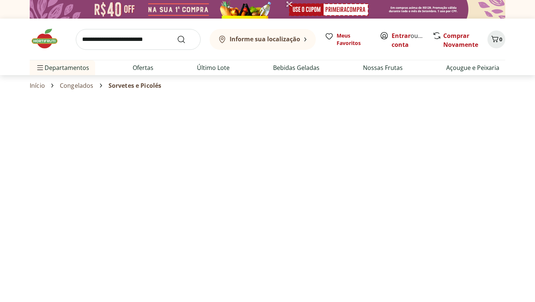
select select "**********"
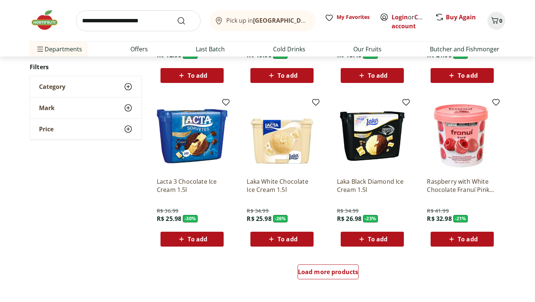
scroll to position [348, 0]
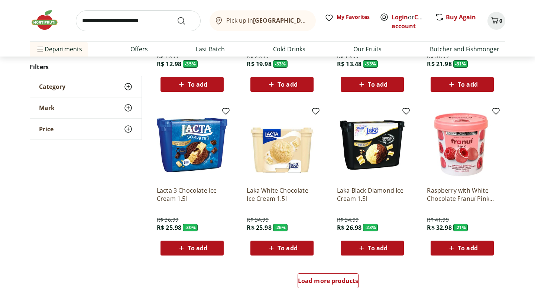
click at [123, 18] on input "search" at bounding box center [138, 20] width 125 height 21
type input "****"
click at [177, 16] on button "Submit Search" at bounding box center [186, 20] width 18 height 9
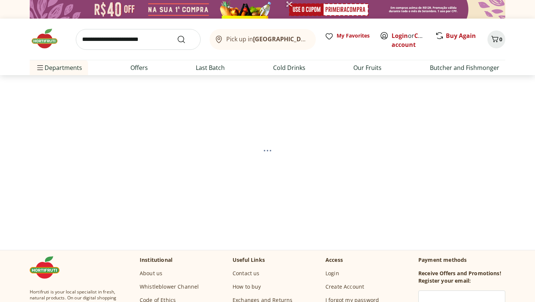
scroll to position [3, 0]
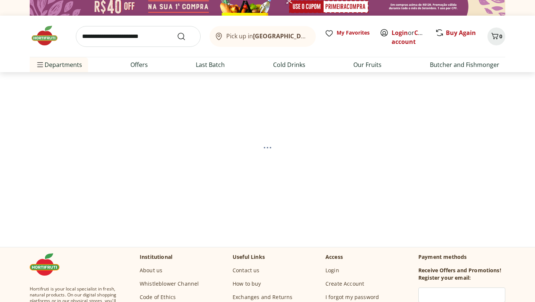
select select "**********"
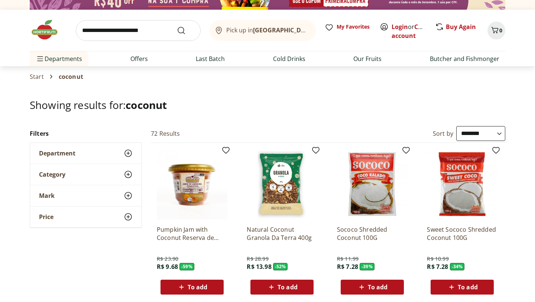
scroll to position [32, 0]
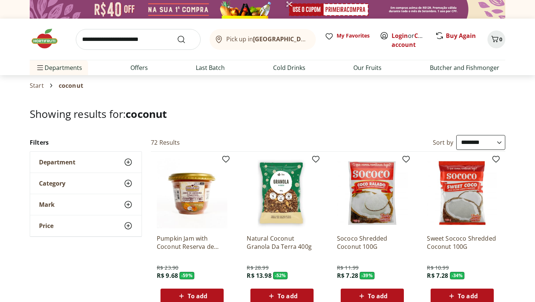
select select "**********"
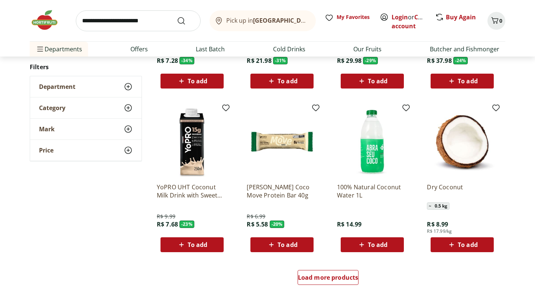
scroll to position [383, 0]
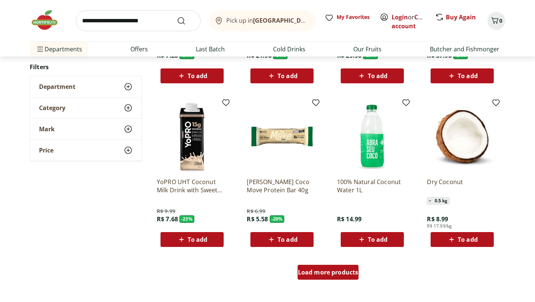
click at [325, 271] on font "Load more products" at bounding box center [328, 272] width 61 height 8
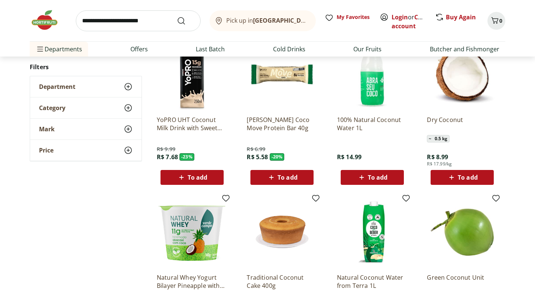
scroll to position [416, 0]
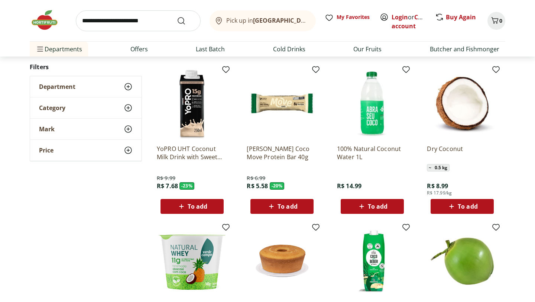
click at [113, 27] on input "search" at bounding box center [138, 20] width 125 height 21
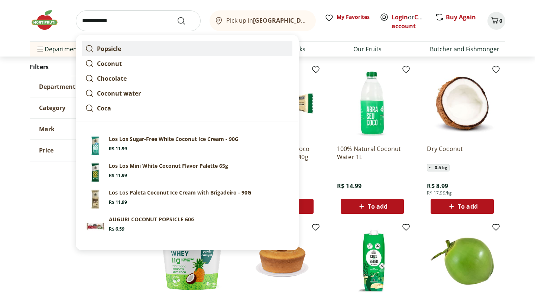
type input "**********"
click at [120, 47] on font "Popsicle" at bounding box center [109, 49] width 24 height 8
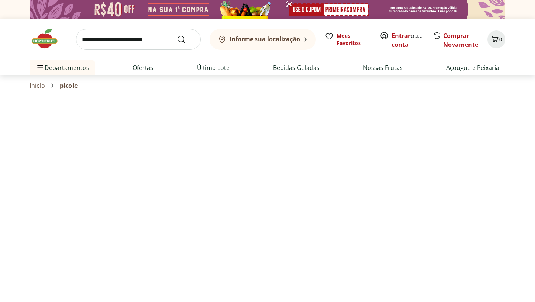
select select "**********"
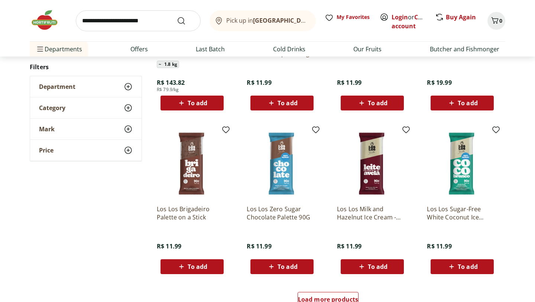
scroll to position [361, 0]
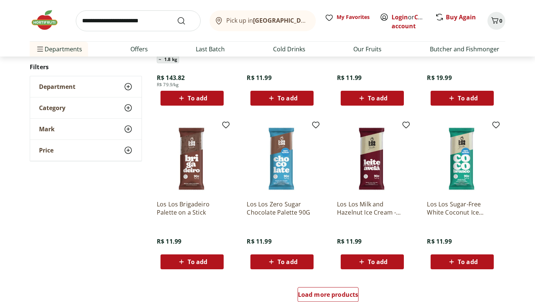
click at [448, 172] on img at bounding box center [462, 158] width 71 height 71
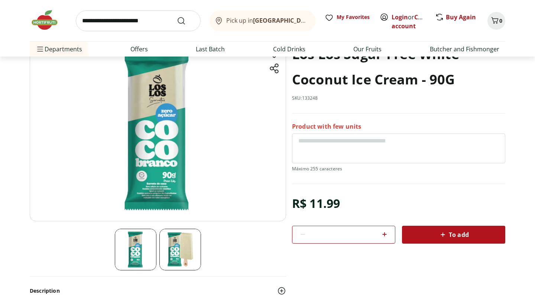
scroll to position [58, 0]
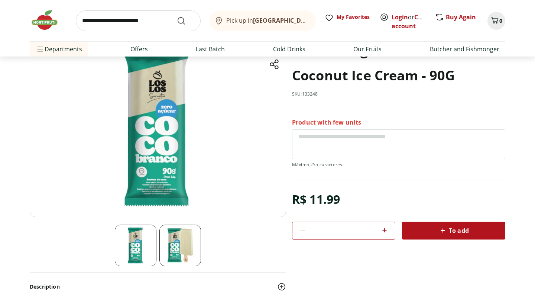
click at [177, 243] on img at bounding box center [180, 245] width 42 height 42
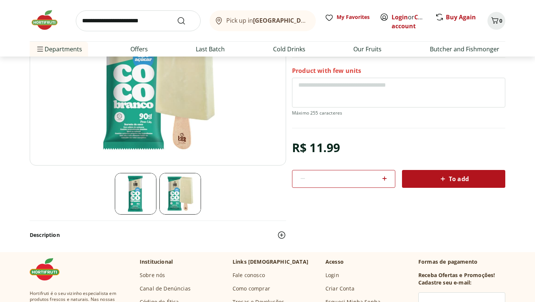
scroll to position [128, 0]
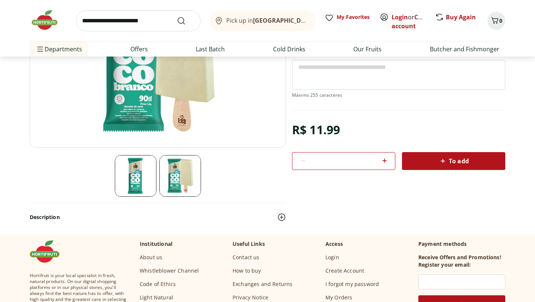
click at [122, 179] on img at bounding box center [136, 176] width 42 height 42
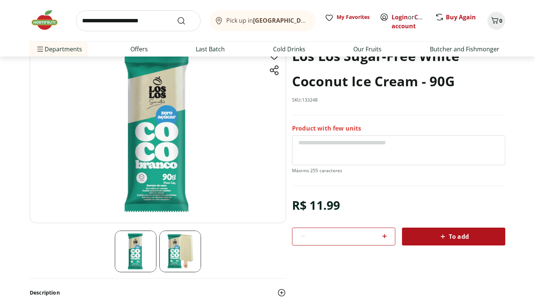
scroll to position [46, 0]
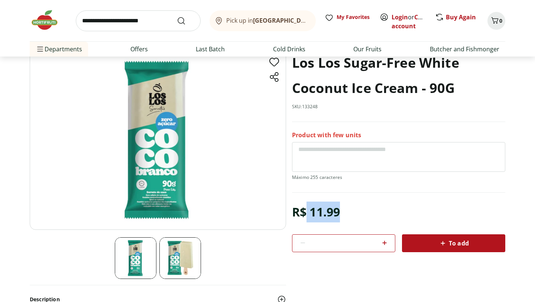
drag, startPoint x: 307, startPoint y: 210, endPoint x: 355, endPoint y: 214, distance: 47.3
click at [355, 214] on div "R$ 11.99 * To add" at bounding box center [398, 226] width 213 height 50
copy font "11.99"
click at [387, 244] on icon at bounding box center [384, 242] width 9 height 9
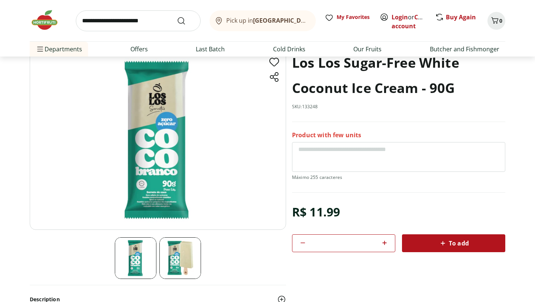
click at [384, 244] on icon at bounding box center [384, 242] width 9 height 9
type input "*"
click at [411, 243] on div "To add" at bounding box center [453, 242] width 91 height 13
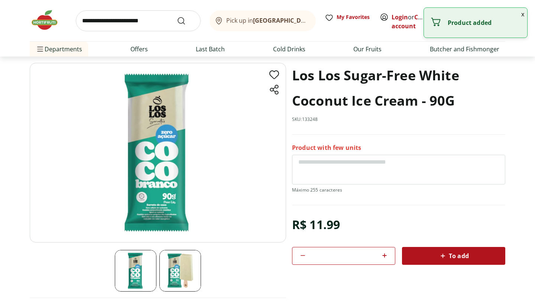
scroll to position [5, 0]
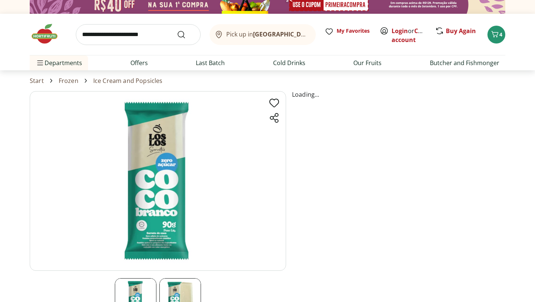
select select "**********"
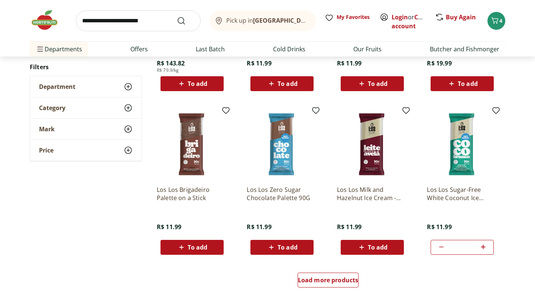
scroll to position [682, 0]
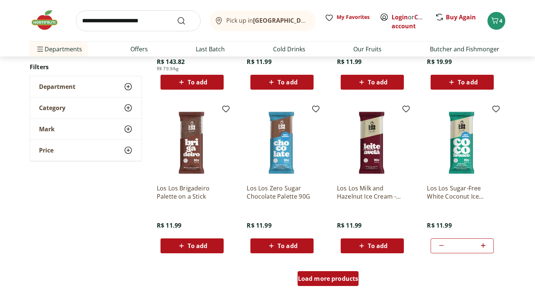
click at [335, 278] on font "Load more products" at bounding box center [328, 278] width 61 height 8
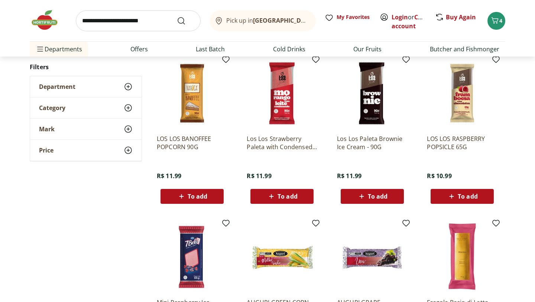
scroll to position [867, 0]
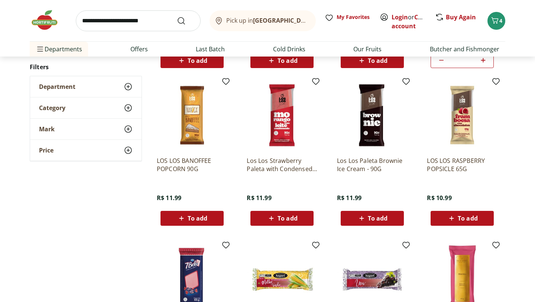
click at [112, 29] on input "search" at bounding box center [138, 20] width 125 height 21
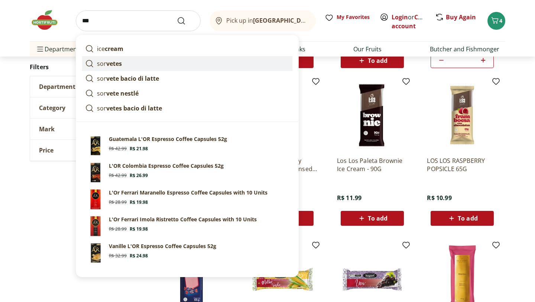
click at [114, 64] on font "vetes" at bounding box center [114, 63] width 16 height 8
type input "********"
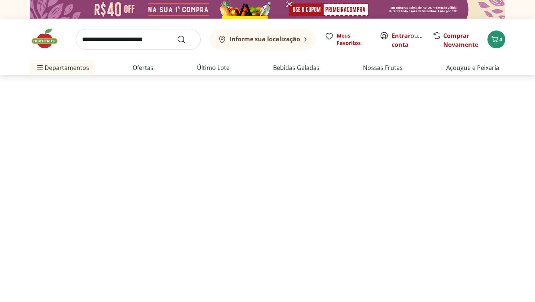
select select "**********"
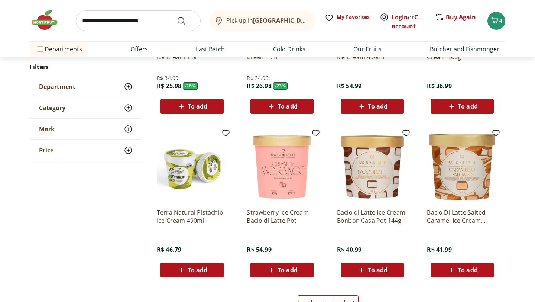
scroll to position [342, 0]
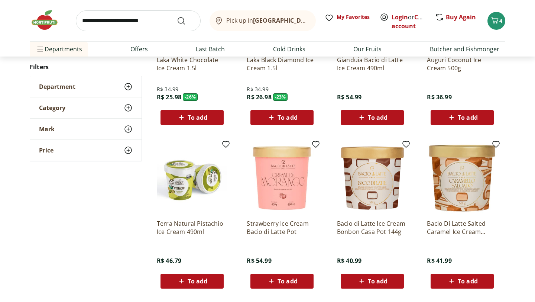
click at [128, 19] on input "search" at bounding box center [138, 20] width 125 height 21
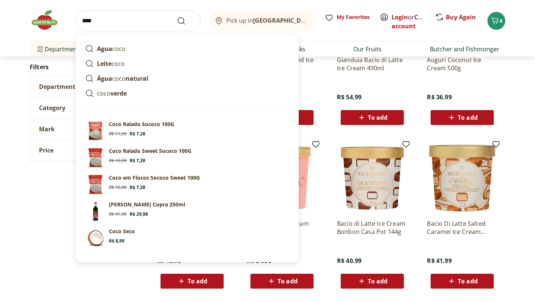
type input "****"
click at [177, 16] on button "Submit Search" at bounding box center [186, 20] width 18 height 9
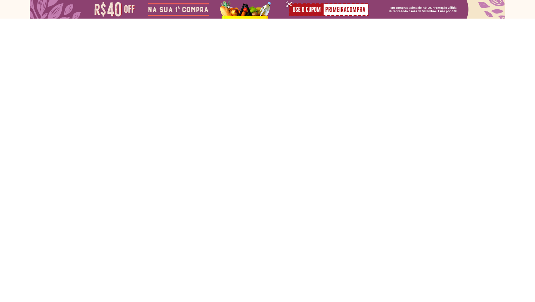
select select "**********"
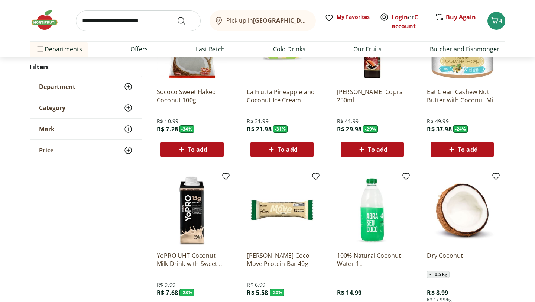
scroll to position [400, 0]
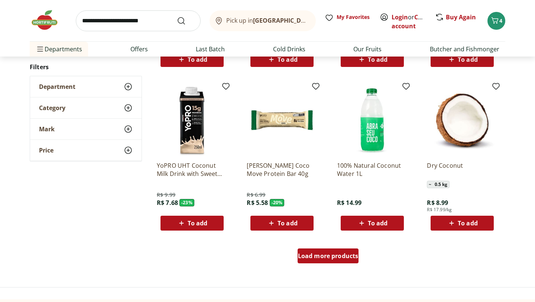
click at [325, 256] on font "Load more products" at bounding box center [328, 255] width 61 height 8
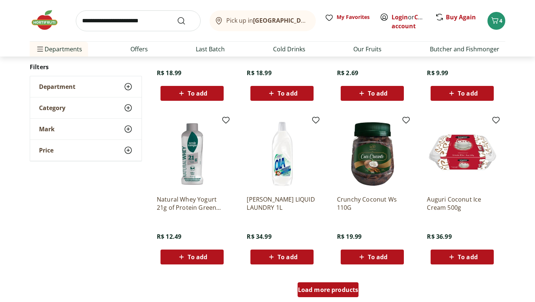
scroll to position [850, 0]
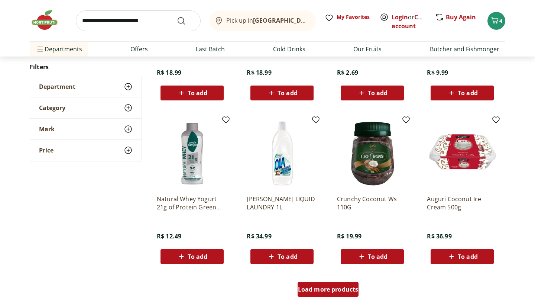
click at [326, 281] on div "Load more products" at bounding box center [327, 288] width 61 height 15
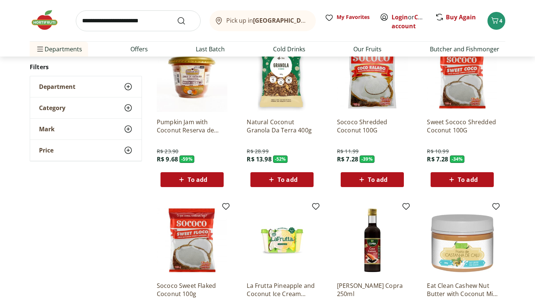
scroll to position [0, 0]
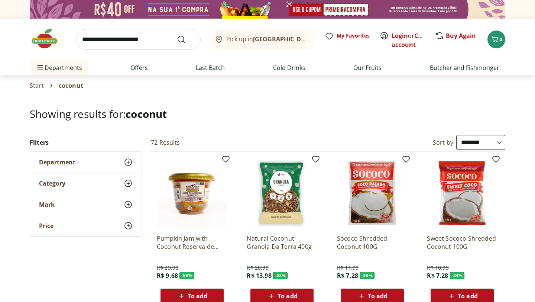
click at [94, 155] on div "Department" at bounding box center [85, 161] width 111 height 21
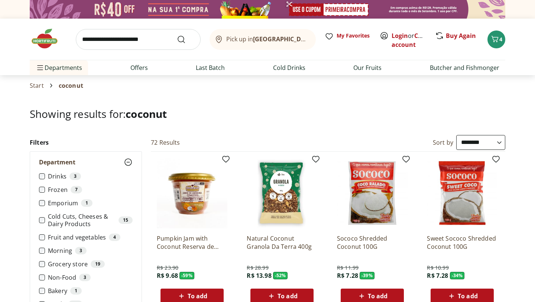
scroll to position [1, 0]
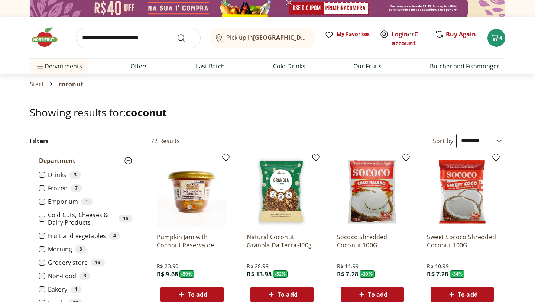
click at [58, 189] on font "Frozen" at bounding box center [58, 188] width 20 height 8
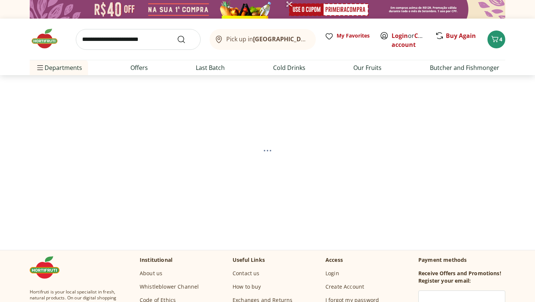
select select "**********"
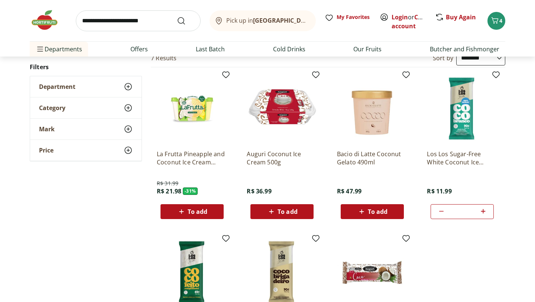
scroll to position [81, 0]
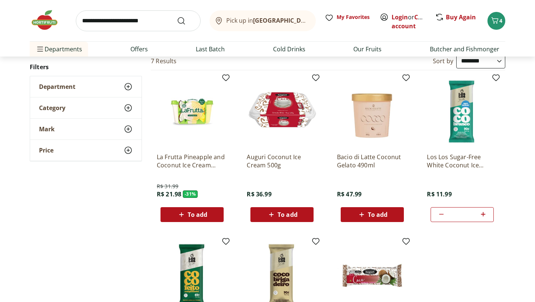
click at [259, 164] on font "Auguri Coconut Ice Cream 500g" at bounding box center [274, 161] width 54 height 16
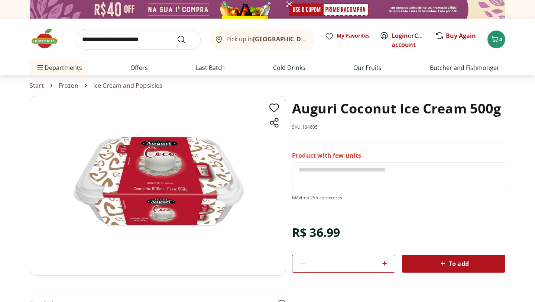
click at [162, 179] on img at bounding box center [158, 185] width 256 height 179
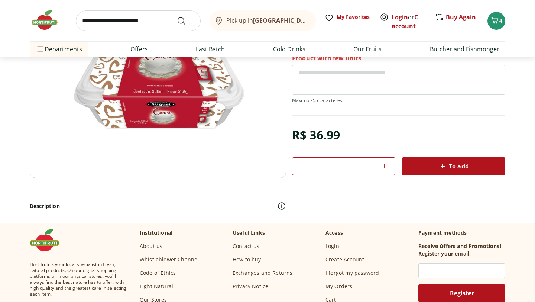
scroll to position [128, 0]
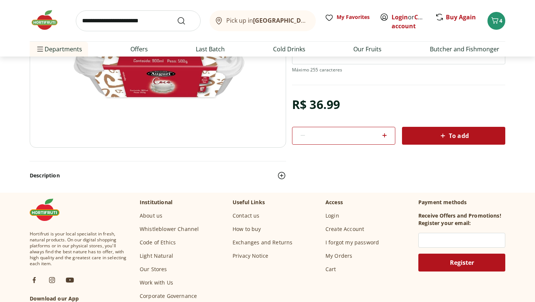
click at [286, 176] on div "Description" at bounding box center [267, 172] width 475 height 23
click at [282, 176] on img at bounding box center [281, 175] width 9 height 9
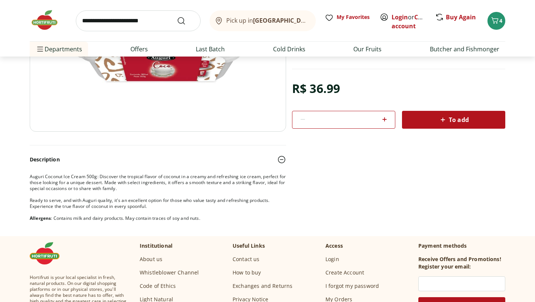
scroll to position [0, 0]
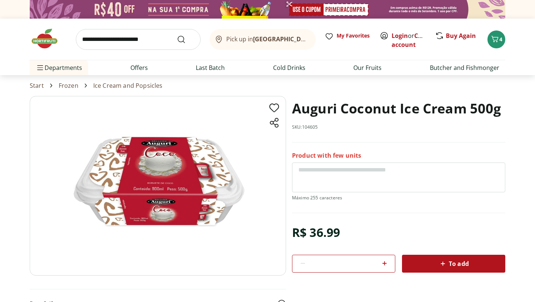
click at [67, 87] on font "Frozen" at bounding box center [69, 85] width 20 height 8
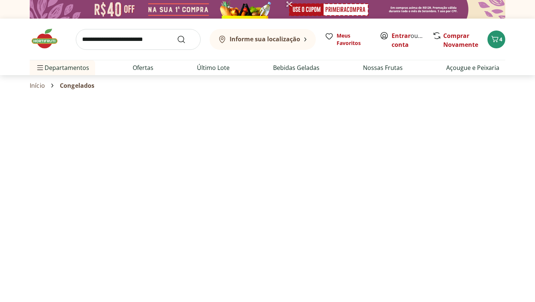
select select "**********"
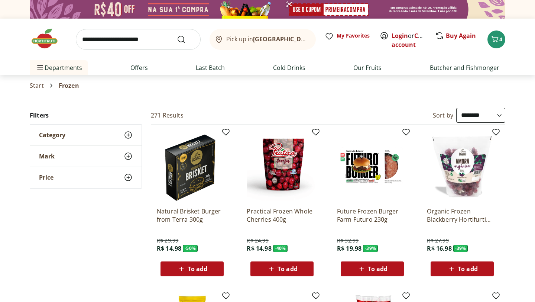
click at [84, 136] on div "Category" at bounding box center [85, 134] width 111 height 21
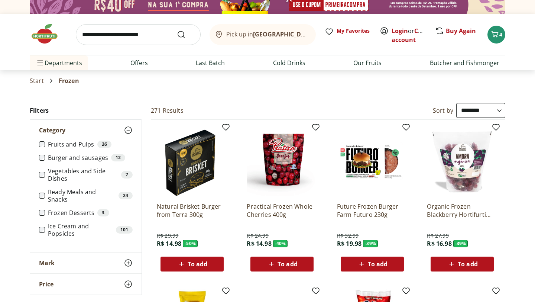
scroll to position [20, 0]
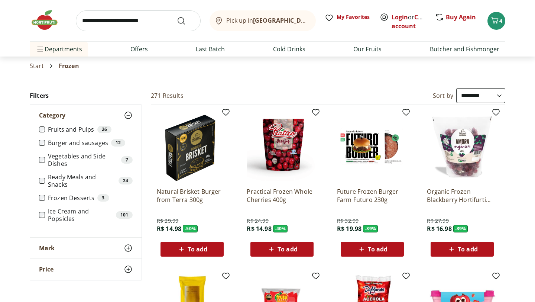
click at [56, 164] on font "Vegetables and Side Dishes" at bounding box center [77, 160] width 58 height 16
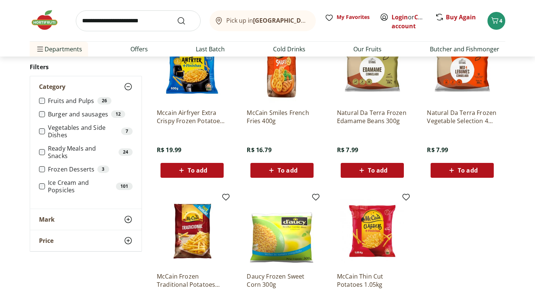
scroll to position [88, 0]
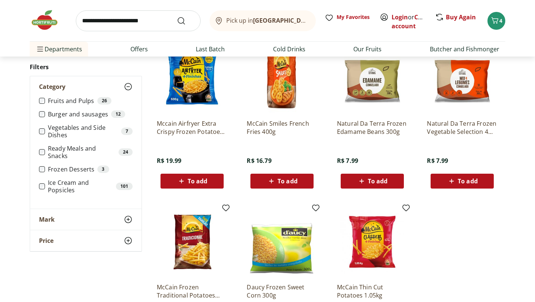
click at [53, 156] on font "Ready Meals and Snacks" at bounding box center [72, 152] width 48 height 16
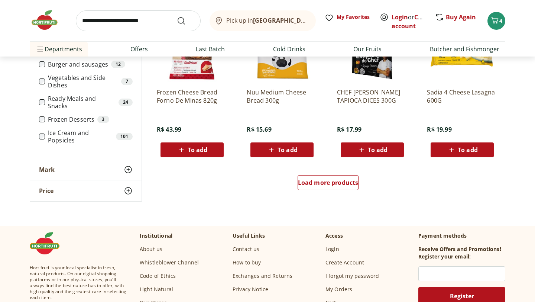
scroll to position [500, 0]
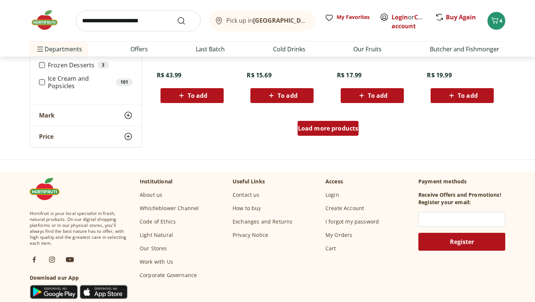
click at [330, 128] on font "Load more products" at bounding box center [328, 128] width 61 height 8
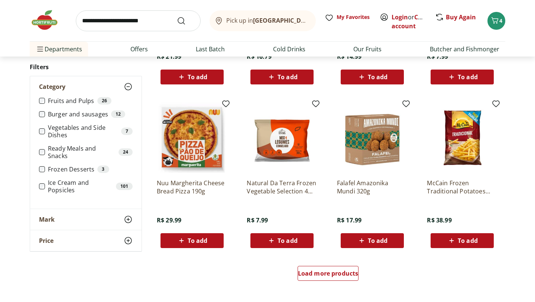
scroll to position [749, 0]
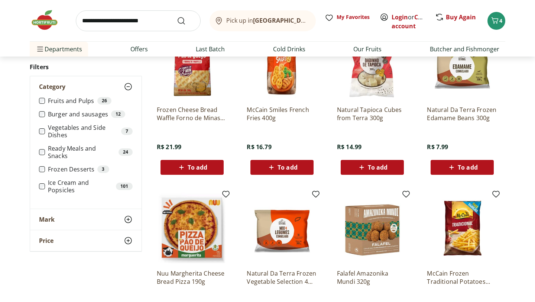
click at [120, 28] on input "search" at bounding box center [138, 20] width 125 height 21
type input "********"
click at [177, 16] on button "Submit Search" at bounding box center [186, 20] width 18 height 9
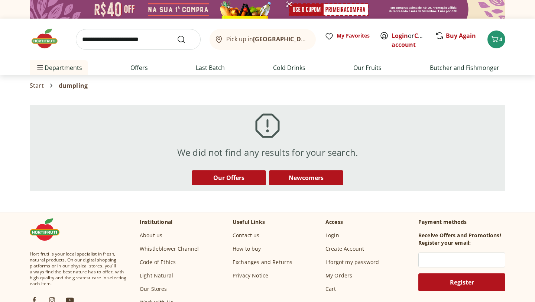
click at [122, 44] on input "search" at bounding box center [138, 39] width 125 height 21
type input "*****"
click at [177, 35] on button "Submit Search" at bounding box center [186, 39] width 18 height 9
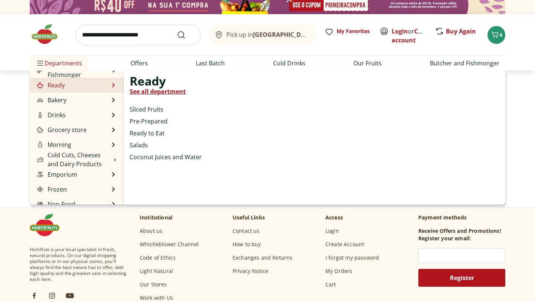
scroll to position [74, 0]
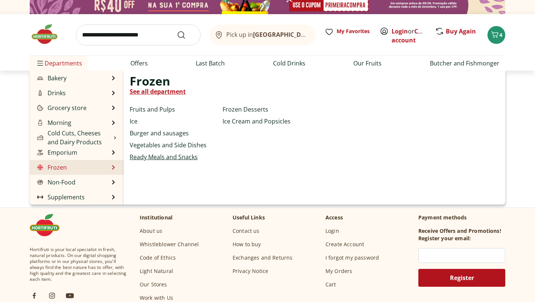
click at [173, 155] on font "Ready Meals and Snacks" at bounding box center [164, 157] width 68 height 8
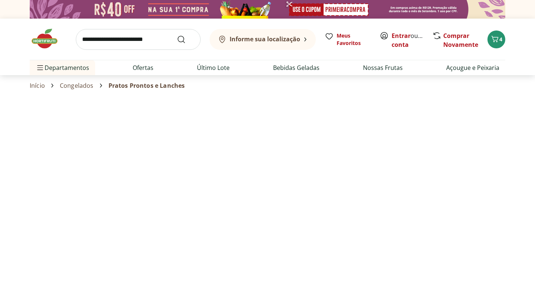
select select "**********"
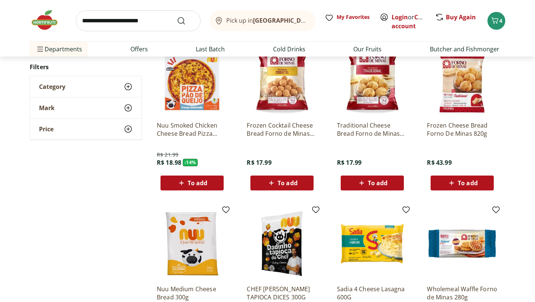
scroll to position [249, 0]
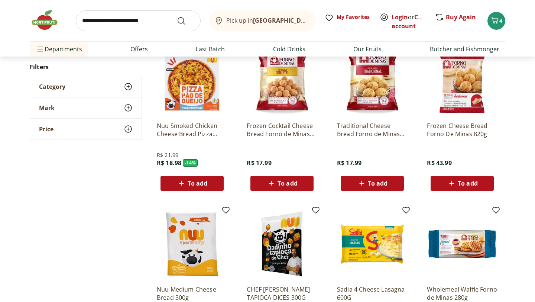
click at [371, 135] on font "Traditional Cheese Bread Forno de Minas 400g" at bounding box center [370, 133] width 67 height 25
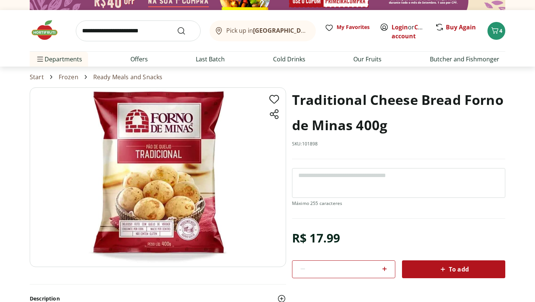
scroll to position [3, 0]
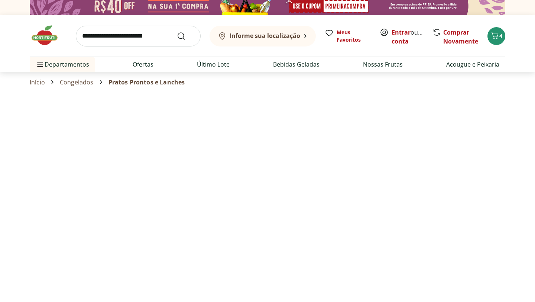
scroll to position [249, 0]
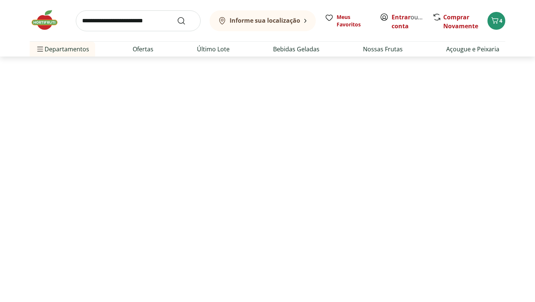
select select "**********"
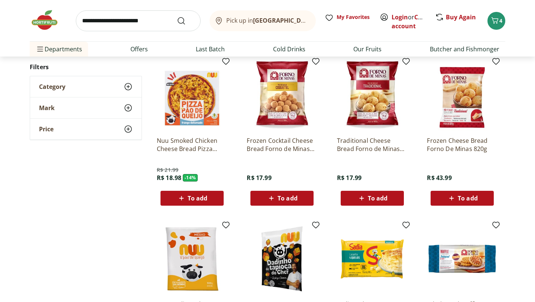
scroll to position [233, 0]
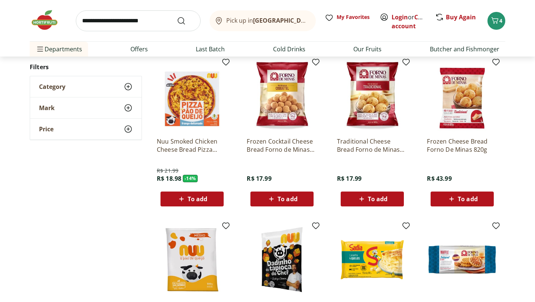
click at [460, 145] on font "Frozen Cheese Bread Forno De Minas 820g" at bounding box center [457, 145] width 61 height 16
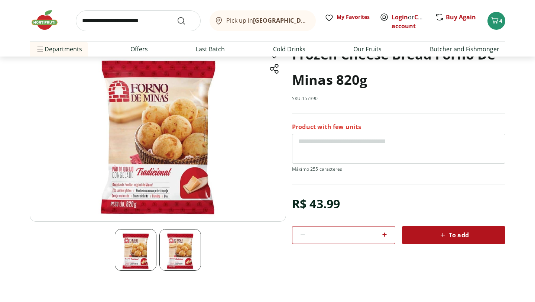
scroll to position [63, 0]
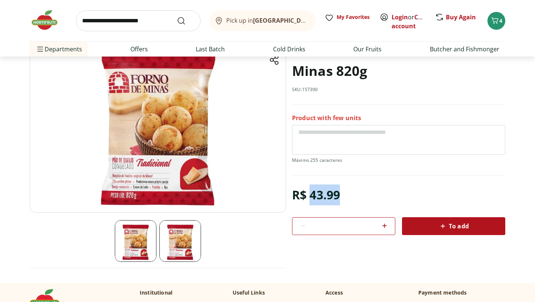
drag, startPoint x: 310, startPoint y: 195, endPoint x: 350, endPoint y: 195, distance: 40.1
click at [350, 195] on div "R$ 43.99 * To add" at bounding box center [398, 209] width 213 height 50
copy font "43.99"
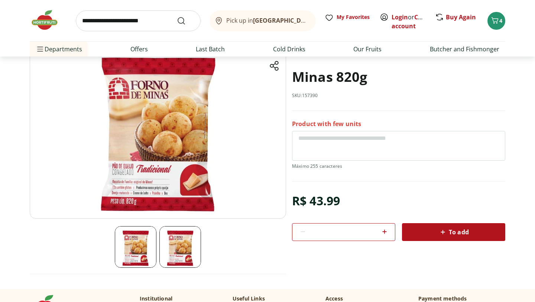
click at [187, 246] on img at bounding box center [180, 247] width 42 height 42
click at [424, 234] on div "To add" at bounding box center [453, 231] width 91 height 13
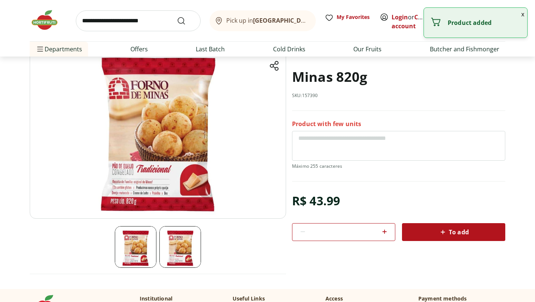
scroll to position [0, 0]
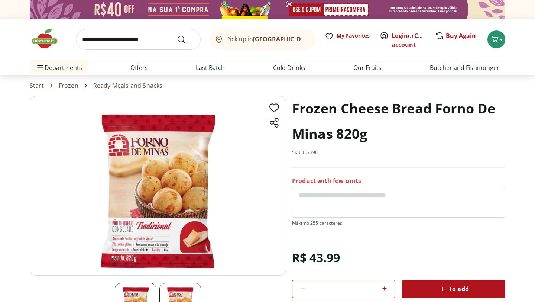
click at [94, 87] on font "Ready Meals and Snacks" at bounding box center [127, 85] width 69 height 8
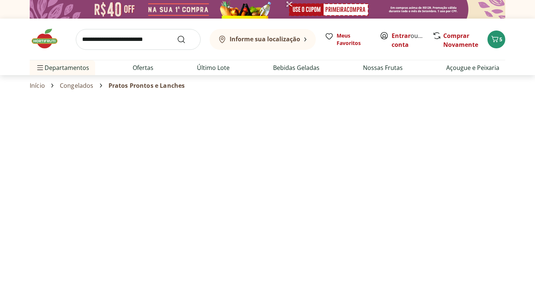
select select "**********"
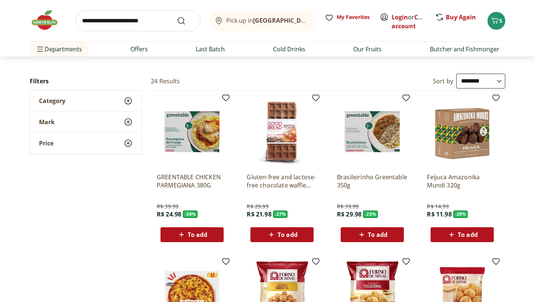
scroll to position [33, 0]
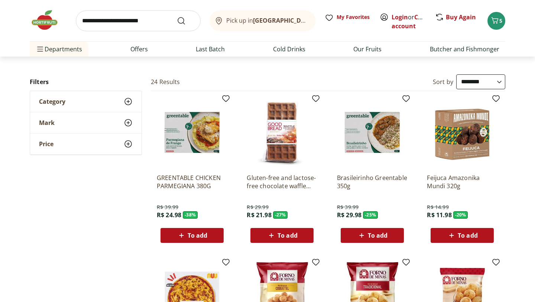
click at [177, 183] on font "GREENTABLE CHICKEN PARMEGIANA 380G" at bounding box center [189, 181] width 64 height 16
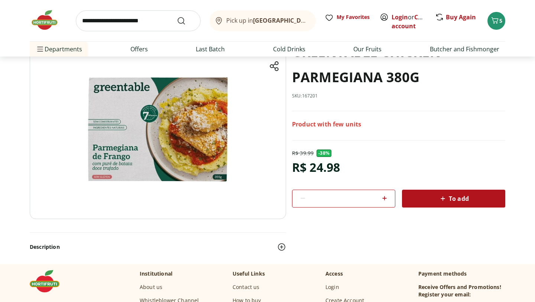
scroll to position [60, 0]
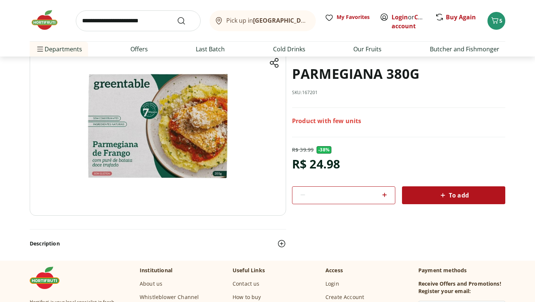
click at [135, 124] on img at bounding box center [158, 125] width 256 height 179
click at [281, 244] on img at bounding box center [281, 243] width 9 height 9
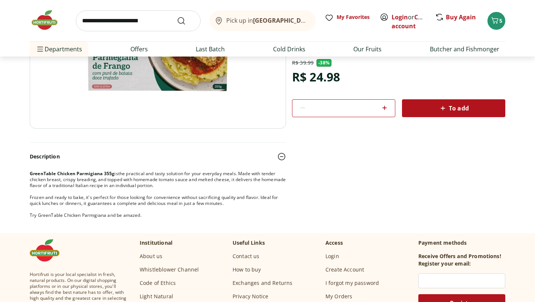
scroll to position [61, 0]
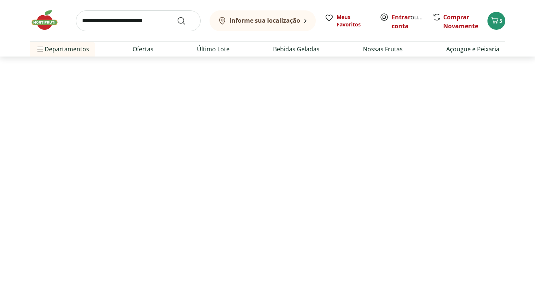
scroll to position [33, 0]
select select "**********"
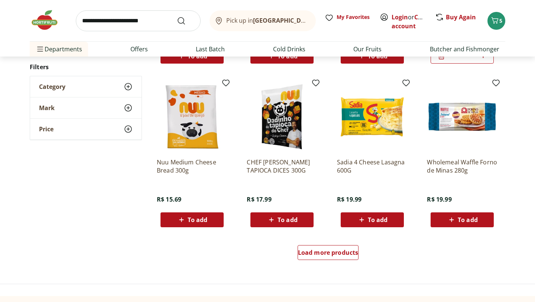
scroll to position [378, 0]
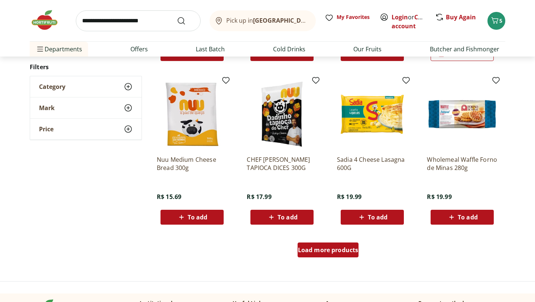
click at [317, 255] on div "Load more products" at bounding box center [327, 249] width 61 height 15
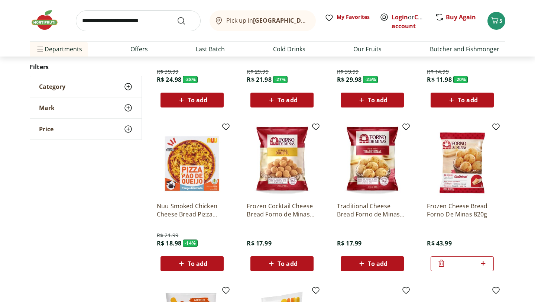
scroll to position [0, 0]
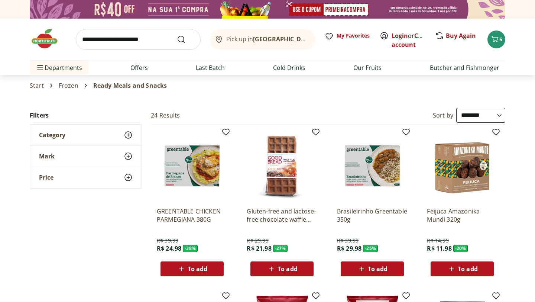
click at [64, 87] on font "Frozen" at bounding box center [69, 85] width 20 height 8
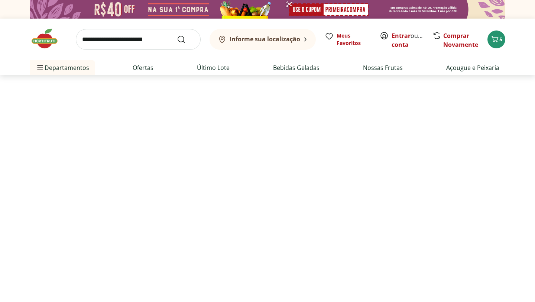
select select "**********"
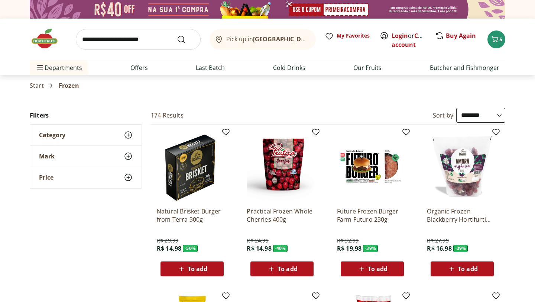
select select "**********"
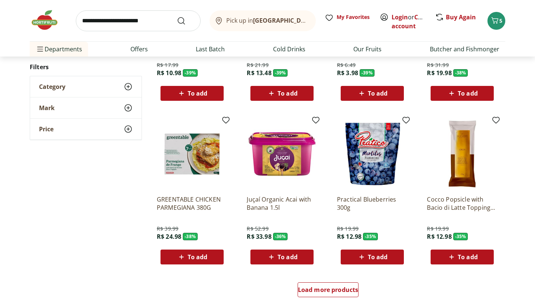
scroll to position [342, 0]
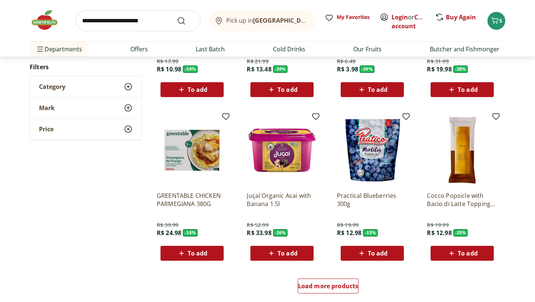
click at [263, 201] on font "Juçaí Organic Acai with Banana 1.5l" at bounding box center [279, 199] width 64 height 16
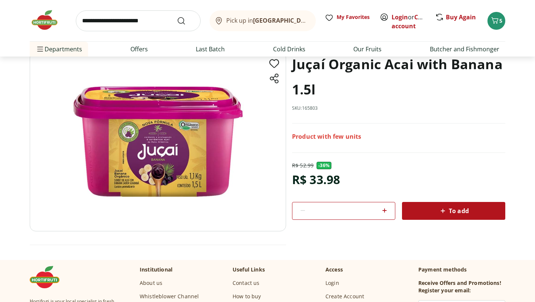
scroll to position [43, 0]
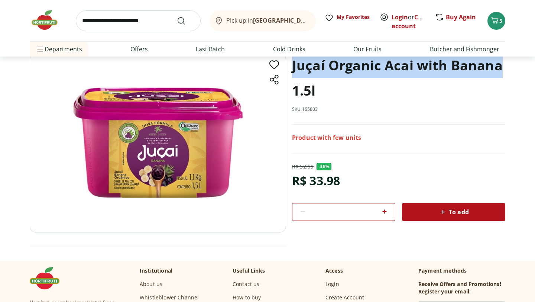
drag, startPoint x: 290, startPoint y: 64, endPoint x: 506, endPoint y: 74, distance: 216.7
click at [506, 74] on section "Juçaí Organic Acai with Banana 1.5l SKU: 165803 Product with few units R$ 52.99…" at bounding box center [267, 157] width 535 height 208
copy font "Juçaí Organic Acai with Banana"
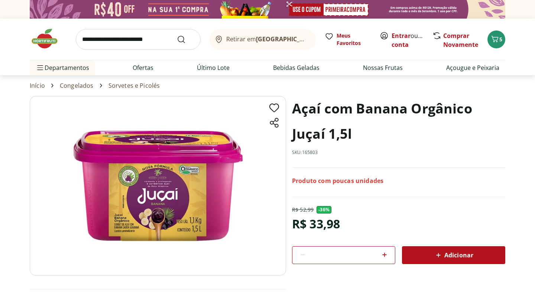
click at [81, 84] on link "Congelados" at bounding box center [77, 85] width 34 height 7
select select "**********"
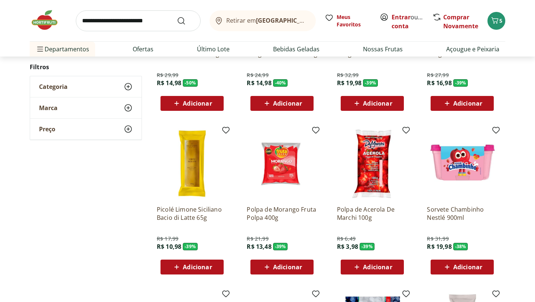
scroll to position [182, 0]
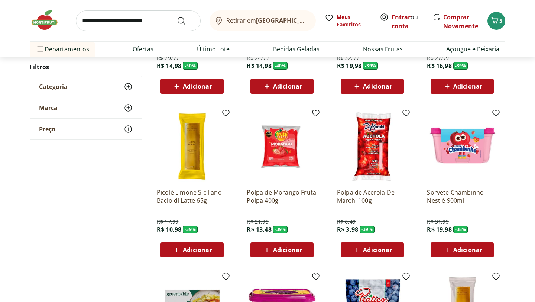
click at [121, 247] on div "**********" at bounding box center [267, 195] width 475 height 540
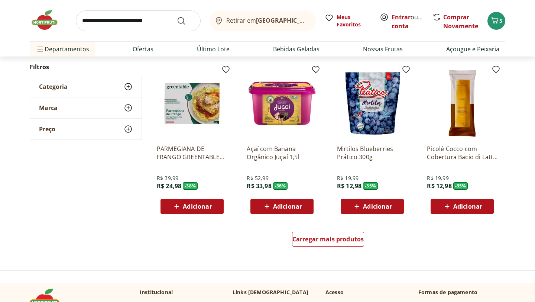
scroll to position [390, 0]
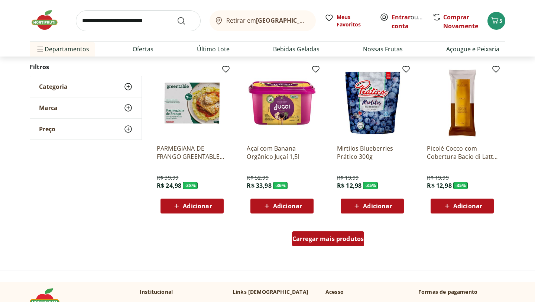
click at [332, 239] on span "Carregar mais produtos" at bounding box center [328, 238] width 72 height 6
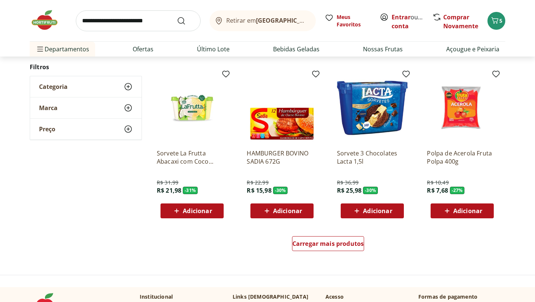
scroll to position [877, 0]
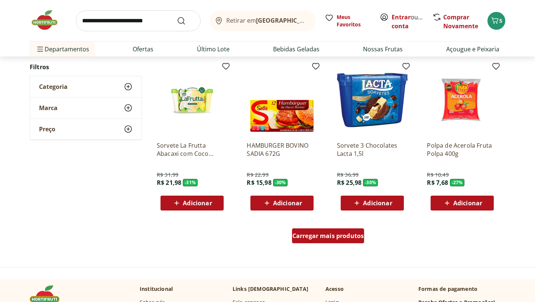
click at [333, 236] on span "Carregar mais produtos" at bounding box center [328, 235] width 72 height 6
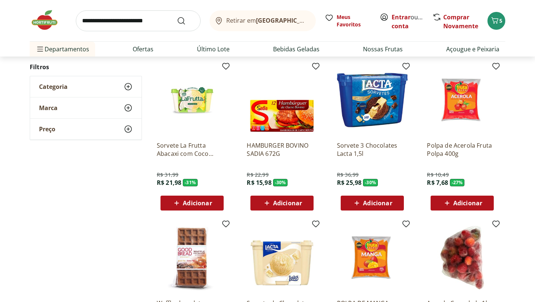
click at [277, 147] on p "HAMBURGER BOVINO SADIA 672G" at bounding box center [282, 149] width 71 height 16
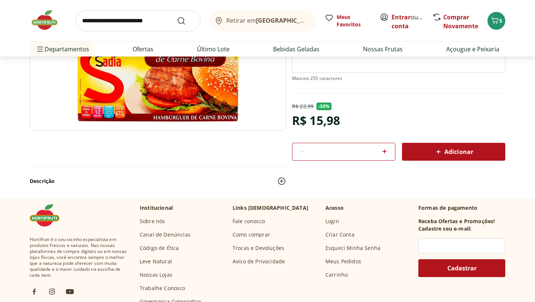
scroll to position [167, 0]
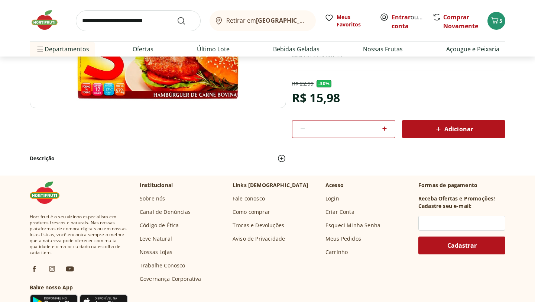
click at [276, 160] on button "Descrição" at bounding box center [158, 158] width 256 height 16
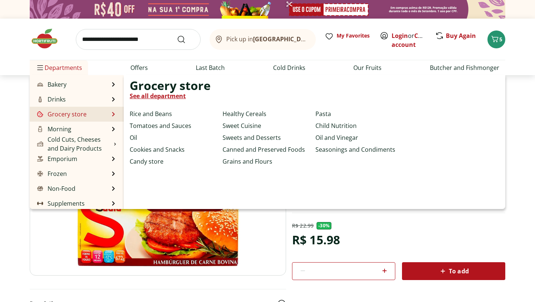
scroll to position [74, 0]
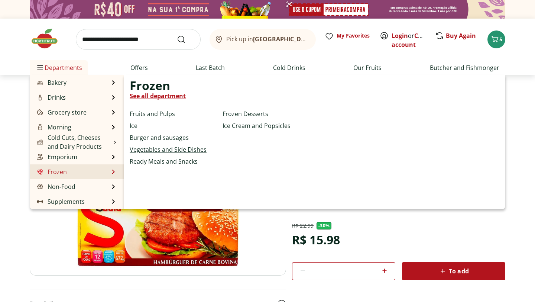
click at [168, 153] on link "Vegetables and Side Dishes" at bounding box center [168, 149] width 77 height 9
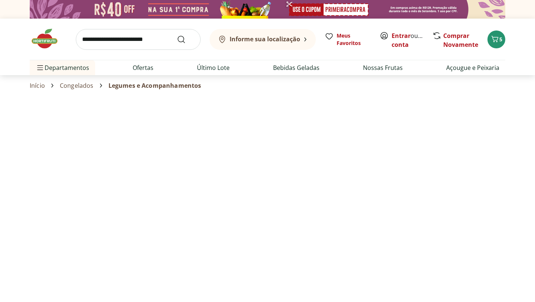
select select "**********"
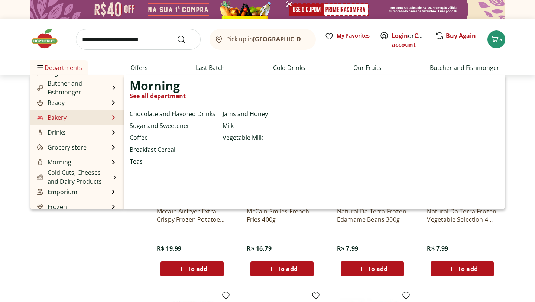
scroll to position [74, 0]
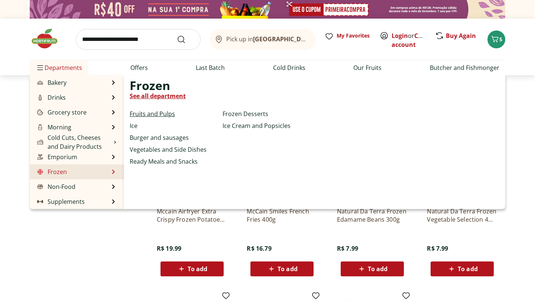
click at [158, 117] on font "Fruits and Pulps" at bounding box center [152, 114] width 45 height 8
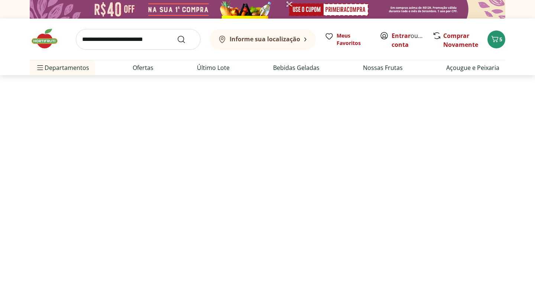
select select "**********"
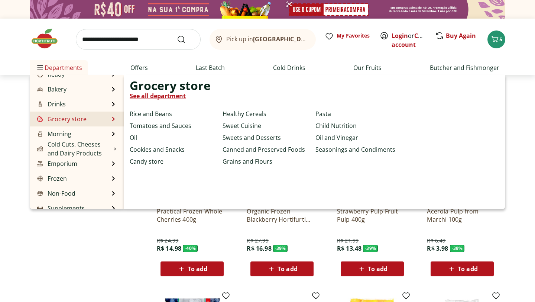
scroll to position [74, 0]
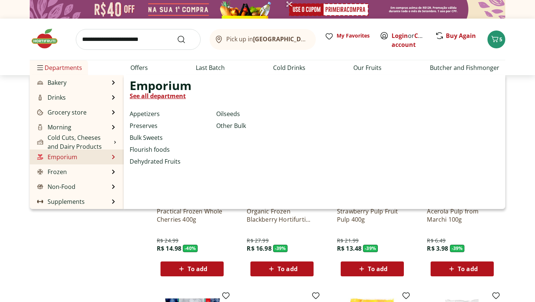
click at [80, 163] on li "Emporium Emporium See all department Appetizers Preserves Bulk Sweets Flourish …" at bounding box center [77, 156] width 94 height 15
click at [149, 111] on font "Appetizers" at bounding box center [145, 114] width 30 height 8
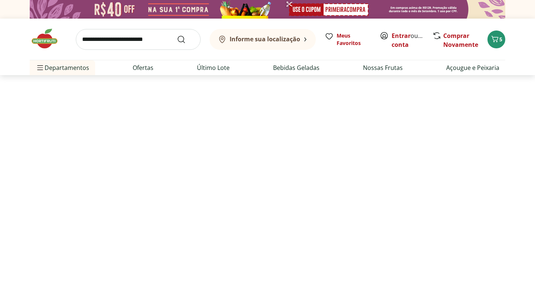
select select "**********"
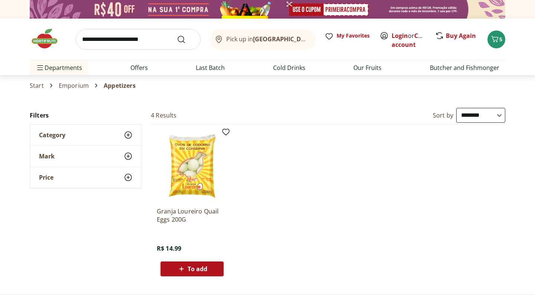
scroll to position [6, 0]
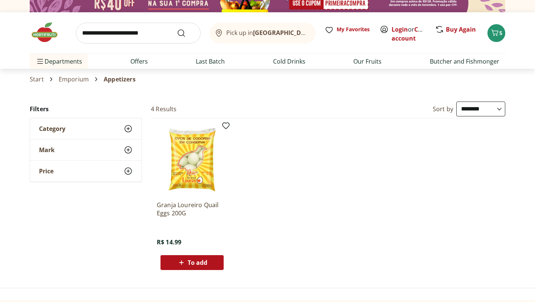
click at [195, 179] on img at bounding box center [192, 159] width 71 height 71
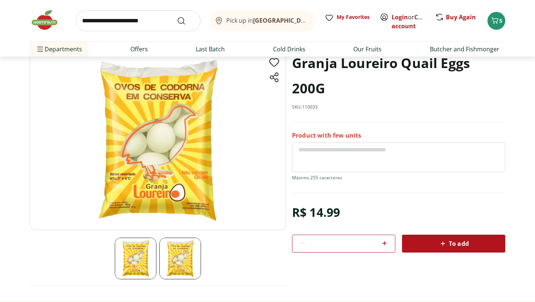
scroll to position [69, 0]
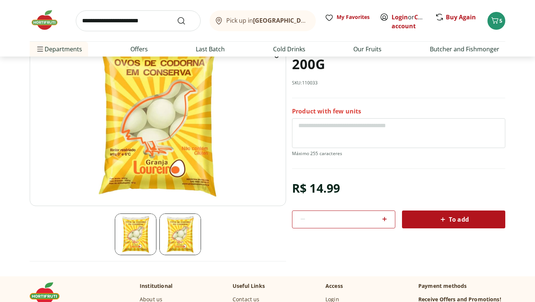
click at [175, 231] on img at bounding box center [180, 234] width 42 height 42
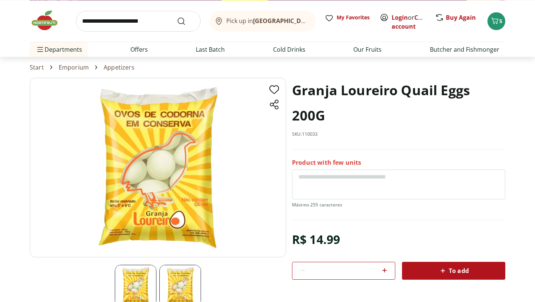
scroll to position [0, 0]
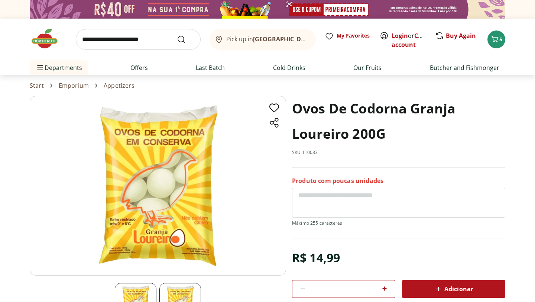
scroll to position [6, 0]
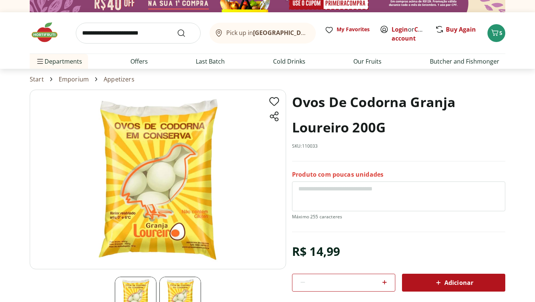
select select "**********"
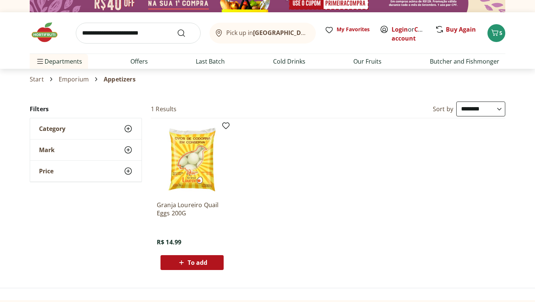
click at [79, 80] on font "Emporium" at bounding box center [74, 79] width 30 height 8
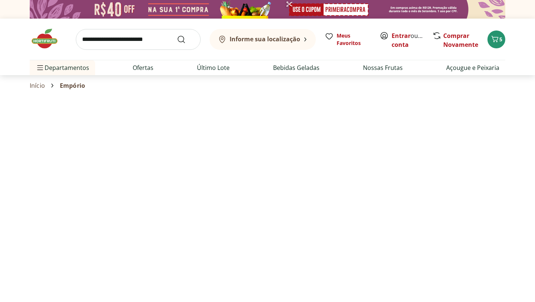
select select "**********"
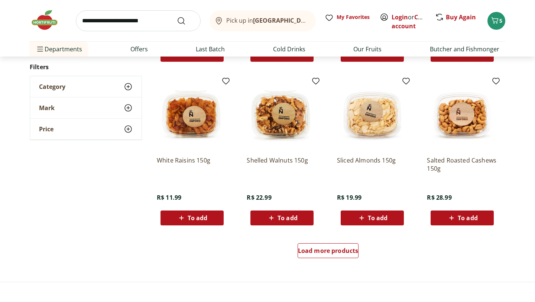
scroll to position [430, 0]
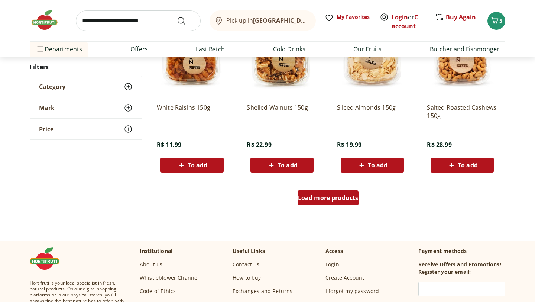
click at [308, 198] on font "Load more products" at bounding box center [328, 197] width 61 height 8
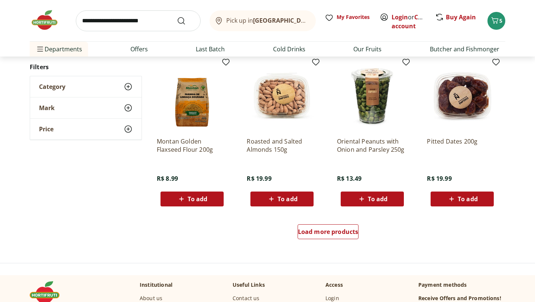
scroll to position [877, 0]
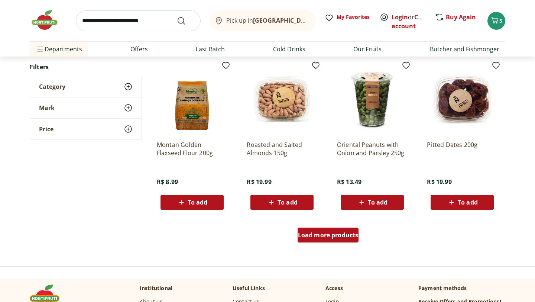
click at [324, 234] on font "Load more products" at bounding box center [328, 235] width 61 height 8
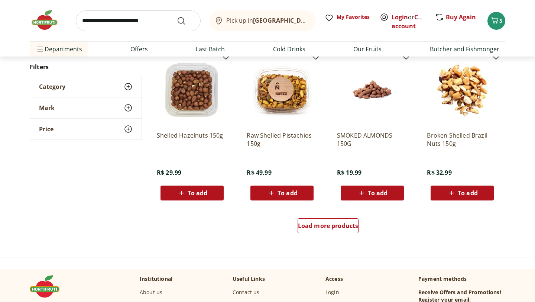
scroll to position [1373, 0]
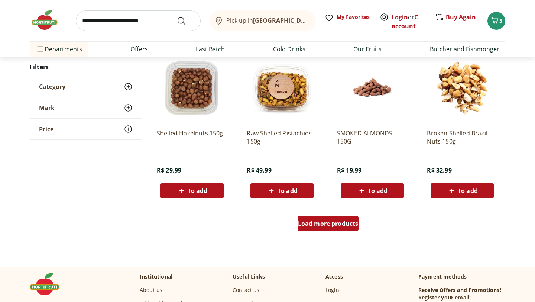
click at [322, 221] on font "Load more products" at bounding box center [328, 223] width 61 height 8
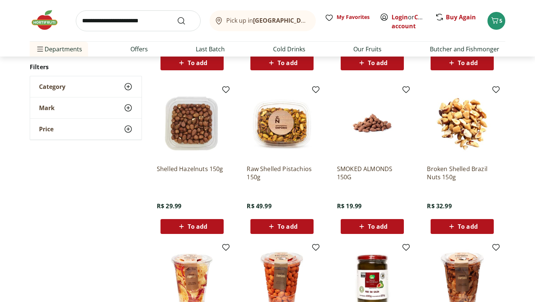
scroll to position [1328, 0]
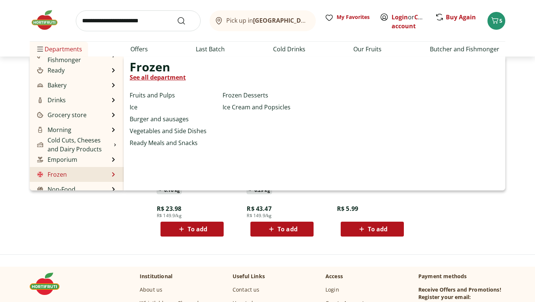
scroll to position [52, 0]
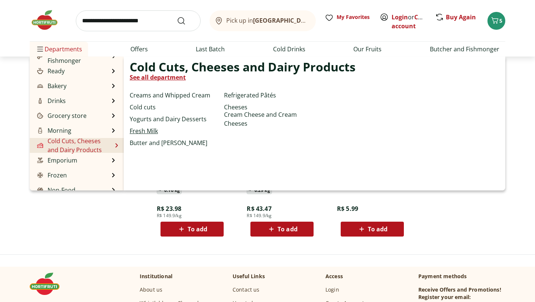
click at [143, 129] on font "Fresh Milk" at bounding box center [144, 131] width 28 height 8
select select "**********"
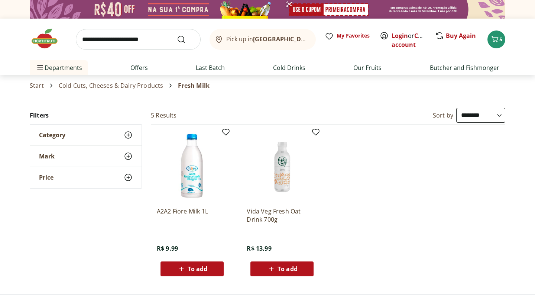
click at [128, 86] on font "Cold Cuts, Cheeses & Dairy Products" at bounding box center [111, 85] width 105 height 8
select select "**********"
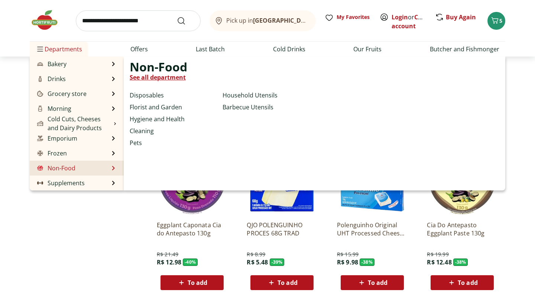
scroll to position [323, 0]
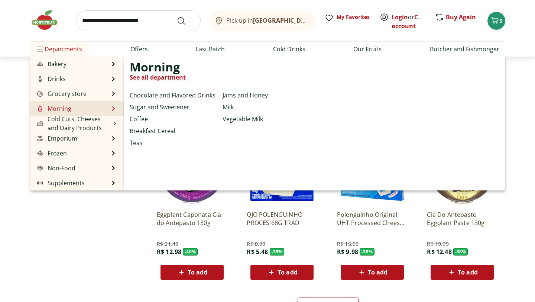
click at [227, 96] on font "Jams and Honey" at bounding box center [244, 95] width 45 height 8
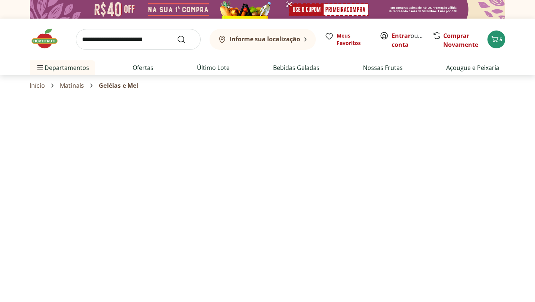
select select "**********"
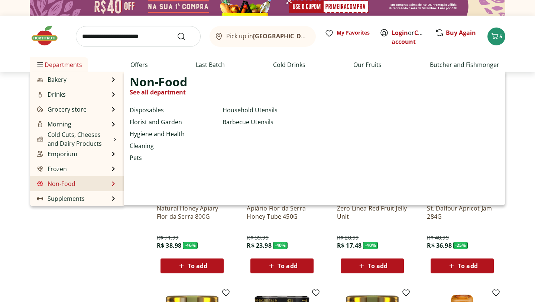
scroll to position [4, 0]
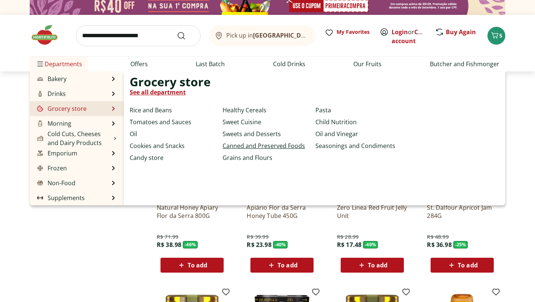
click at [254, 149] on font "Canned and Preserved Foods" at bounding box center [263, 145] width 82 height 8
select select "**********"
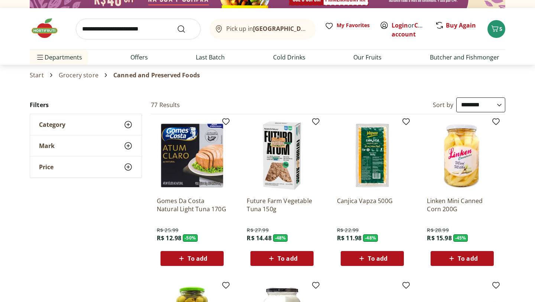
scroll to position [15, 0]
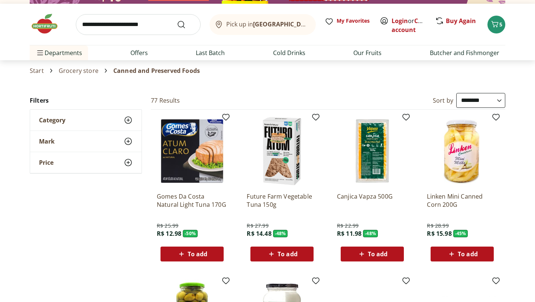
click at [206, 171] on img at bounding box center [192, 150] width 71 height 71
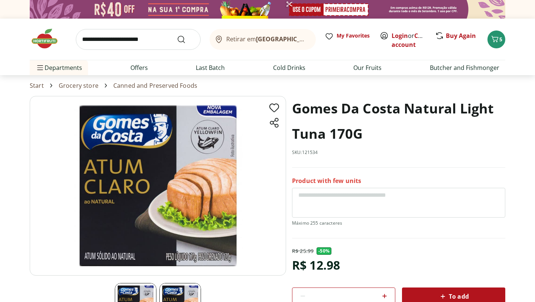
scroll to position [49, 0]
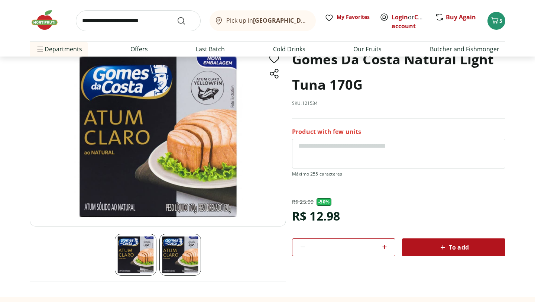
click at [188, 246] on img at bounding box center [180, 255] width 42 height 42
click at [178, 255] on img at bounding box center [180, 255] width 42 height 42
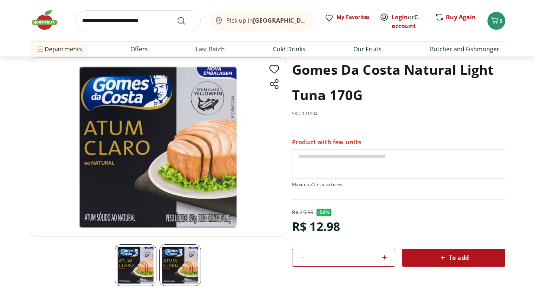
scroll to position [37, 0]
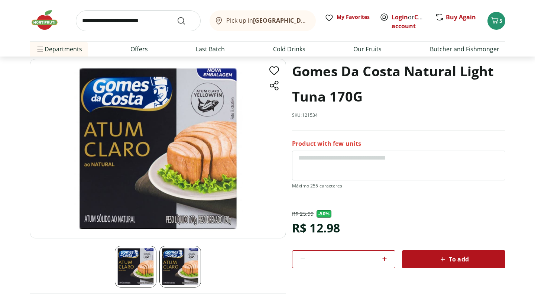
click at [306, 225] on font "R$ 12.98" at bounding box center [316, 227] width 48 height 16
drag, startPoint x: 311, startPoint y: 229, endPoint x: 352, endPoint y: 228, distance: 41.2
click at [352, 228] on div "R$ 25.99 - 50 % R$ 12.98 * To add" at bounding box center [398, 239] width 213 height 58
copy font "12.98"
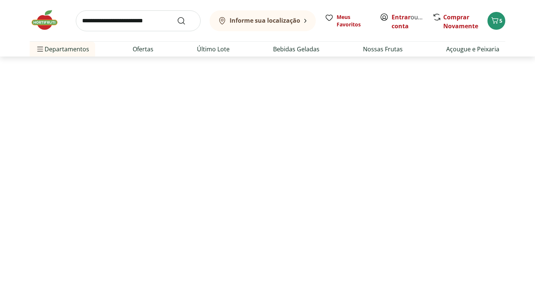
scroll to position [15, 0]
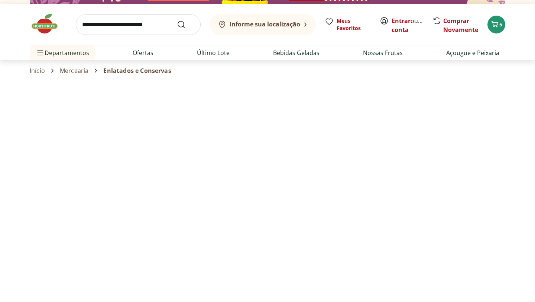
select select "**********"
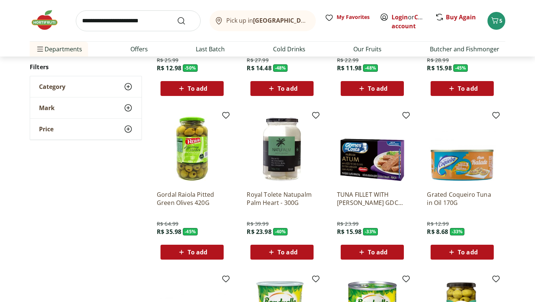
scroll to position [182, 0]
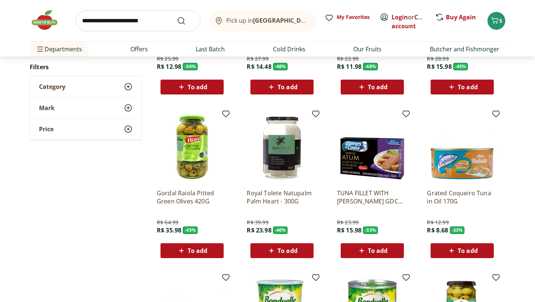
click at [376, 170] on img at bounding box center [372, 147] width 71 height 71
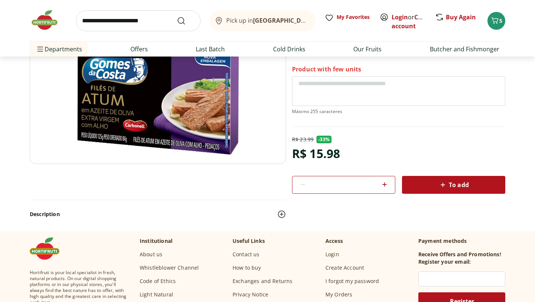
scroll to position [116, 0]
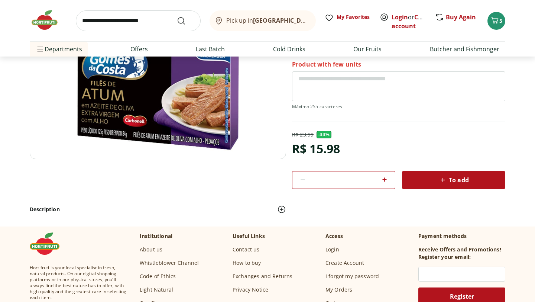
click at [281, 205] on img at bounding box center [281, 209] width 9 height 9
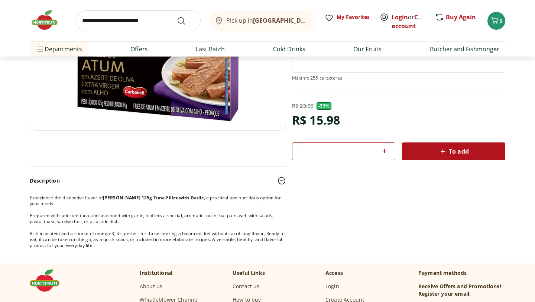
scroll to position [136, 0]
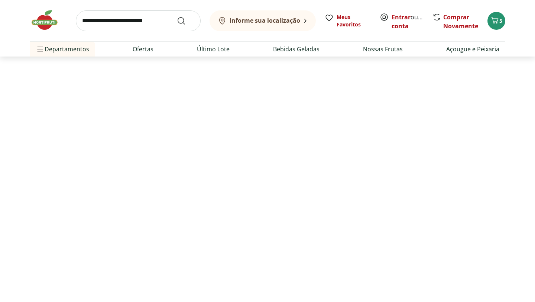
select select "**********"
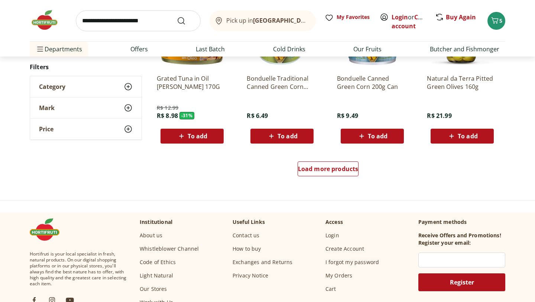
scroll to position [452, 0]
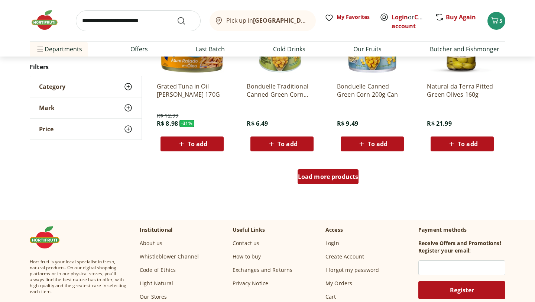
click at [324, 180] on font "Load more products" at bounding box center [328, 176] width 61 height 8
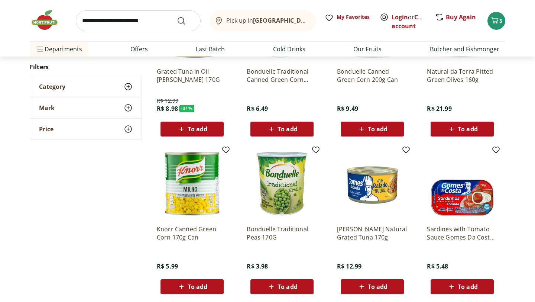
scroll to position [501, 0]
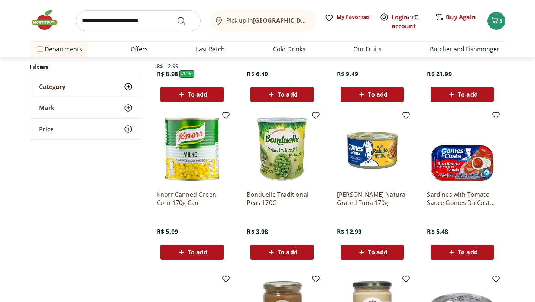
click at [459, 254] on font "To add" at bounding box center [467, 252] width 20 height 8
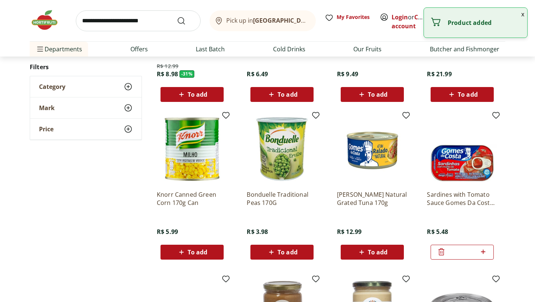
click at [484, 252] on icon at bounding box center [482, 251] width 9 height 9
click at [483, 252] on icon at bounding box center [482, 251] width 9 height 9
type input "*"
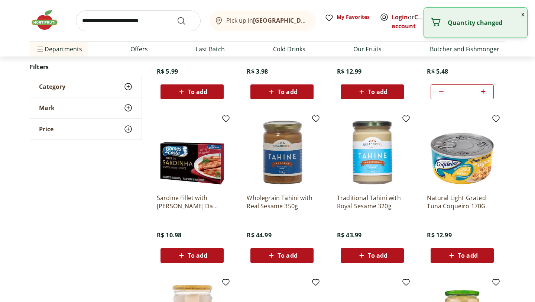
scroll to position [658, 0]
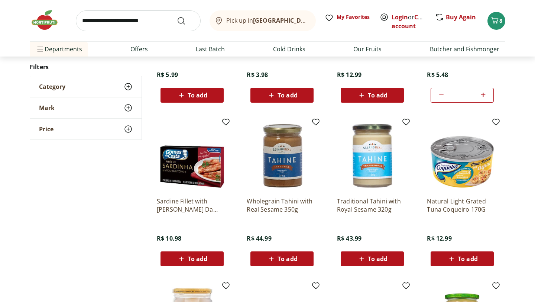
click at [205, 175] on img at bounding box center [192, 155] width 71 height 71
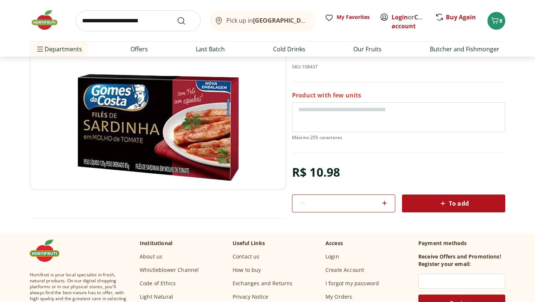
scroll to position [27, 0]
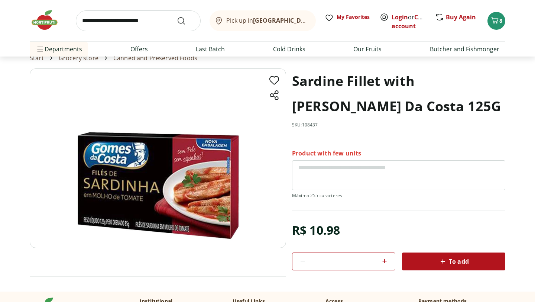
select select "**********"
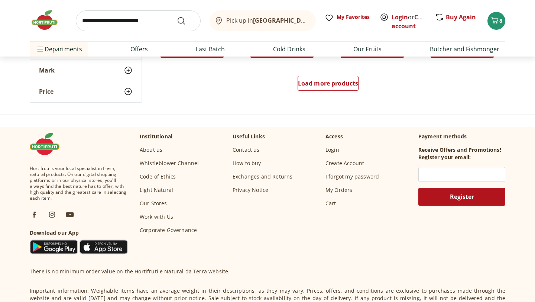
scroll to position [460, 0]
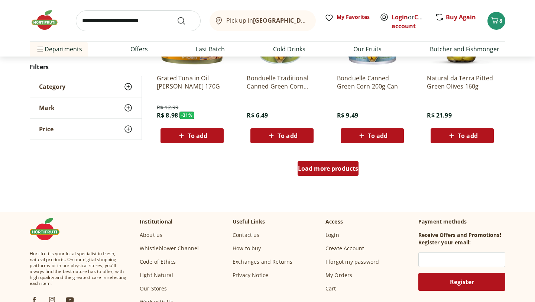
click at [330, 173] on div "Load more products" at bounding box center [327, 168] width 61 height 15
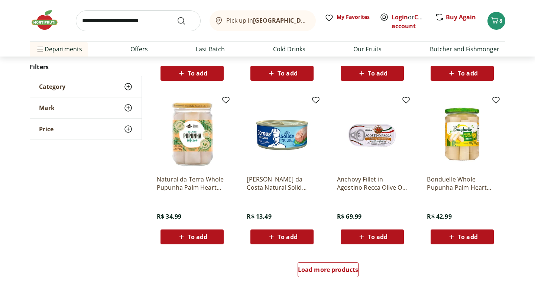
scroll to position [844, 0]
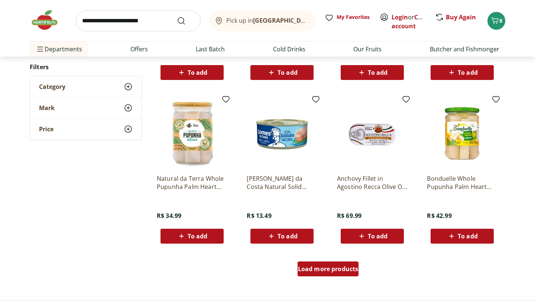
click at [330, 267] on font "Load more products" at bounding box center [328, 268] width 61 height 8
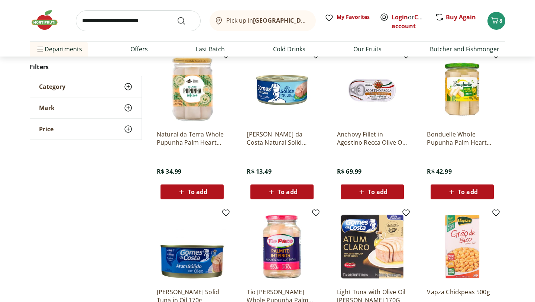
scroll to position [887, 0]
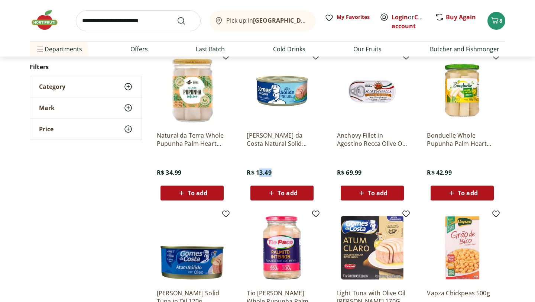
drag, startPoint x: 258, startPoint y: 172, endPoint x: 276, endPoint y: 171, distance: 17.5
click at [276, 172] on div "Gomes da Costa Natural Solid Tuna 170g R$ 13.49 To add" at bounding box center [282, 162] width 71 height 75
drag, startPoint x: 253, startPoint y: 172, endPoint x: 274, endPoint y: 172, distance: 21.5
click at [274, 172] on div "Gomes da Costa Natural Solid Tuna 170g R$ 13.49 To add" at bounding box center [282, 162] width 71 height 75
copy font "13.49"
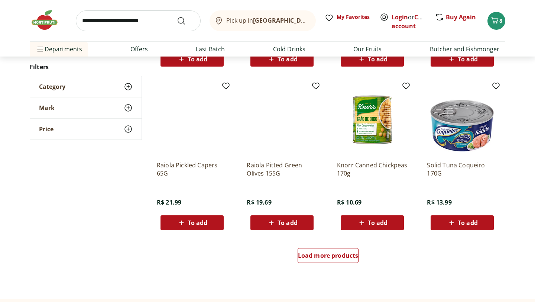
scroll to position [1349, 0]
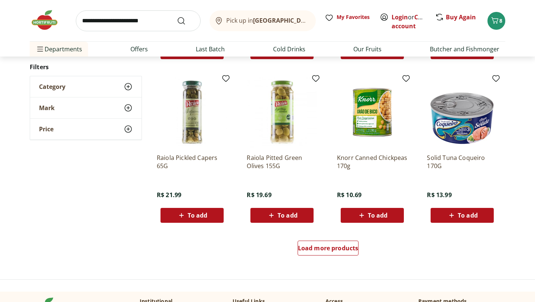
click at [380, 126] on img at bounding box center [372, 112] width 71 height 71
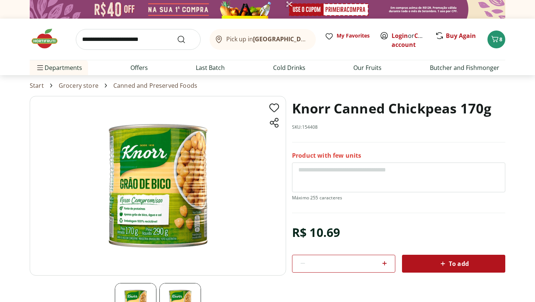
scroll to position [26, 0]
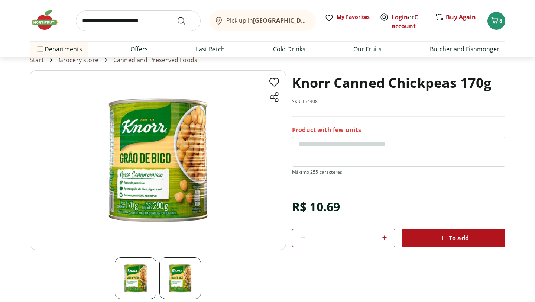
click at [431, 241] on div "To add" at bounding box center [453, 237] width 91 height 13
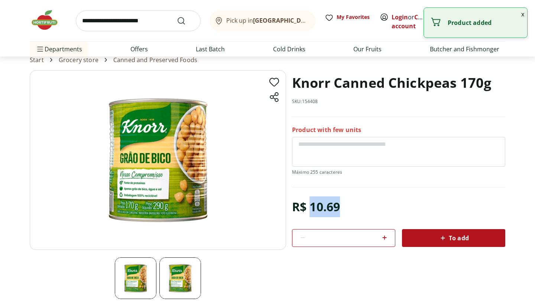
drag, startPoint x: 309, startPoint y: 209, endPoint x: 367, endPoint y: 206, distance: 58.7
click at [368, 207] on div "R$ 10.69 * To add" at bounding box center [398, 221] width 213 height 50
copy div "10.69"
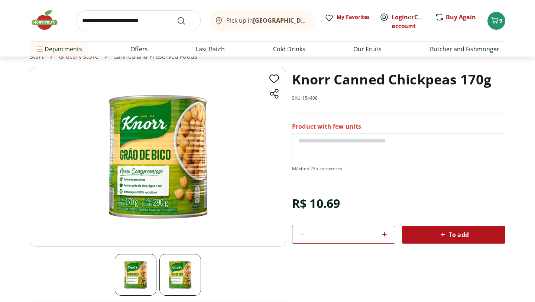
scroll to position [0, 0]
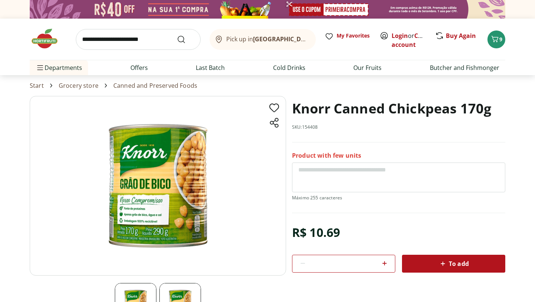
click at [119, 37] on input "search" at bounding box center [138, 39] width 125 height 21
type input "******"
click at [177, 35] on button "Submit Search" at bounding box center [186, 39] width 18 height 9
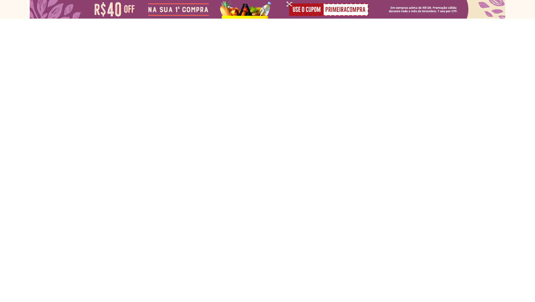
select select "**********"
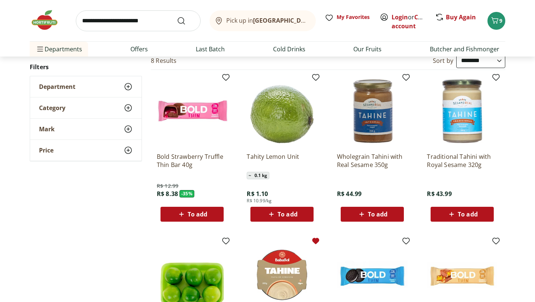
scroll to position [79, 0]
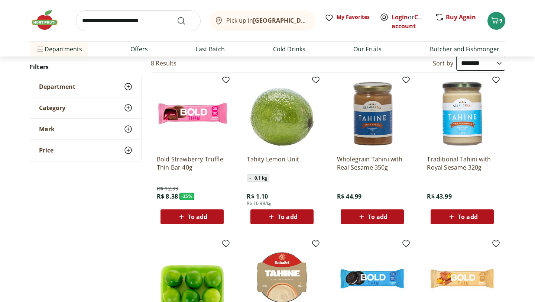
click at [462, 134] on img at bounding box center [462, 113] width 71 height 71
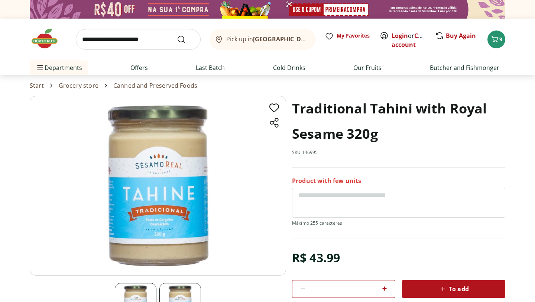
scroll to position [57, 0]
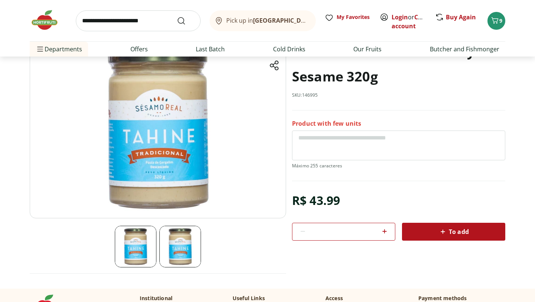
click at [182, 234] on img at bounding box center [180, 246] width 42 height 42
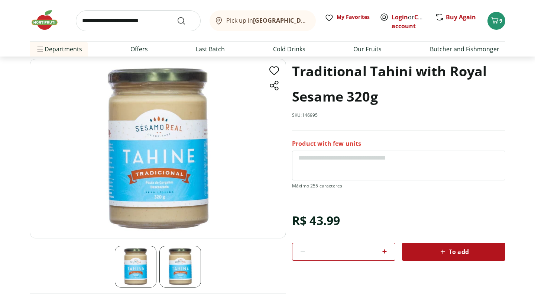
scroll to position [38, 0]
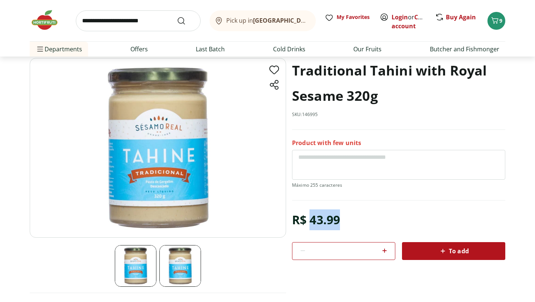
drag, startPoint x: 311, startPoint y: 218, endPoint x: 365, endPoint y: 215, distance: 54.3
click at [366, 215] on div "R$ 43.99 * To add" at bounding box center [398, 234] width 213 height 50
copy font "43.99"
click at [432, 251] on div "To add" at bounding box center [453, 250] width 91 height 13
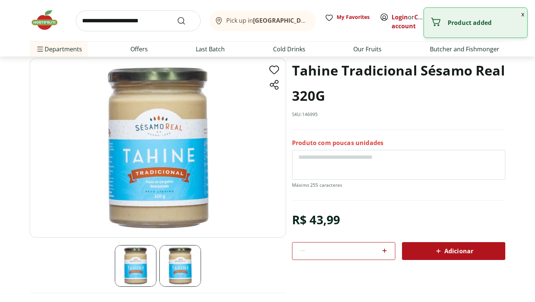
scroll to position [79, 0]
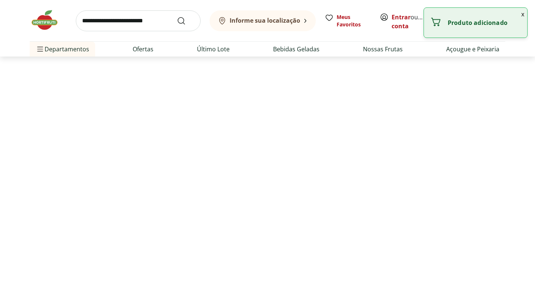
select select "**********"
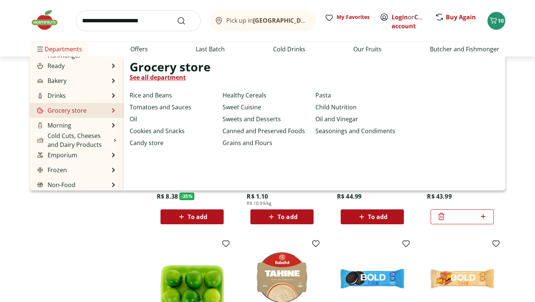
scroll to position [69, 0]
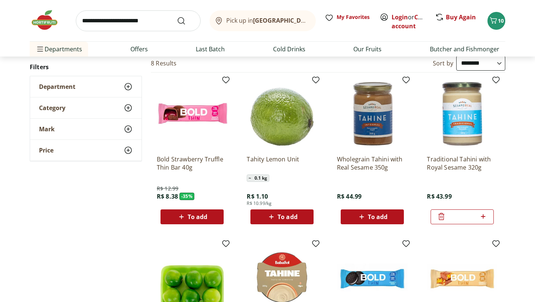
click at [100, 249] on div "**********" at bounding box center [267, 225] width 475 height 338
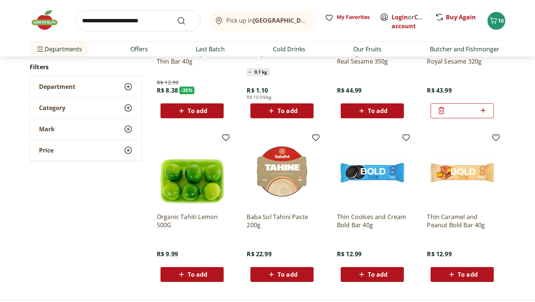
scroll to position [188, 0]
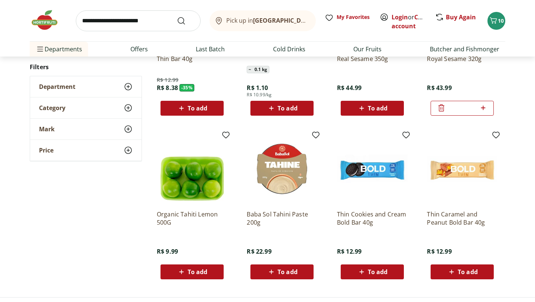
click at [291, 183] on img at bounding box center [282, 168] width 71 height 71
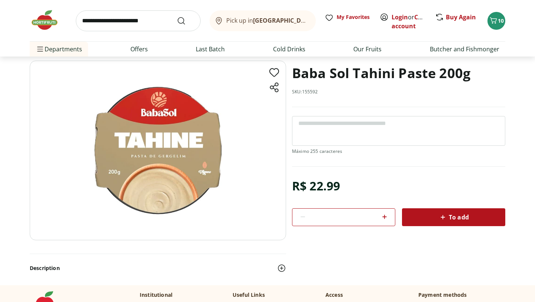
scroll to position [22, 0]
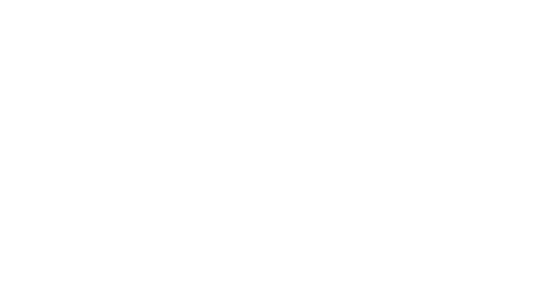
scroll to position [188, 0]
select select "**********"
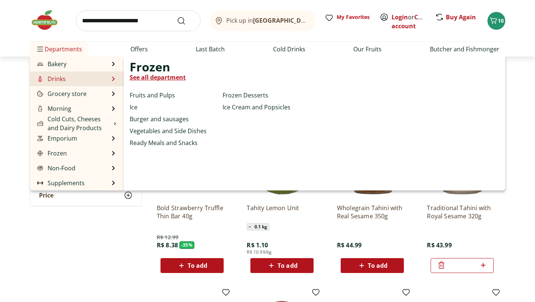
scroll to position [48, 0]
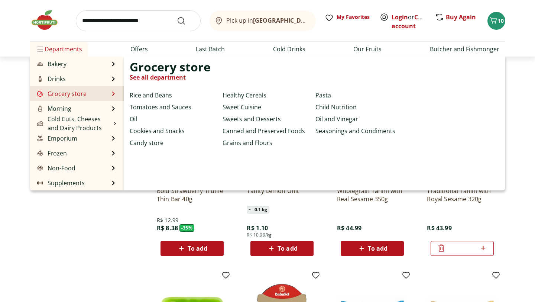
click at [325, 97] on font "Pasta" at bounding box center [323, 95] width 16 height 8
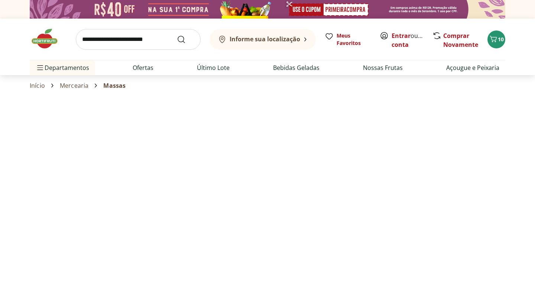
select select "**********"
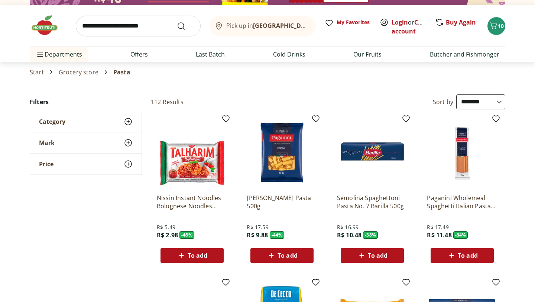
scroll to position [16, 0]
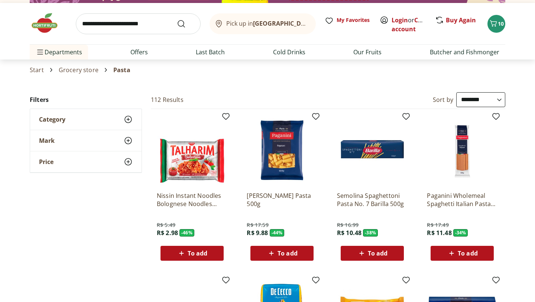
click at [208, 178] on img at bounding box center [192, 150] width 71 height 71
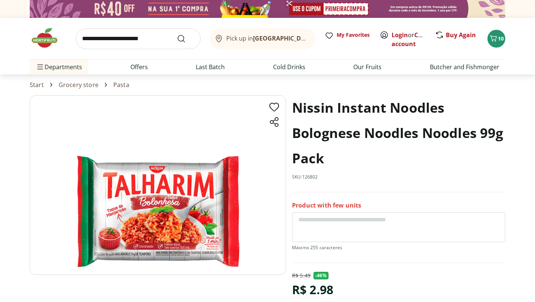
scroll to position [22, 0]
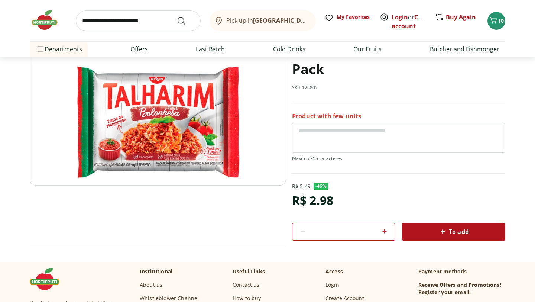
scroll to position [85, 0]
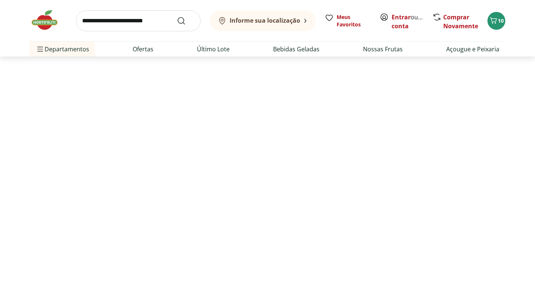
scroll to position [16, 0]
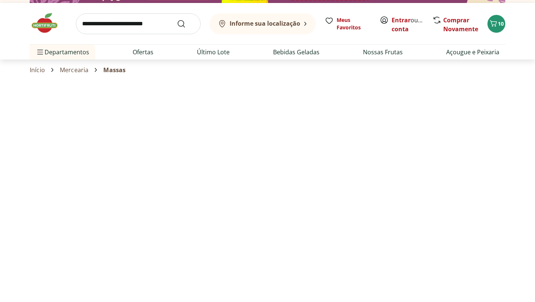
select select "**********"
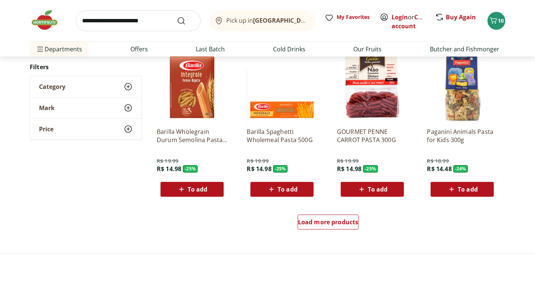
scroll to position [503, 0]
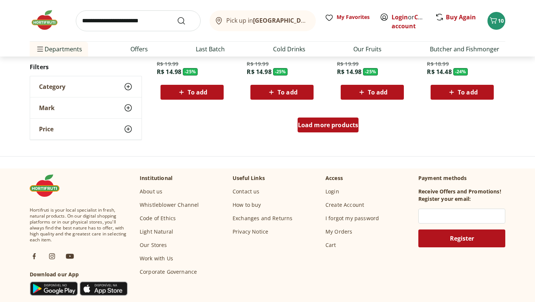
click at [333, 124] on font "Load more products" at bounding box center [328, 125] width 61 height 8
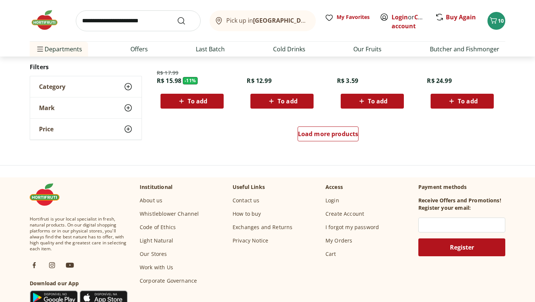
scroll to position [997, 0]
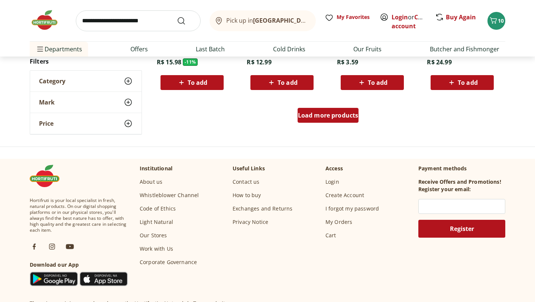
click at [327, 117] on font "Load more products" at bounding box center [328, 115] width 61 height 8
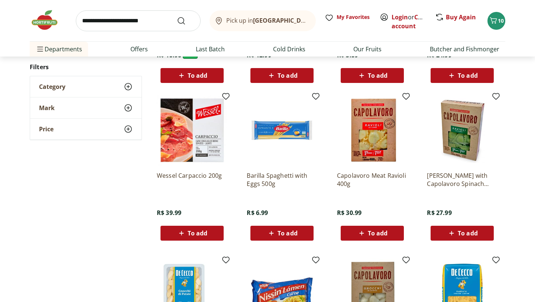
scroll to position [1005, 0]
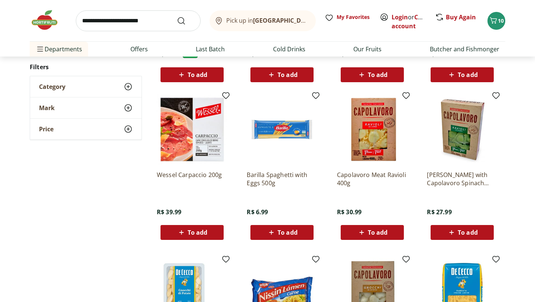
click at [370, 120] on img at bounding box center [372, 129] width 71 height 71
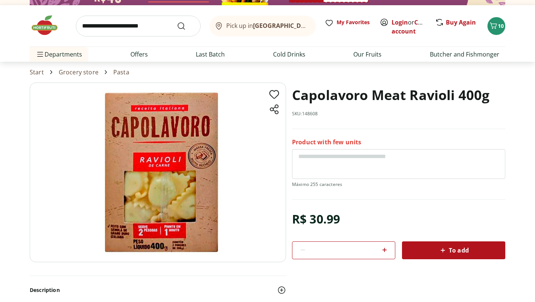
scroll to position [15, 0]
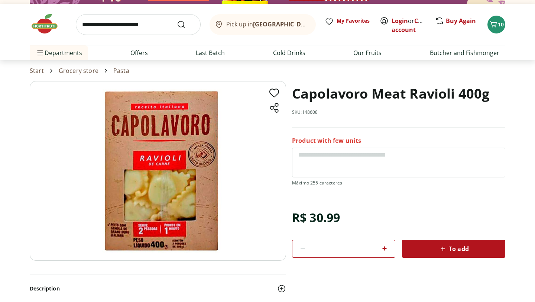
select select "**********"
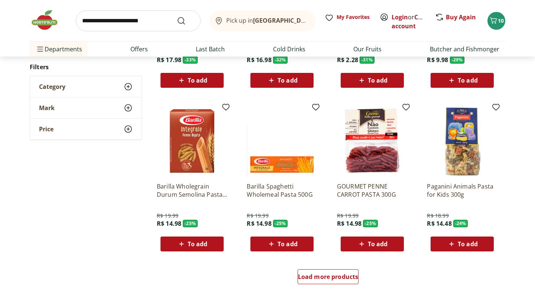
scroll to position [1273, 0]
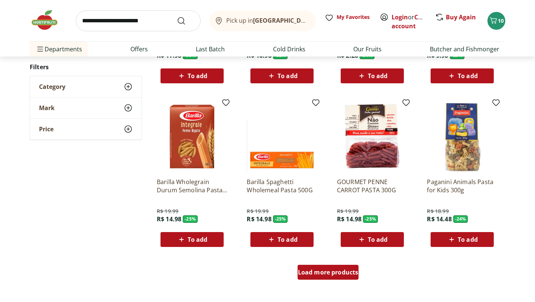
click at [335, 276] on div "Load more products" at bounding box center [327, 271] width 61 height 15
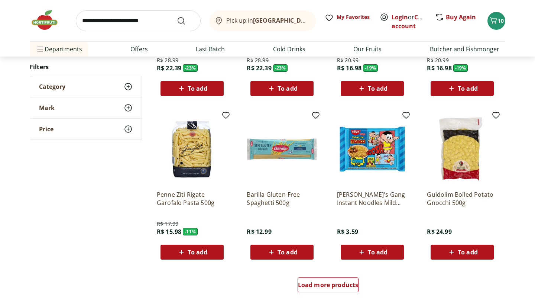
scroll to position [1751, 0]
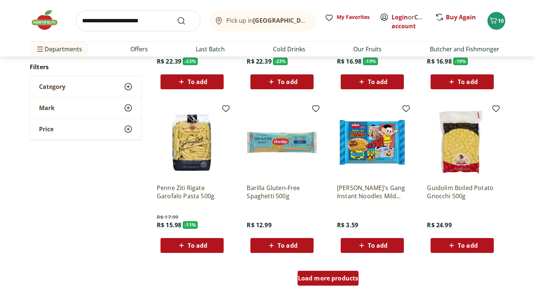
click at [329, 278] on font "Load more products" at bounding box center [328, 278] width 61 height 8
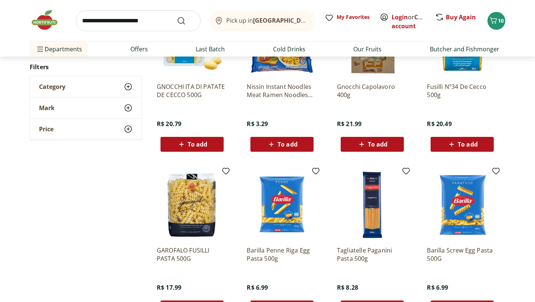
scroll to position [2174, 0]
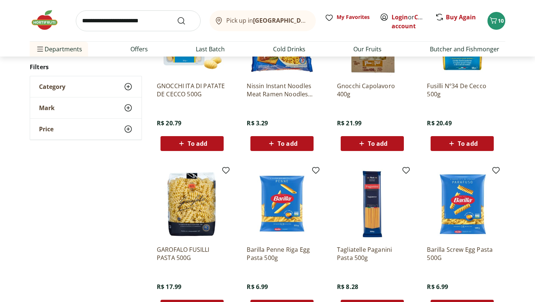
click at [376, 218] on img at bounding box center [372, 204] width 71 height 71
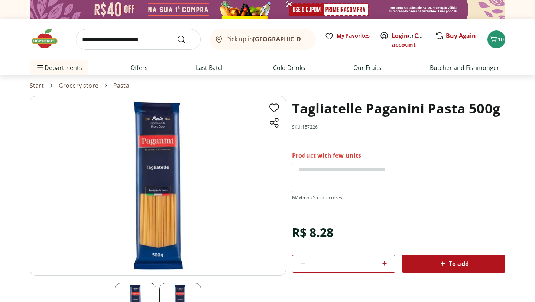
click at [166, 214] on img at bounding box center [158, 185] width 256 height 179
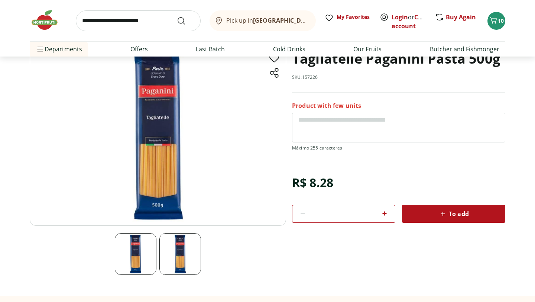
scroll to position [63, 0]
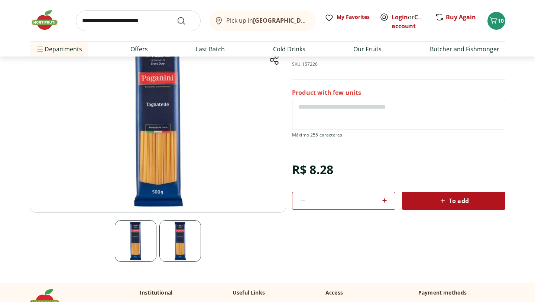
click at [173, 246] on img at bounding box center [180, 241] width 42 height 42
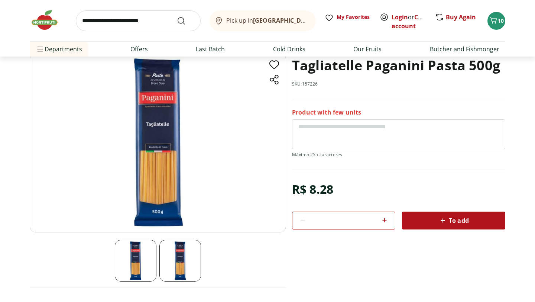
scroll to position [42, 0]
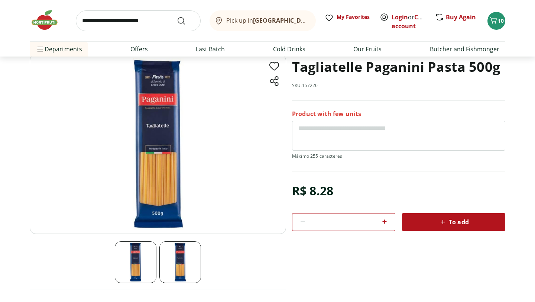
click at [421, 215] on div "To add" at bounding box center [453, 221] width 91 height 13
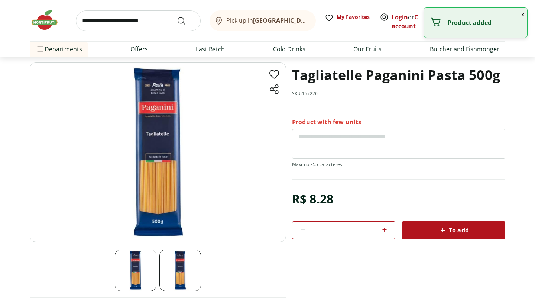
scroll to position [25, 0]
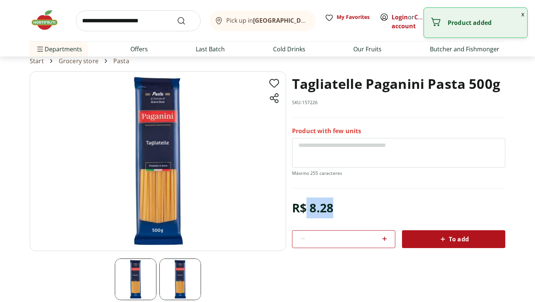
drag, startPoint x: 307, startPoint y: 209, endPoint x: 350, endPoint y: 205, distance: 43.2
click at [353, 207] on div "R$ 8.28 * To add" at bounding box center [398, 222] width 213 height 50
copy font "8.28"
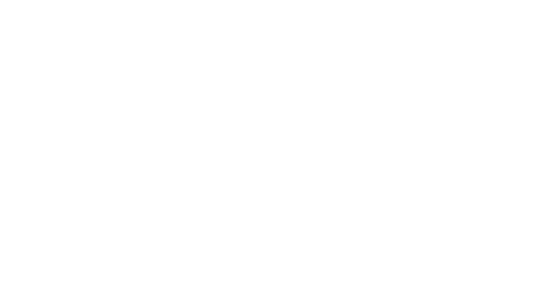
select select "**********"
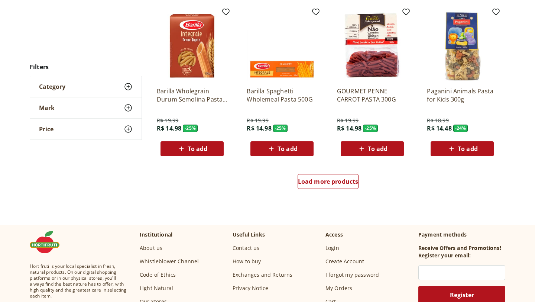
scroll to position [1562, 0]
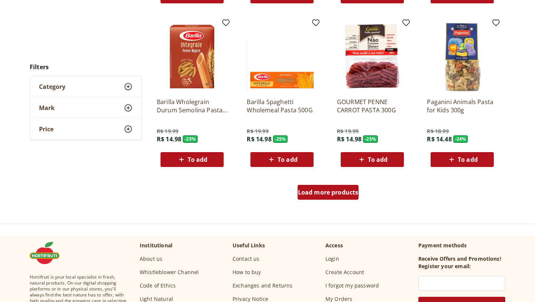
click at [327, 191] on font "Load more products" at bounding box center [328, 192] width 61 height 8
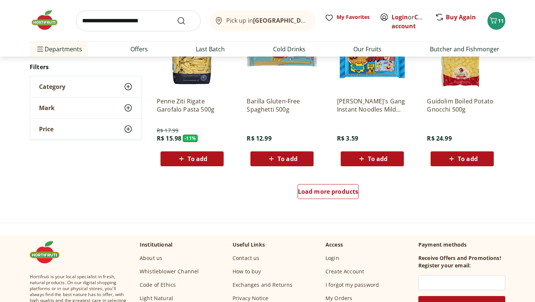
scroll to position [2149, 0]
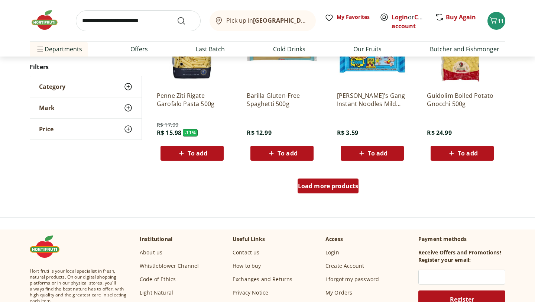
click at [322, 188] on font "Load more products" at bounding box center [328, 186] width 61 height 8
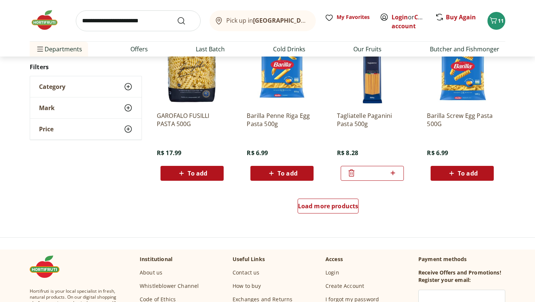
scroll to position [2620, 0]
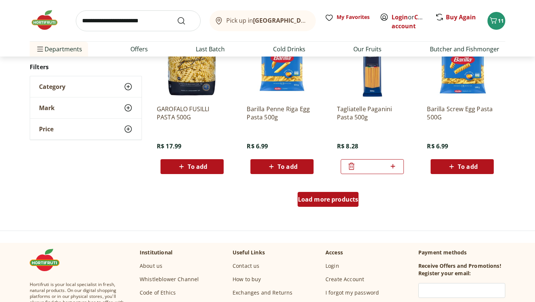
click at [323, 203] on div "Load more products" at bounding box center [327, 199] width 61 height 15
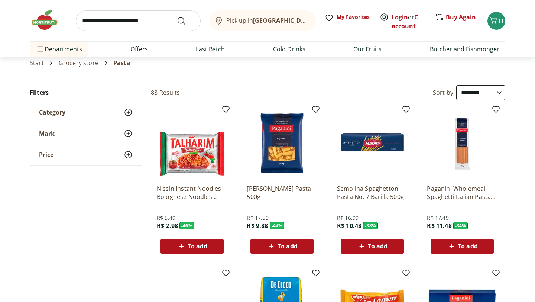
scroll to position [0, 0]
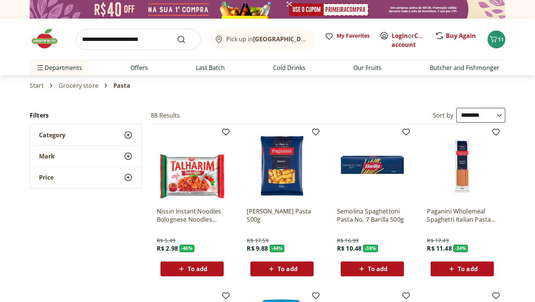
click at [79, 86] on font "Grocery store" at bounding box center [79, 85] width 40 height 8
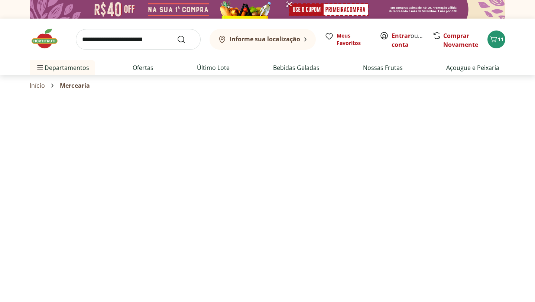
select select "**********"
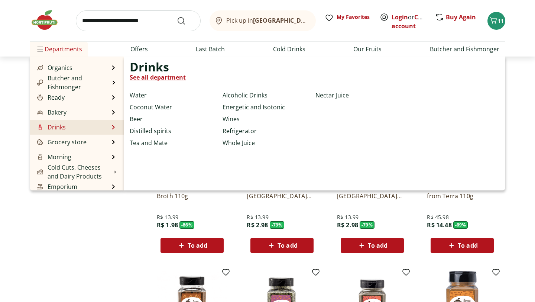
scroll to position [26, 0]
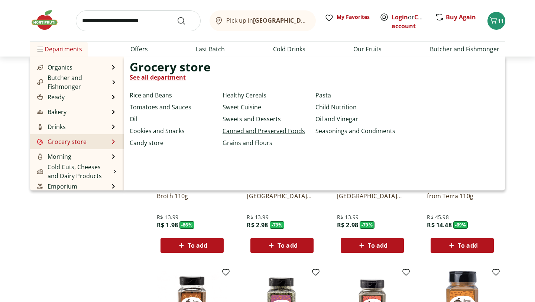
click at [235, 132] on font "Canned and Preserved Foods" at bounding box center [263, 131] width 82 height 8
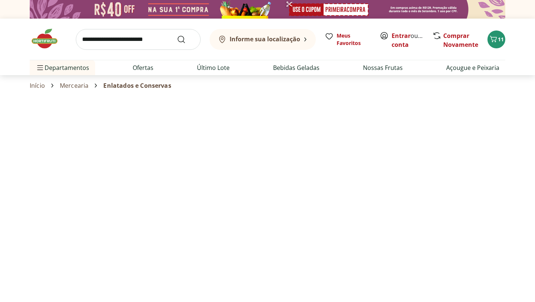
select select "**********"
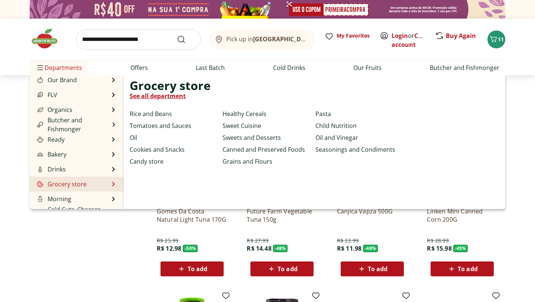
scroll to position [4, 0]
click at [150, 126] on font "Tomatoes and Sauces" at bounding box center [161, 125] width 62 height 8
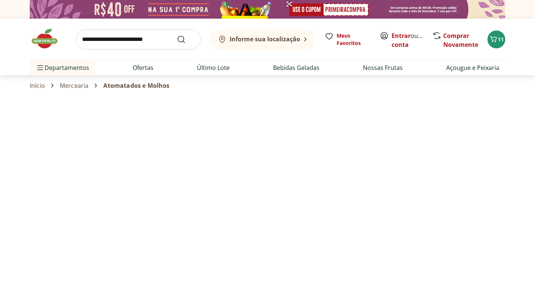
select select "**********"
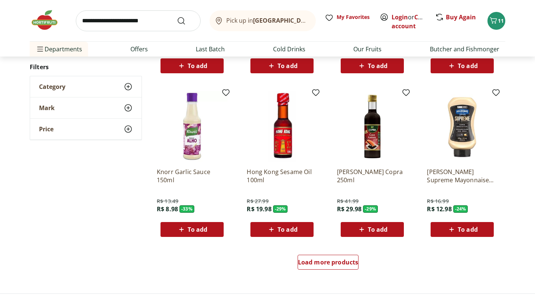
scroll to position [381, 0]
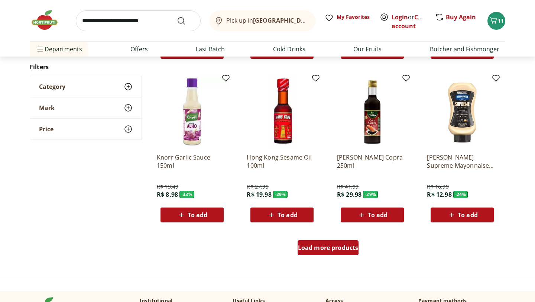
click at [315, 246] on font "Load more products" at bounding box center [328, 247] width 61 height 8
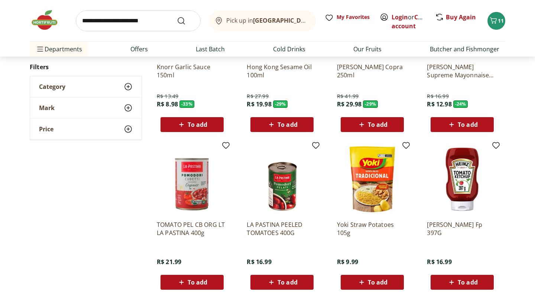
scroll to position [473, 0]
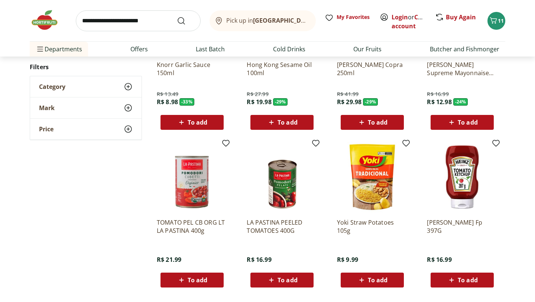
click at [466, 185] on img at bounding box center [462, 176] width 71 height 71
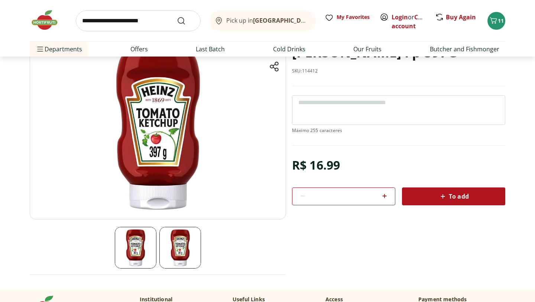
scroll to position [62, 0]
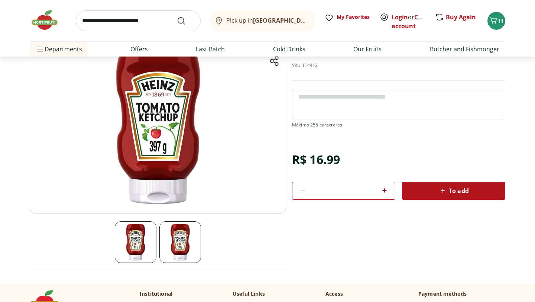
click at [179, 245] on img at bounding box center [180, 242] width 42 height 42
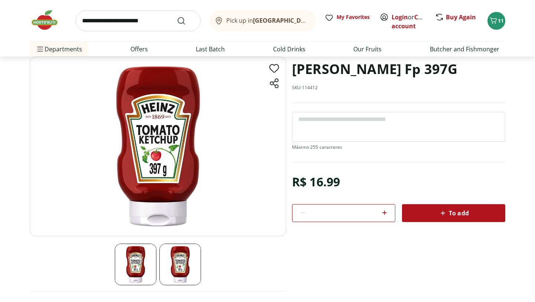
scroll to position [33, 0]
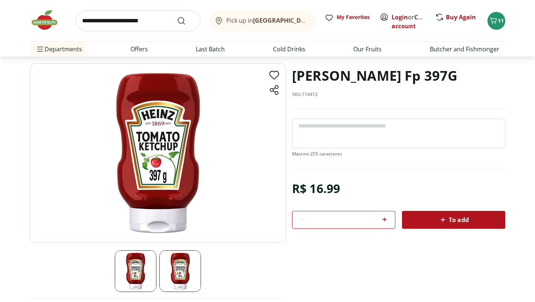
click at [431, 222] on div "To add" at bounding box center [453, 219] width 91 height 13
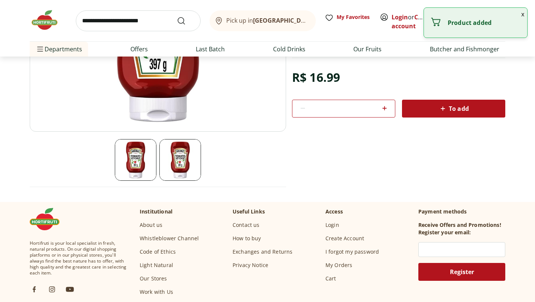
scroll to position [43, 0]
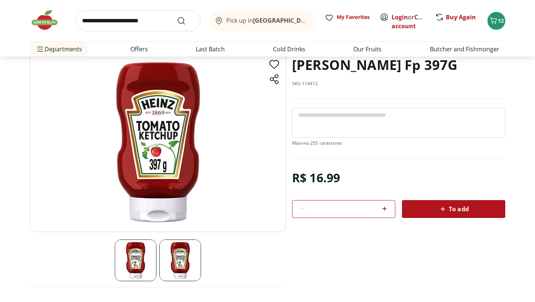
select select "**********"
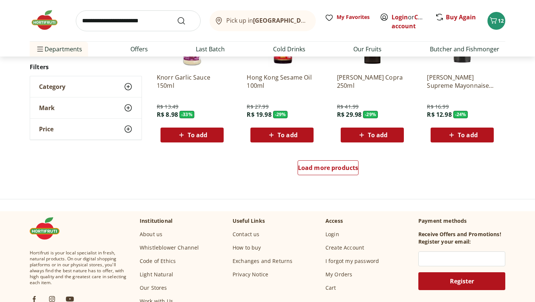
scroll to position [772, 0]
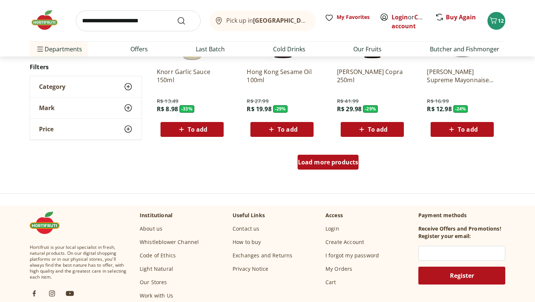
click at [329, 160] on font "Load more products" at bounding box center [328, 162] width 61 height 8
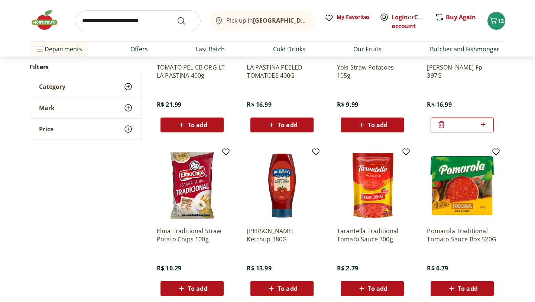
scroll to position [954, 0]
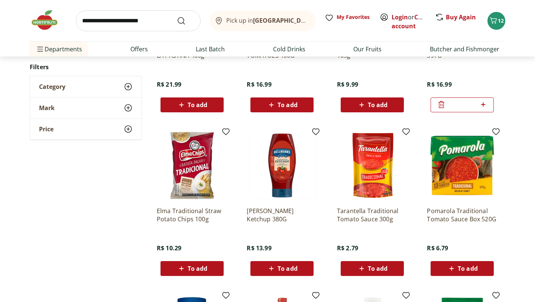
click at [289, 267] on font "To add" at bounding box center [287, 268] width 20 height 8
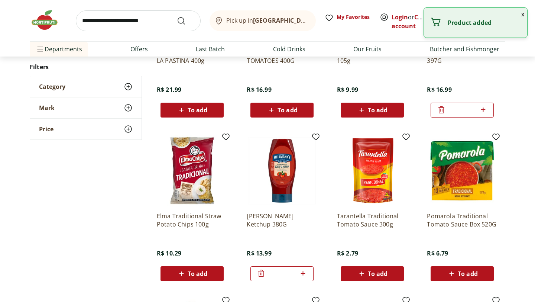
scroll to position [938, 0]
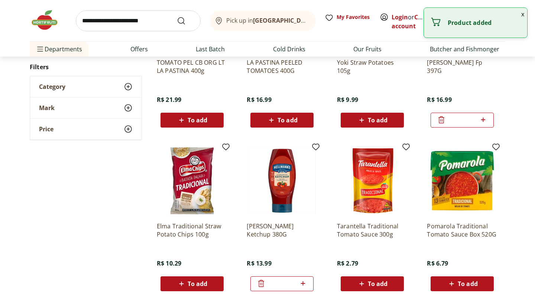
click at [439, 120] on icon at bounding box center [441, 119] width 6 height 7
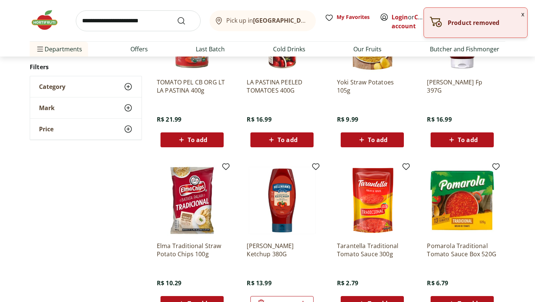
scroll to position [893, 0]
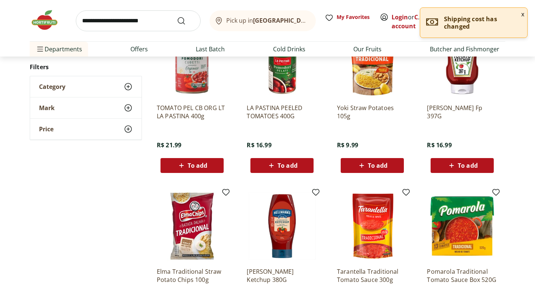
click at [286, 115] on font "LA PASTINA PEELED TOMATOES 400G" at bounding box center [275, 112] width 56 height 16
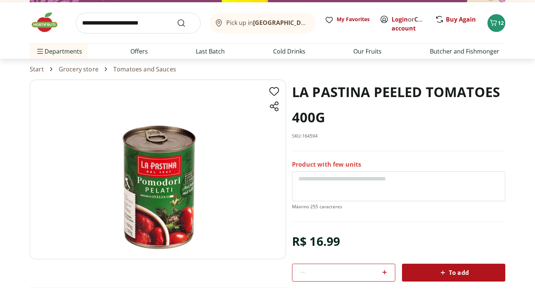
scroll to position [26, 0]
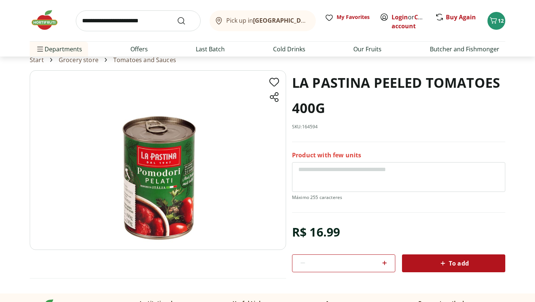
click at [420, 266] on div "To add" at bounding box center [453, 262] width 91 height 13
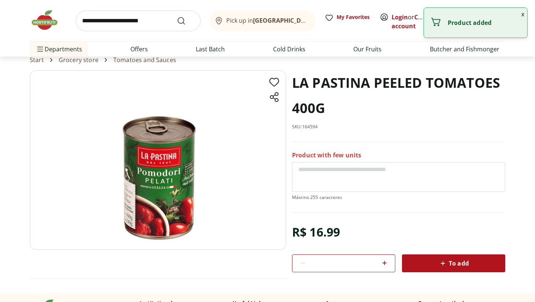
scroll to position [0, 0]
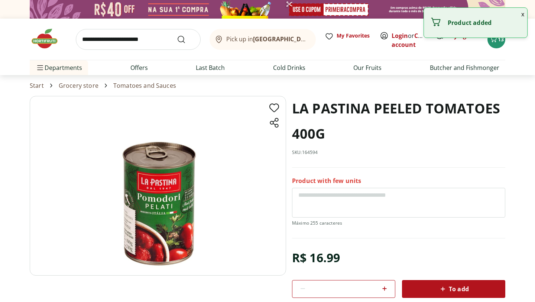
click at [123, 88] on font "Tomatoes and Sauces" at bounding box center [144, 85] width 63 height 8
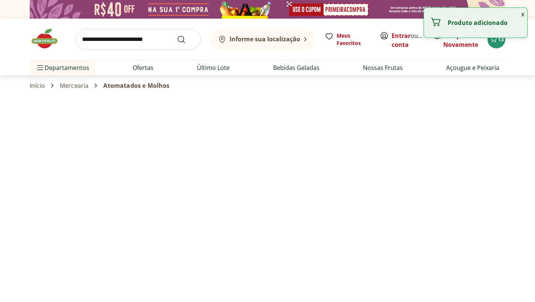
select select "**********"
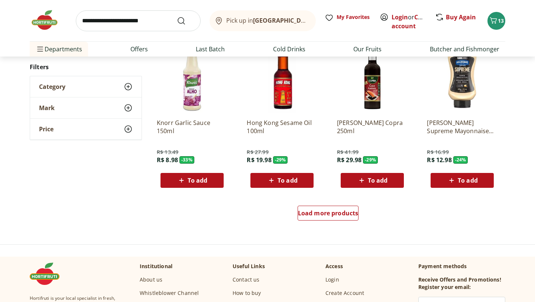
scroll to position [411, 0]
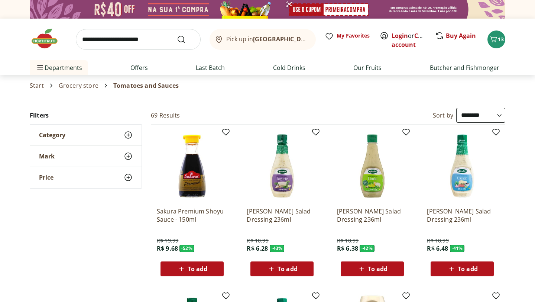
select select "**********"
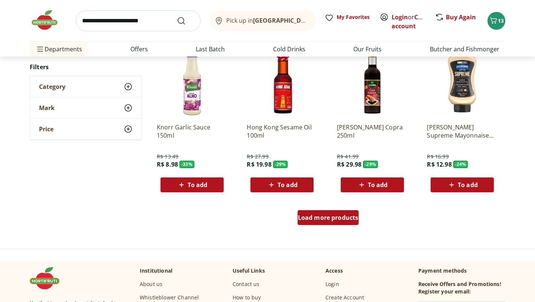
click at [326, 221] on font "Load more products" at bounding box center [328, 217] width 61 height 8
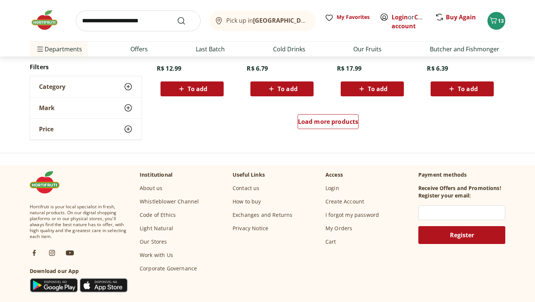
scroll to position [987, 0]
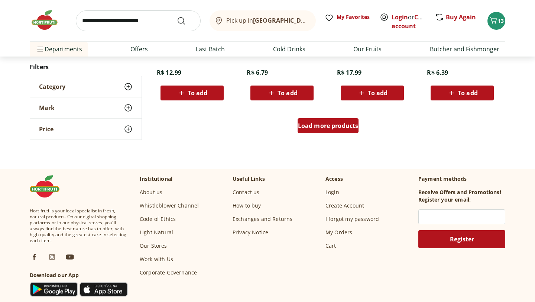
click at [325, 135] on link "Load more products" at bounding box center [327, 127] width 61 height 18
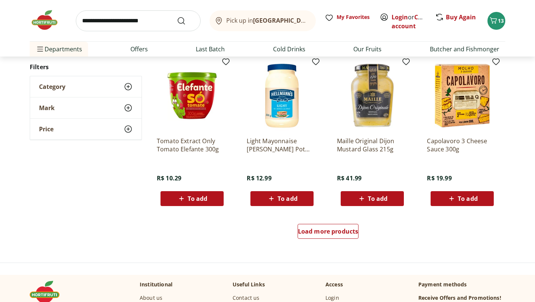
scroll to position [1400, 0]
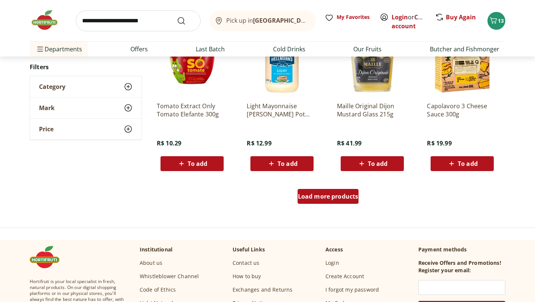
click at [330, 192] on font "Load more products" at bounding box center [328, 196] width 61 height 8
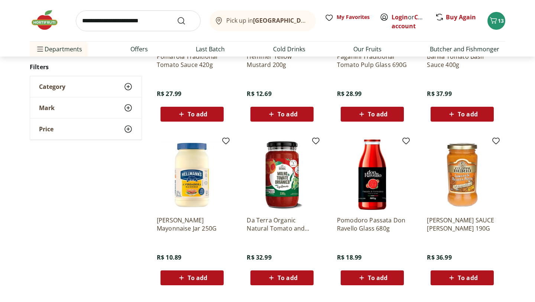
scroll to position [1769, 0]
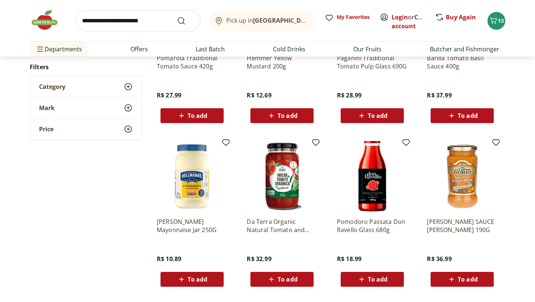
click at [278, 225] on font "Da Terra Organic Natural Tomato and Olive Sauce 330g" at bounding box center [278, 229] width 62 height 25
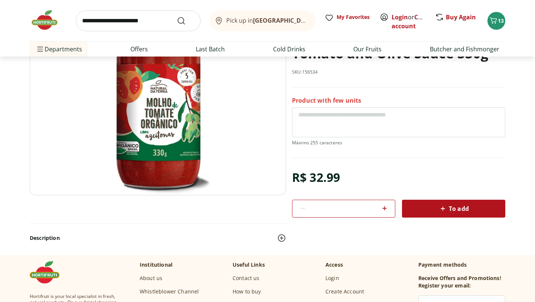
scroll to position [93, 0]
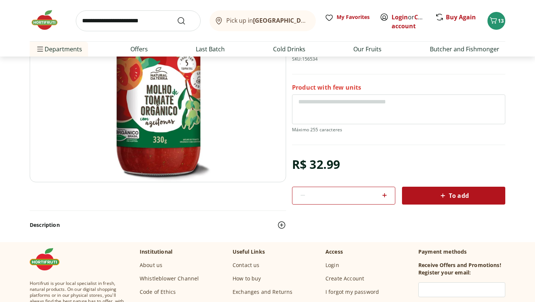
click at [63, 222] on button "Description" at bounding box center [158, 224] width 256 height 16
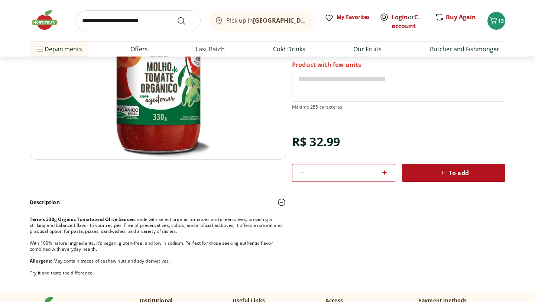
scroll to position [117, 0]
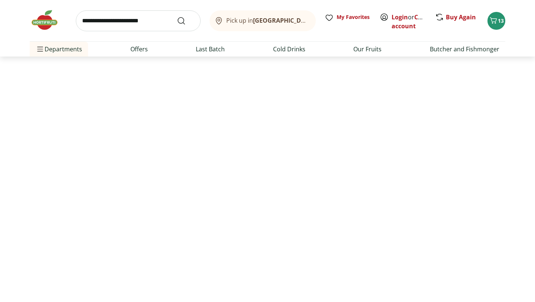
select select "**********"
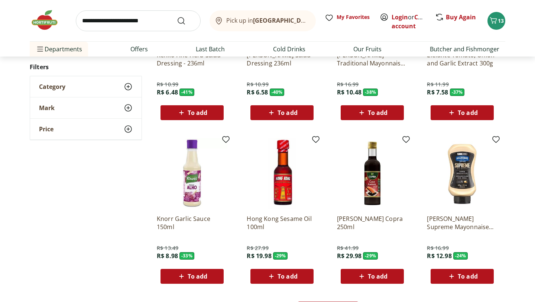
scroll to position [1003, 0]
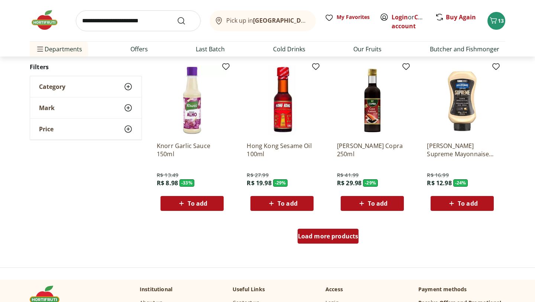
click at [332, 239] on font "Load more products" at bounding box center [328, 236] width 61 height 8
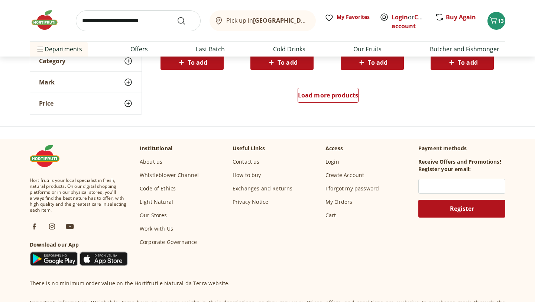
scroll to position [1636, 0]
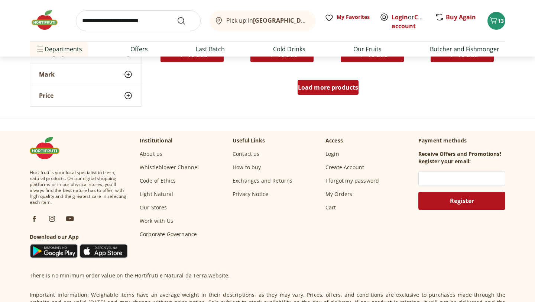
click at [329, 86] on font "Load more products" at bounding box center [328, 87] width 61 height 8
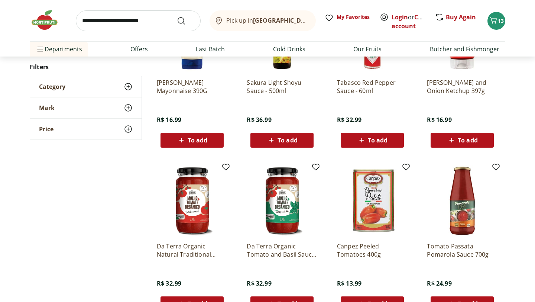
scroll to position [1708, 0]
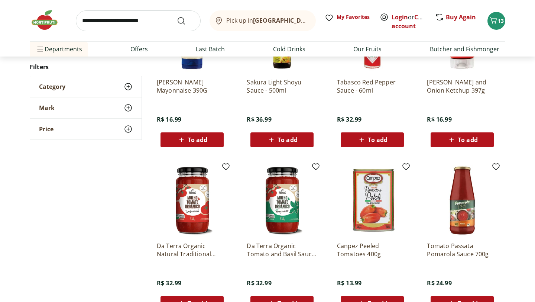
click at [286, 253] on font "Da Terra Organic Tomato and Basil Sauce 330g" at bounding box center [281, 253] width 69 height 25
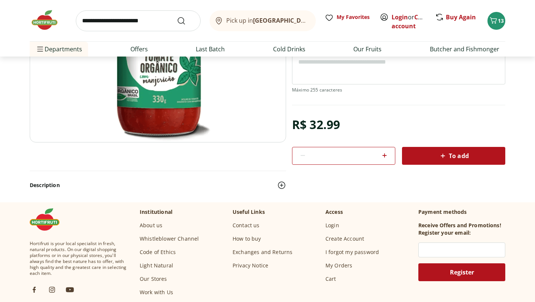
scroll to position [137, 0]
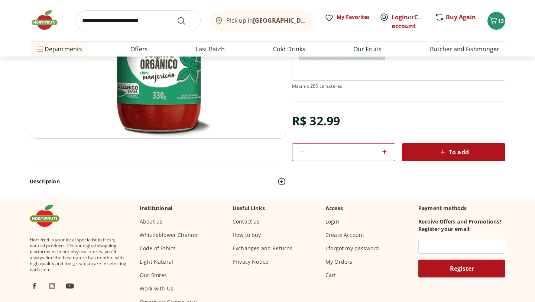
click at [279, 184] on img at bounding box center [281, 181] width 9 height 9
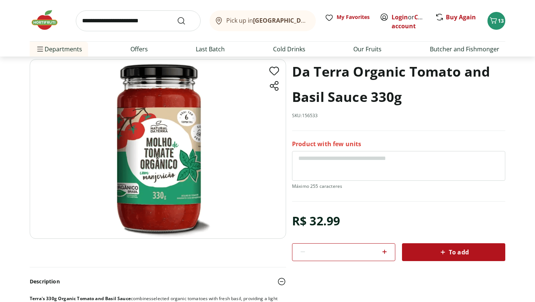
scroll to position [39, 0]
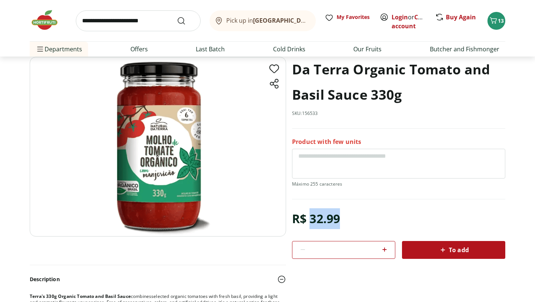
drag, startPoint x: 309, startPoint y: 219, endPoint x: 356, endPoint y: 218, distance: 47.2
click at [356, 218] on div "R$ 32.99 * To add" at bounding box center [398, 233] width 213 height 50
copy font "32.99"
click at [424, 249] on div "To add" at bounding box center [453, 249] width 91 height 13
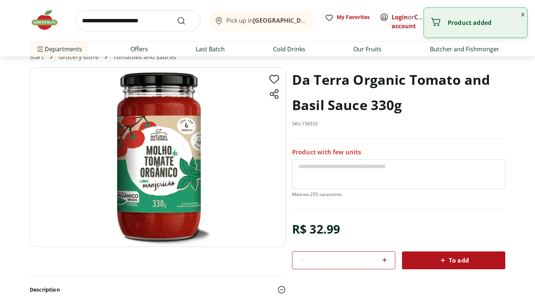
scroll to position [0, 0]
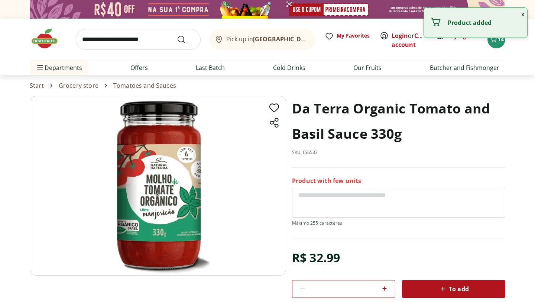
click at [523, 14] on font "x" at bounding box center [522, 14] width 3 height 8
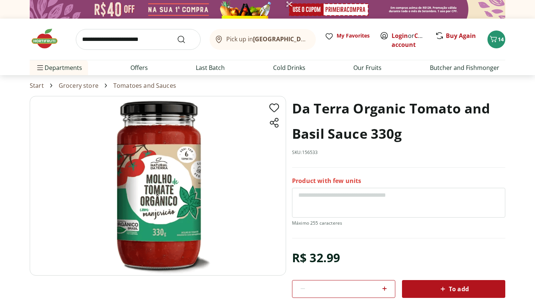
click at [85, 84] on font "Grocery store" at bounding box center [79, 85] width 40 height 8
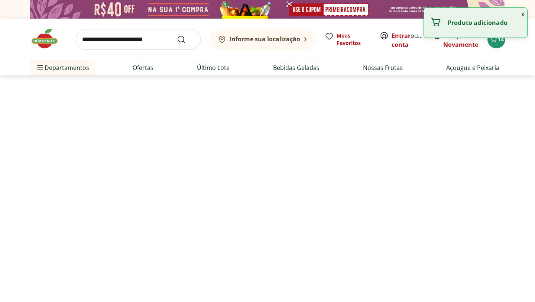
select select "**********"
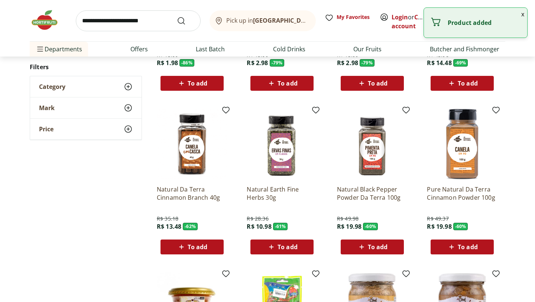
scroll to position [186, 0]
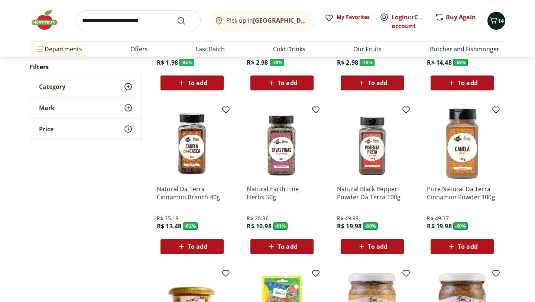
click at [488, 23] on button "14" at bounding box center [496, 21] width 18 height 18
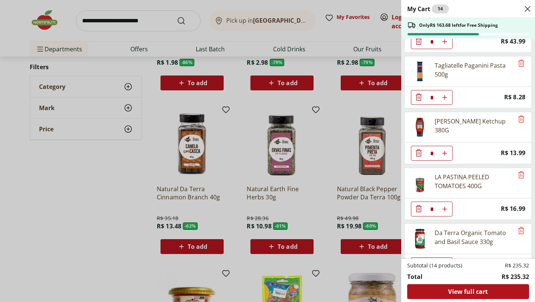
scroll to position [272, 0]
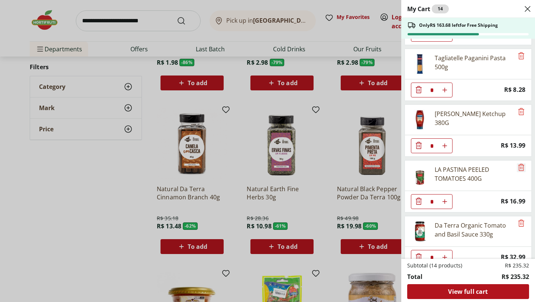
click at [516, 167] on icon "Remove" at bounding box center [520, 167] width 9 height 9
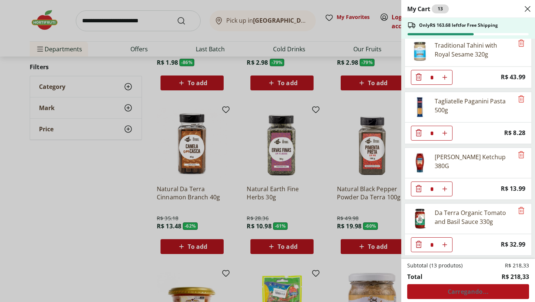
scroll to position [229, 0]
click at [147, 201] on div "My Cart 13 Only R$ 163.68 left for Free Shipping Los Los Sugar-Free White Cocon…" at bounding box center [267, 151] width 535 height 302
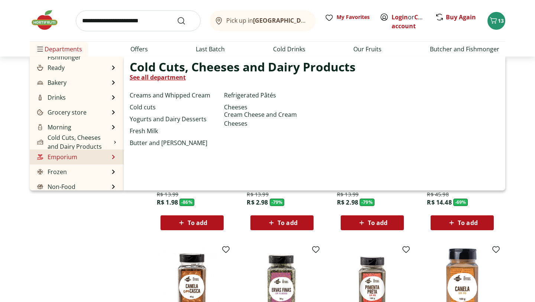
scroll to position [57, 0]
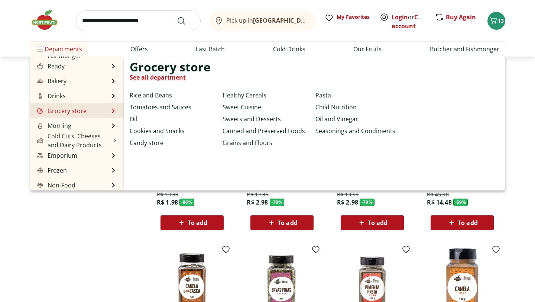
click at [238, 108] on font "Sweet Cuisine" at bounding box center [241, 107] width 39 height 8
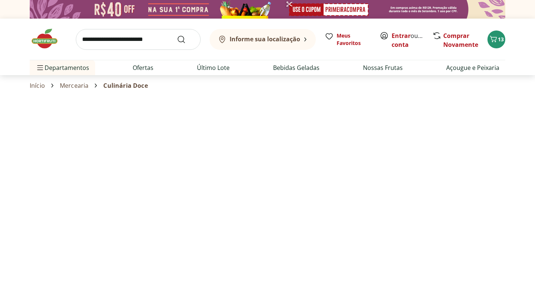
select select "**********"
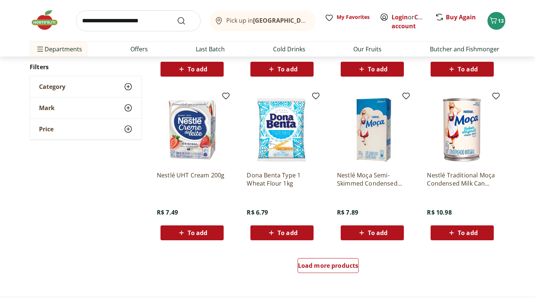
scroll to position [409, 0]
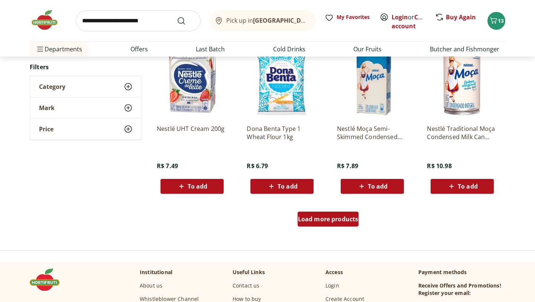
click at [326, 217] on font "Load more products" at bounding box center [328, 219] width 61 height 8
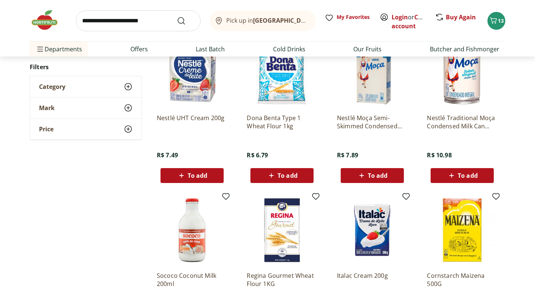
scroll to position [404, 0]
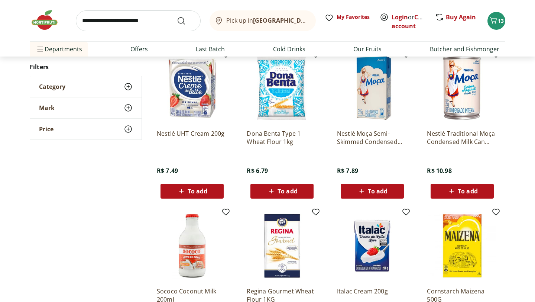
click at [295, 192] on font "To add" at bounding box center [287, 191] width 20 height 8
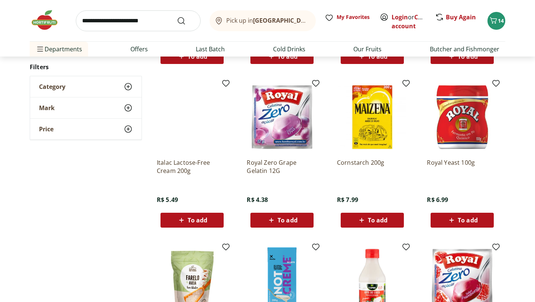
scroll to position [699, 0]
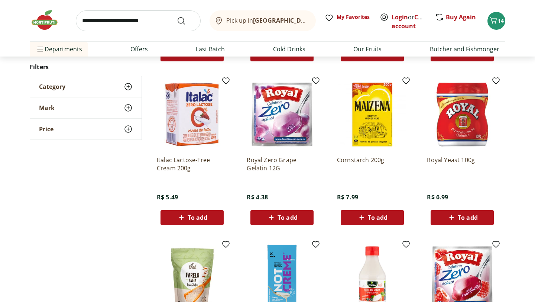
click at [281, 218] on font "To add" at bounding box center [287, 217] width 20 height 8
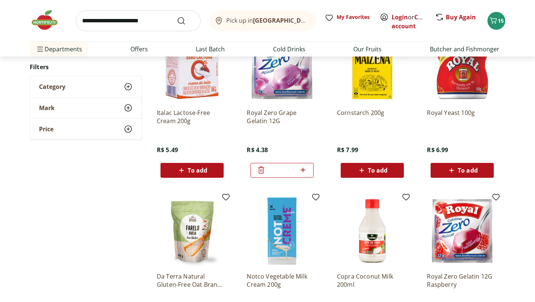
scroll to position [744, 0]
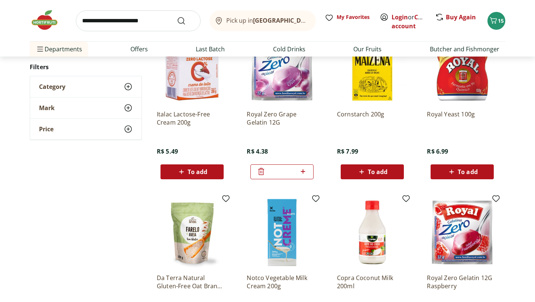
click at [448, 167] on icon at bounding box center [451, 171] width 9 height 9
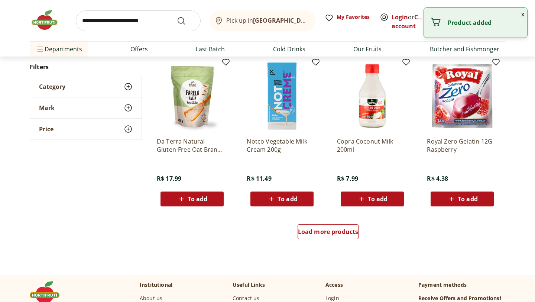
scroll to position [912, 0]
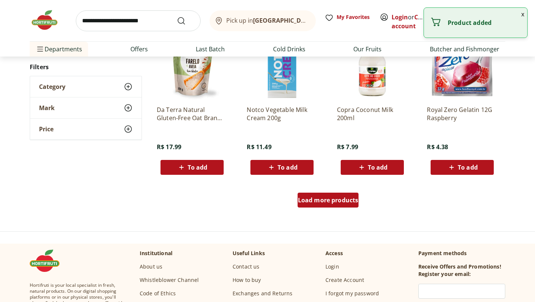
click at [324, 206] on div "Load more products" at bounding box center [327, 199] width 61 height 15
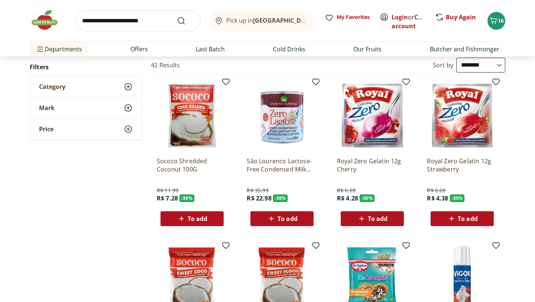
scroll to position [0, 0]
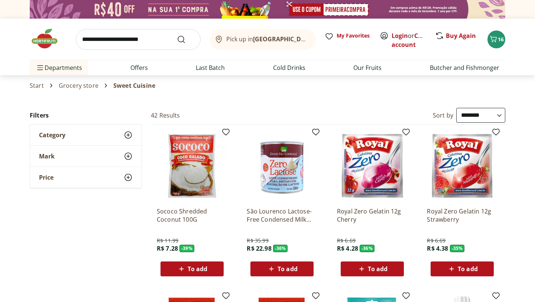
click at [80, 87] on font "Grocery store" at bounding box center [79, 85] width 40 height 8
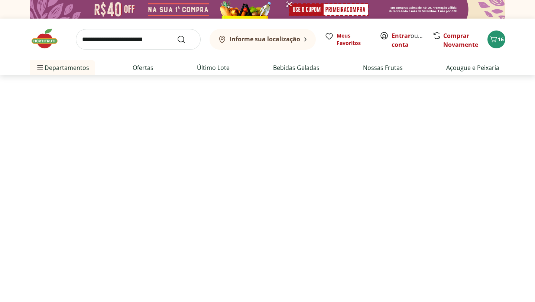
select select "**********"
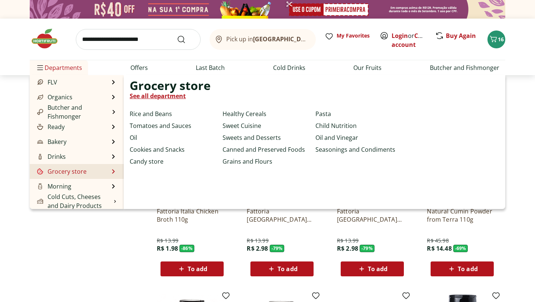
scroll to position [3, 0]
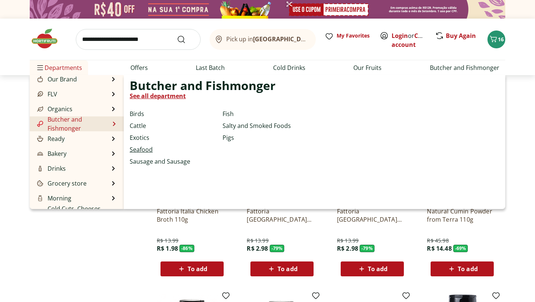
click at [140, 147] on font "Seafood" at bounding box center [141, 149] width 23 height 8
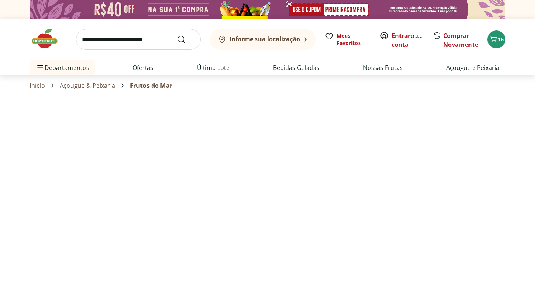
select select "**********"
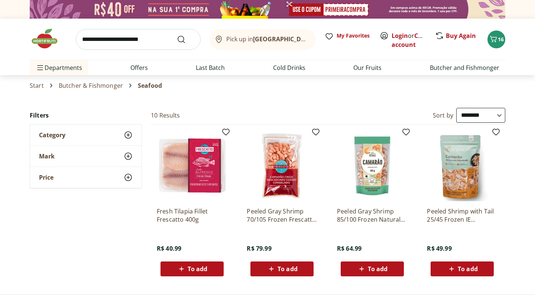
click at [105, 87] on font "Butcher & Fishmonger" at bounding box center [91, 85] width 64 height 8
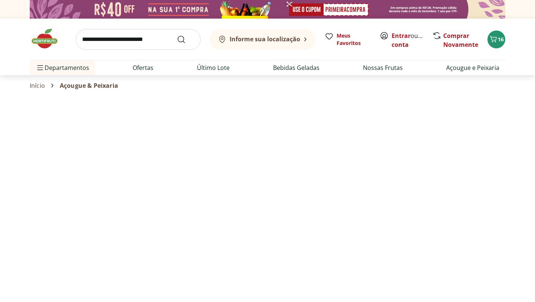
select select "**********"
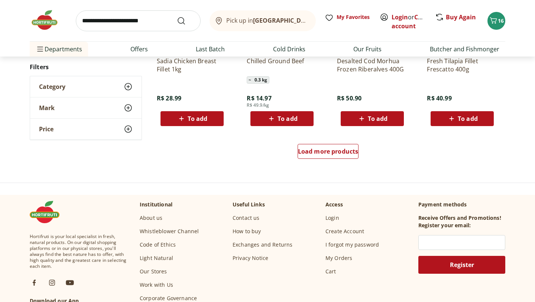
scroll to position [479, 0]
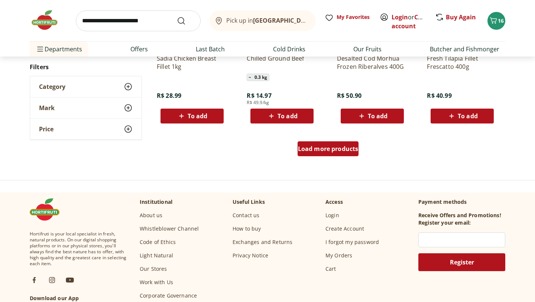
click at [321, 148] on font "Load more products" at bounding box center [328, 148] width 61 height 8
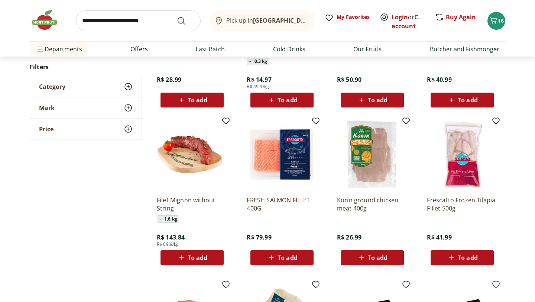
scroll to position [496, 0]
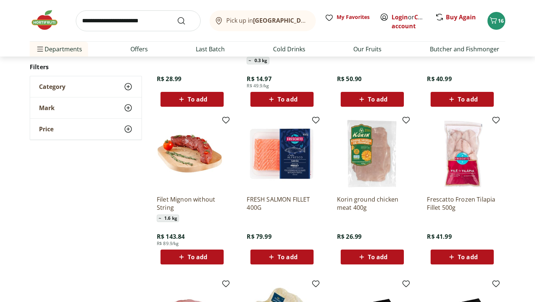
click at [368, 165] on img at bounding box center [372, 153] width 71 height 71
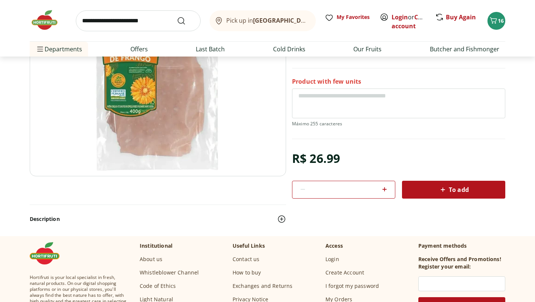
scroll to position [88, 0]
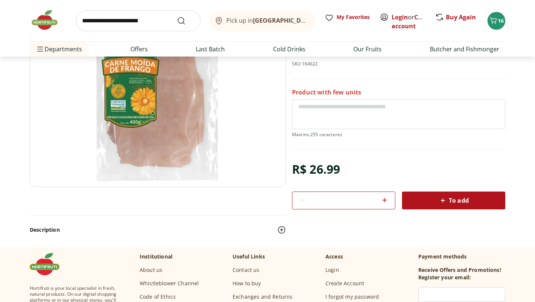
click at [53, 230] on font "Description" at bounding box center [45, 229] width 30 height 7
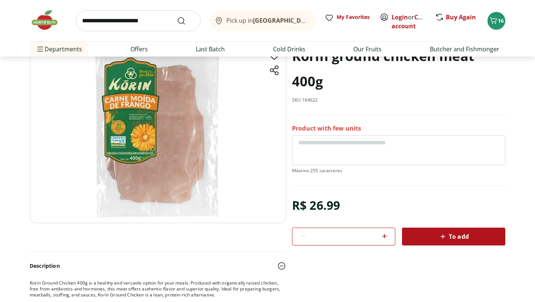
scroll to position [43, 0]
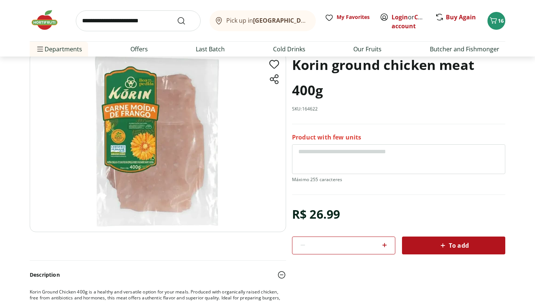
click at [423, 249] on div "To add" at bounding box center [453, 244] width 91 height 13
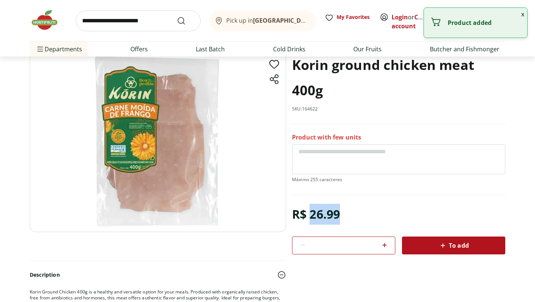
drag, startPoint x: 312, startPoint y: 216, endPoint x: 348, endPoint y: 211, distance: 36.4
click at [347, 211] on div "R$ 26.99 * To add" at bounding box center [398, 228] width 213 height 50
copy font "26.99"
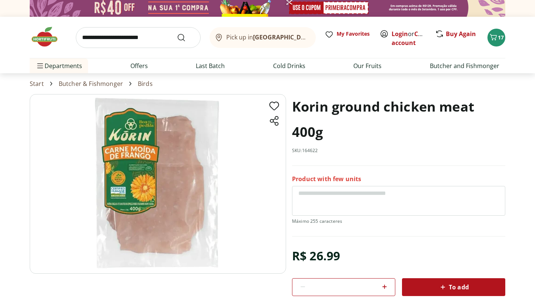
scroll to position [0, 0]
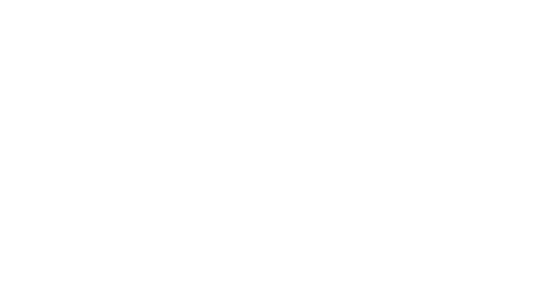
scroll to position [496, 0]
select select "**********"
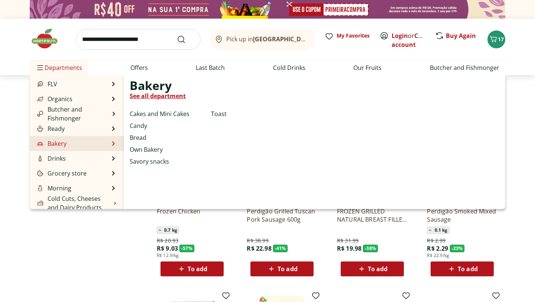
scroll to position [14, 0]
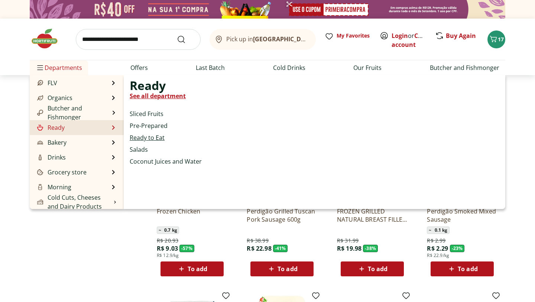
click at [140, 138] on font "Ready to Eat" at bounding box center [147, 137] width 35 height 8
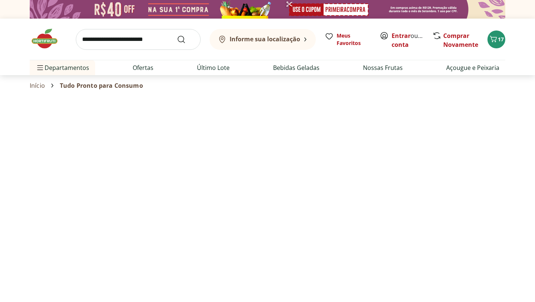
select select "**********"
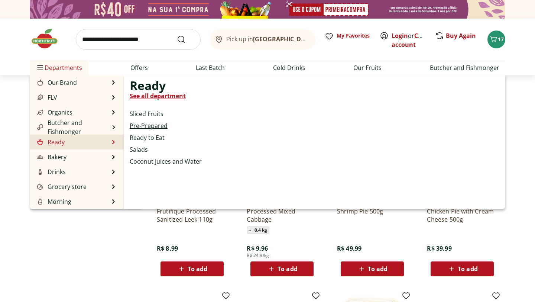
click at [150, 125] on font "Pre-Prepared" at bounding box center [149, 125] width 38 height 8
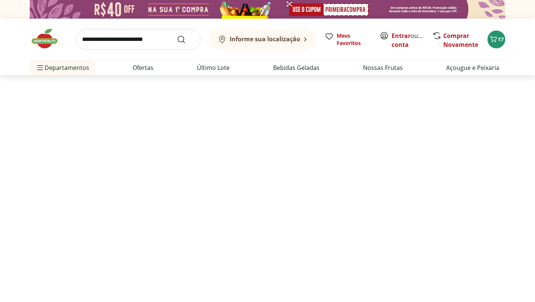
select select "**********"
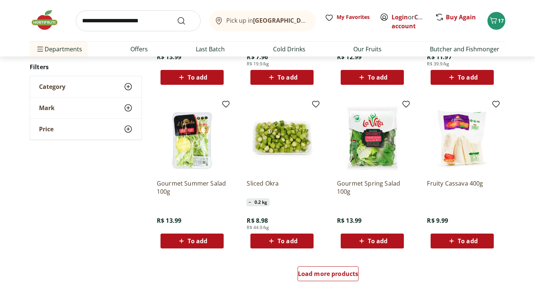
scroll to position [358, 0]
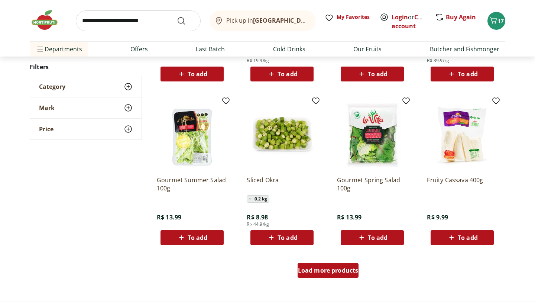
click at [327, 270] on font "Load more products" at bounding box center [328, 270] width 61 height 8
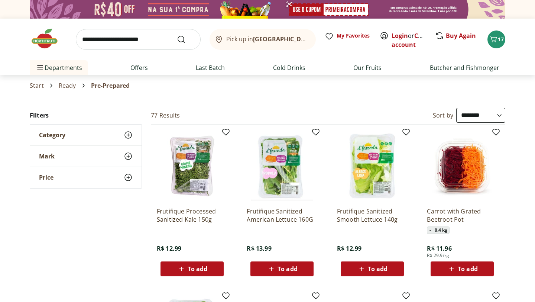
select select "**********"
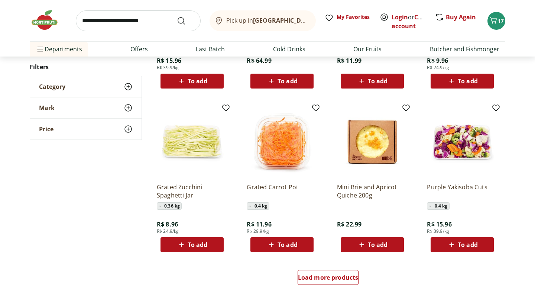
scroll to position [850, 0]
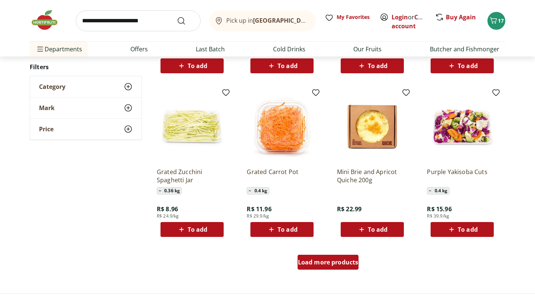
click at [319, 262] on font "Load more products" at bounding box center [328, 262] width 61 height 8
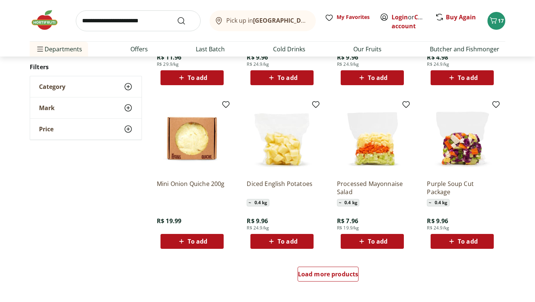
scroll to position [1325, 0]
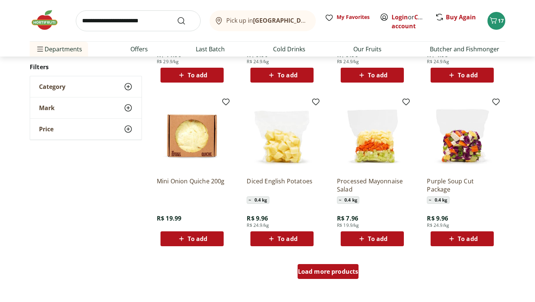
click at [329, 277] on div "Load more products" at bounding box center [327, 271] width 61 height 15
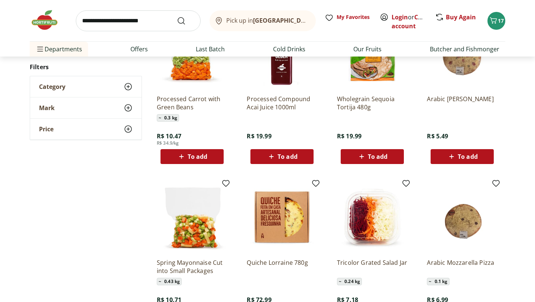
scroll to position [1722, 0]
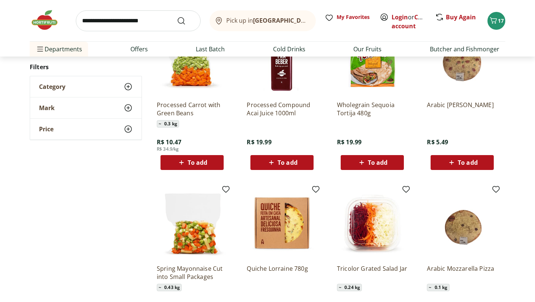
click at [463, 79] on img at bounding box center [462, 59] width 71 height 71
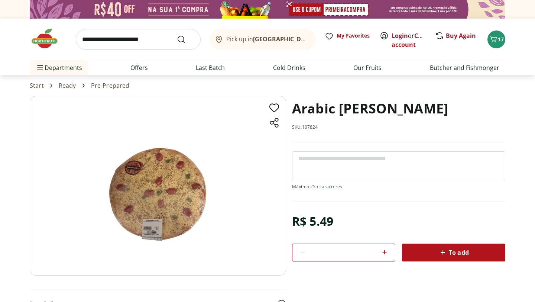
click at [172, 208] on img at bounding box center [158, 185] width 256 height 179
click at [158, 193] on img at bounding box center [158, 185] width 256 height 179
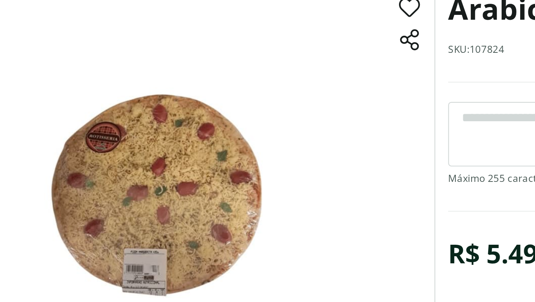
click at [157, 193] on img at bounding box center [158, 185] width 256 height 179
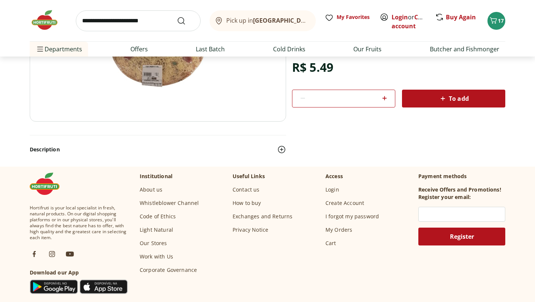
scroll to position [157, 0]
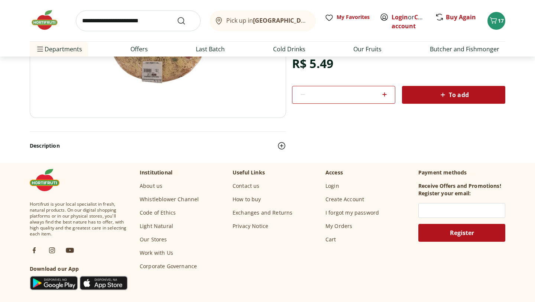
click at [154, 149] on button "Description" at bounding box center [158, 145] width 256 height 16
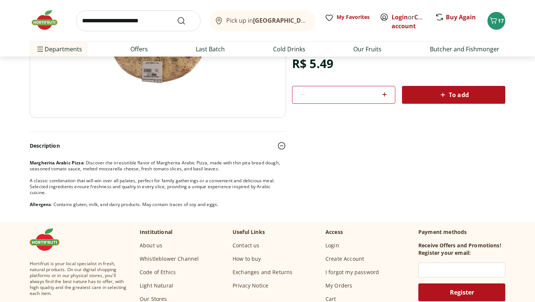
scroll to position [137, 0]
